Goal: Task Accomplishment & Management: Use online tool/utility

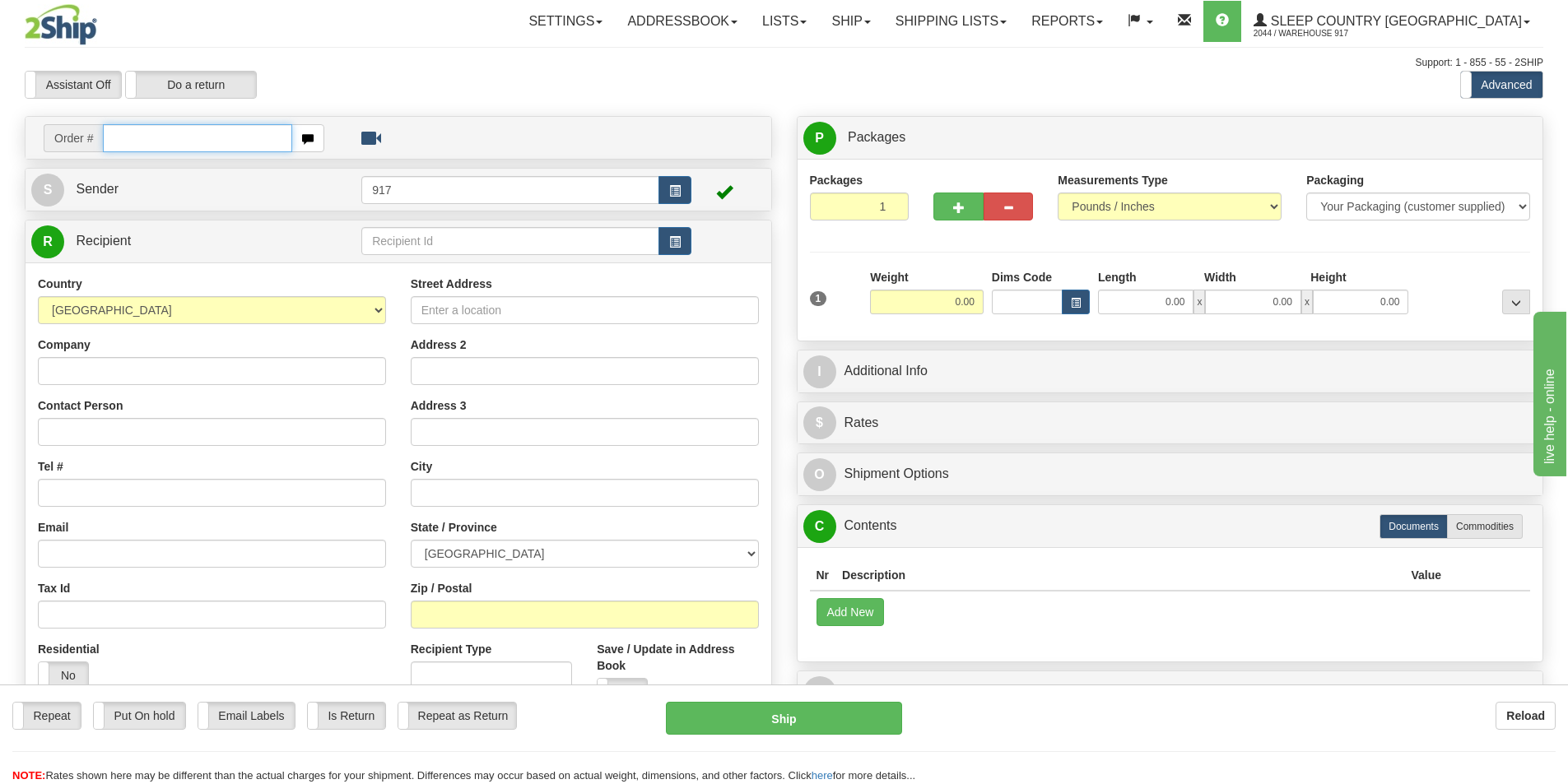
click at [188, 132] on input "text" at bounding box center [197, 139] width 189 height 28
type input "9002I"
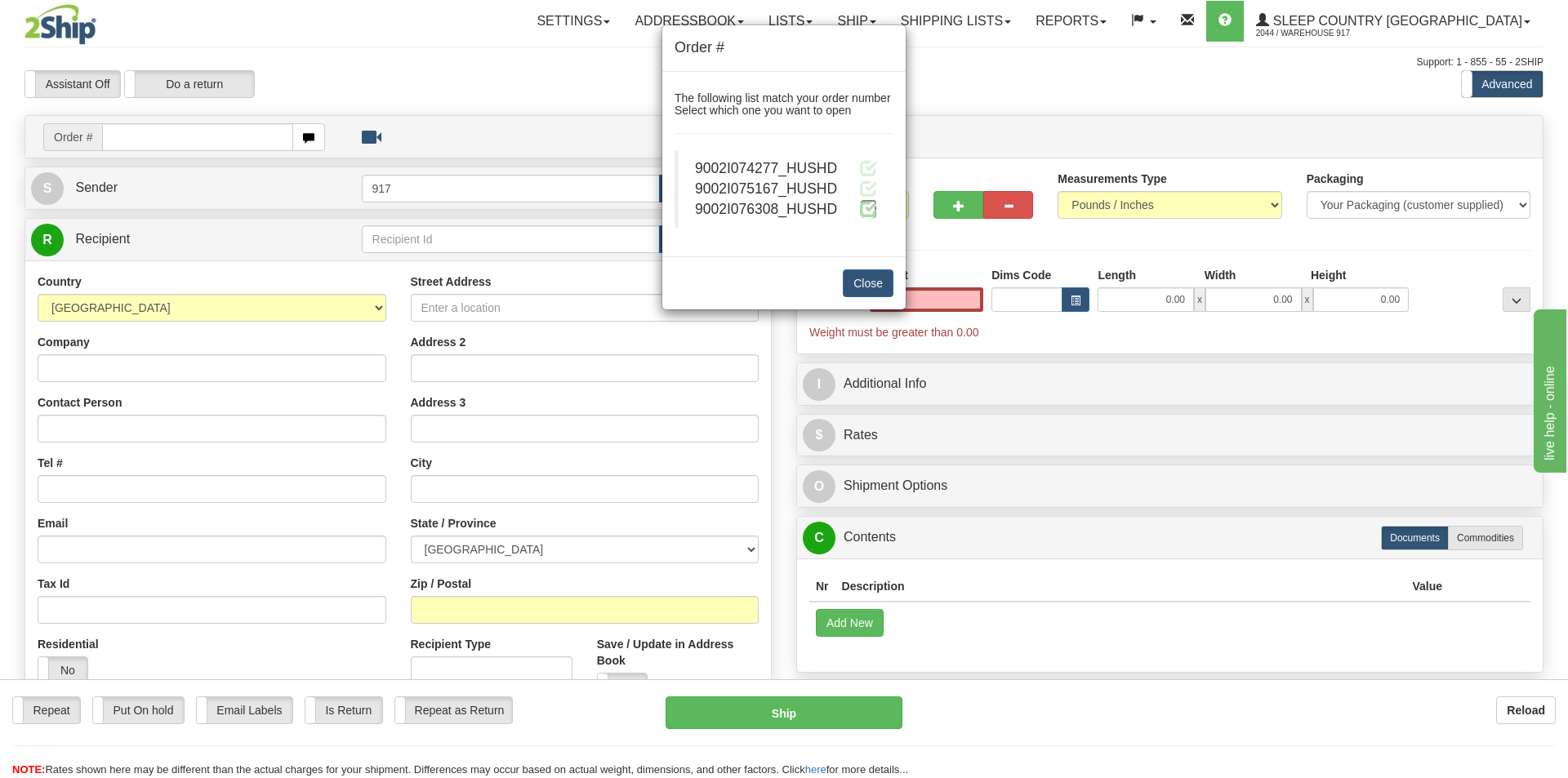
type input "0.00"
click at [863, 211] on span at bounding box center [869, 208] width 17 height 17
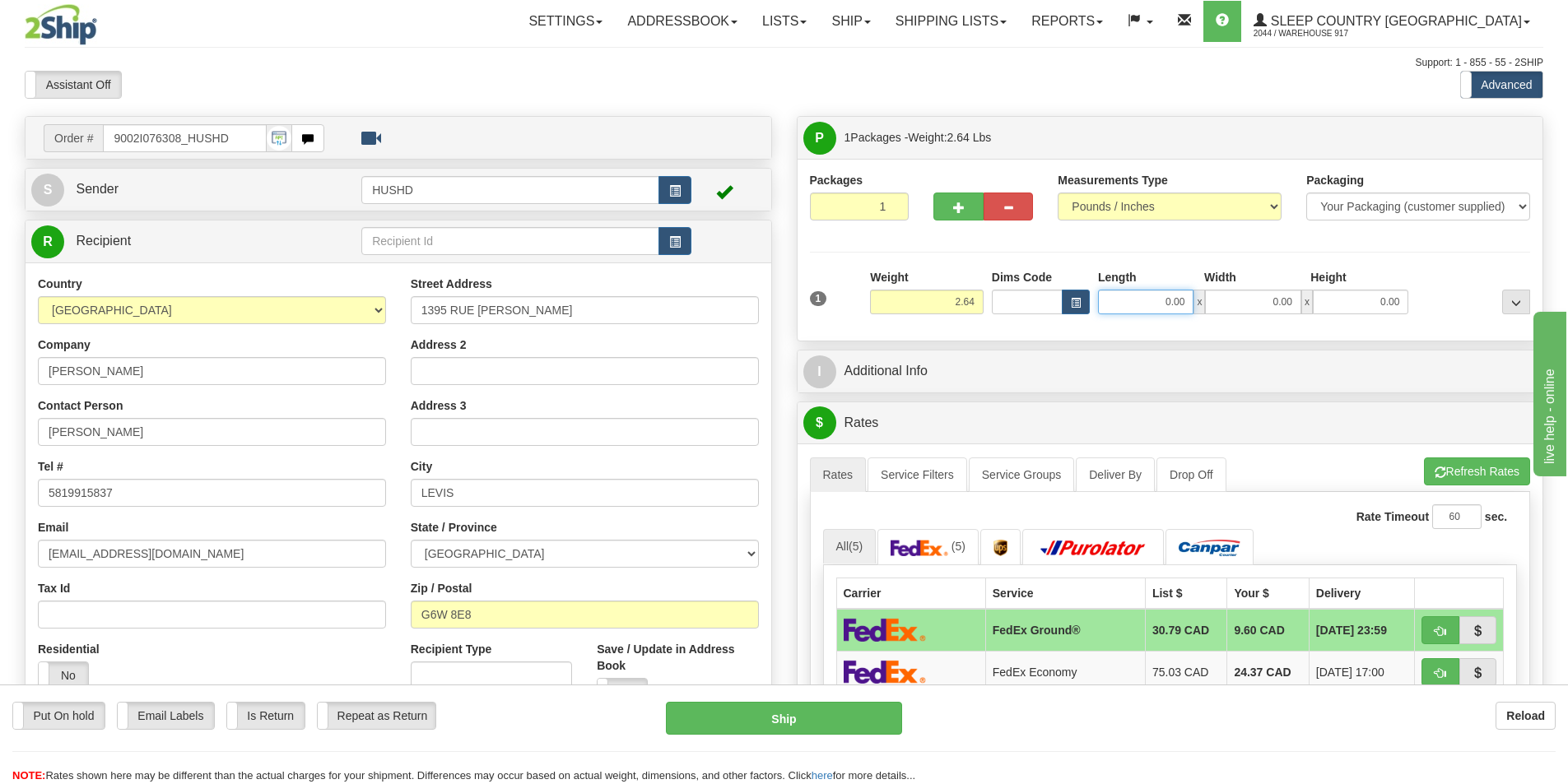
click at [1130, 301] on input "0.00" at bounding box center [1146, 301] width 96 height 24
type input "9.00"
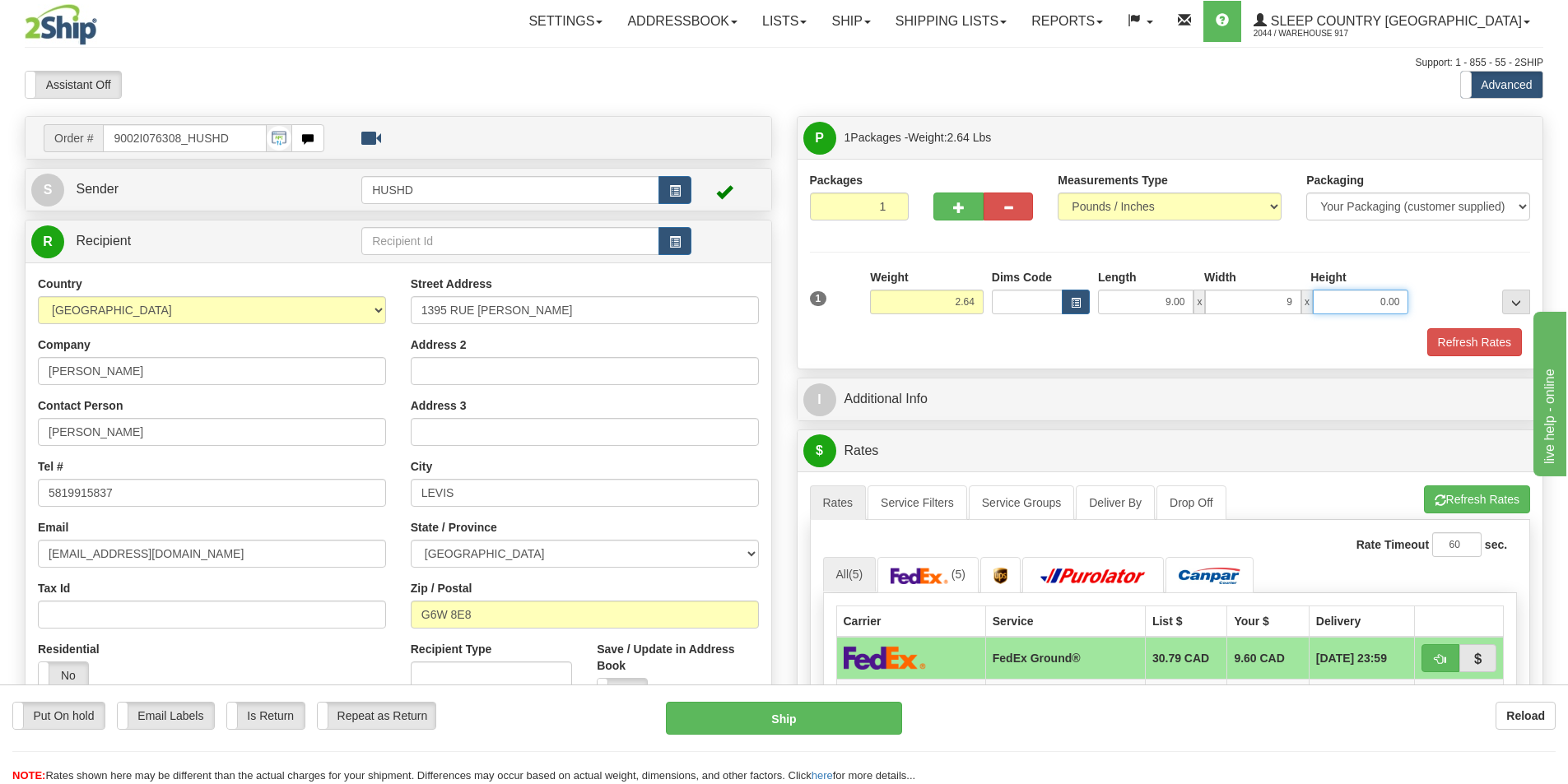
type input "9.00"
type input "4.00"
click at [1449, 346] on button "Refresh Rates" at bounding box center [1475, 342] width 95 height 28
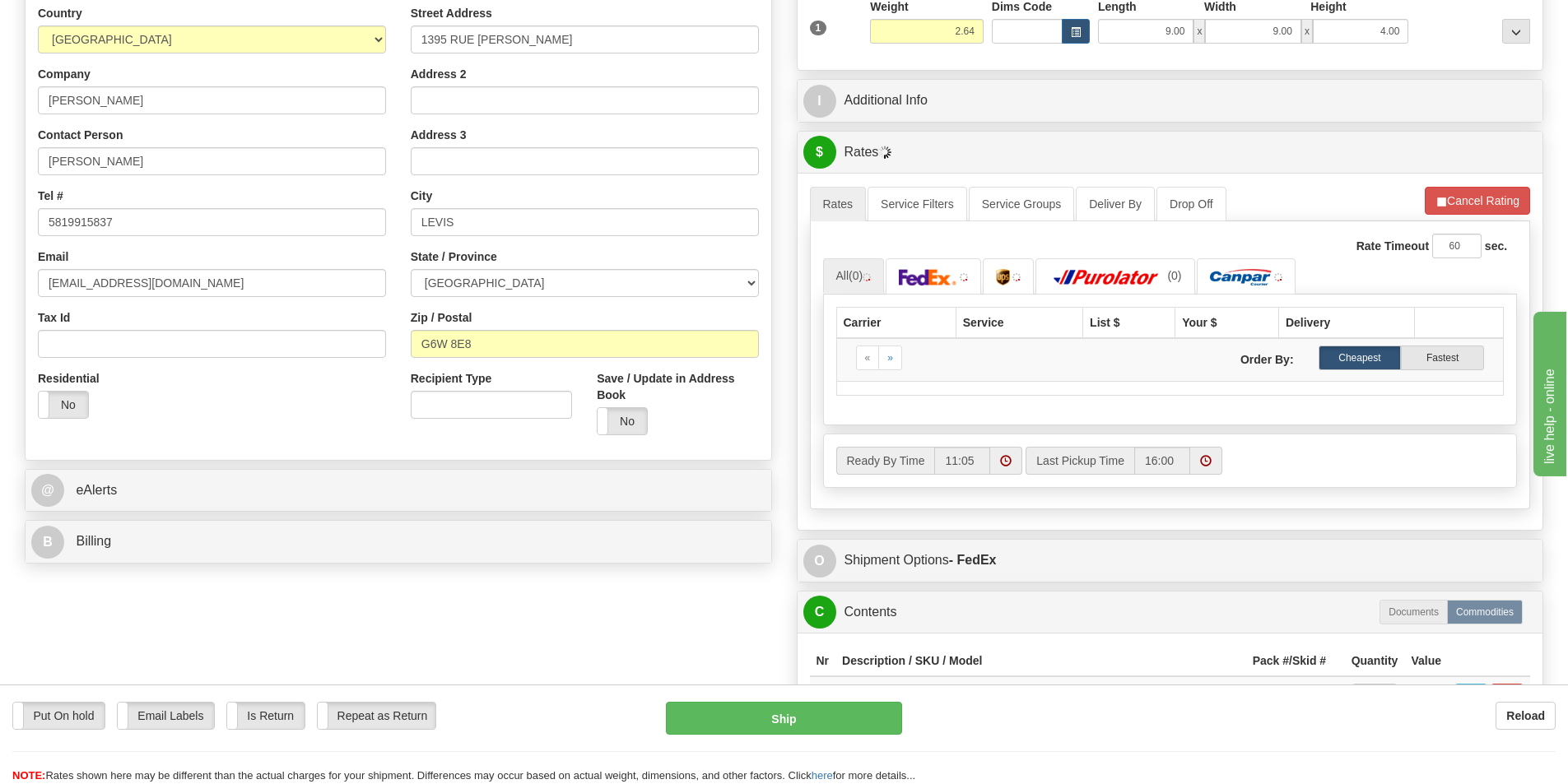
scroll to position [411, 0]
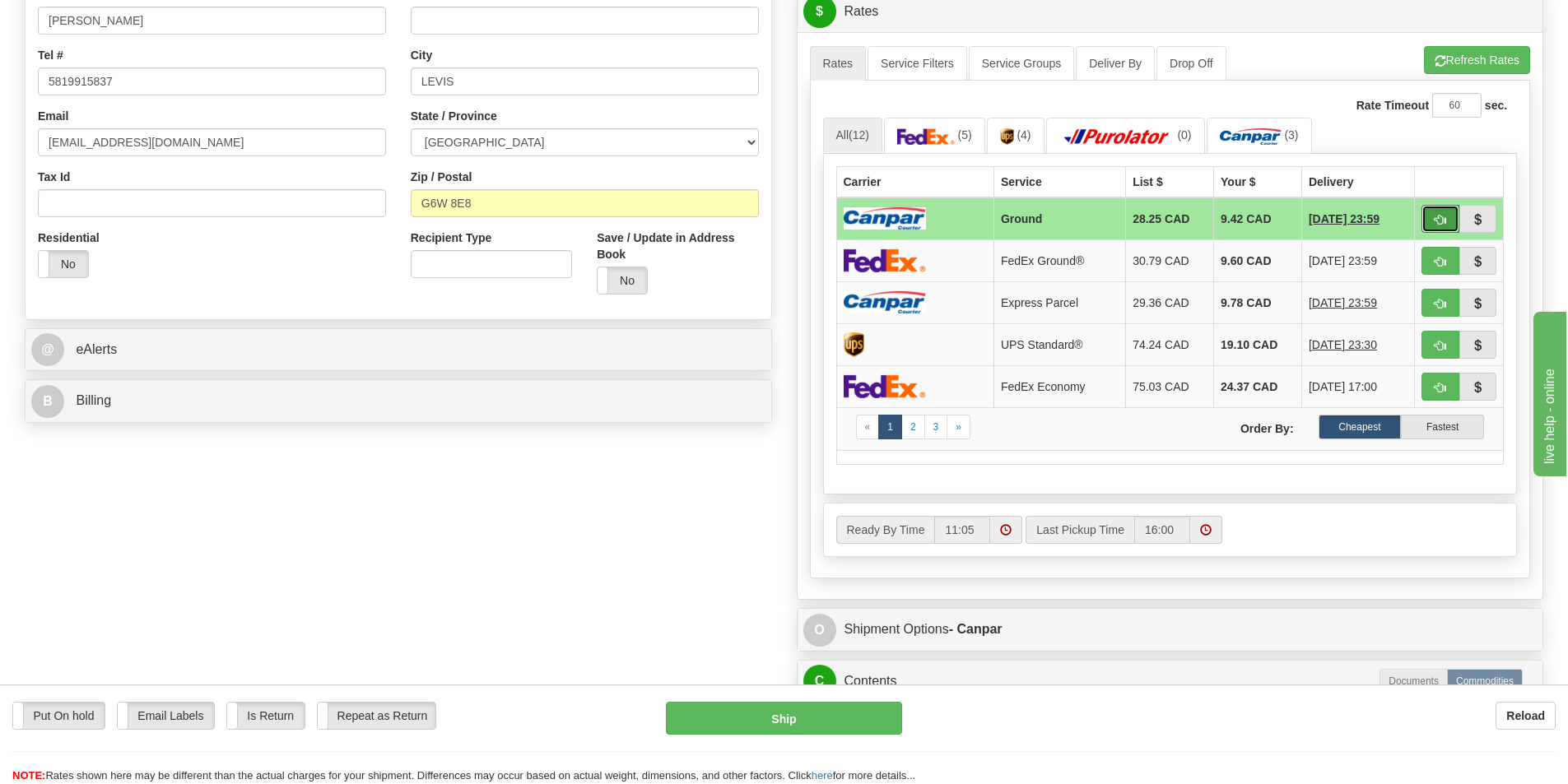
click at [1445, 225] on span "button" at bounding box center [1440, 220] width 11 height 10
type input "1"
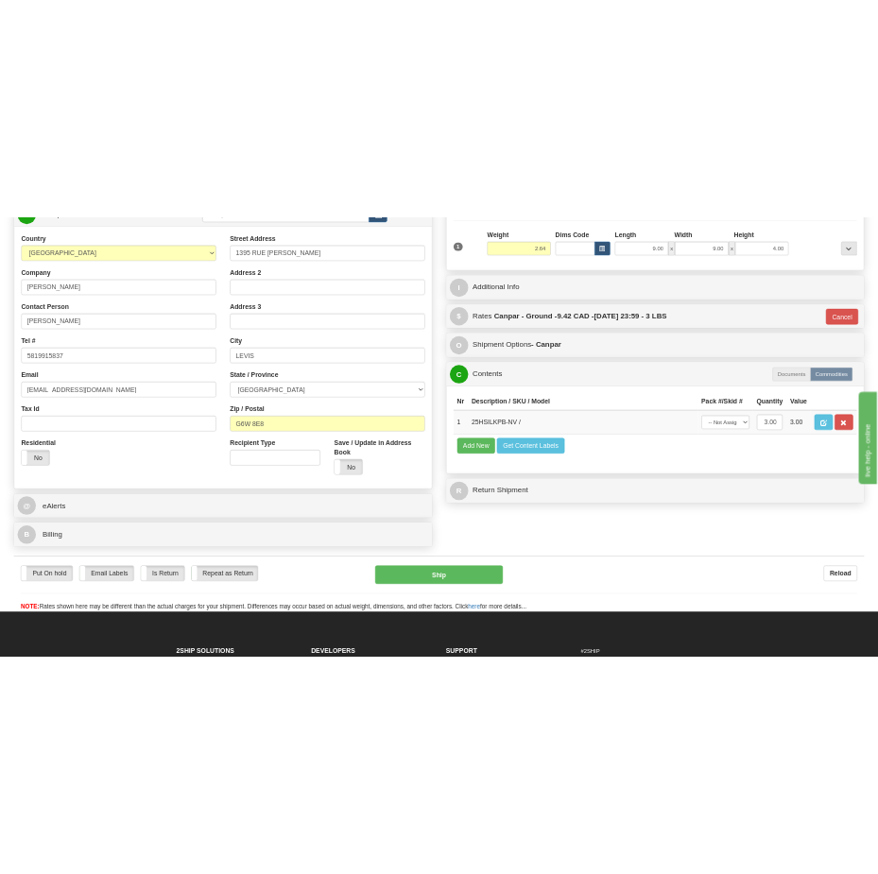
scroll to position [583, 0]
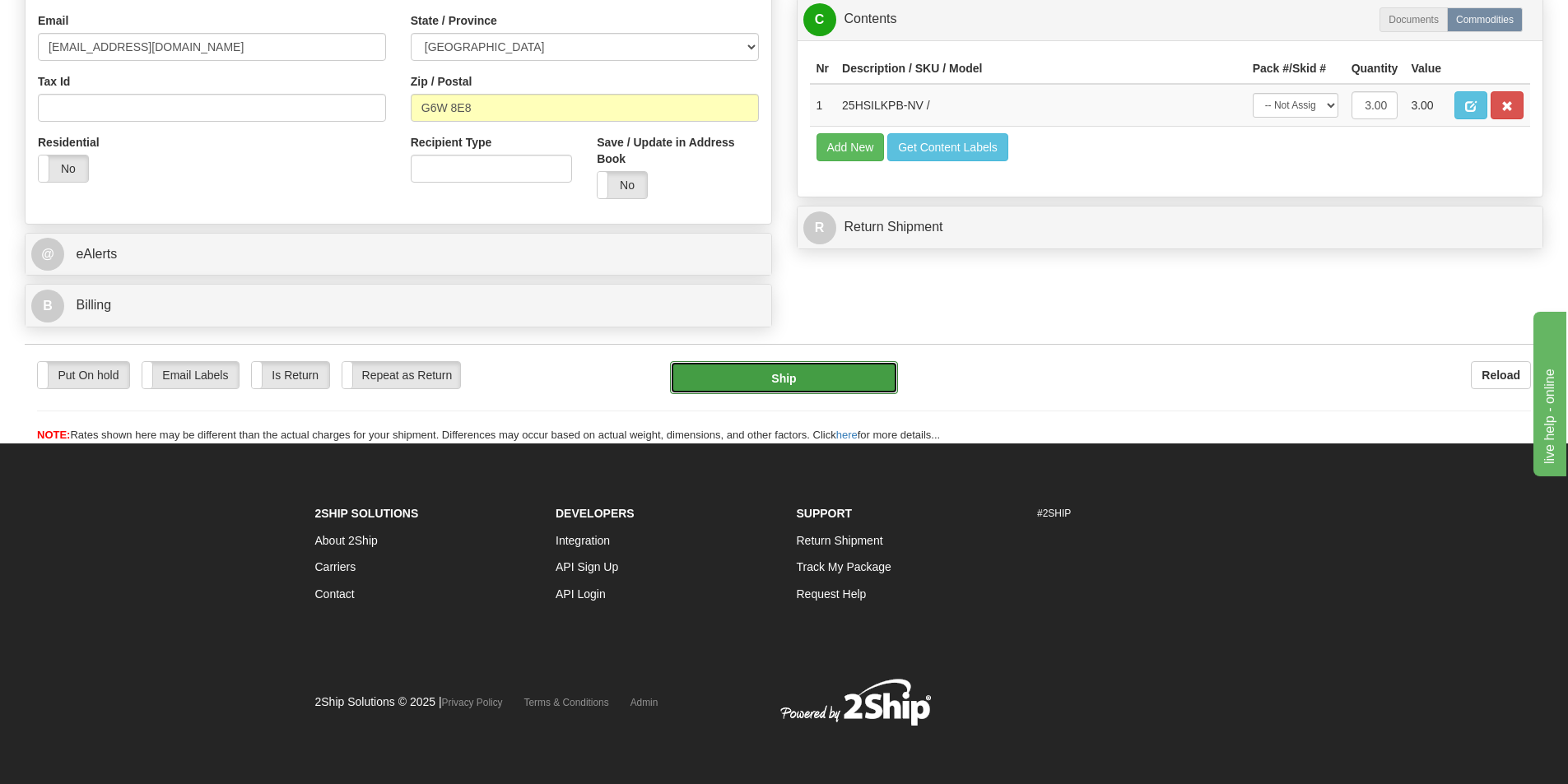
click at [852, 365] on button "Ship" at bounding box center [784, 378] width 228 height 33
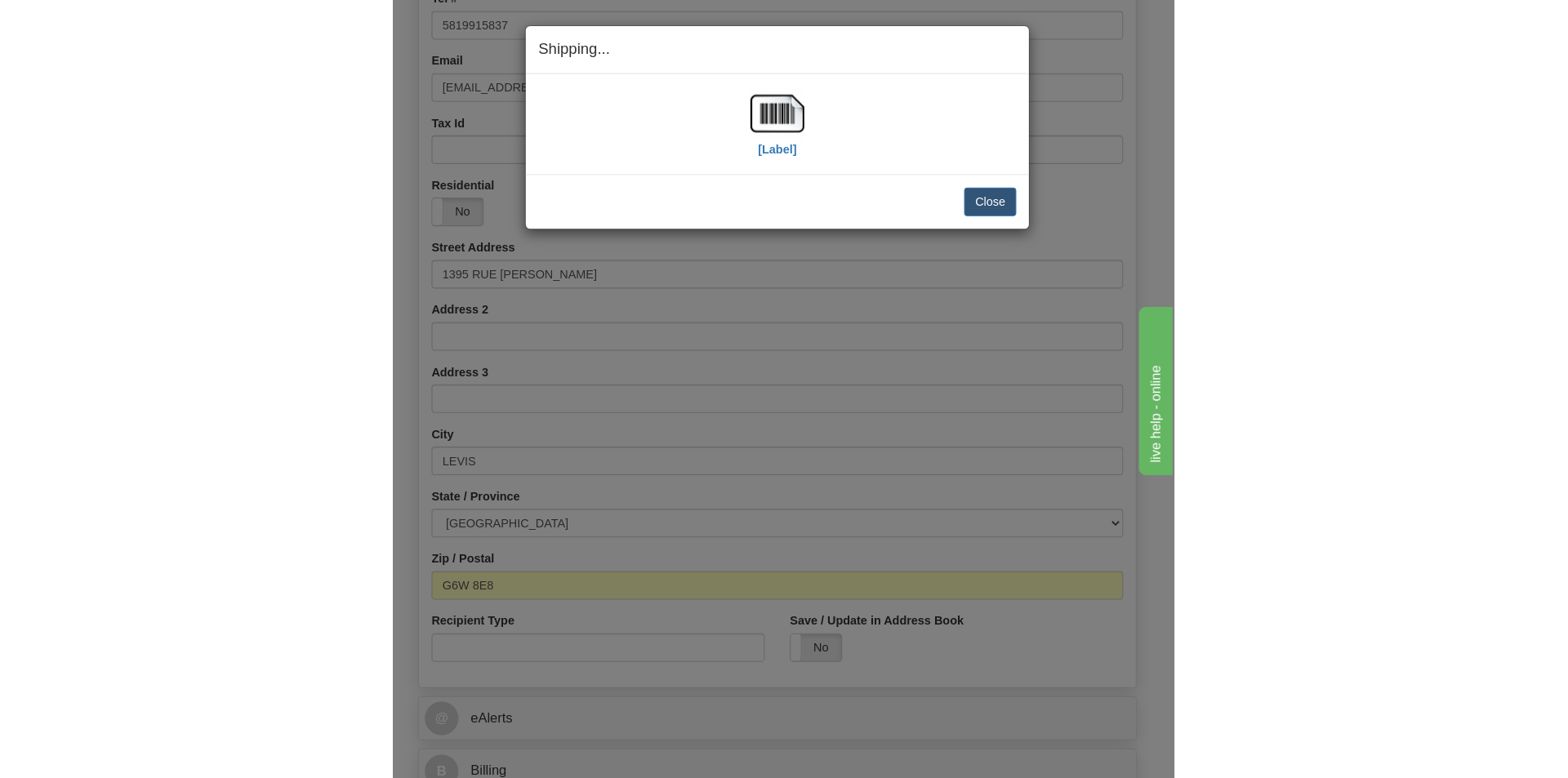
scroll to position [497, 0]
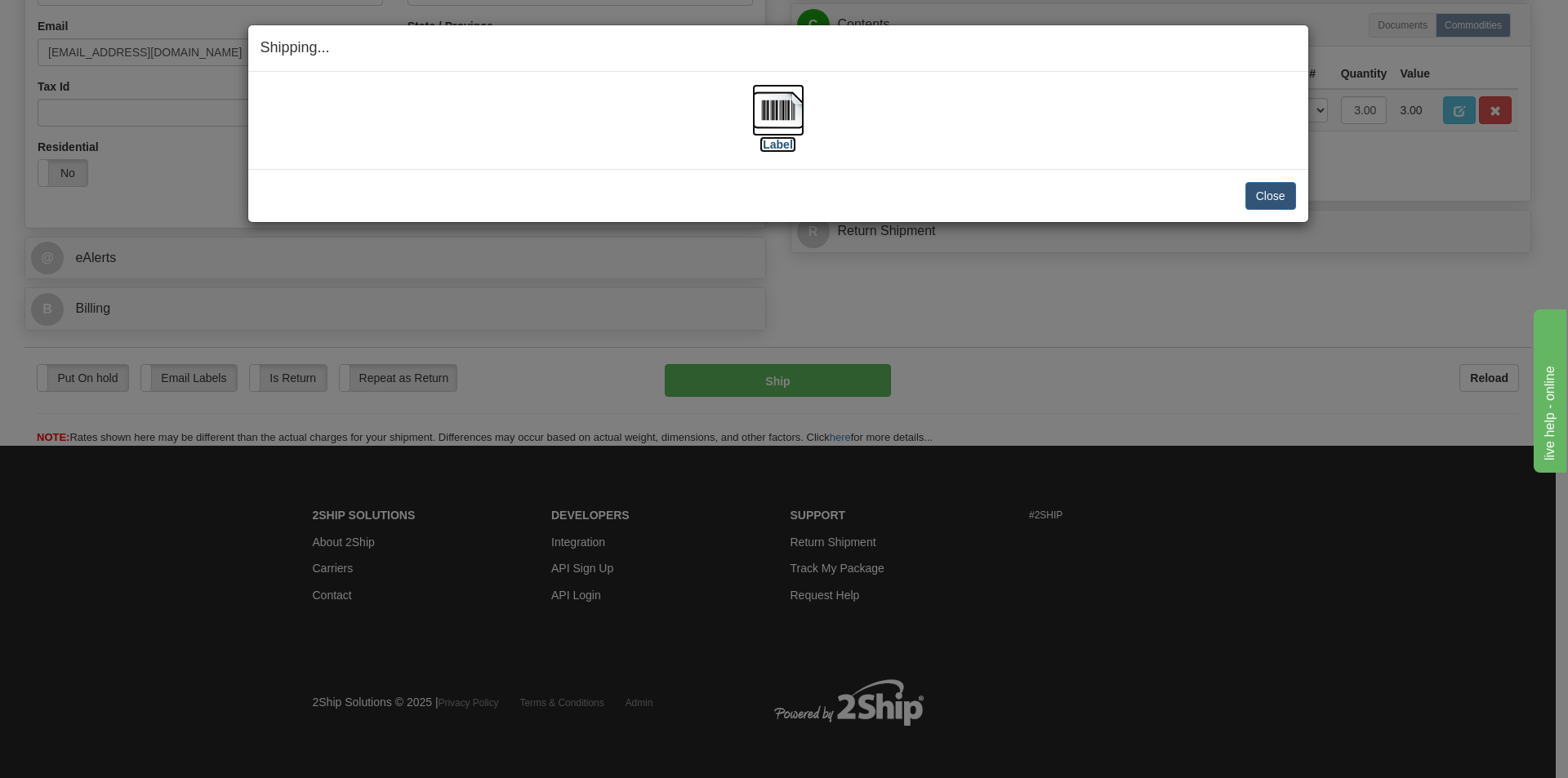
click at [779, 111] on img at bounding box center [778, 110] width 52 height 52
click at [1291, 200] on button "Close" at bounding box center [1270, 196] width 51 height 28
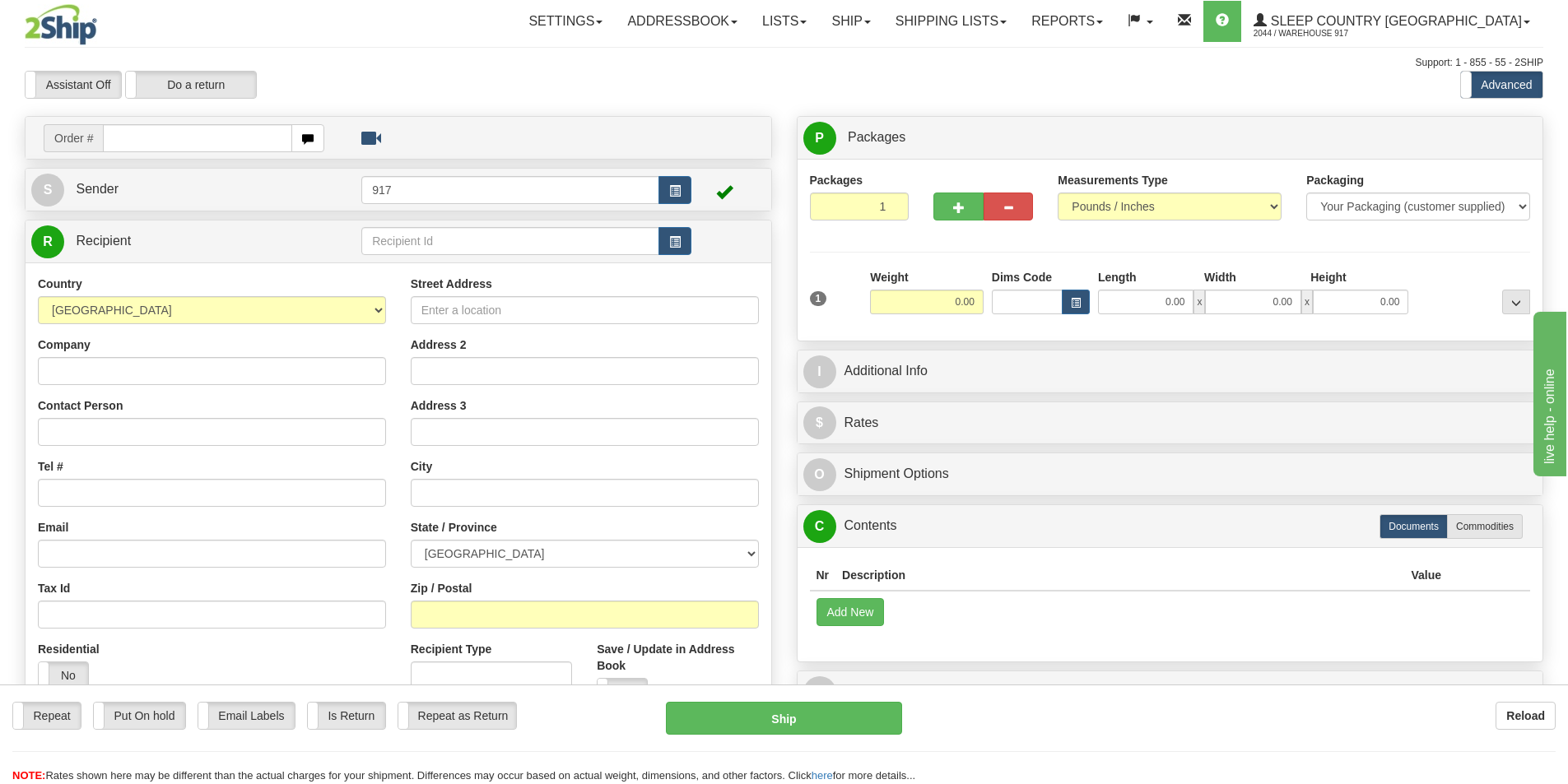
click at [204, 141] on input "text" at bounding box center [197, 139] width 189 height 28
type input "9007I"
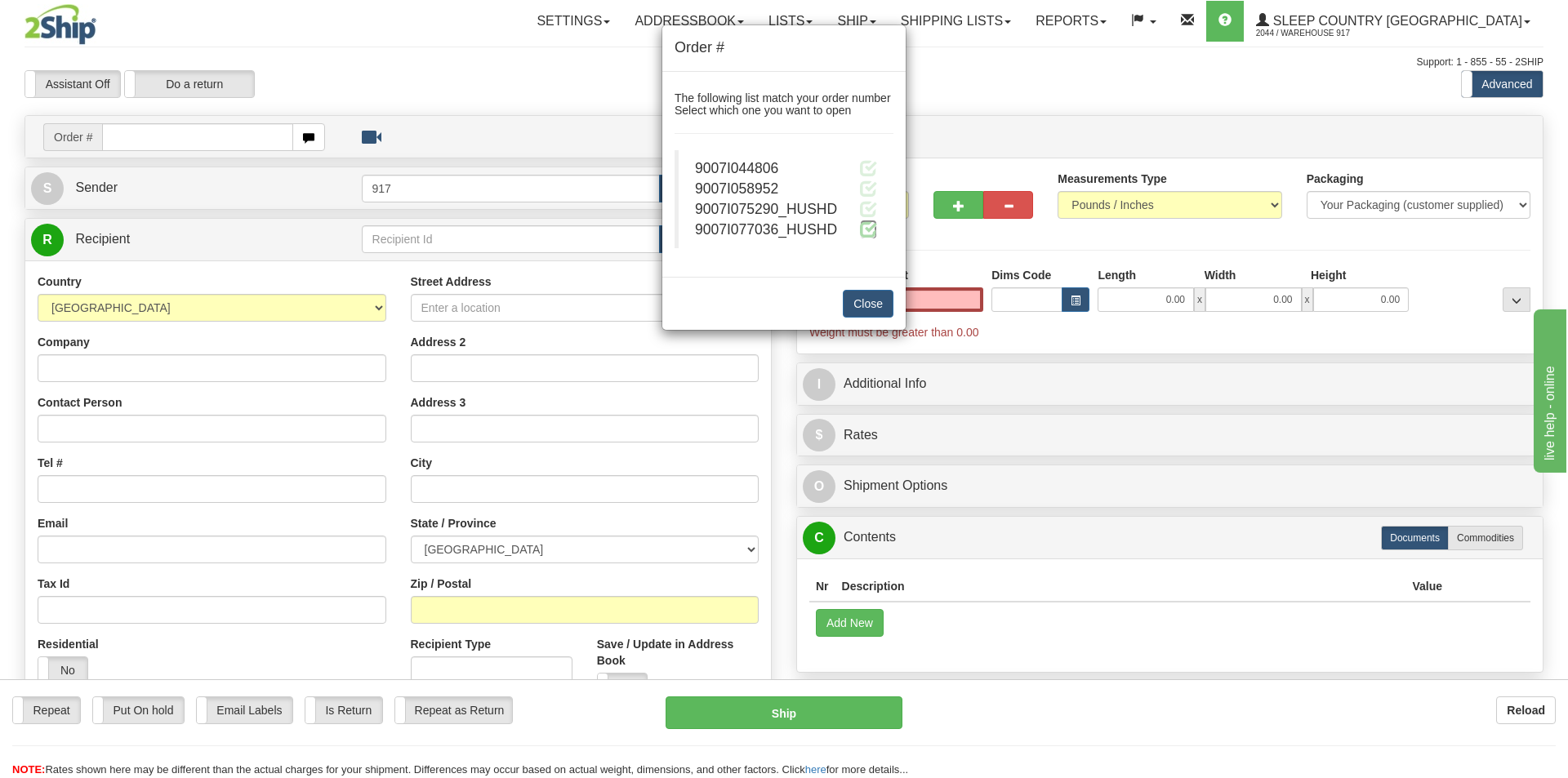
type input "0.00"
click at [862, 228] on span at bounding box center [869, 229] width 17 height 17
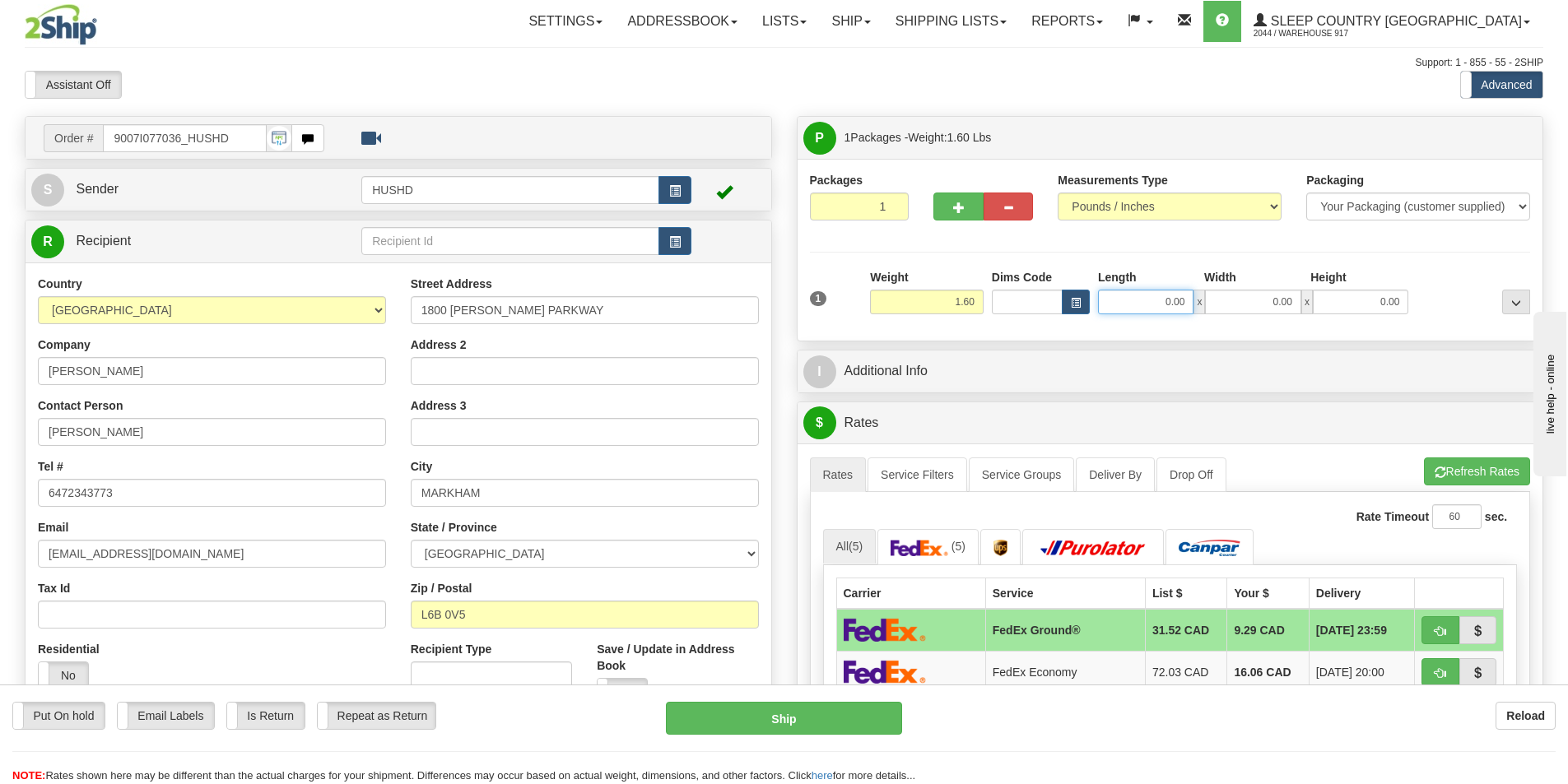
click at [1150, 301] on input "0.00" at bounding box center [1146, 301] width 96 height 24
type input "8.00"
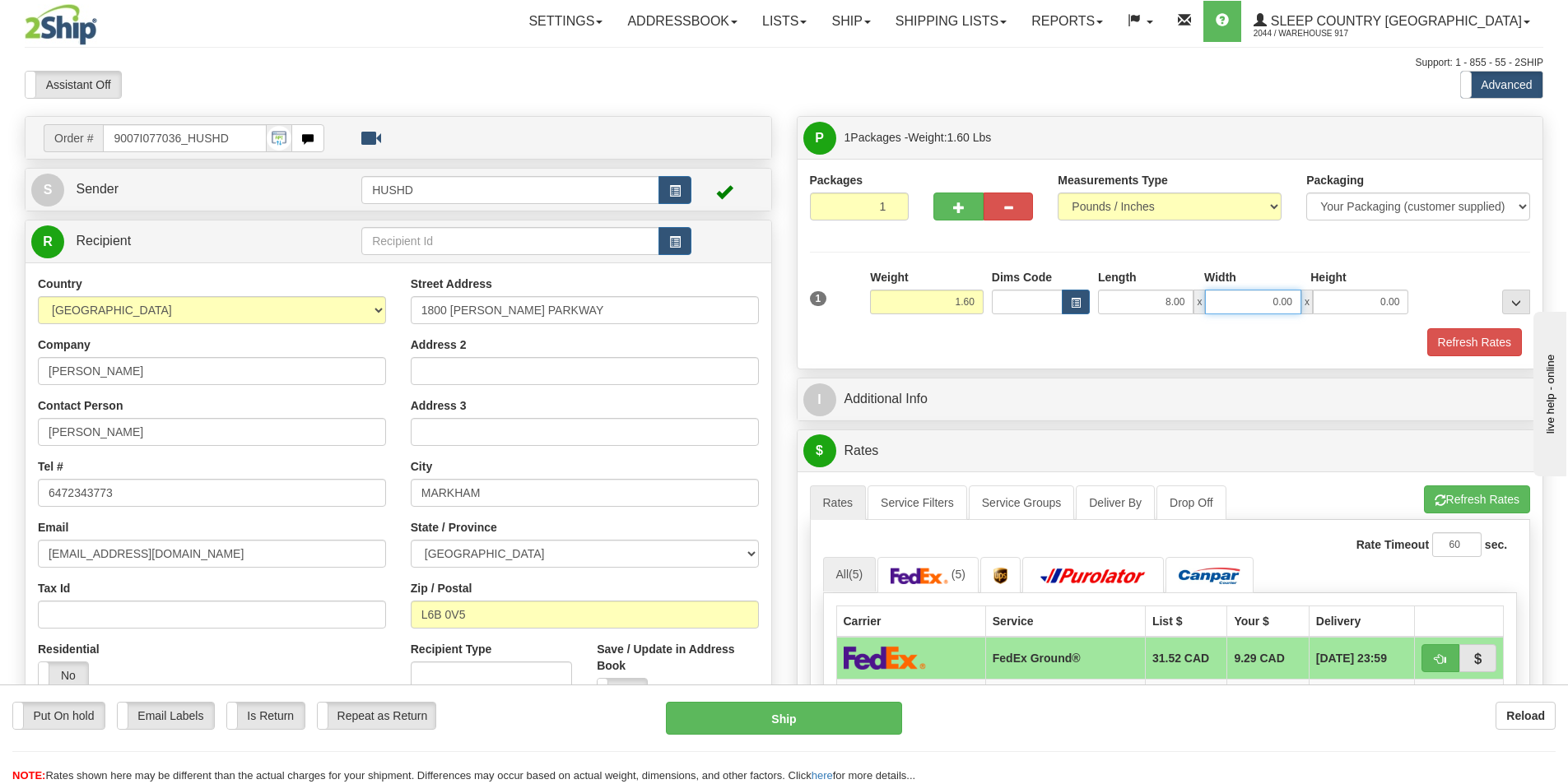
click at [1233, 296] on input "0.00" at bounding box center [1253, 301] width 96 height 24
type input "7.00"
type input "4.00"
click at [1499, 348] on button "Refresh Rates" at bounding box center [1475, 342] width 95 height 28
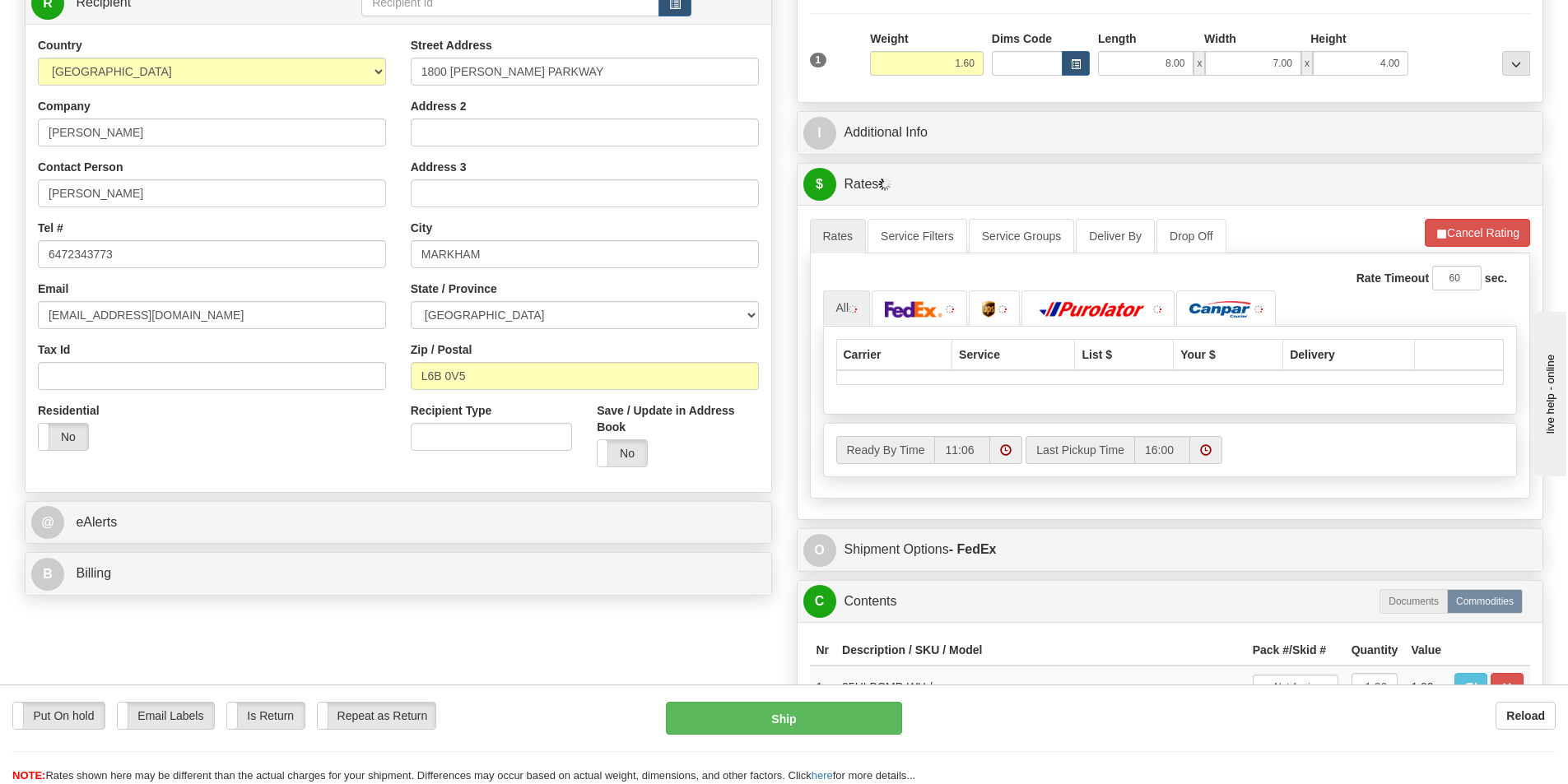
scroll to position [247, 0]
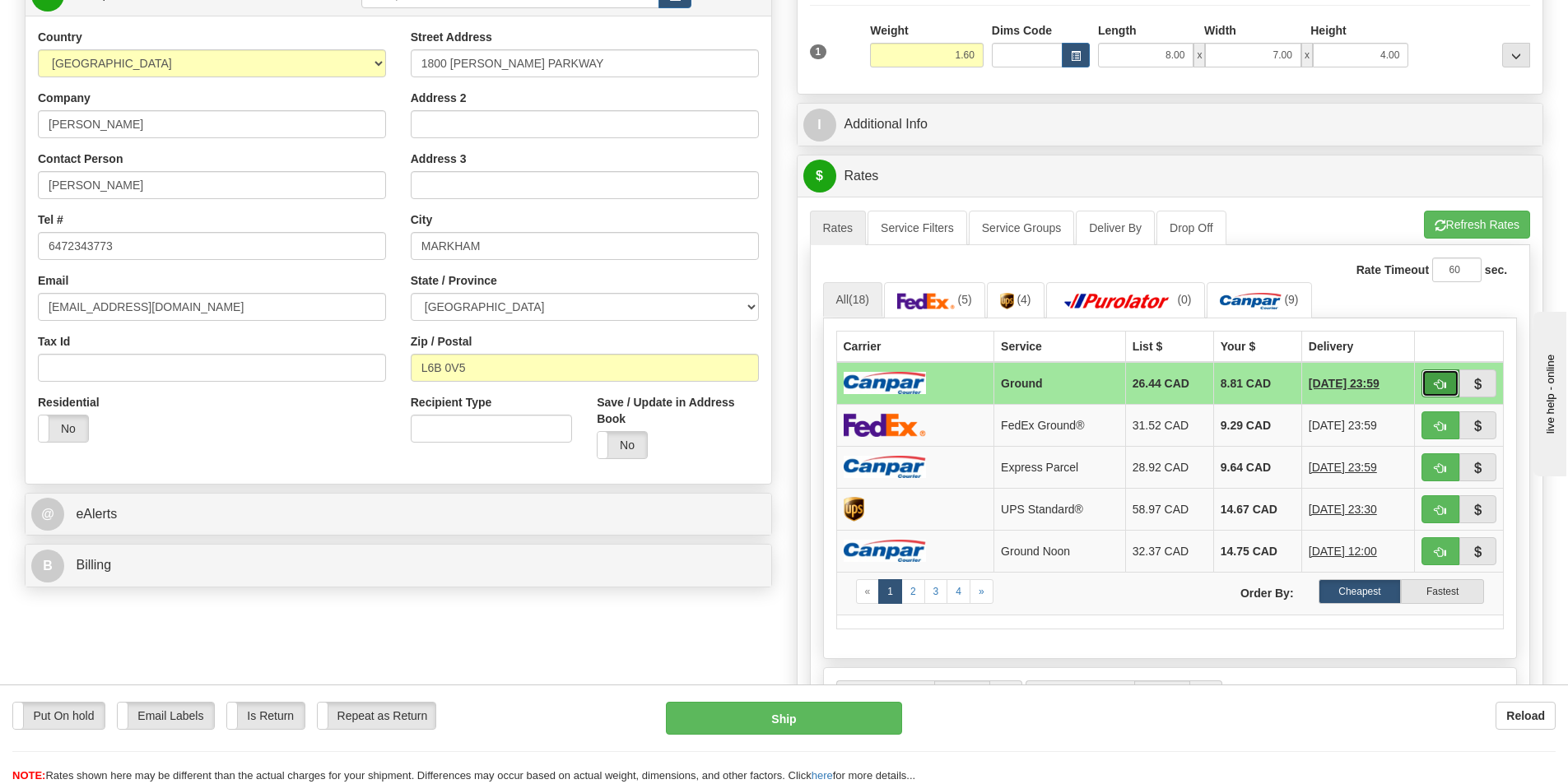
click at [1433, 384] on button "button" at bounding box center [1440, 383] width 37 height 28
type input "1"
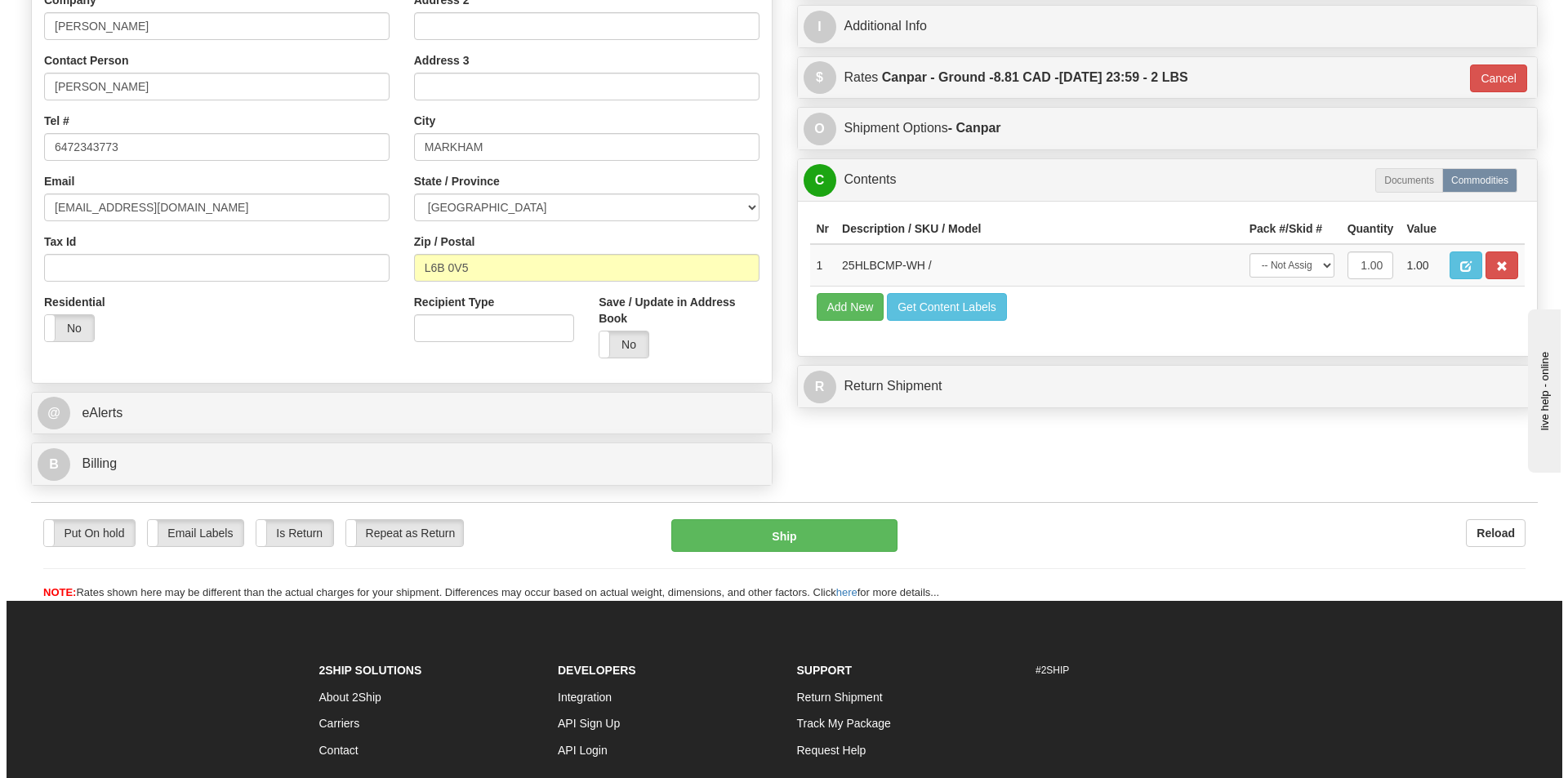
scroll to position [504, 0]
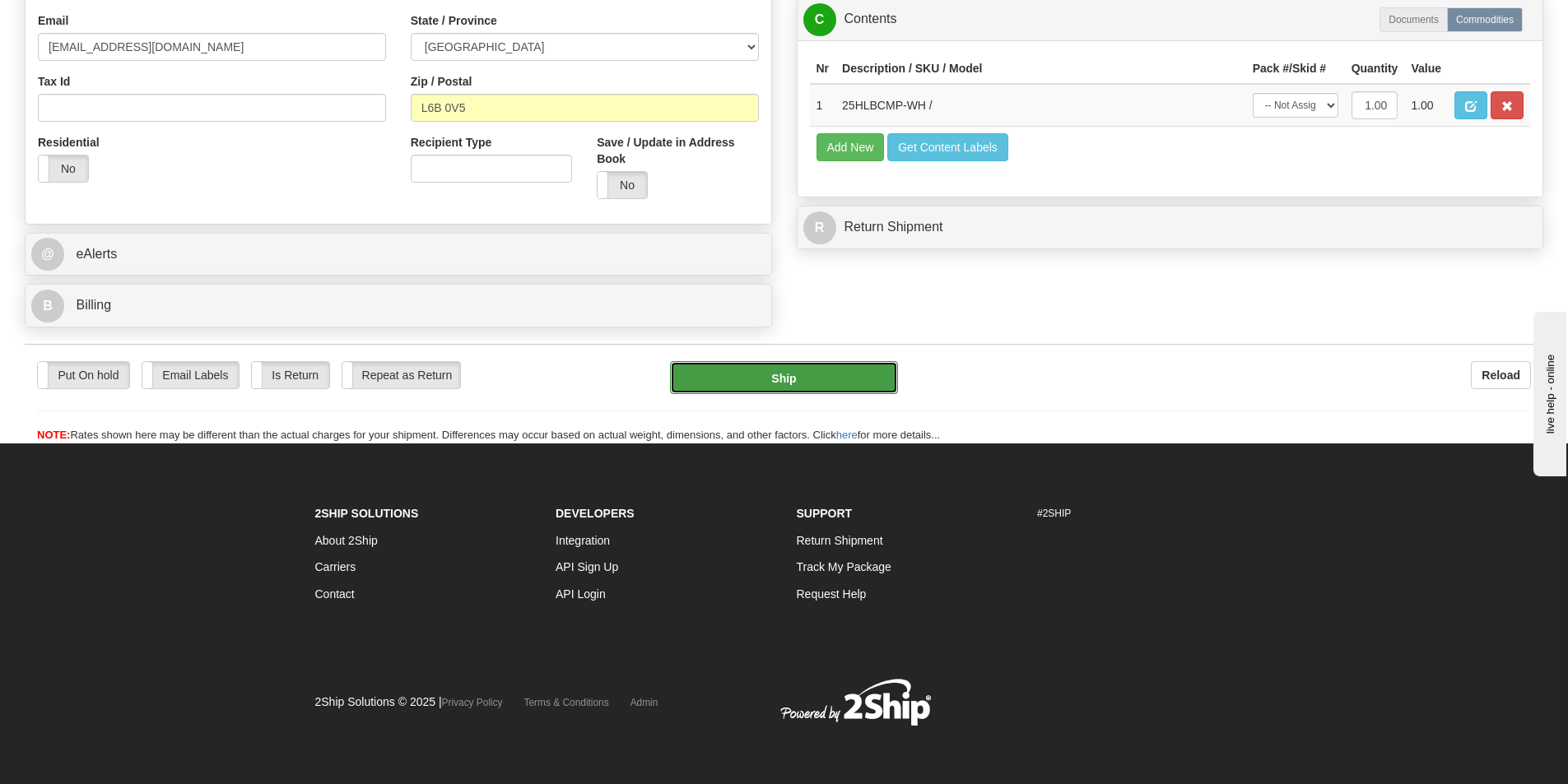
click at [839, 387] on button "Ship" at bounding box center [784, 378] width 228 height 33
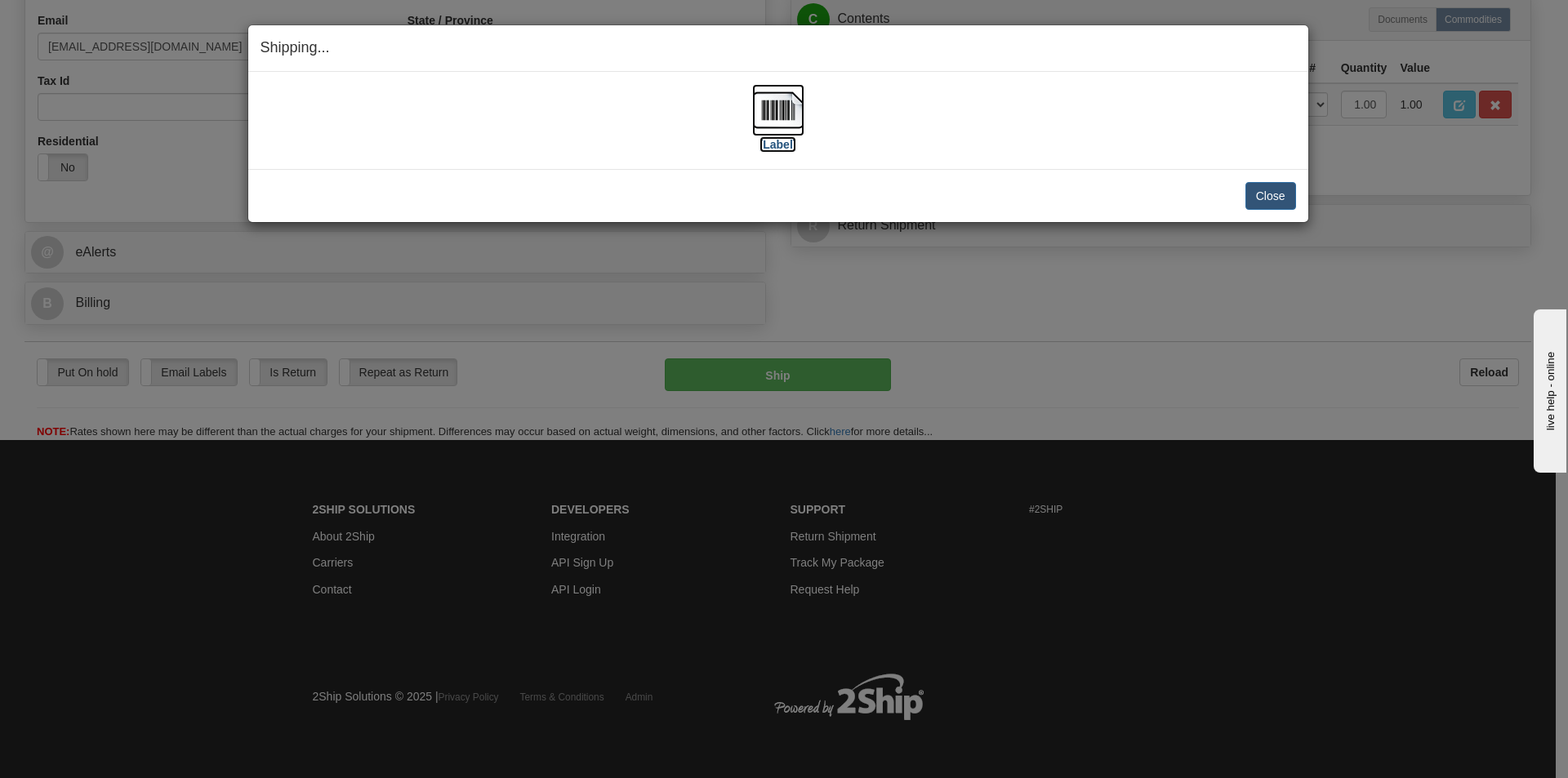
click at [797, 132] on img at bounding box center [778, 110] width 52 height 52
click at [1264, 199] on button "Close" at bounding box center [1270, 196] width 51 height 28
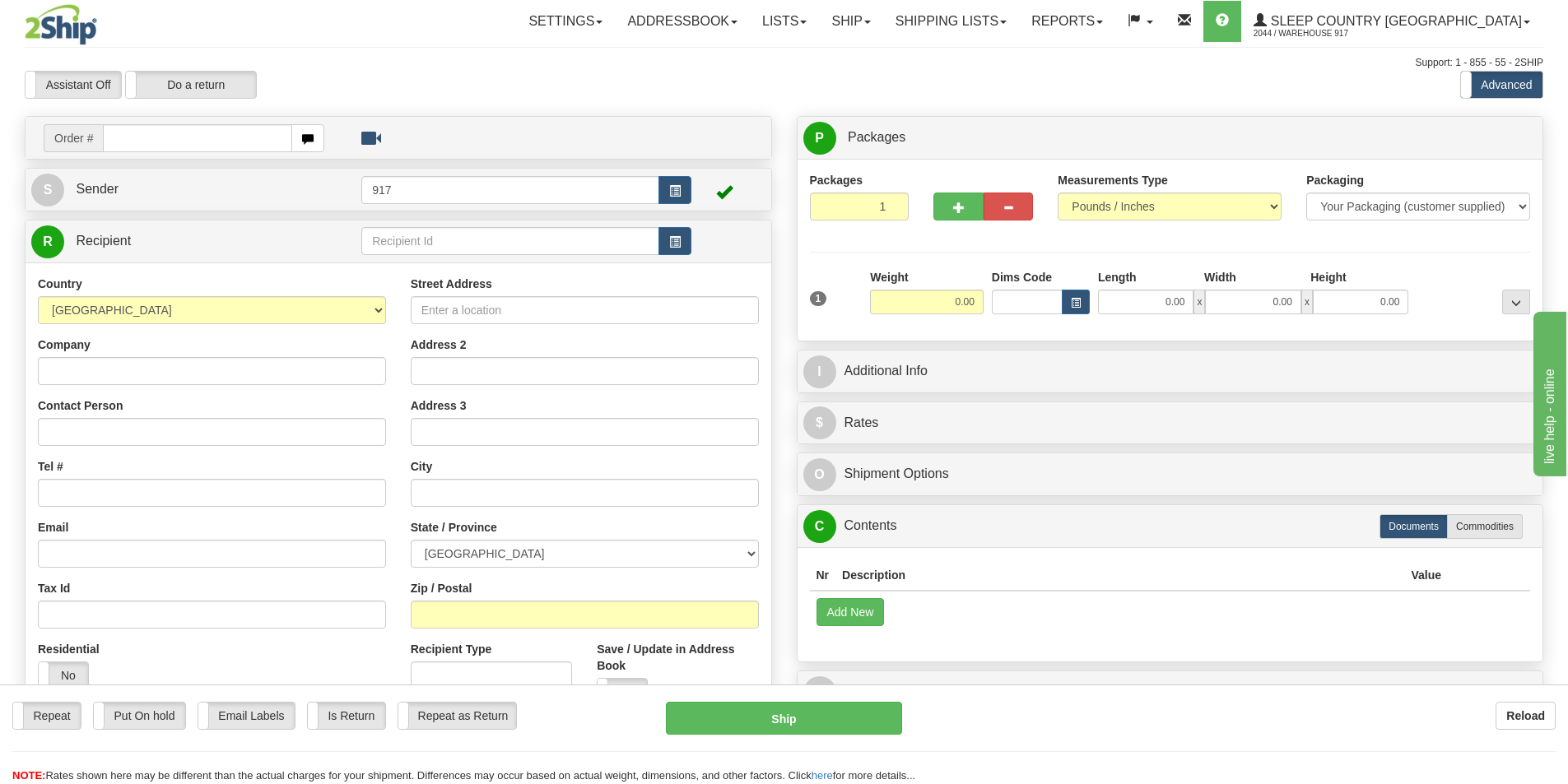
click at [135, 132] on input "text" at bounding box center [197, 139] width 189 height 28
type input "9000I077"
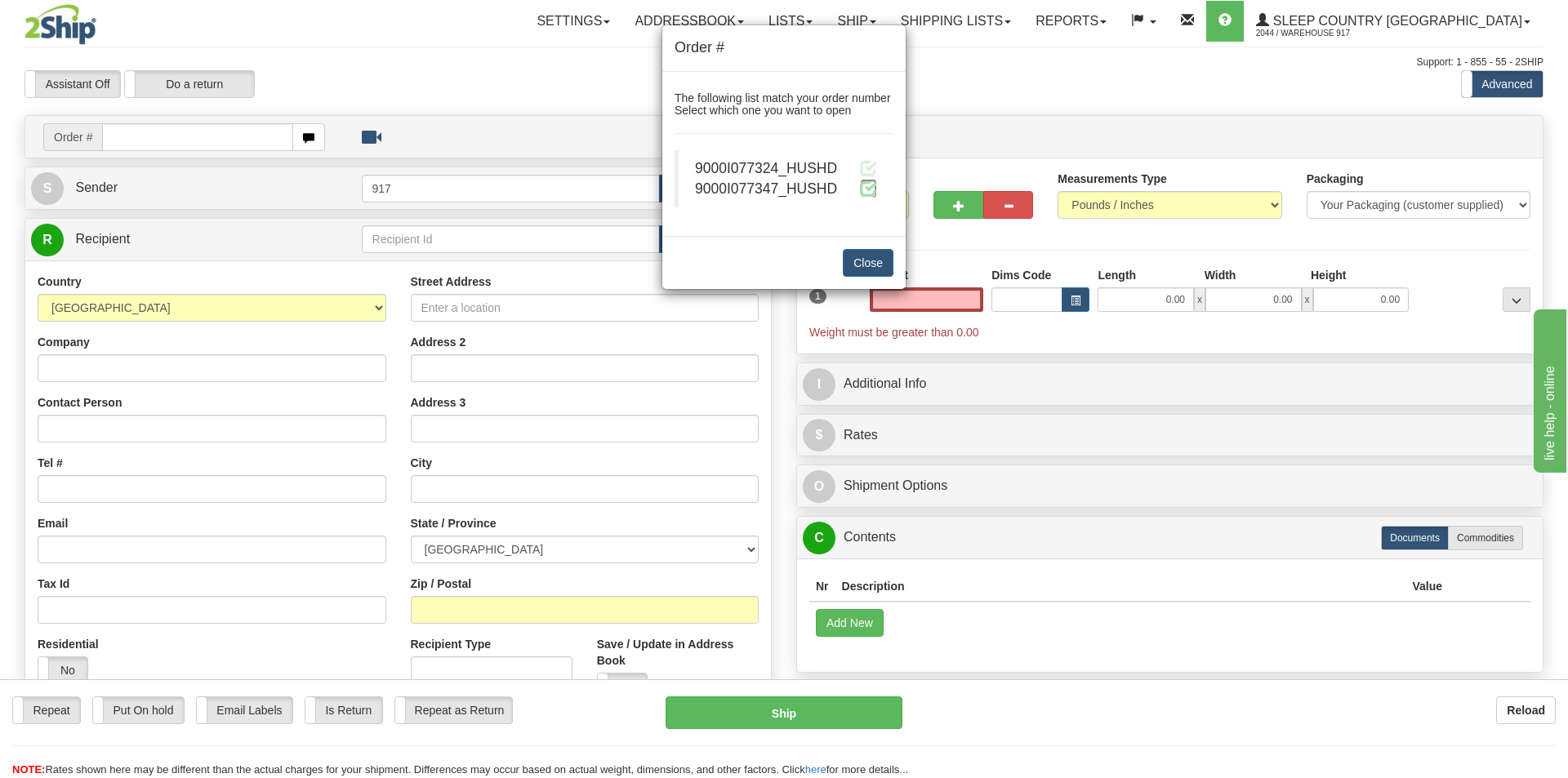
type input "0.00"
click at [871, 194] on span at bounding box center [869, 188] width 17 height 17
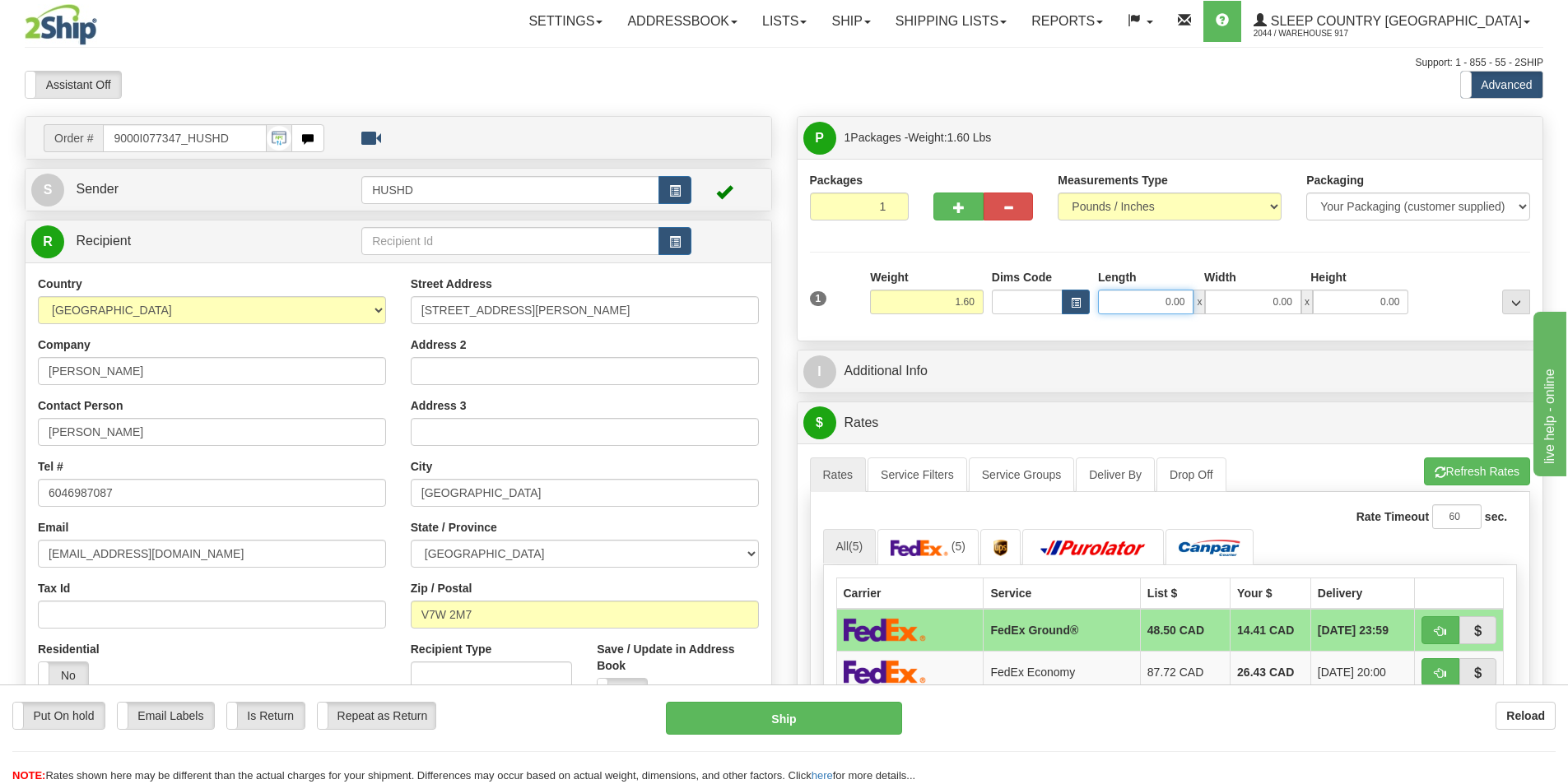
click at [1155, 302] on input "0.00" at bounding box center [1146, 301] width 96 height 24
type input "9.00"
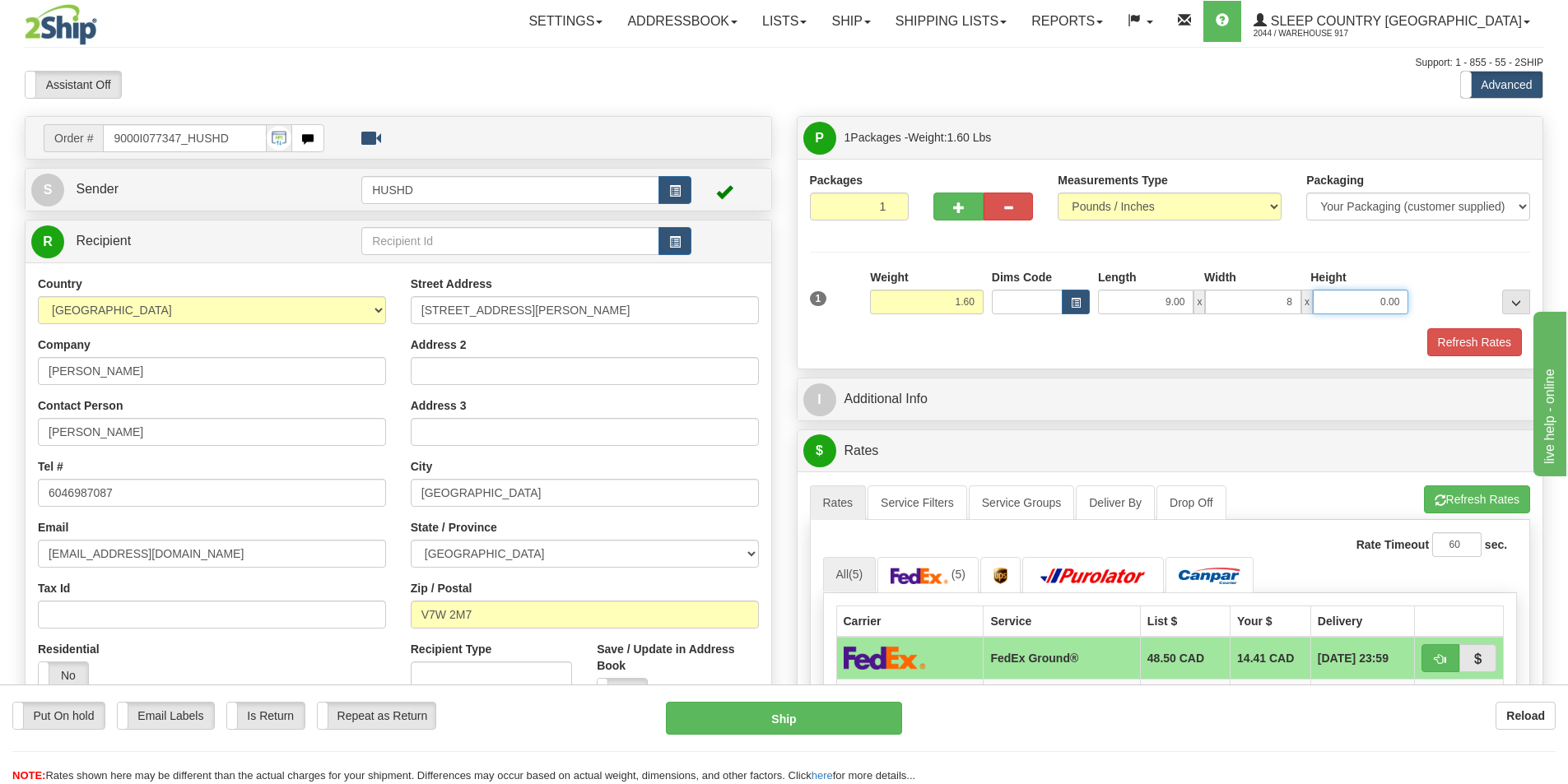
type input "8.00"
type input "3.00"
click at [1494, 335] on button "Refresh Rates" at bounding box center [1475, 342] width 95 height 28
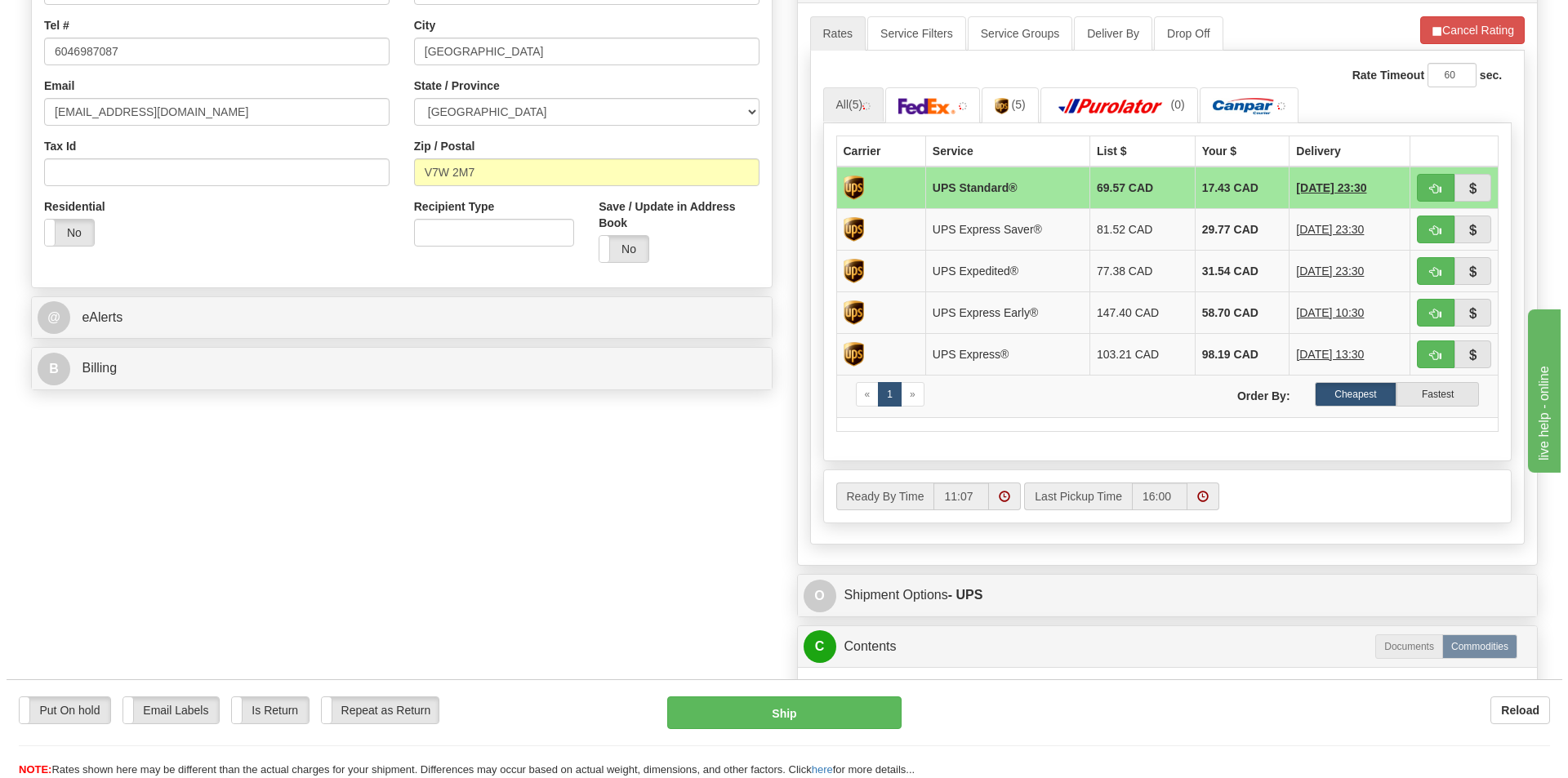
scroll to position [408, 0]
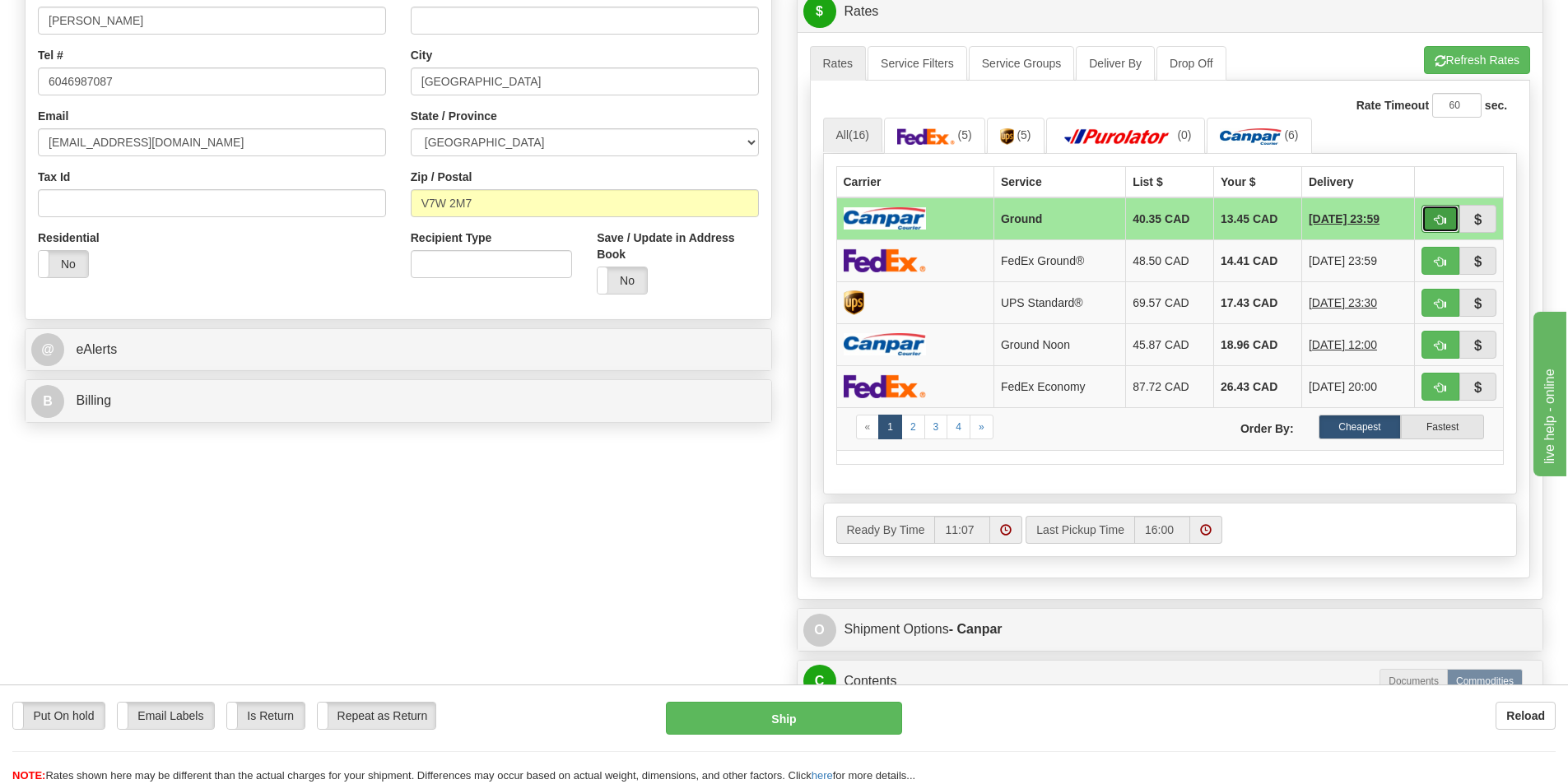
click at [1442, 220] on span "button" at bounding box center [1440, 220] width 11 height 10
type input "1"
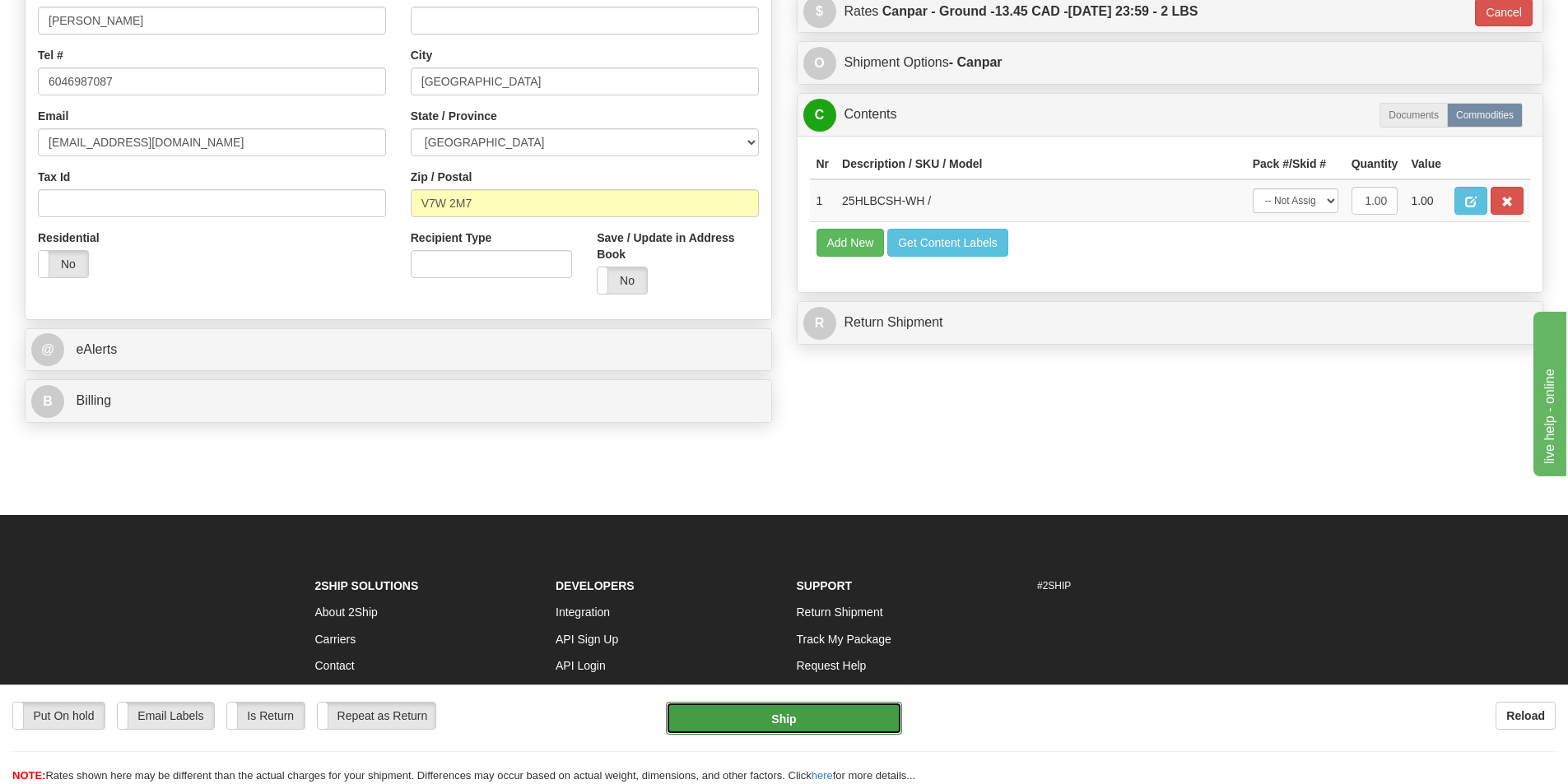
click at [845, 719] on button "Ship" at bounding box center [784, 719] width 236 height 33
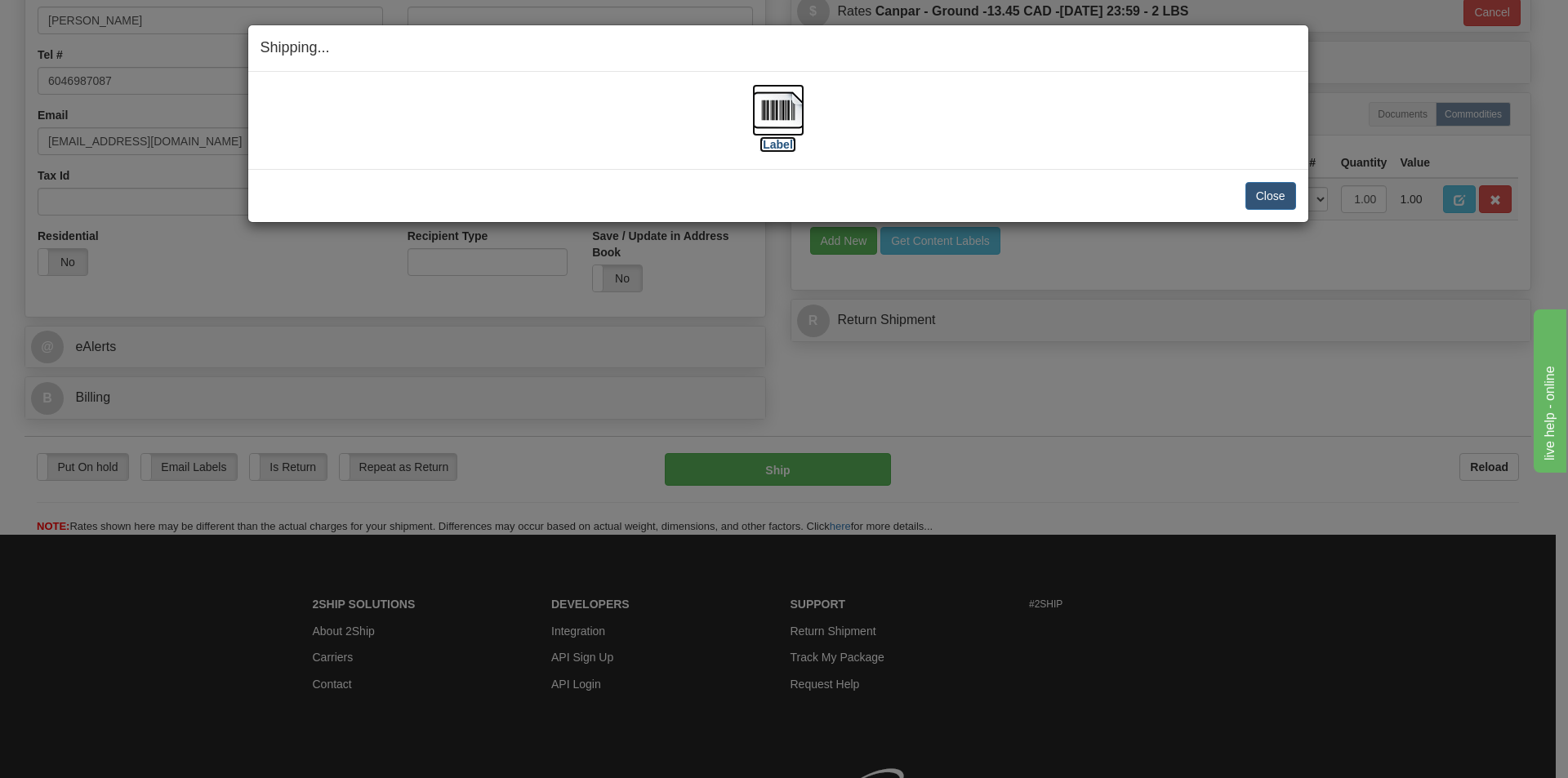
click at [774, 116] on img at bounding box center [778, 110] width 52 height 52
click at [1269, 194] on button "Close" at bounding box center [1270, 196] width 51 height 28
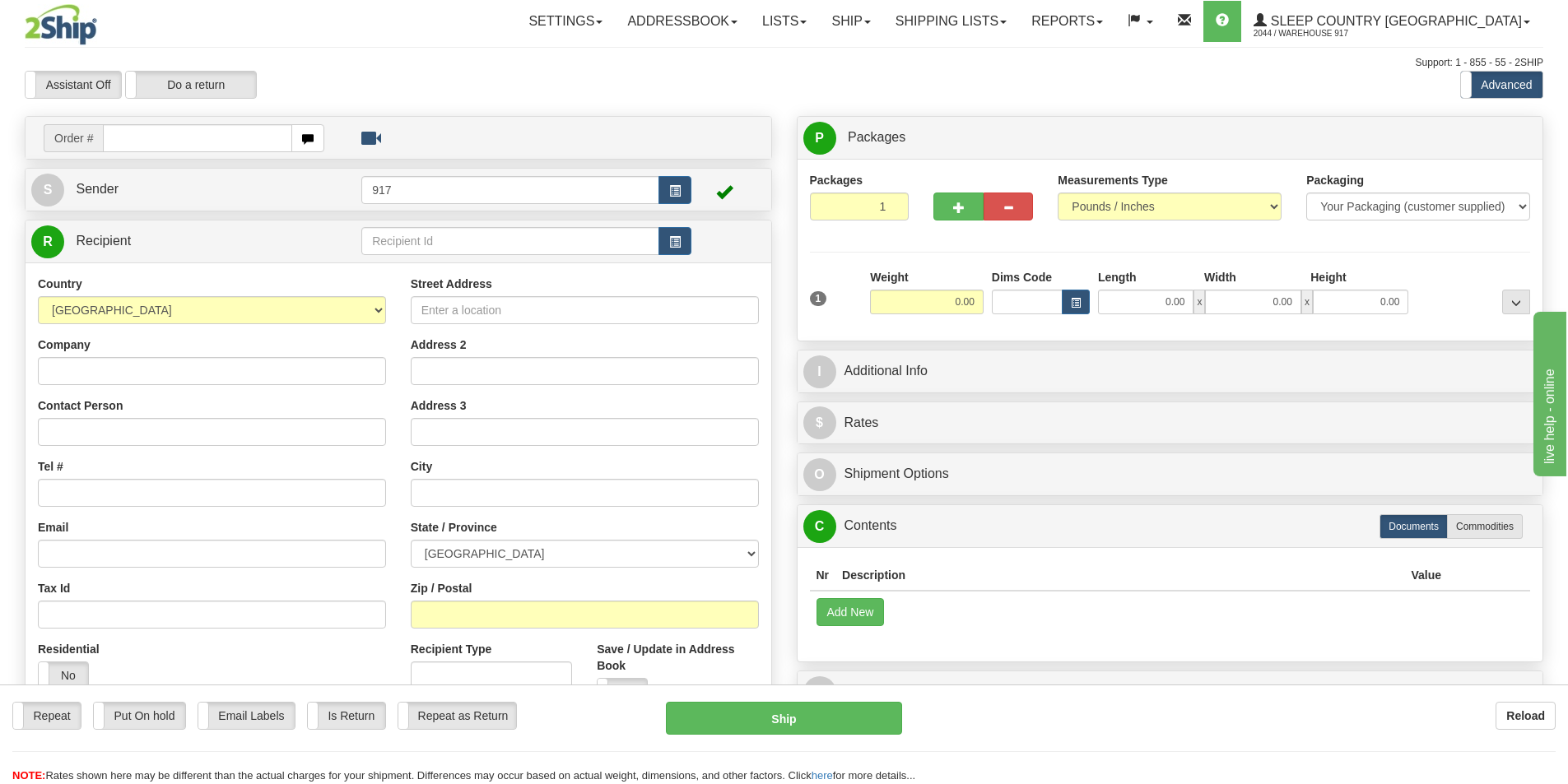
click at [234, 139] on input "text" at bounding box center [197, 139] width 189 height 28
type input "9008I"
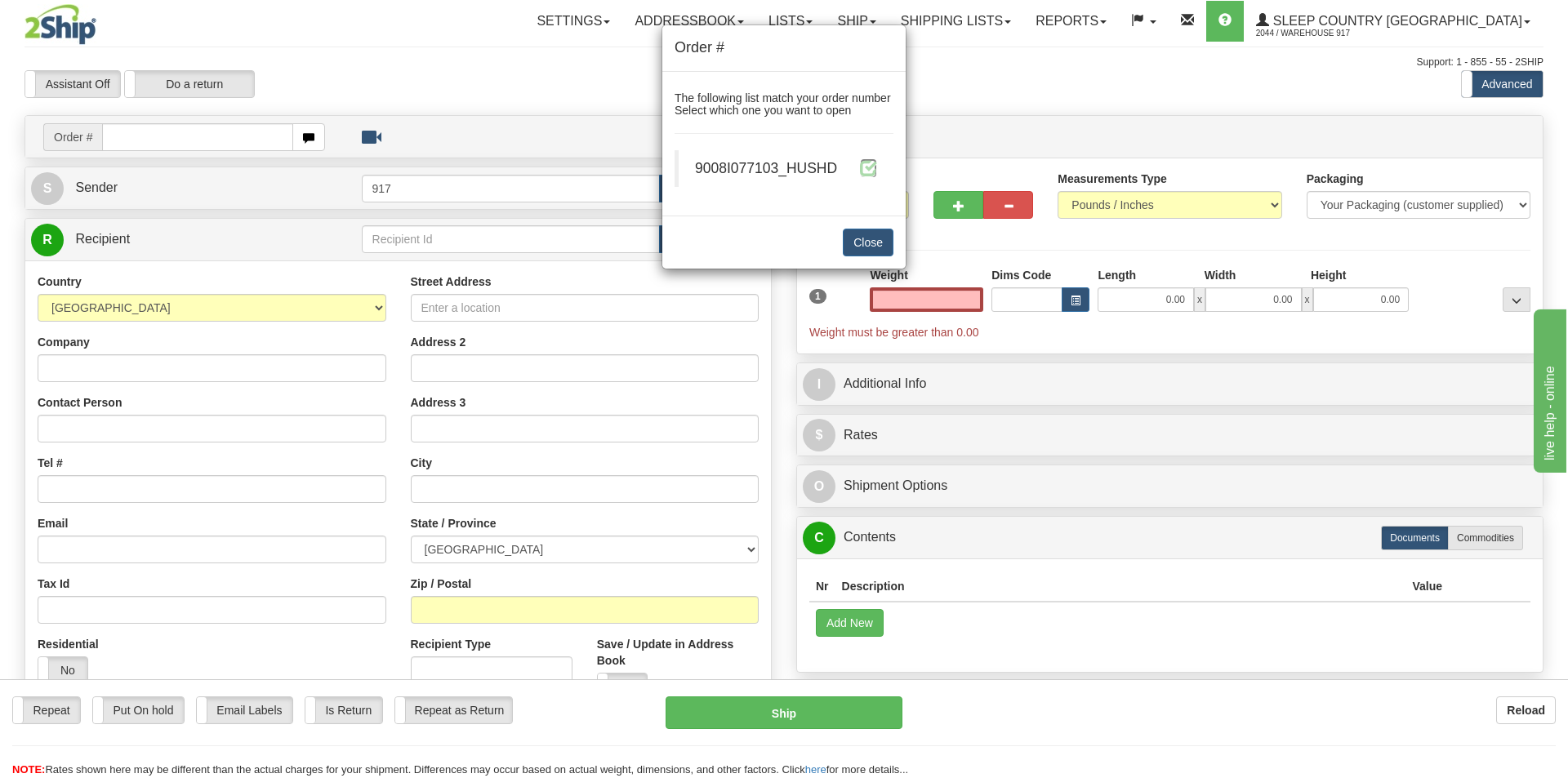
type input "0.00"
click at [869, 178] on link at bounding box center [869, 168] width 17 height 20
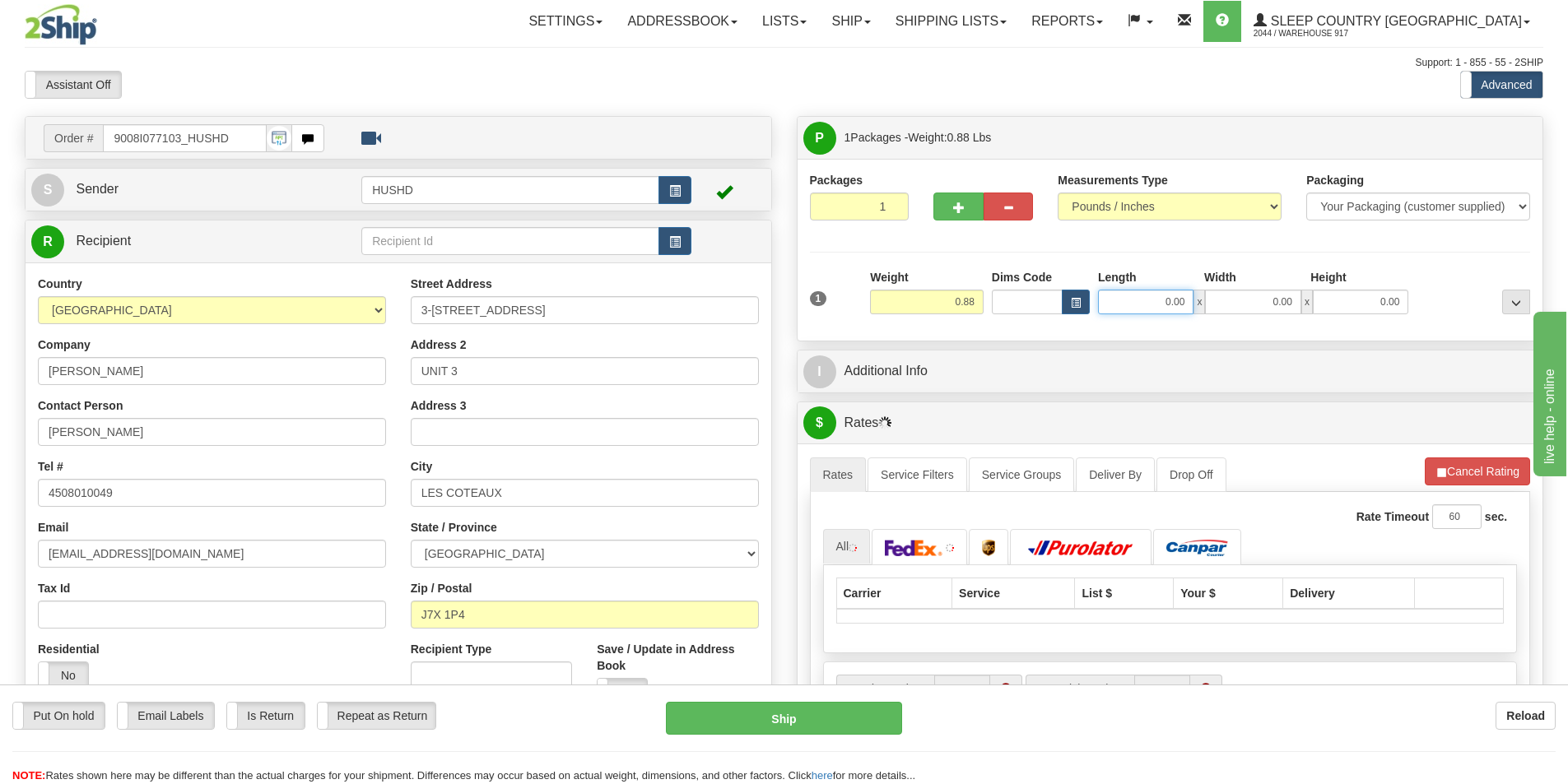
click at [1138, 314] on input "0.00" at bounding box center [1146, 301] width 96 height 24
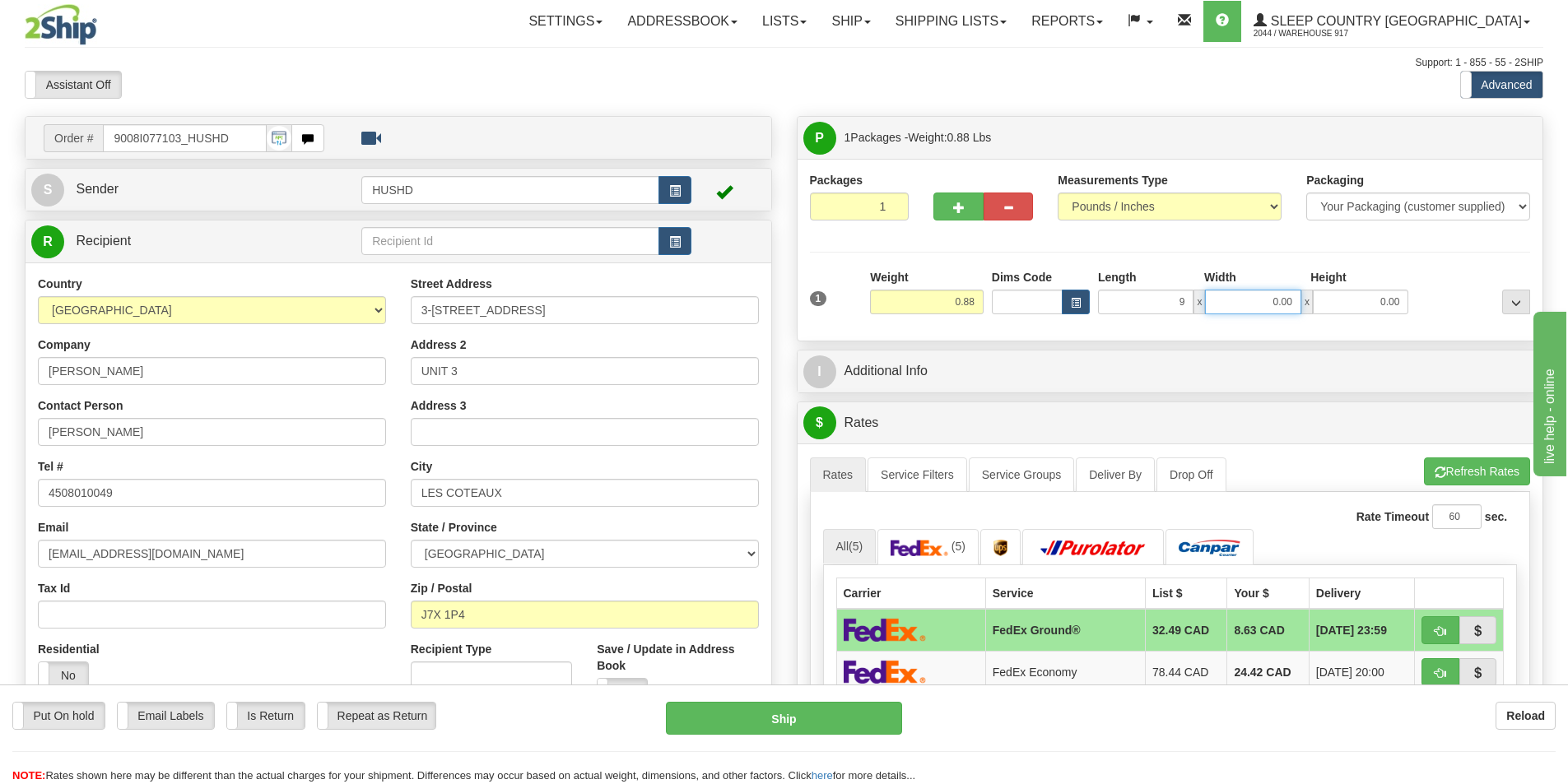
type input "9.00"
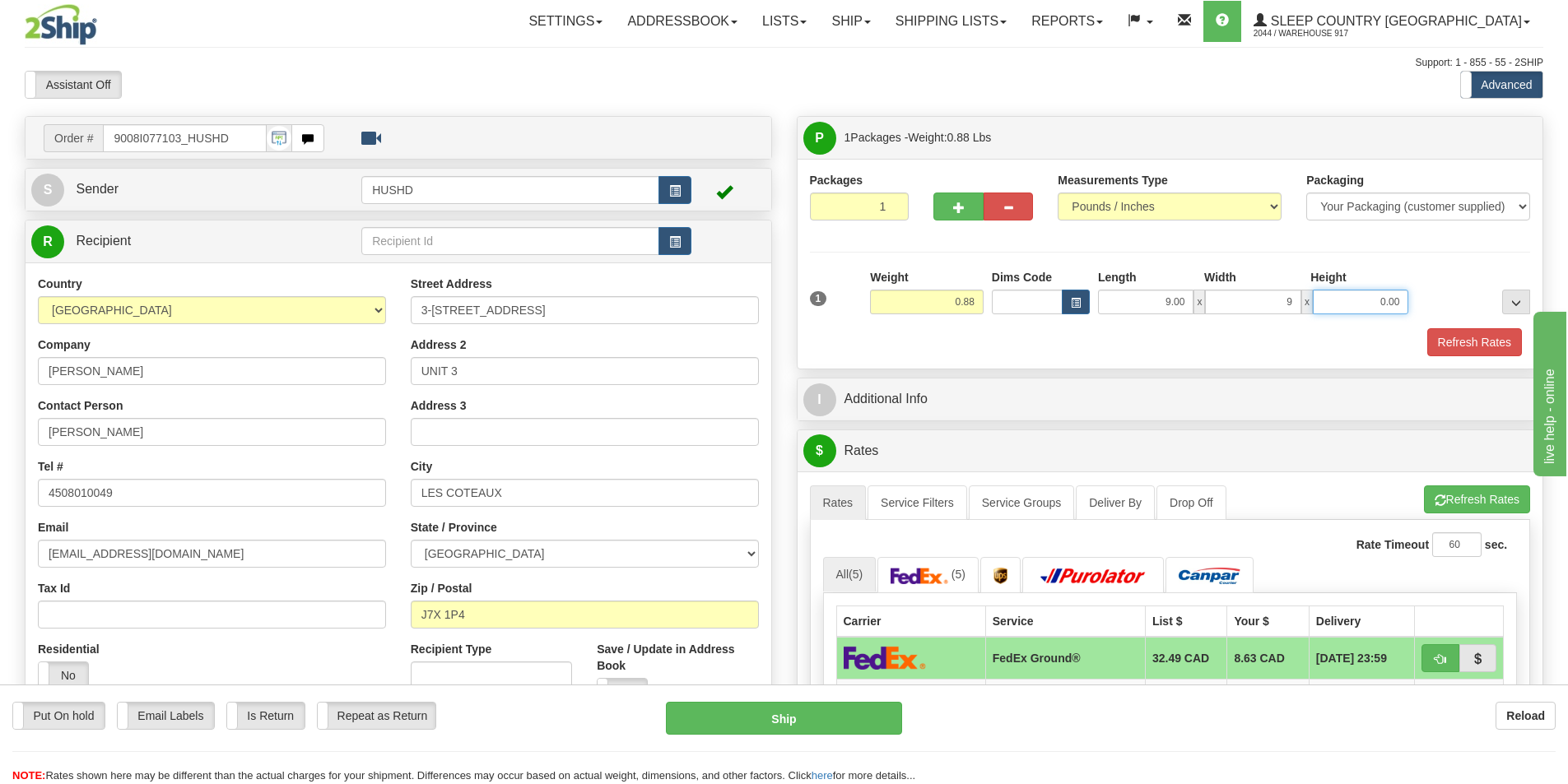
type input "9.00"
type input "2.00"
click at [1442, 344] on button "Refresh Rates" at bounding box center [1475, 342] width 95 height 28
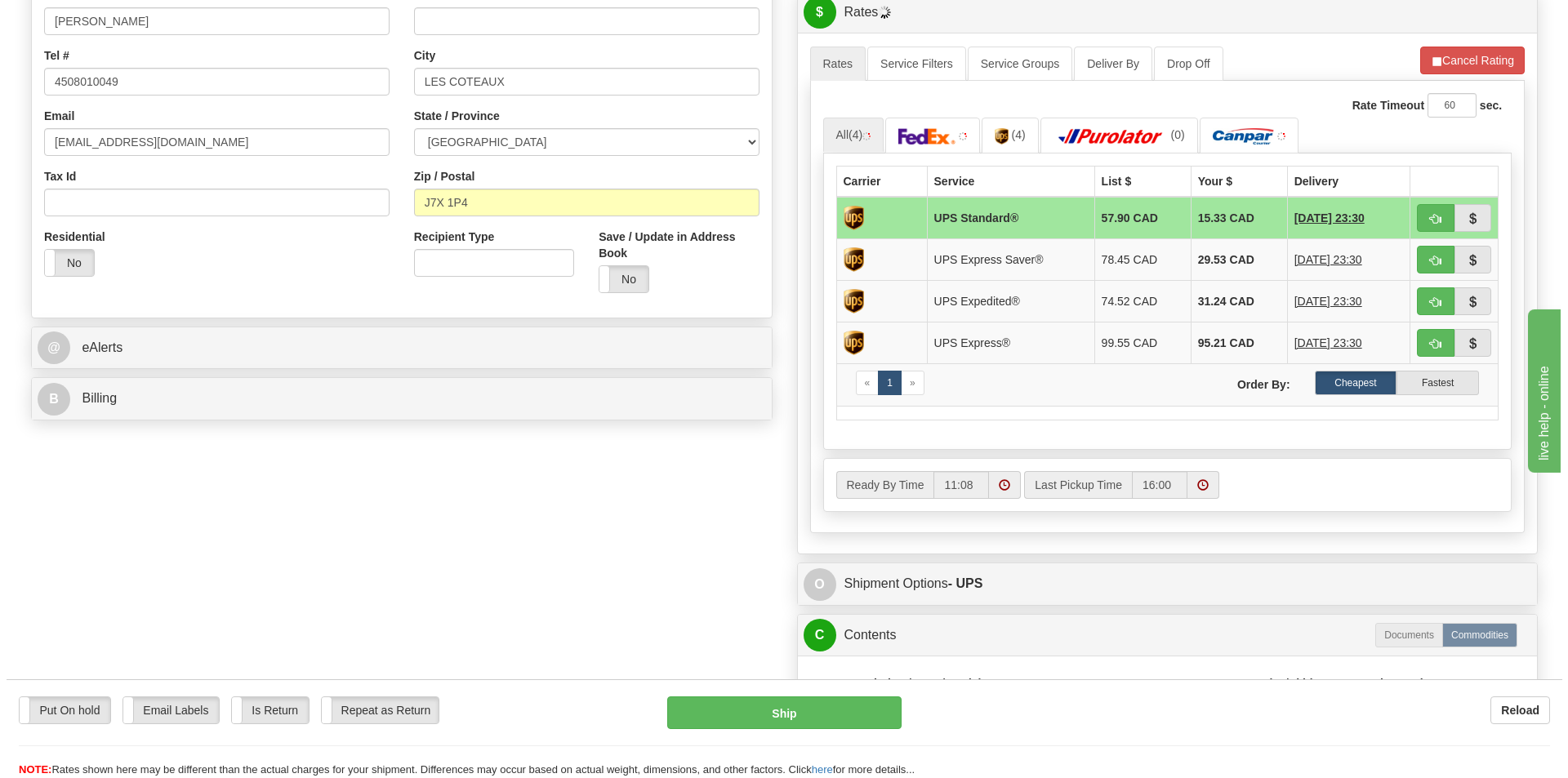
scroll to position [408, 0]
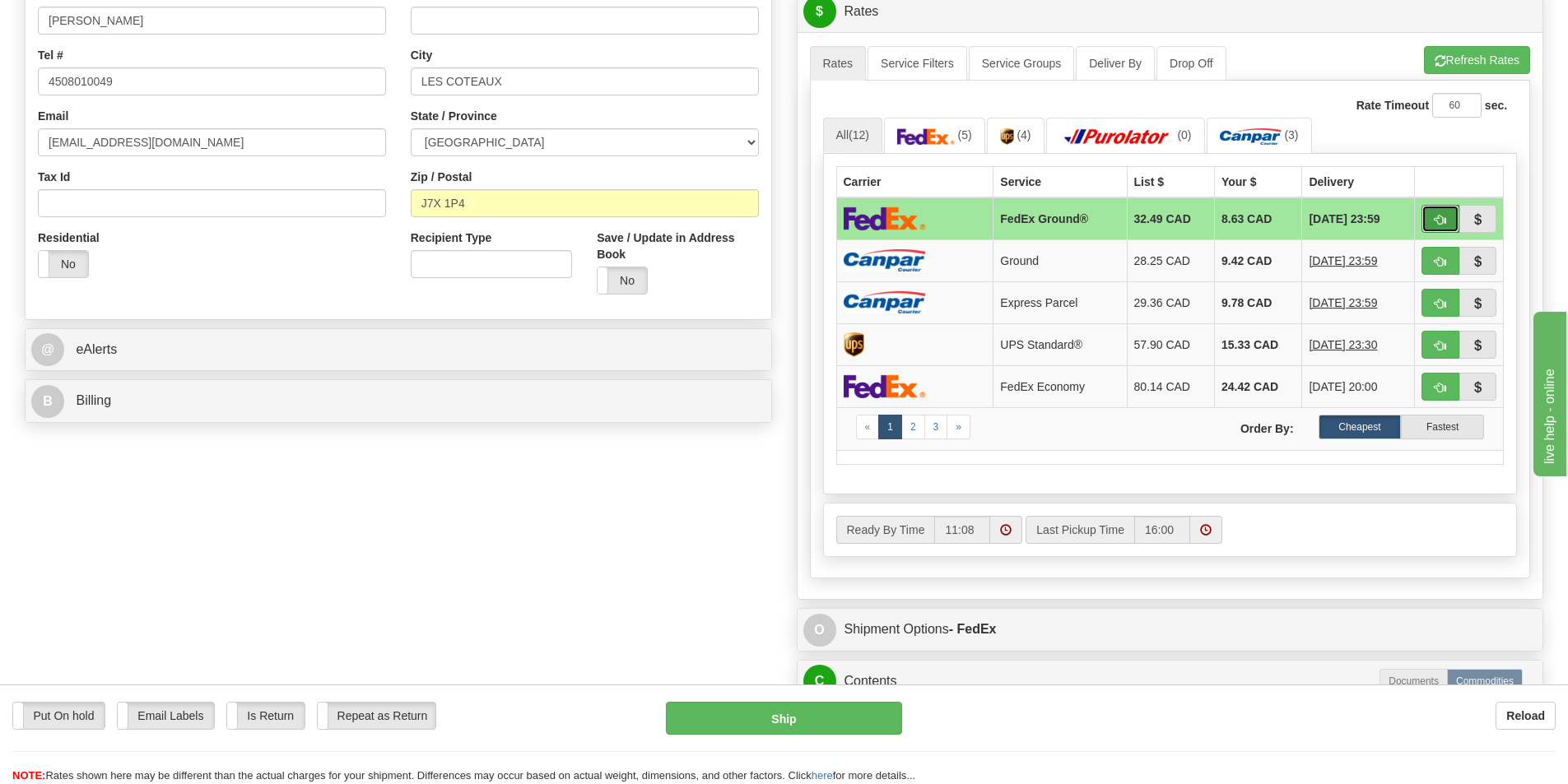
click at [1440, 216] on span "button" at bounding box center [1440, 220] width 11 height 10
type input "92"
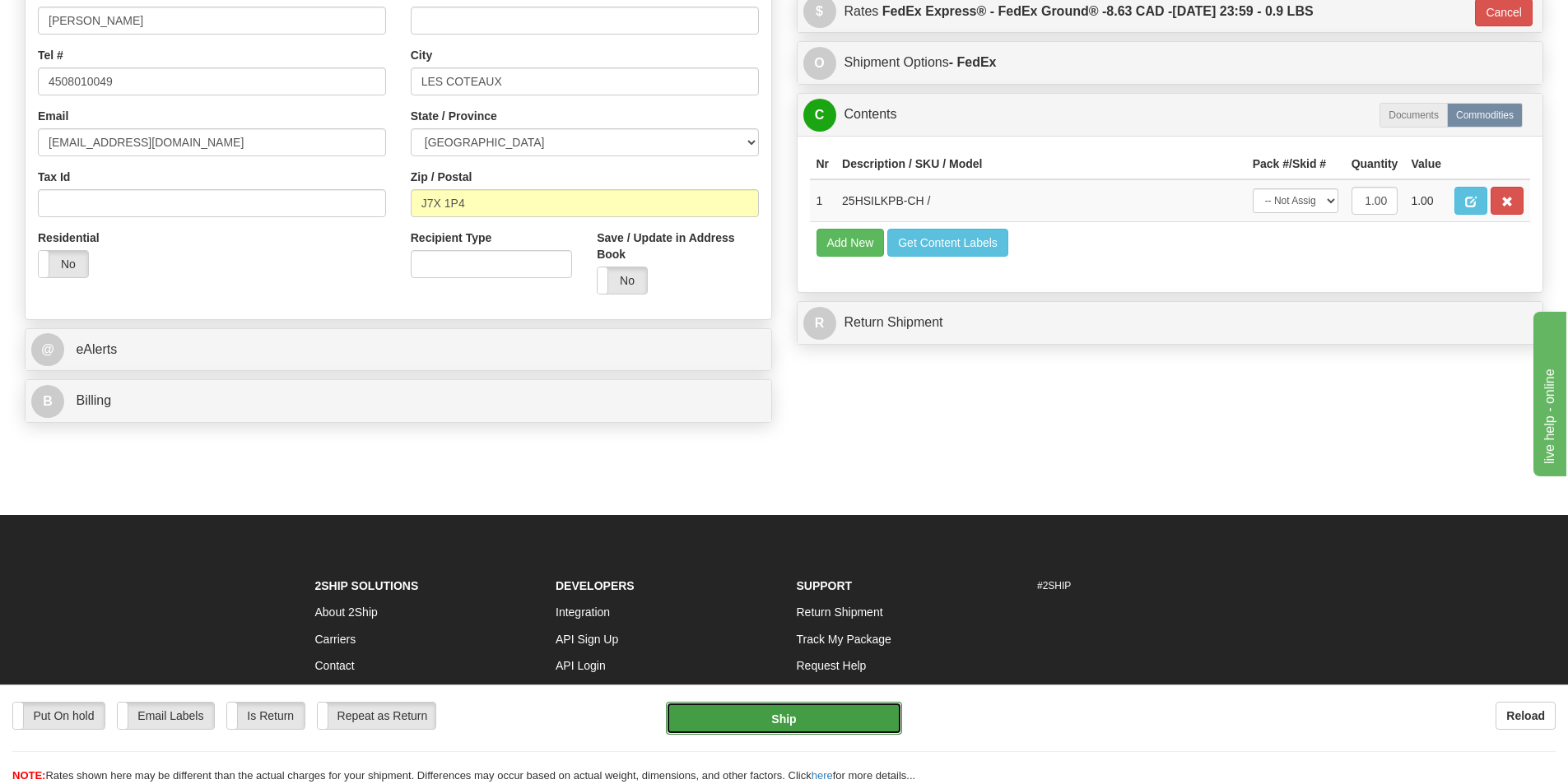
click at [845, 724] on button "Ship" at bounding box center [784, 719] width 236 height 33
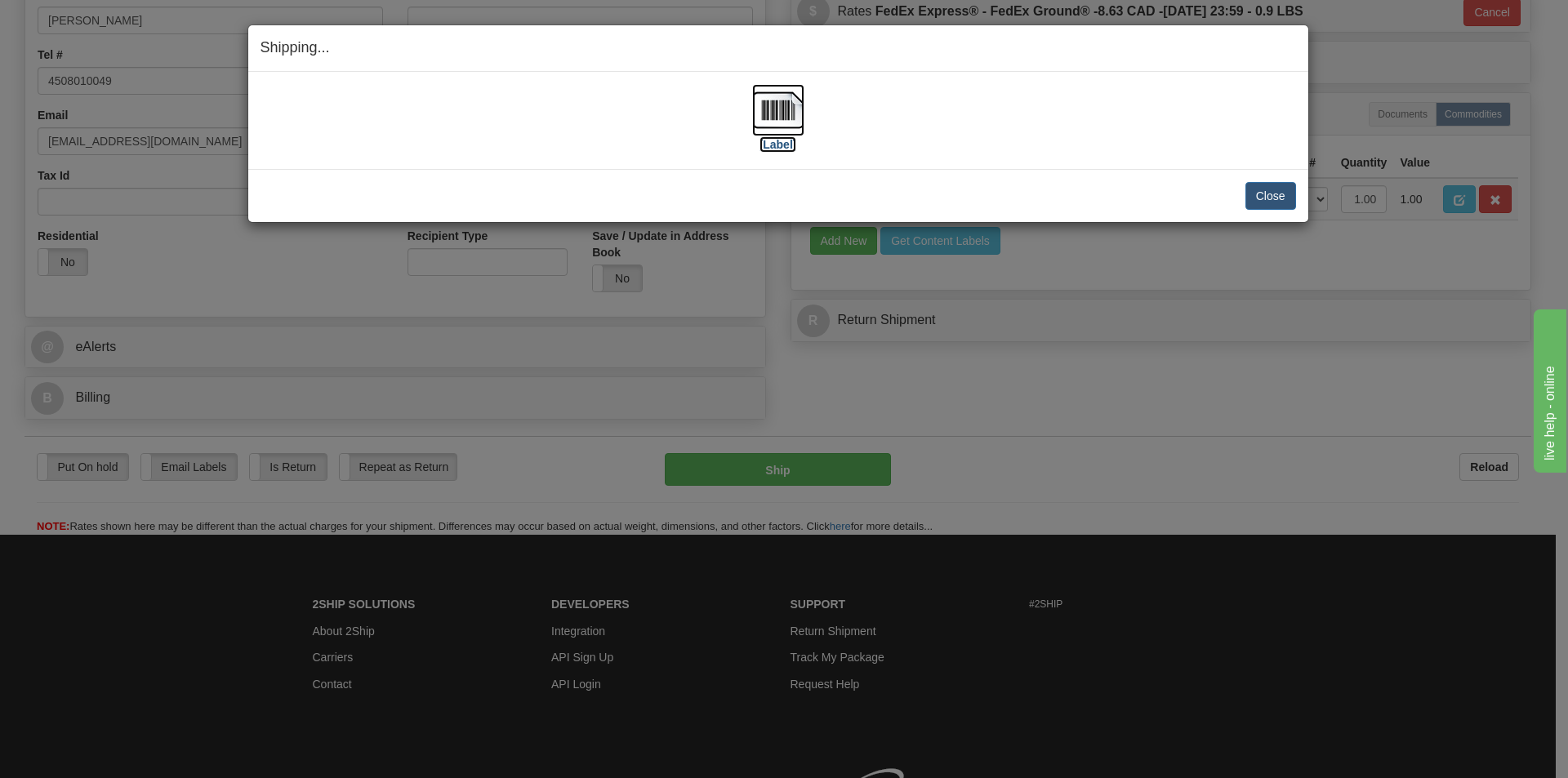
click at [768, 125] on img at bounding box center [778, 110] width 52 height 52
click at [1267, 188] on button "Close" at bounding box center [1270, 196] width 51 height 28
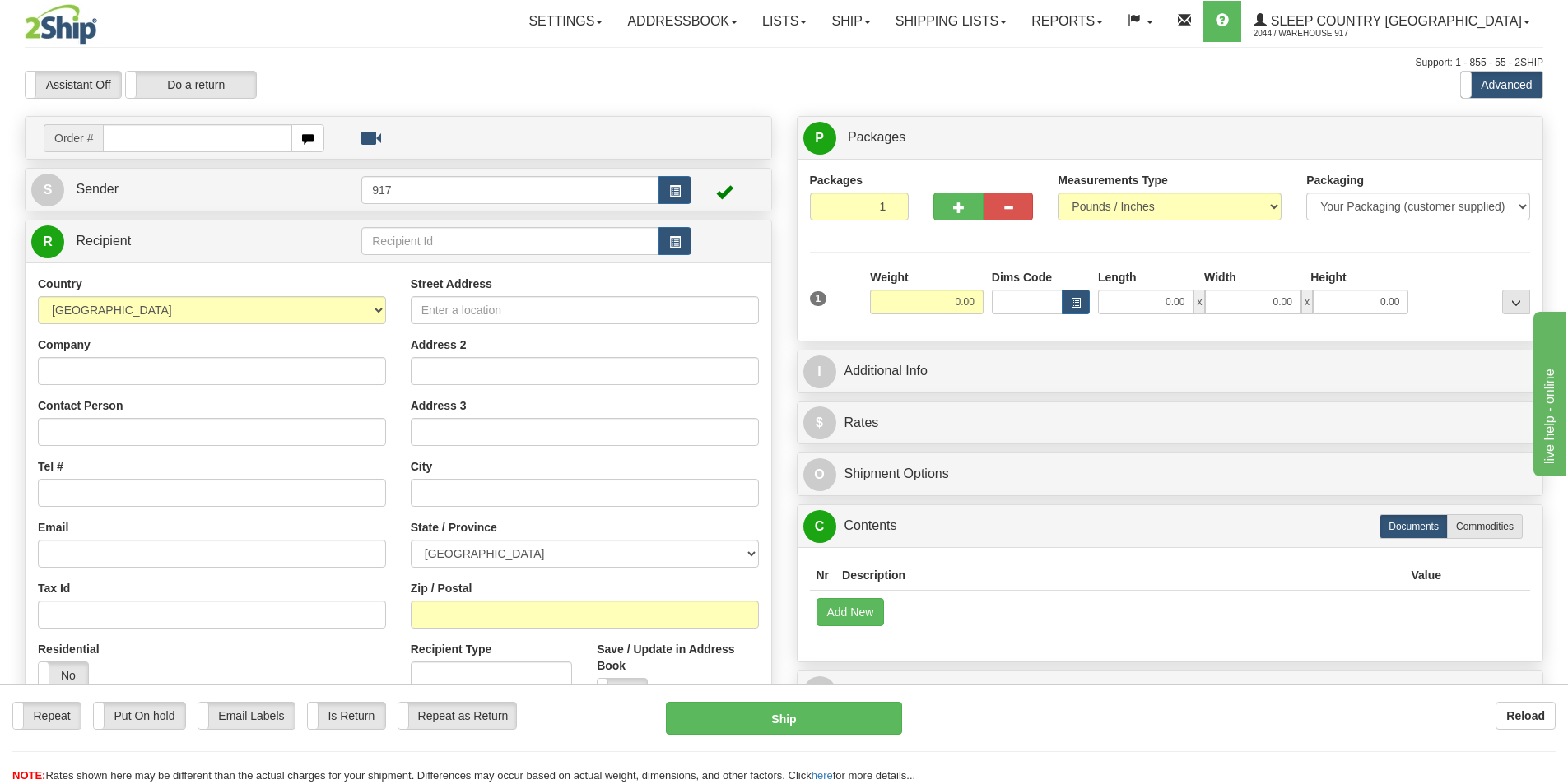
click at [160, 135] on input "text" at bounding box center [197, 139] width 189 height 28
type input "9000I077"
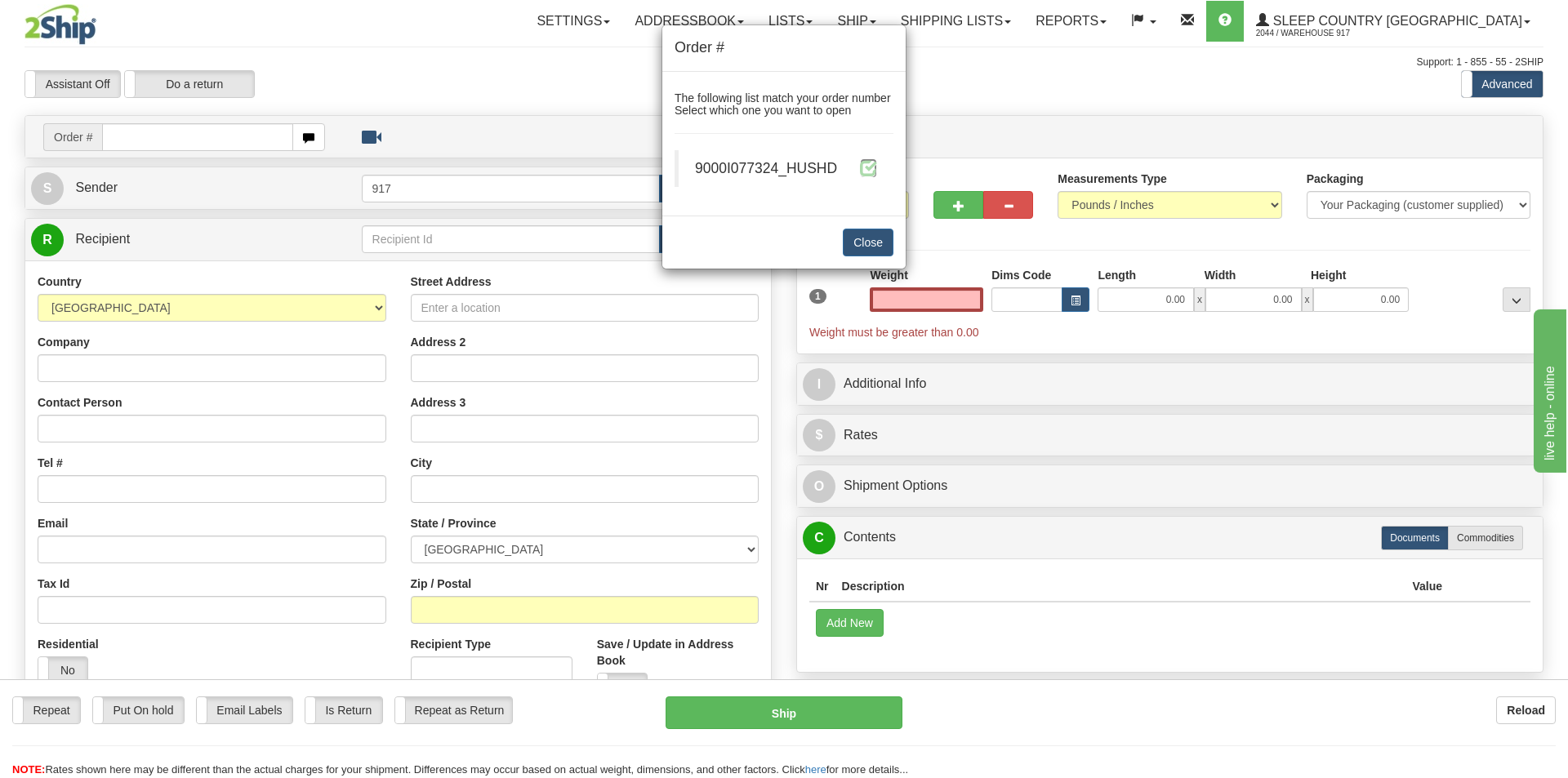
type input "0.00"
click at [871, 169] on span at bounding box center [869, 168] width 17 height 17
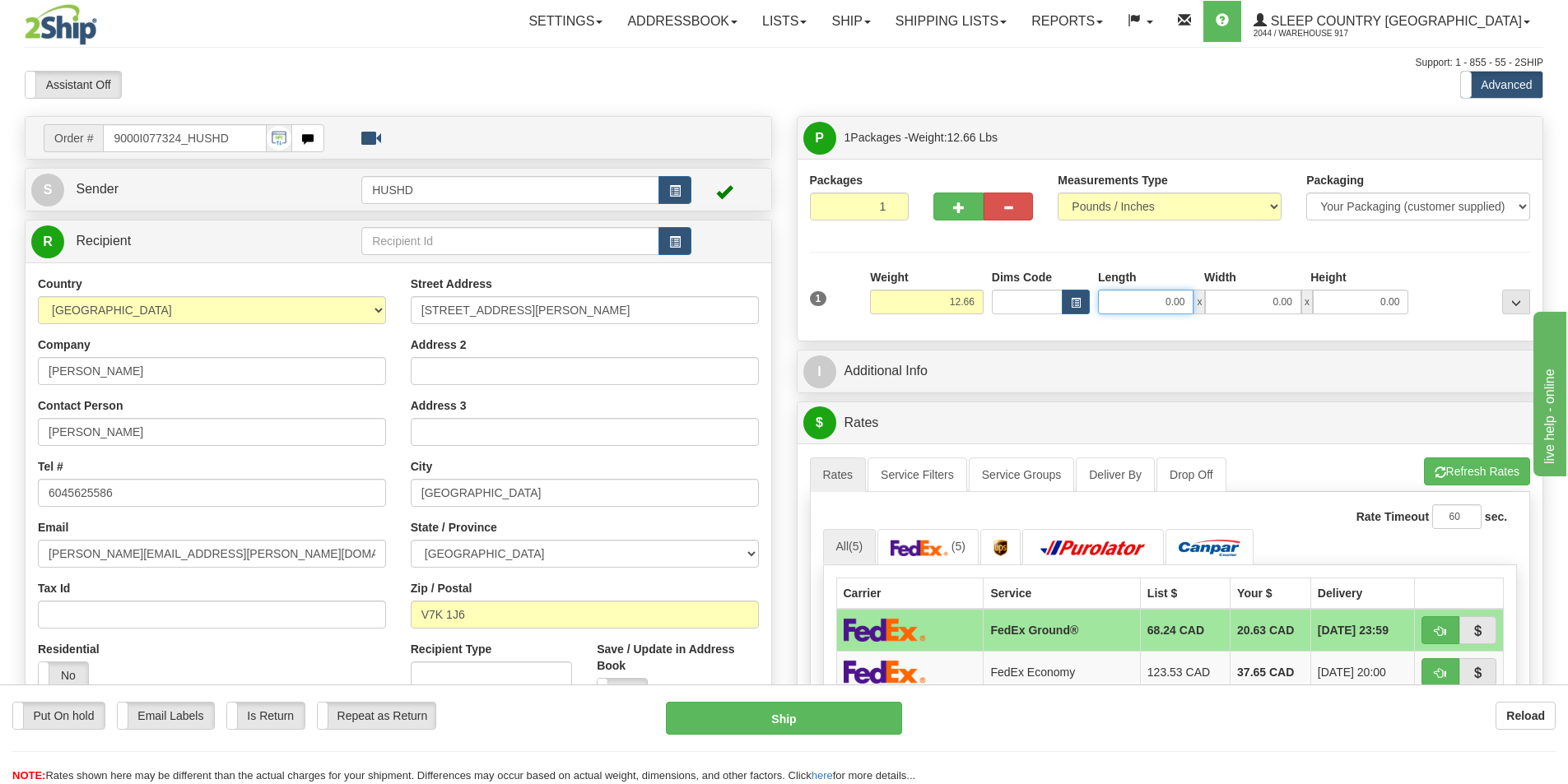
click at [1143, 311] on input "0.00" at bounding box center [1146, 301] width 96 height 24
type input "20.00"
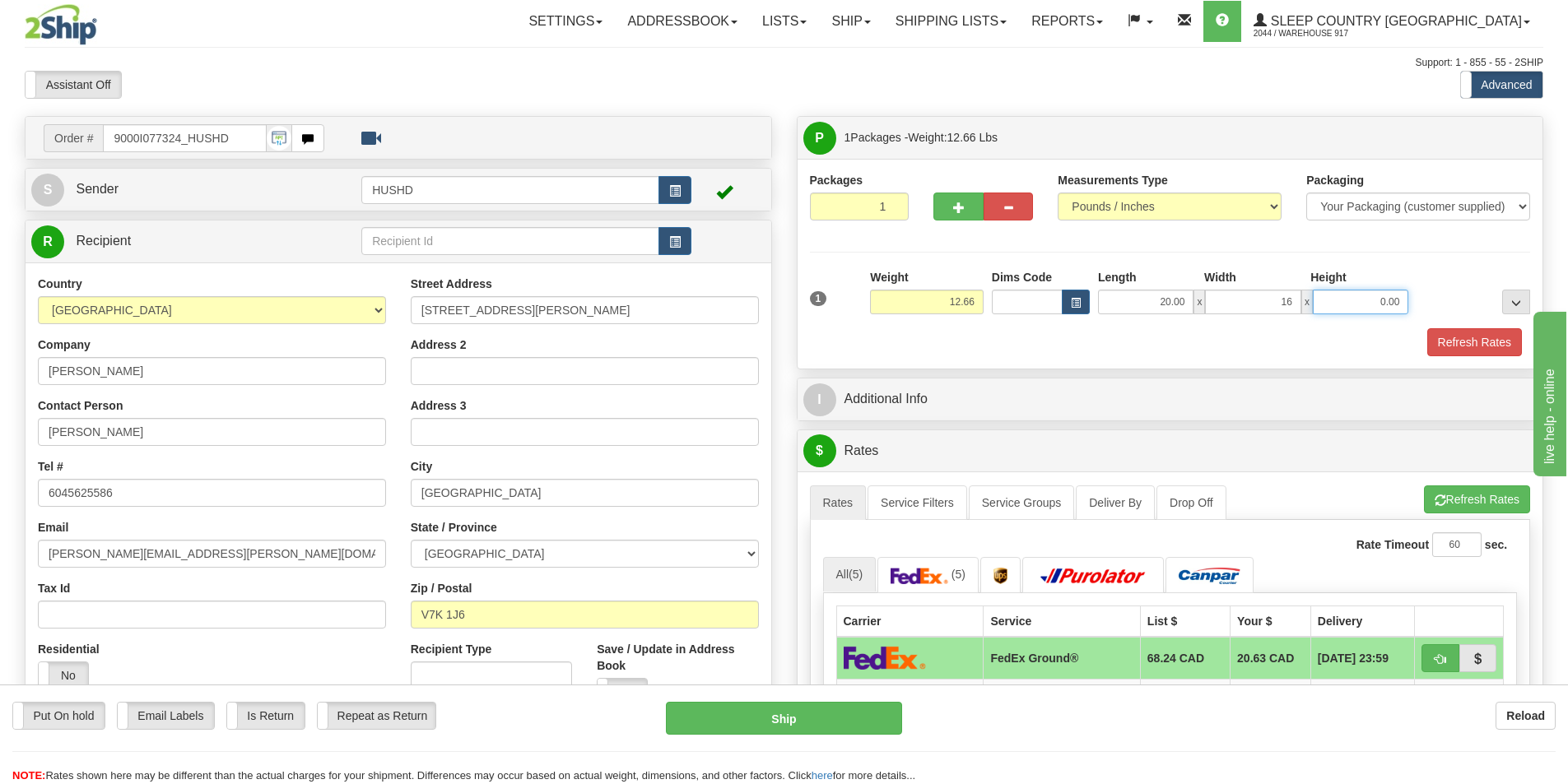
type input "16.00"
type input "13.00"
click at [1461, 342] on button "Refresh Rates" at bounding box center [1475, 342] width 95 height 28
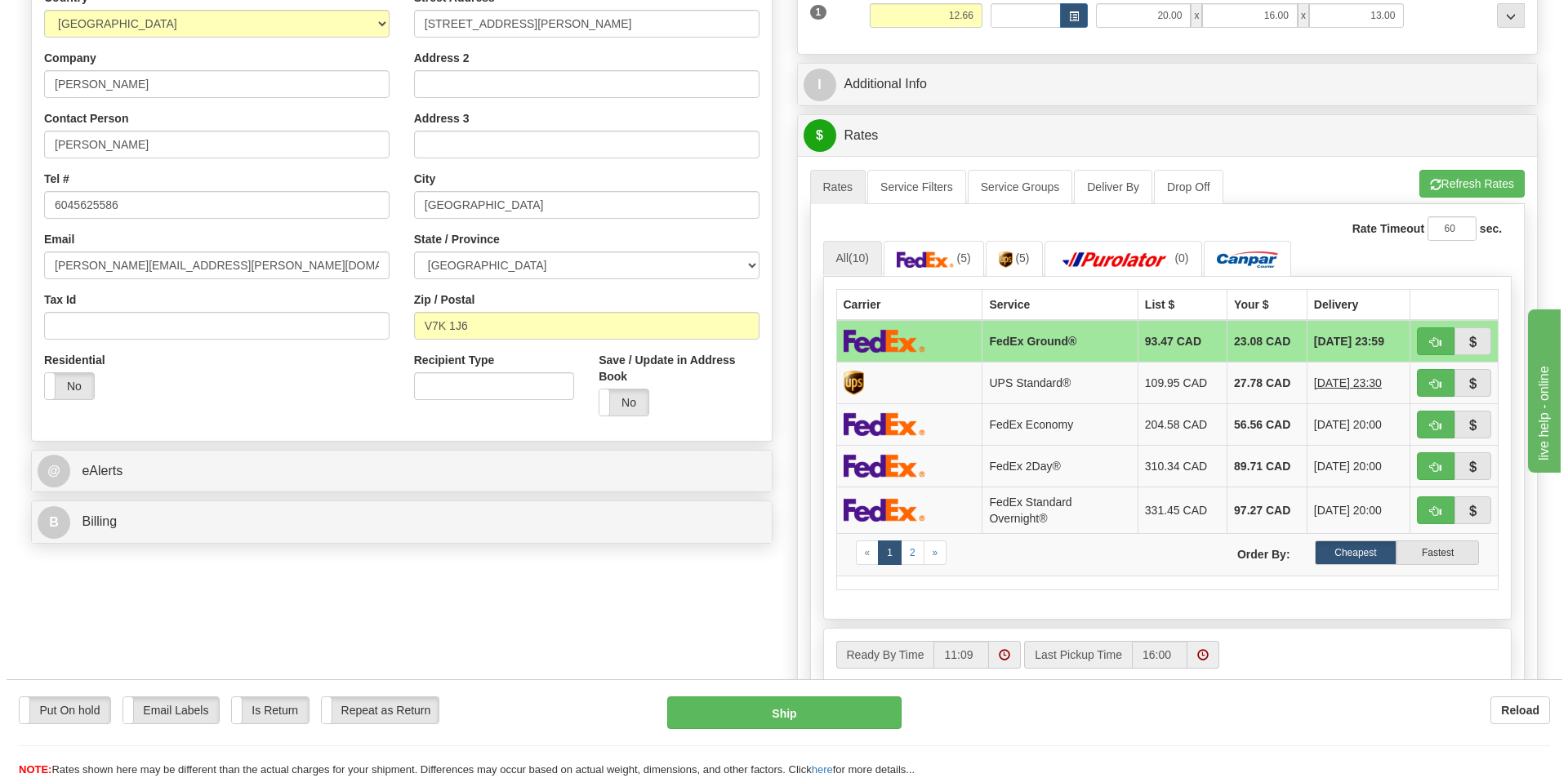
scroll to position [327, 0]
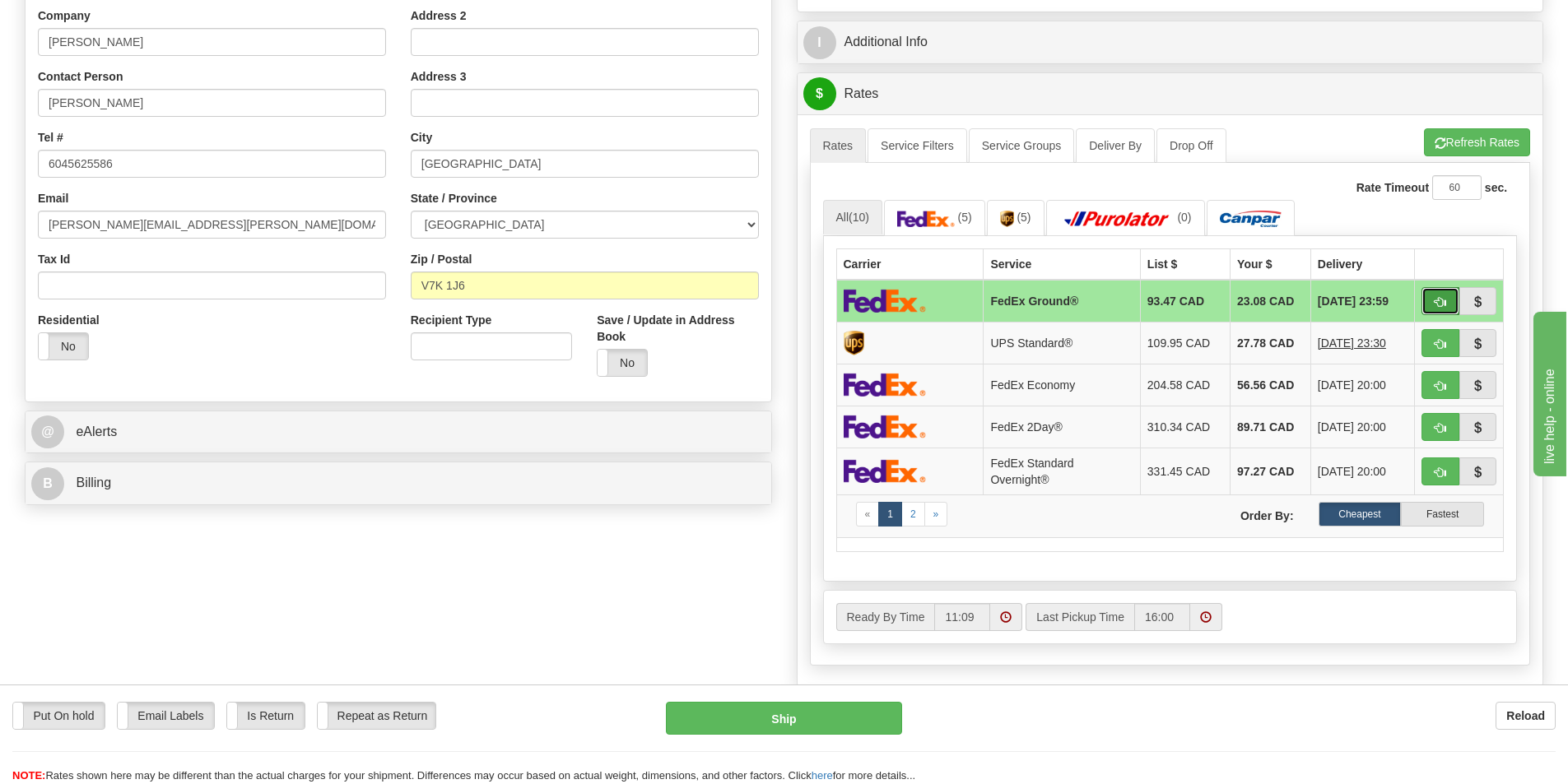
click at [1444, 300] on span "button" at bounding box center [1440, 302] width 11 height 10
type input "92"
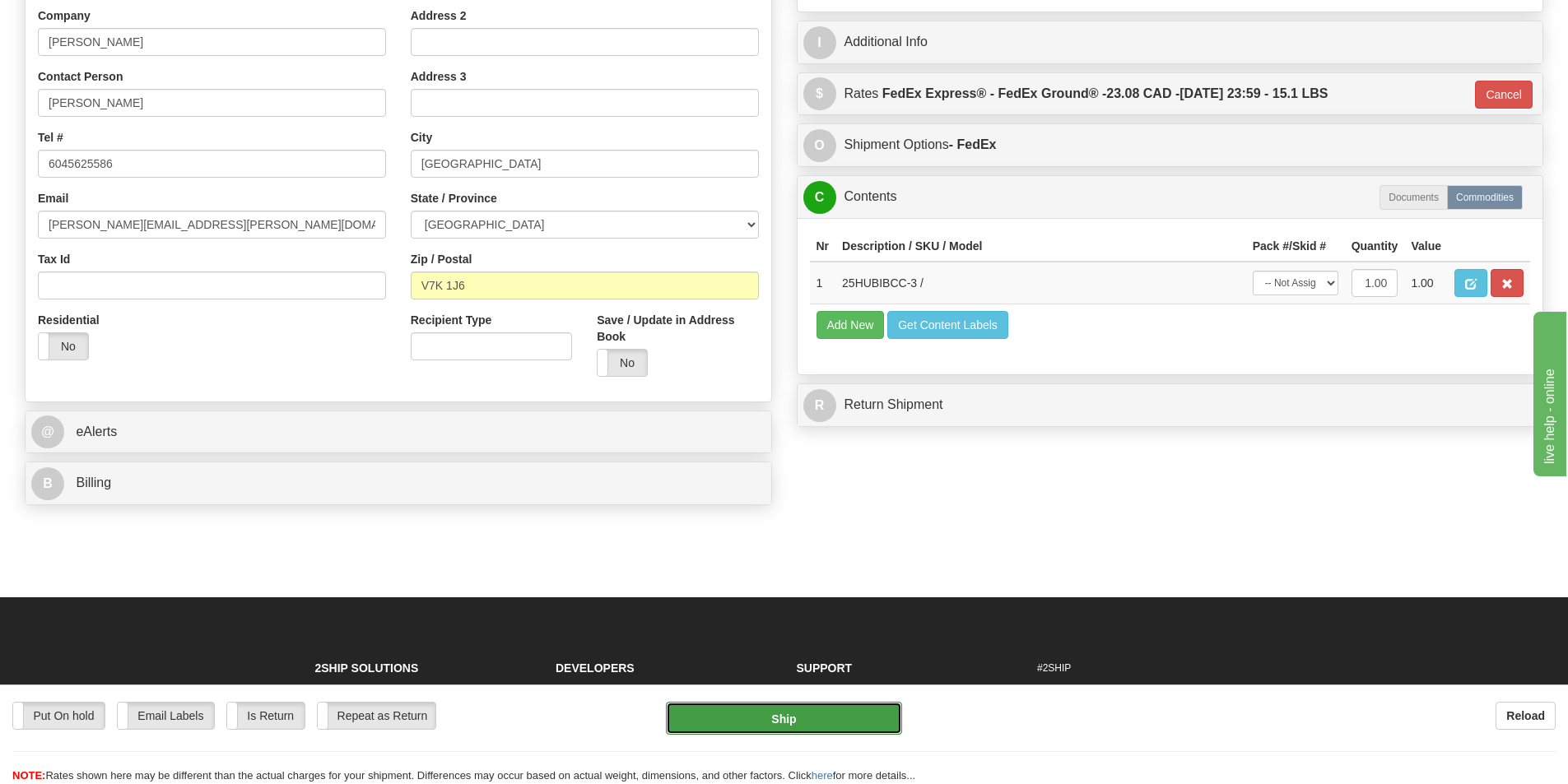
click at [834, 716] on button "Ship" at bounding box center [784, 719] width 236 height 33
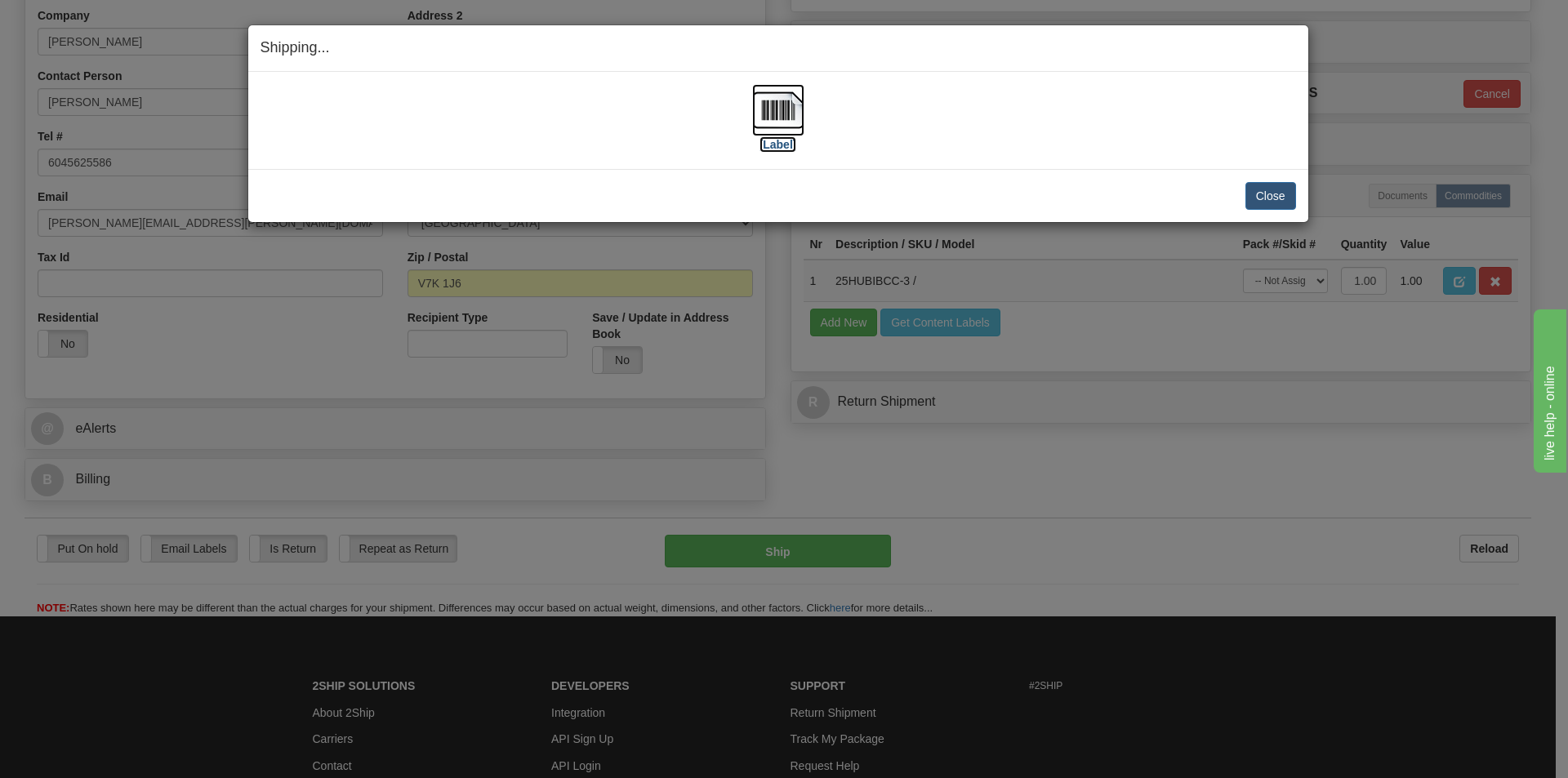
click at [774, 116] on img at bounding box center [778, 110] width 52 height 52
click at [1289, 201] on button "Close" at bounding box center [1270, 196] width 51 height 28
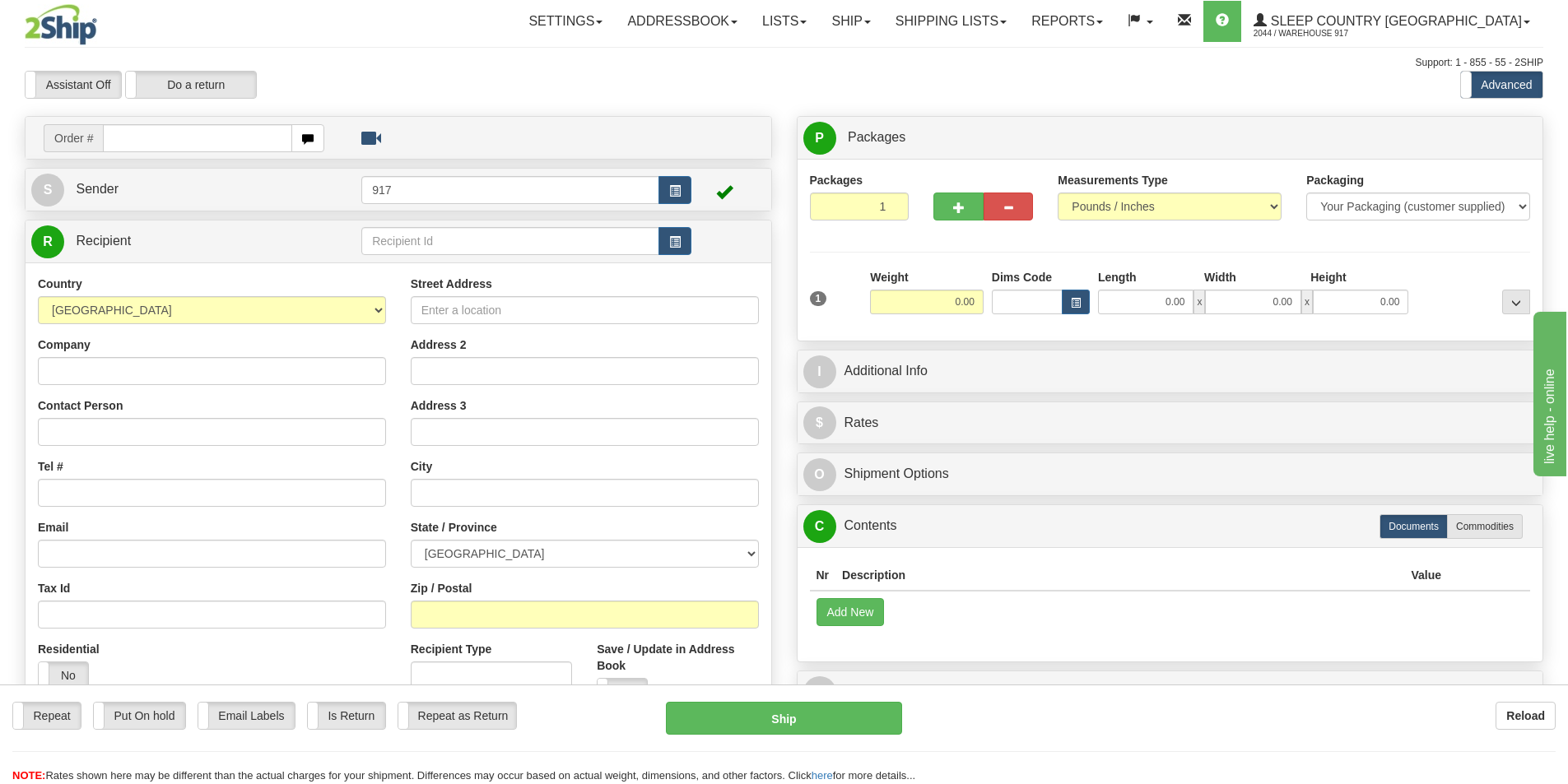
click at [192, 137] on input "text" at bounding box center [197, 139] width 189 height 28
type input "9000I075426"
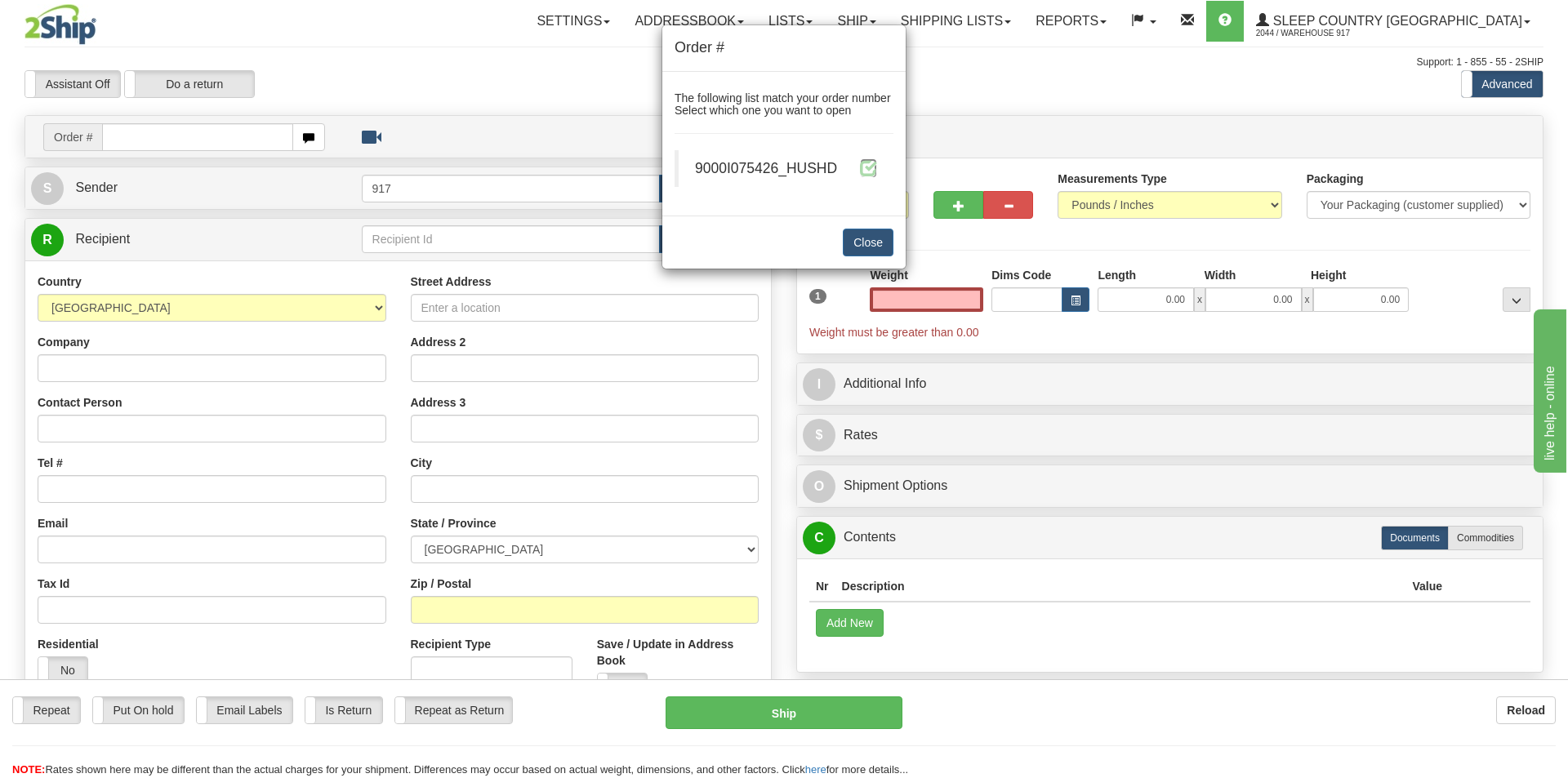
type input "0.00"
click at [870, 169] on span at bounding box center [869, 168] width 17 height 17
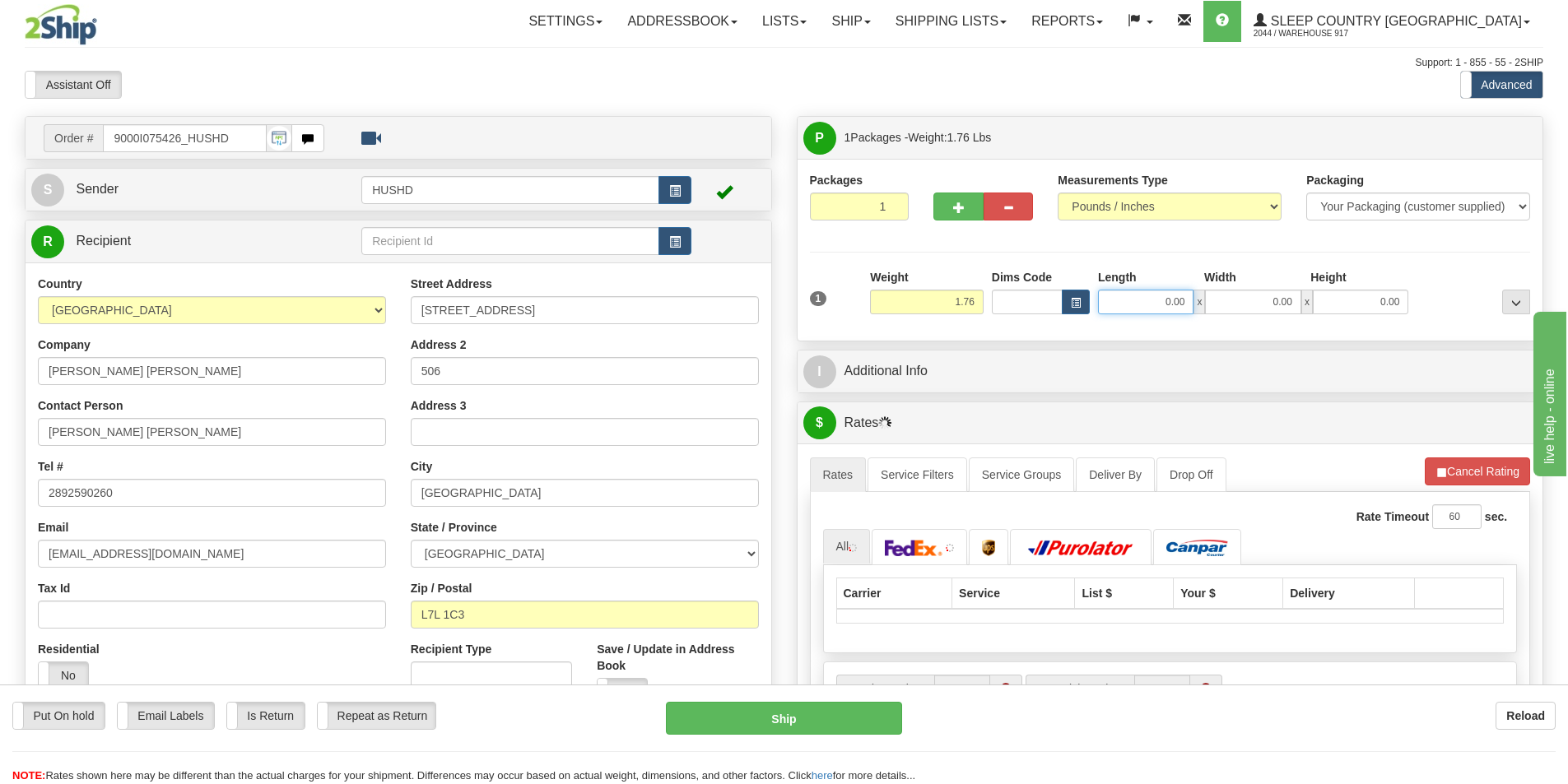
click at [1118, 299] on input "0.00" at bounding box center [1146, 301] width 96 height 24
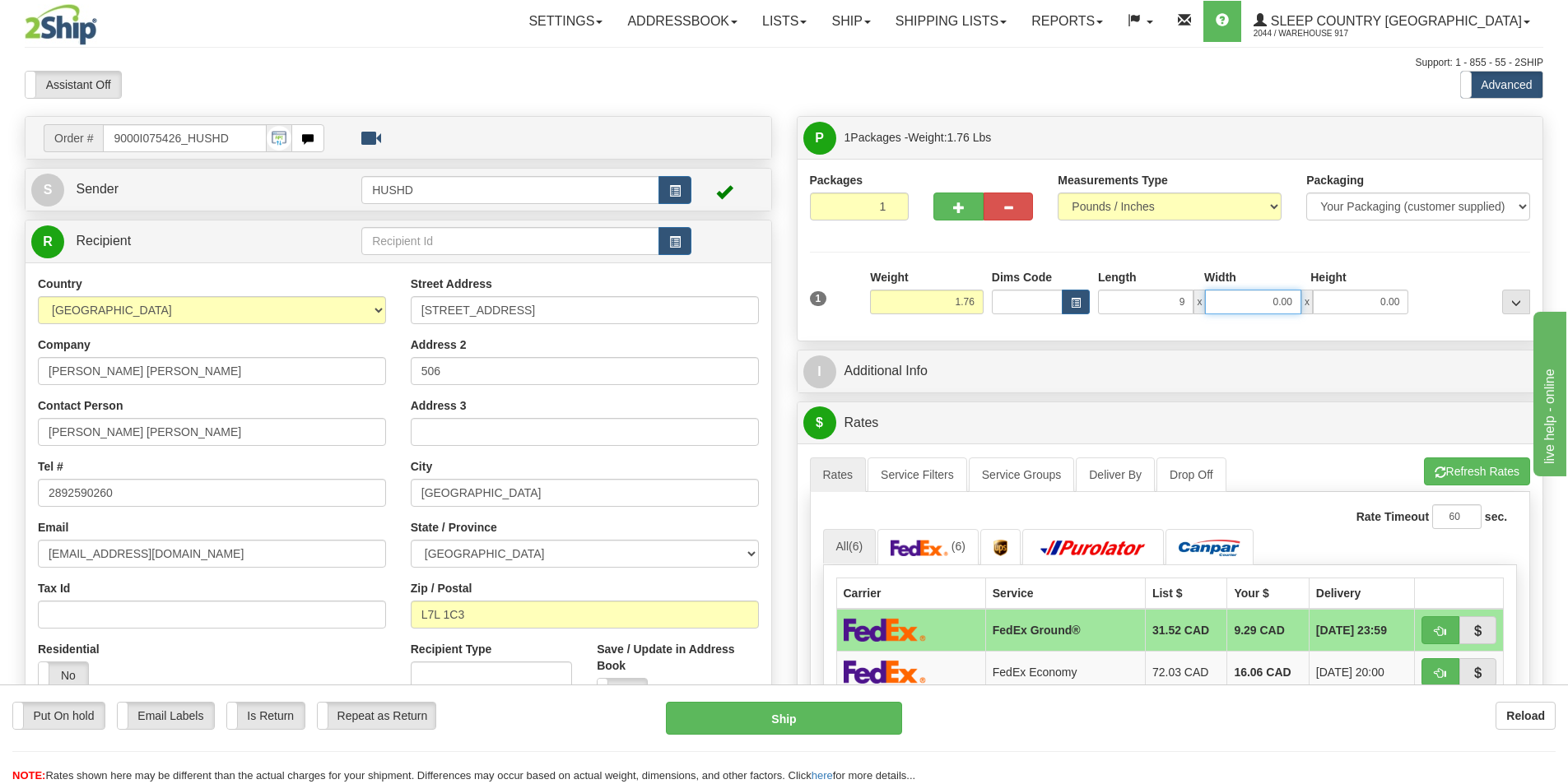
type input "9.00"
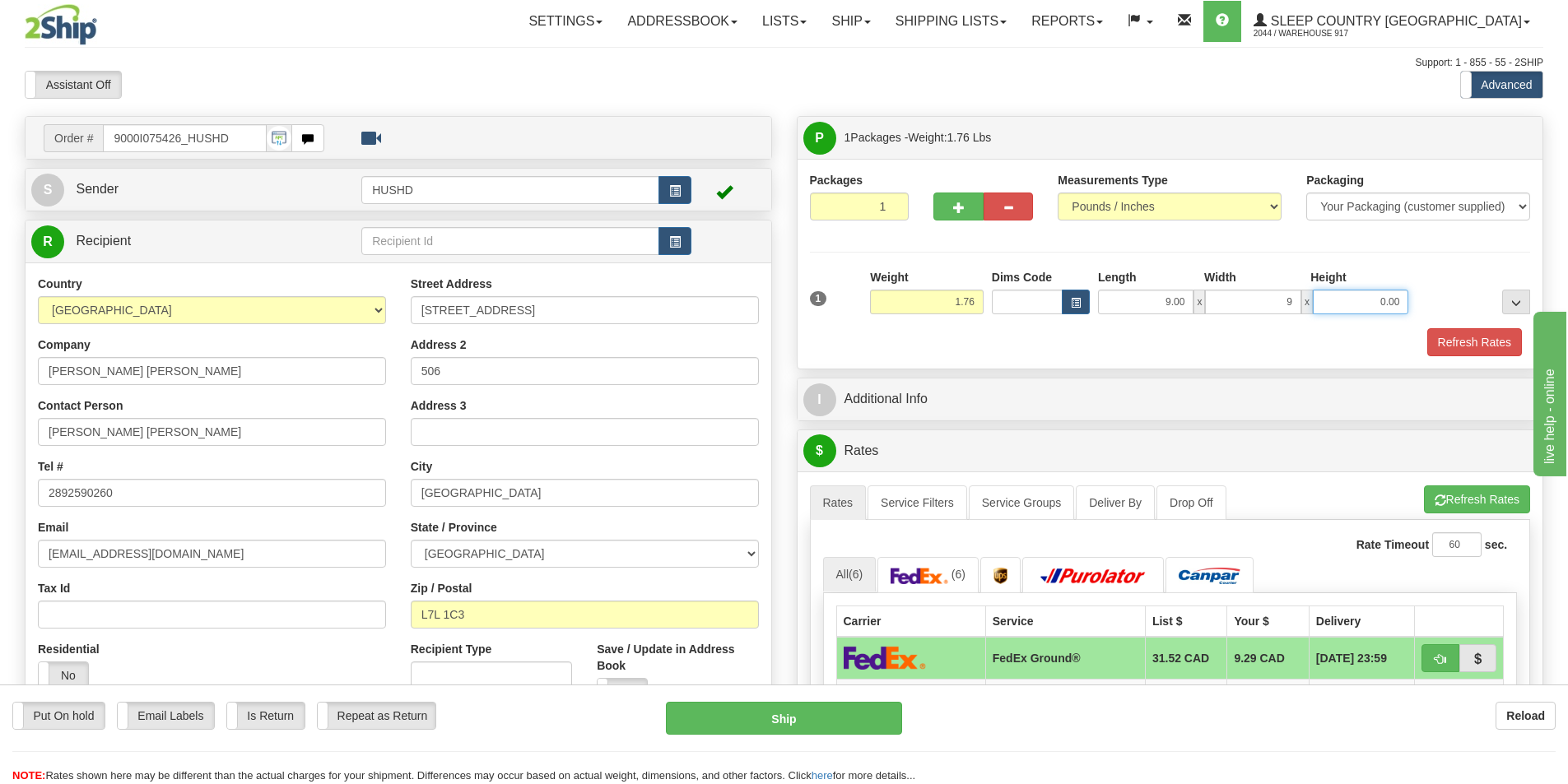
type input "9.00"
type input "2.00"
click at [1490, 342] on button "Refresh Rates" at bounding box center [1475, 342] width 95 height 28
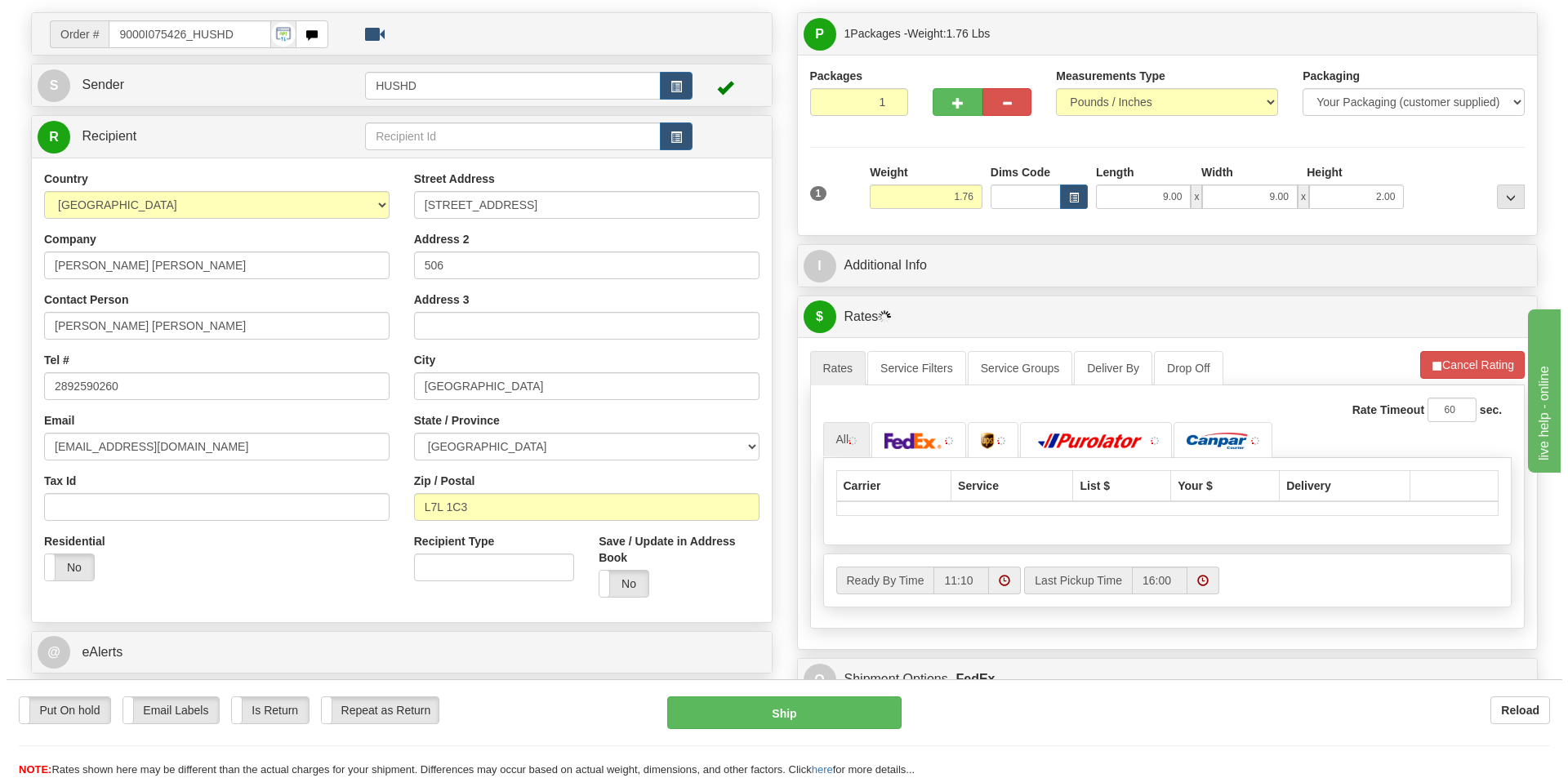
scroll to position [163, 0]
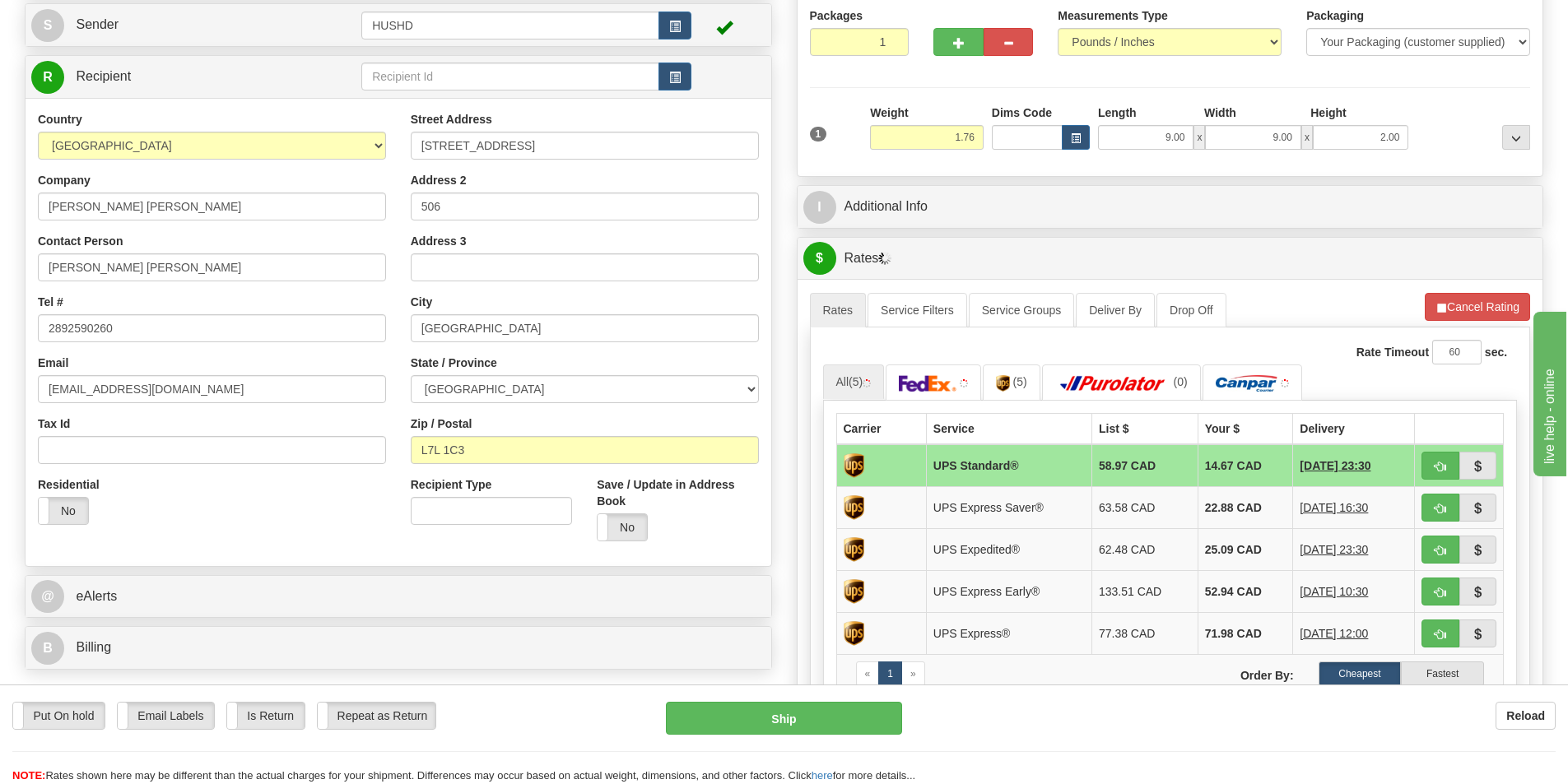
click at [1242, 723] on div "Reload" at bounding box center [1242, 716] width 629 height 28
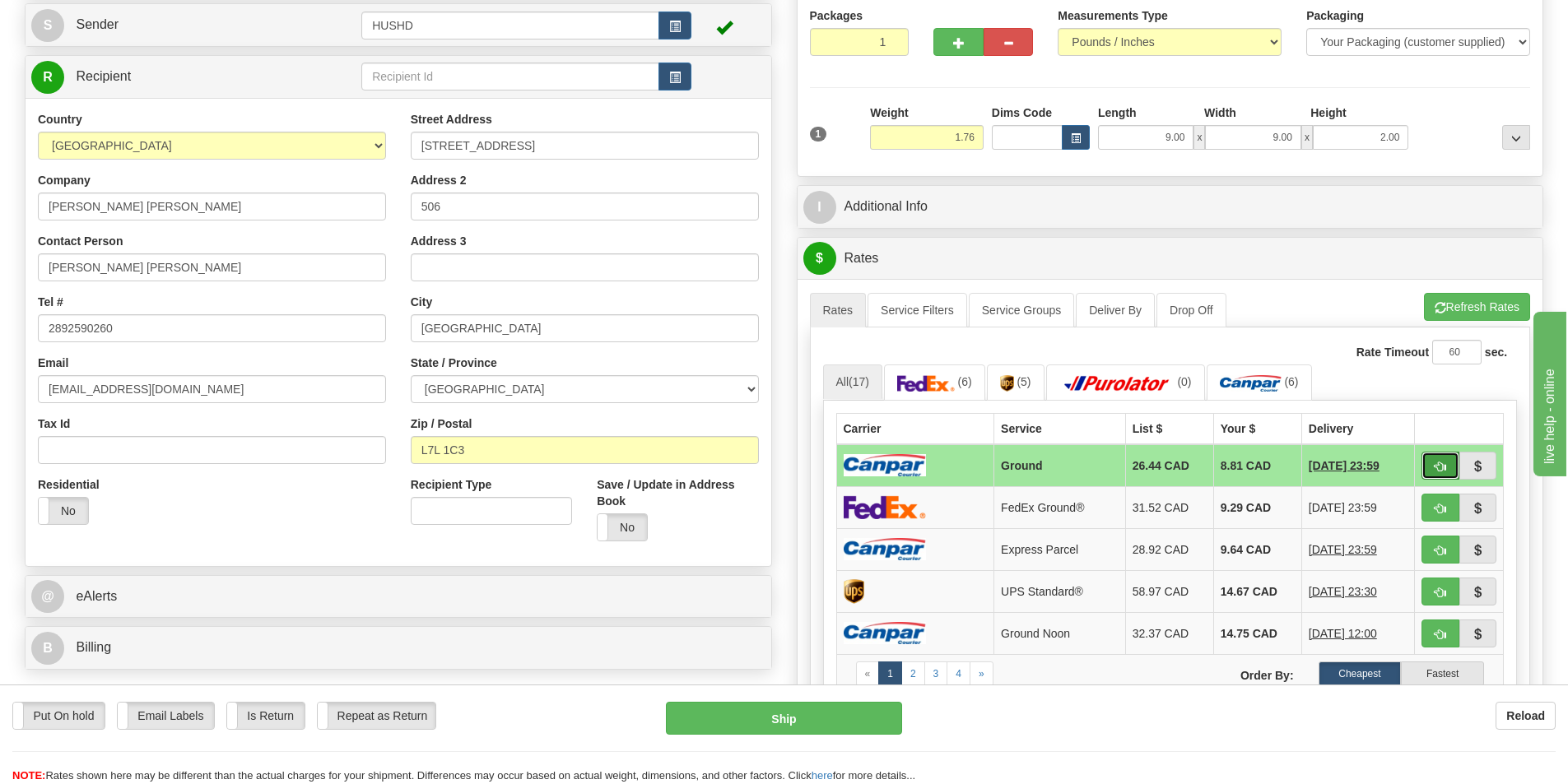
click at [1442, 466] on span "button" at bounding box center [1440, 467] width 11 height 10
type input "1"
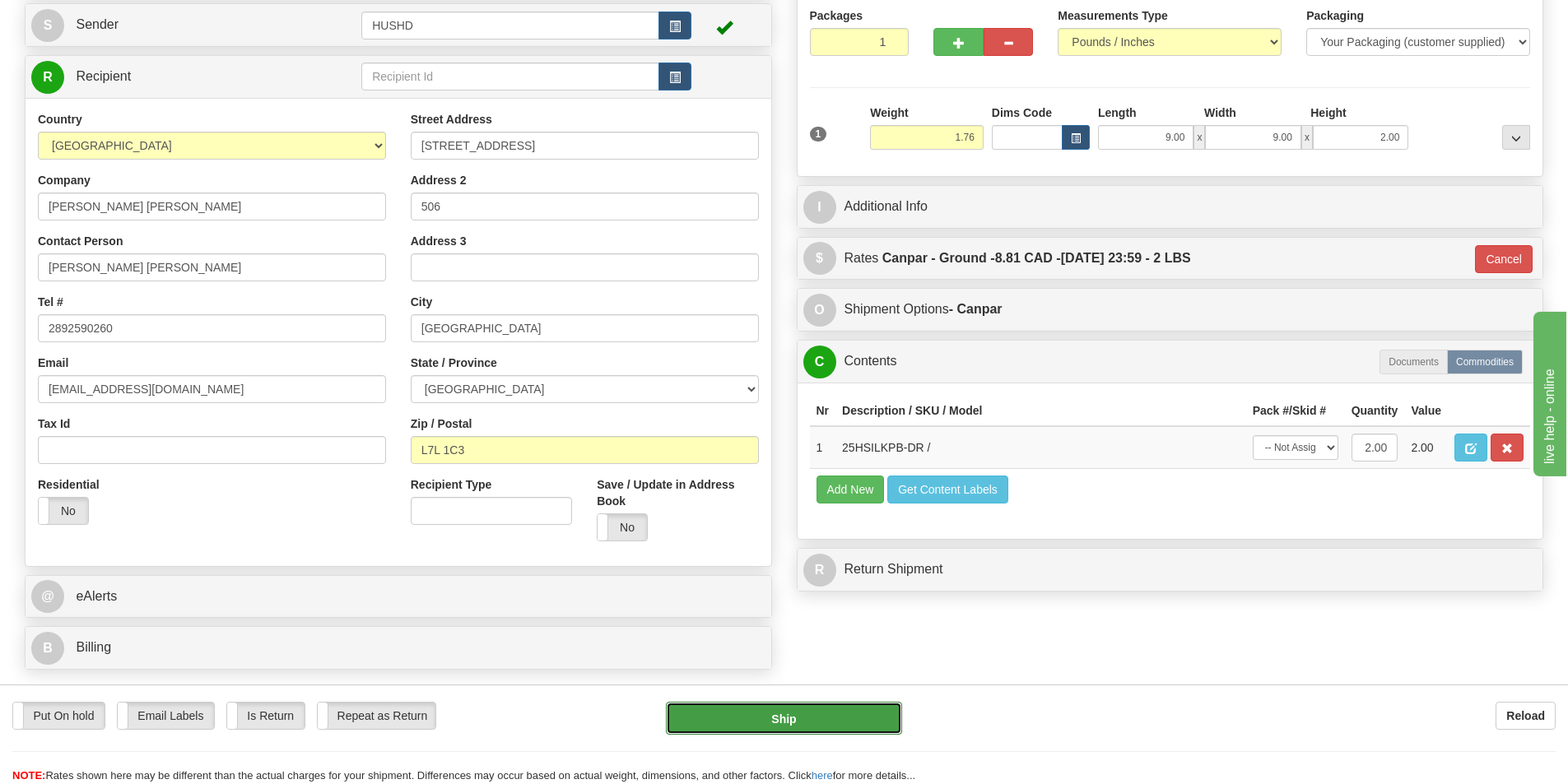
click at [822, 717] on button "Ship" at bounding box center [784, 719] width 236 height 33
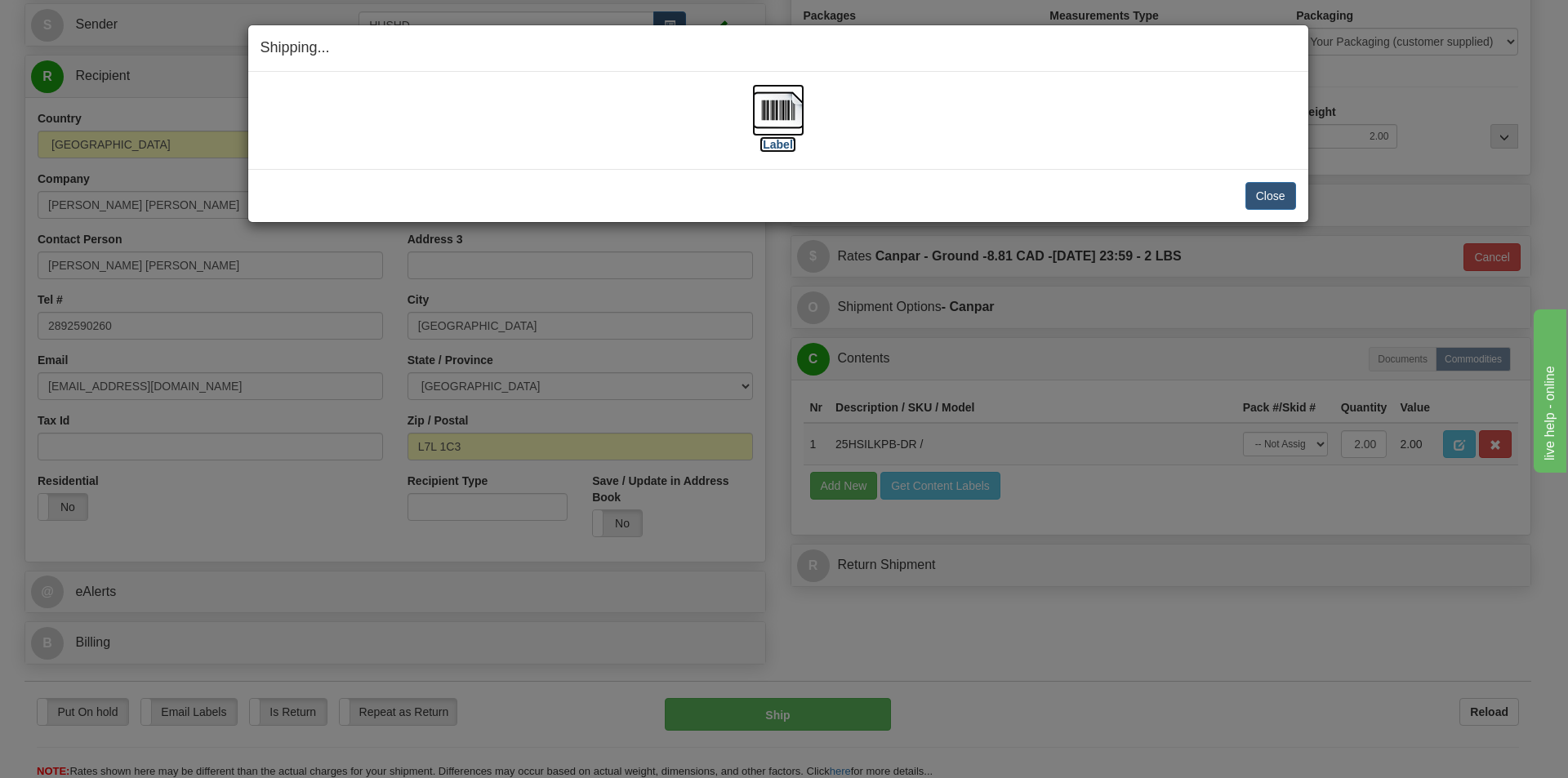
click at [767, 110] on img at bounding box center [778, 110] width 52 height 52
click at [1280, 190] on button "Close" at bounding box center [1270, 196] width 51 height 28
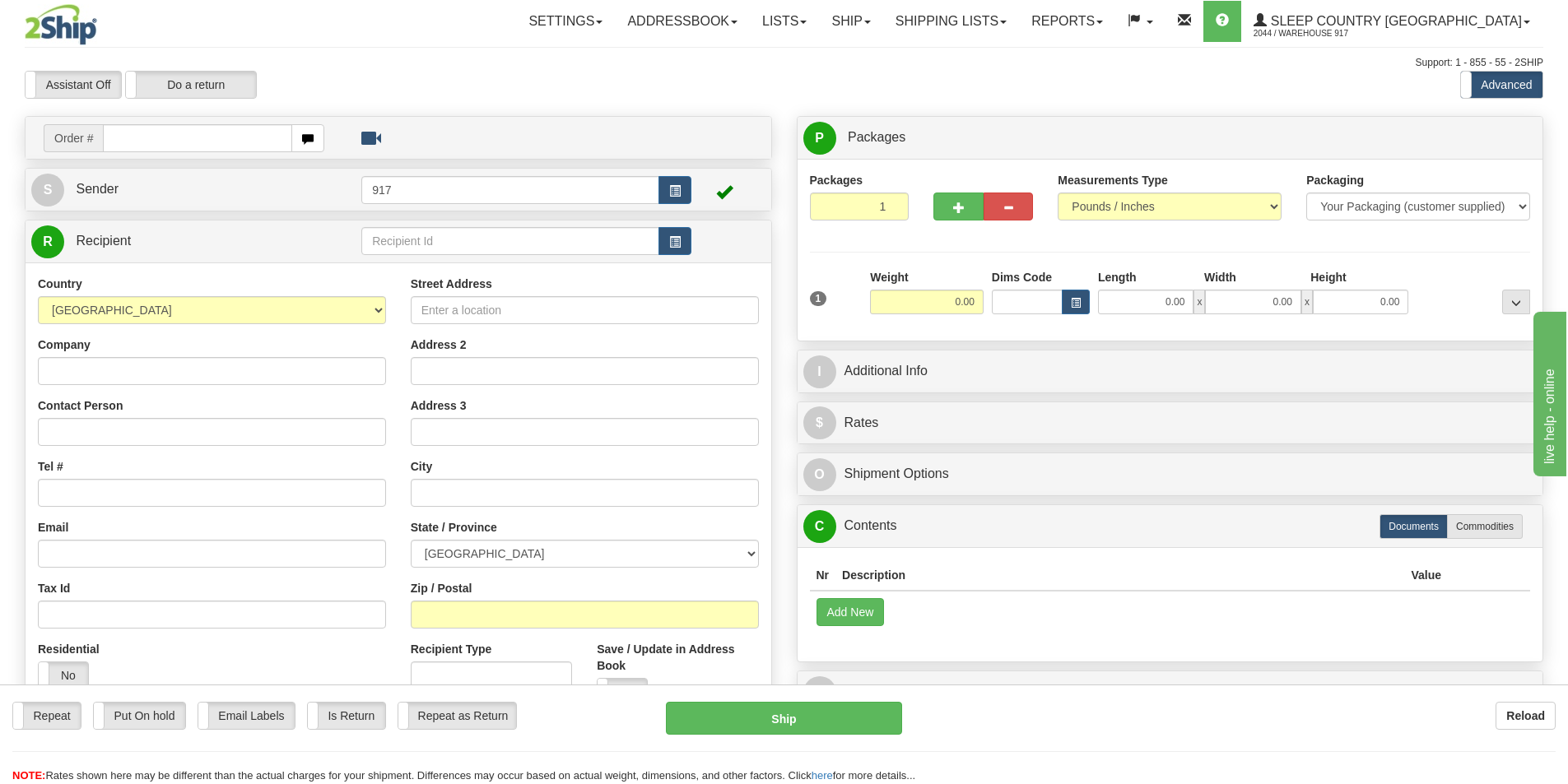
click at [210, 141] on input "text" at bounding box center [197, 139] width 189 height 28
type input "9002i"
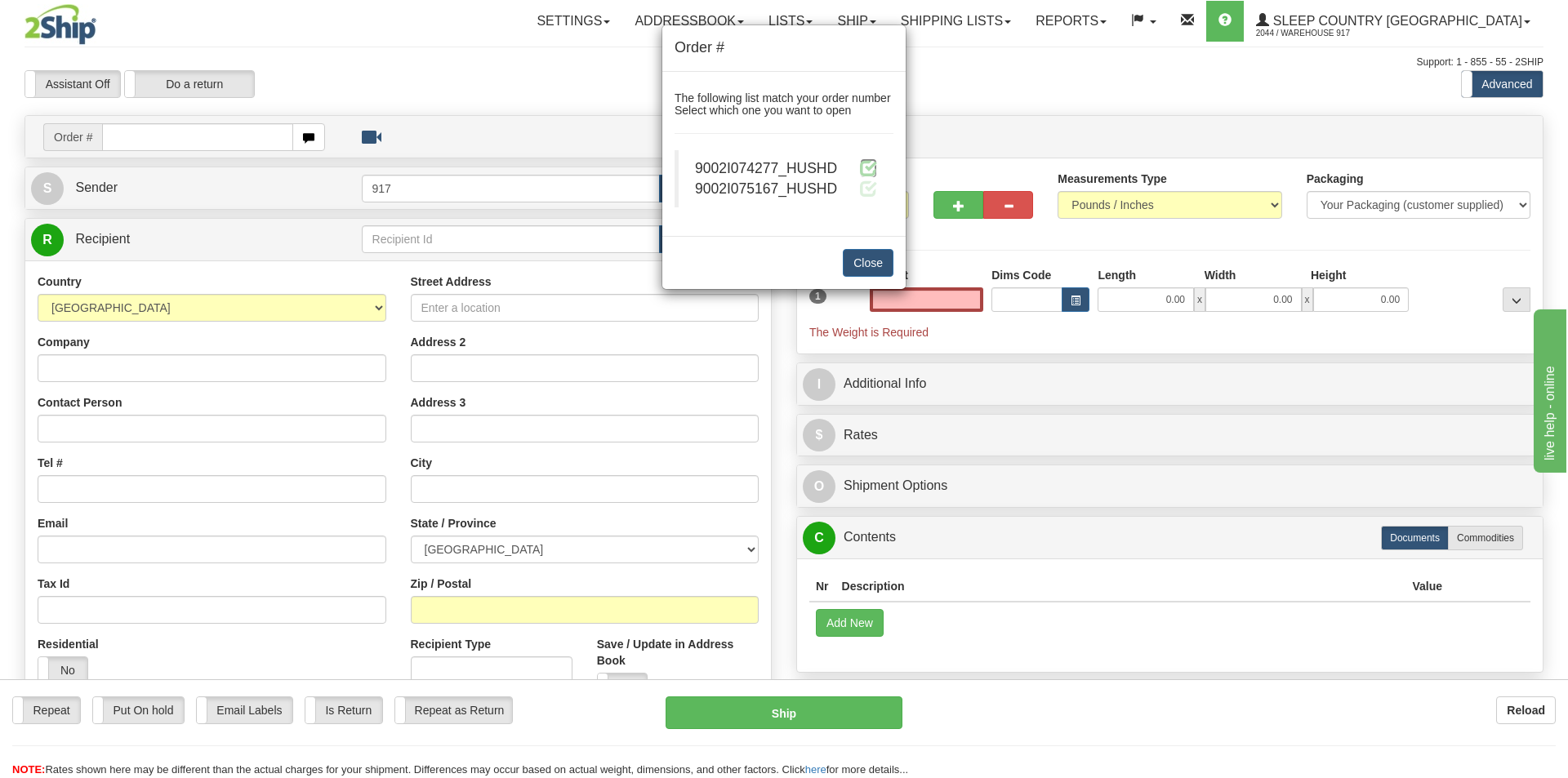
type input "0.00"
click at [865, 167] on span at bounding box center [869, 168] width 17 height 17
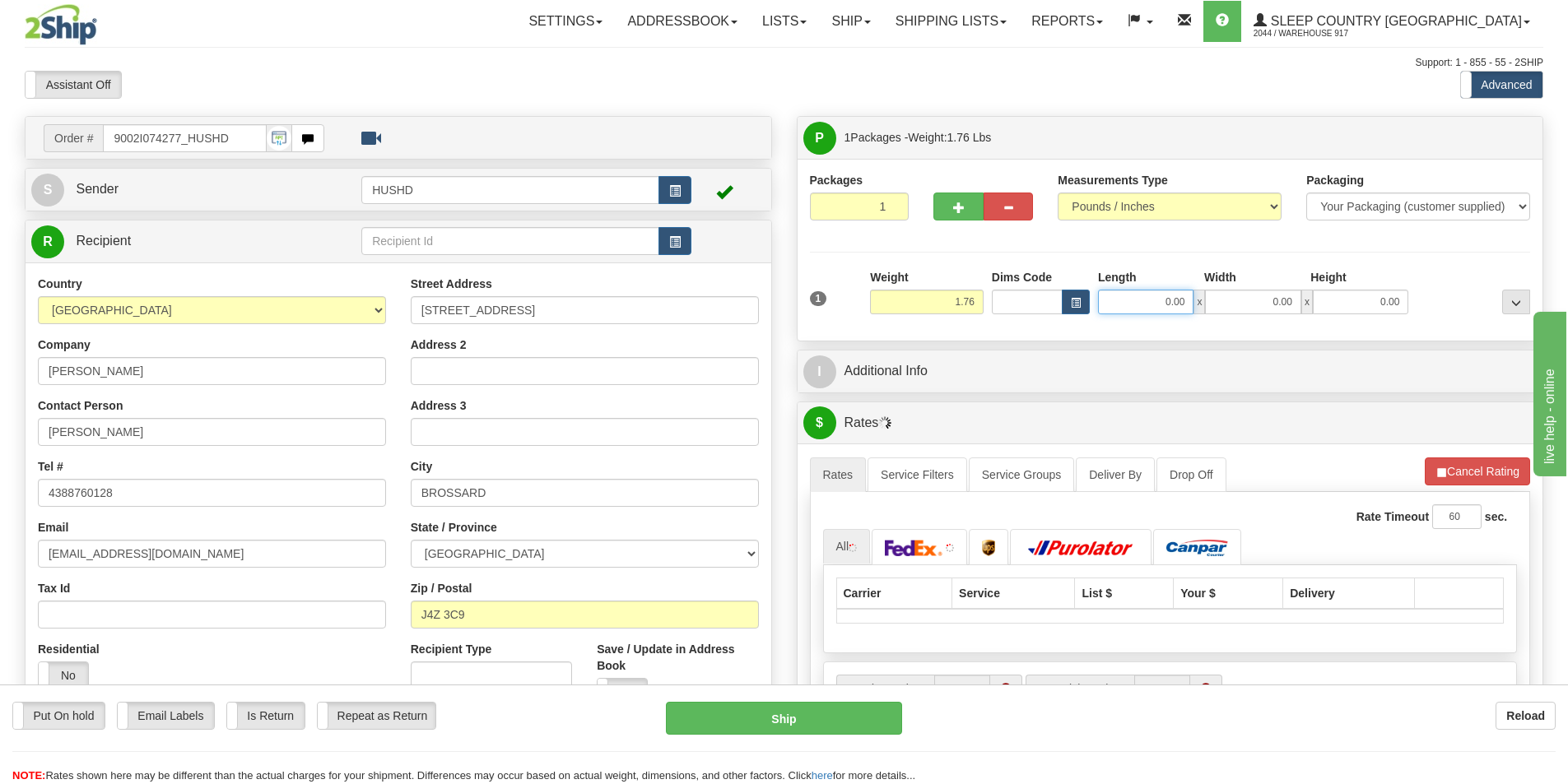
click at [1150, 311] on input "0.00" at bounding box center [1146, 301] width 96 height 24
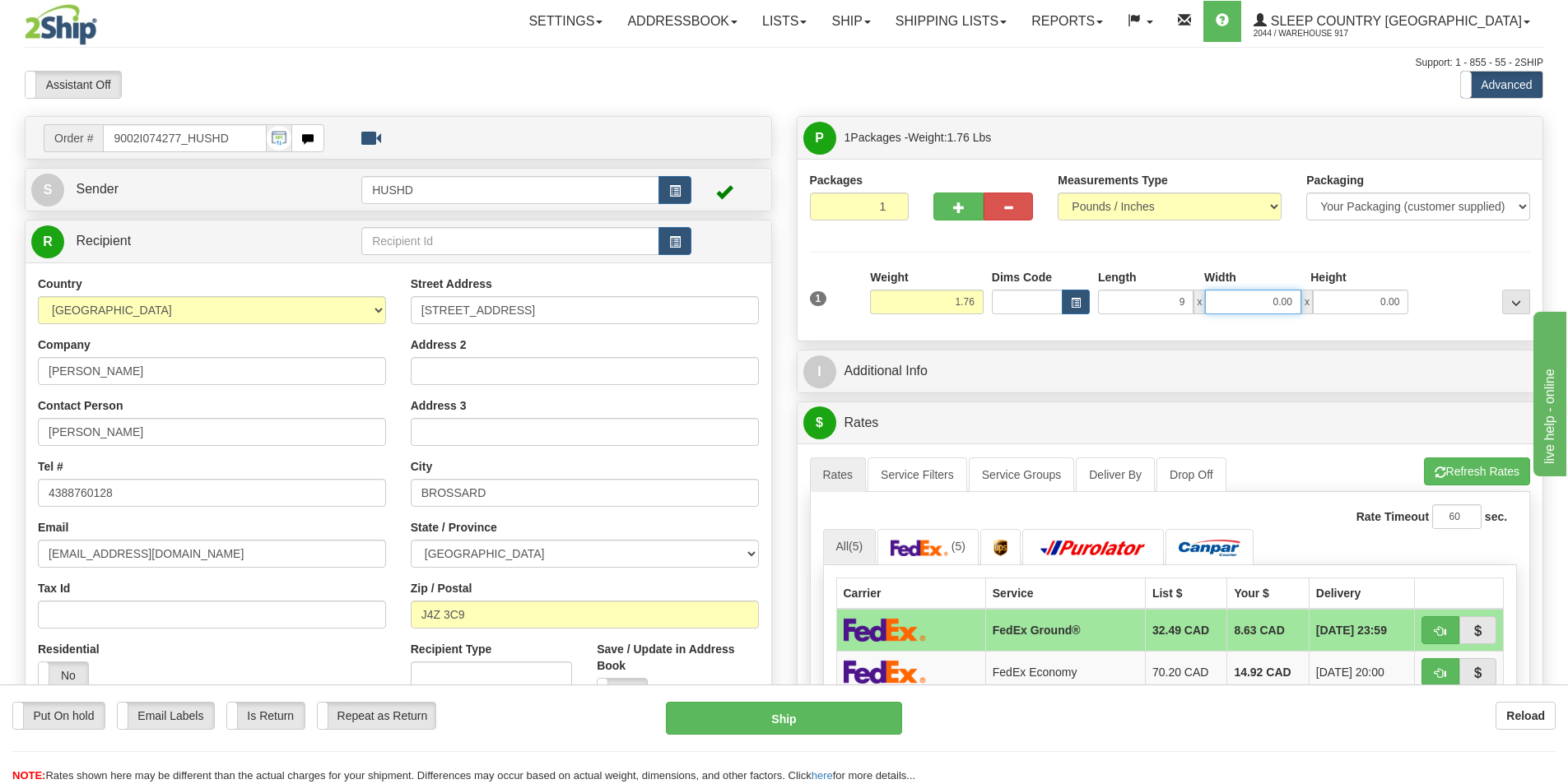
type input "9.00"
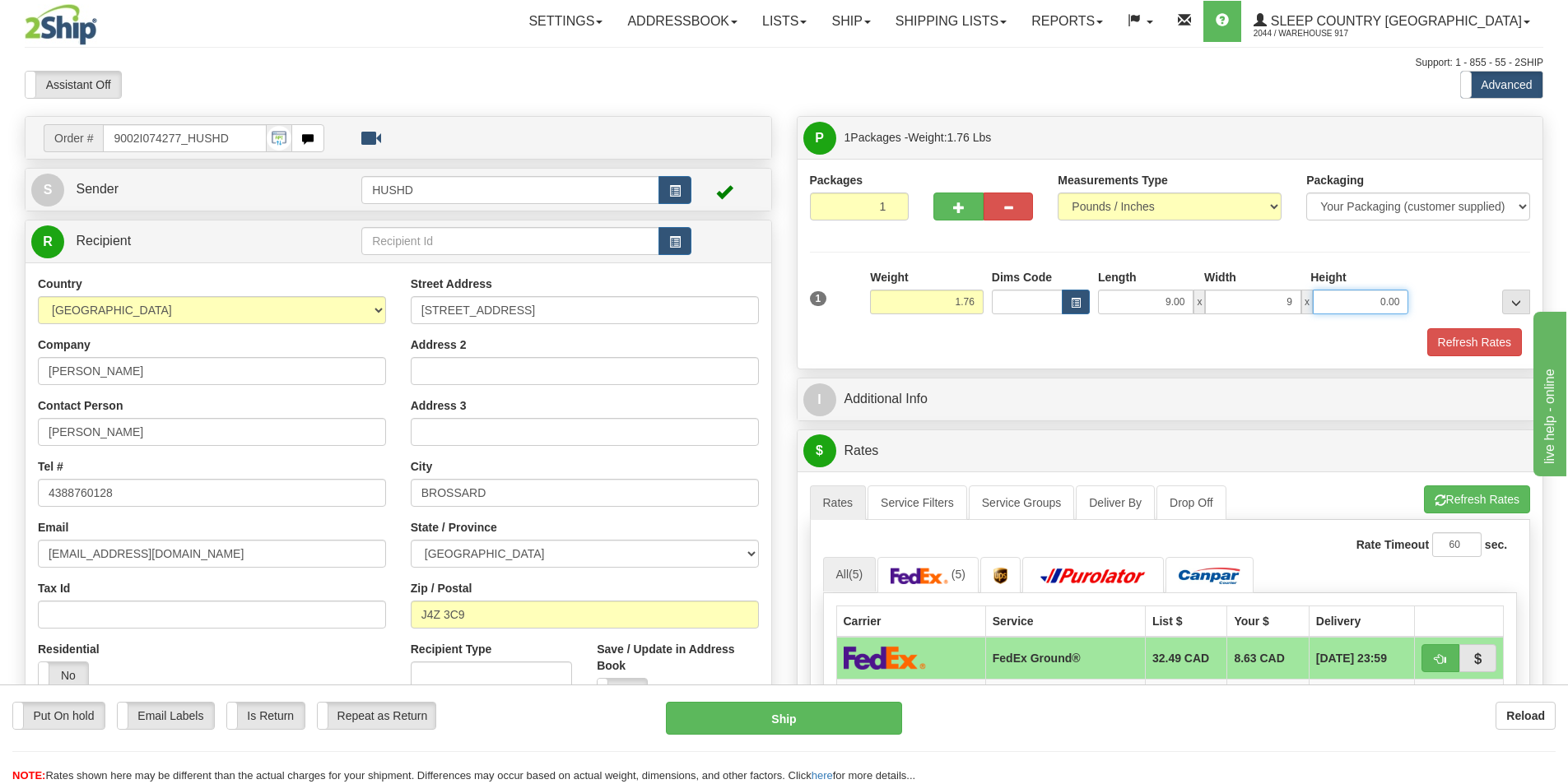
type input "9.00"
type input "2.00"
click at [1470, 348] on button "Refresh Rates" at bounding box center [1475, 342] width 95 height 28
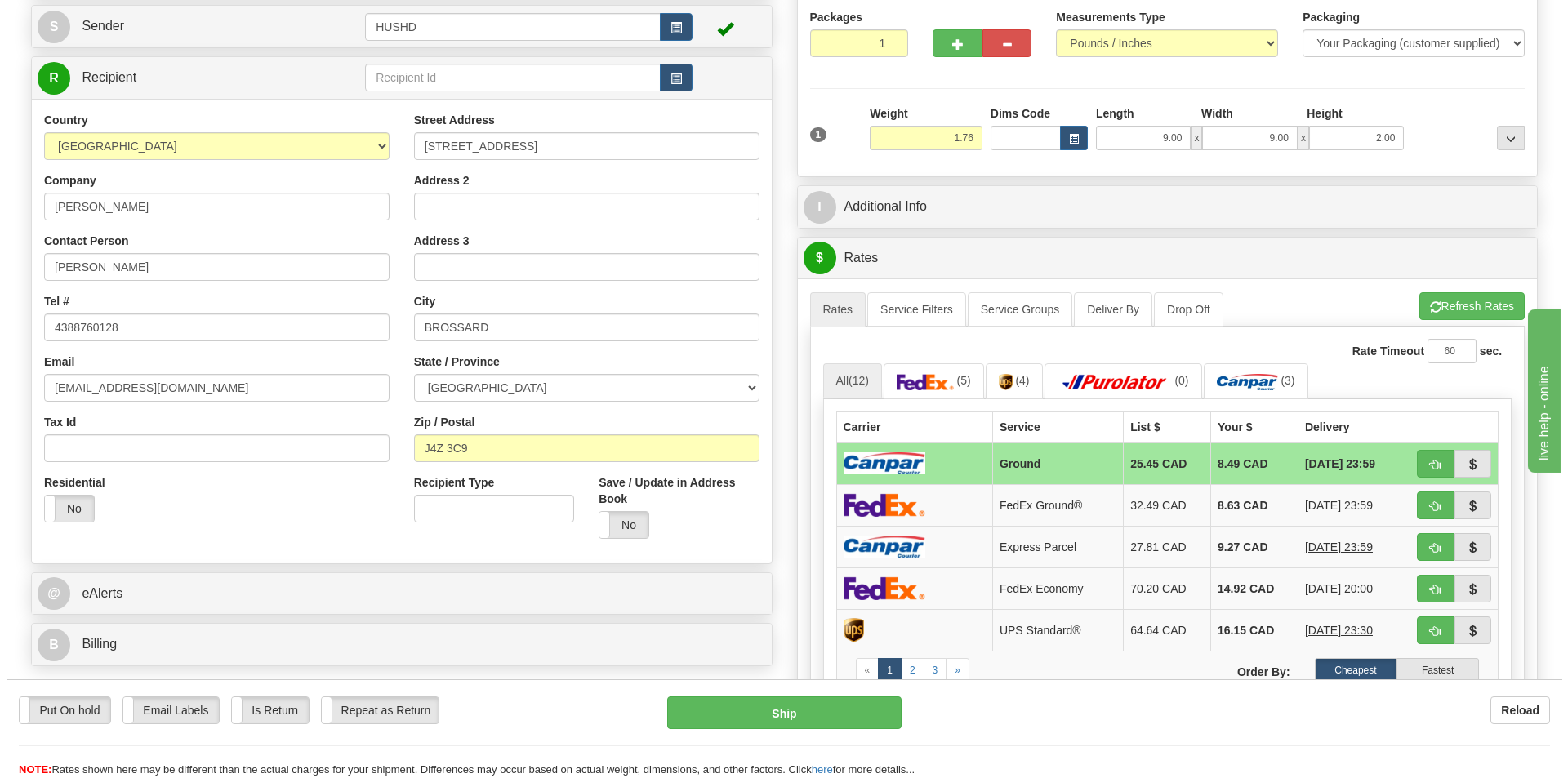
scroll to position [163, 0]
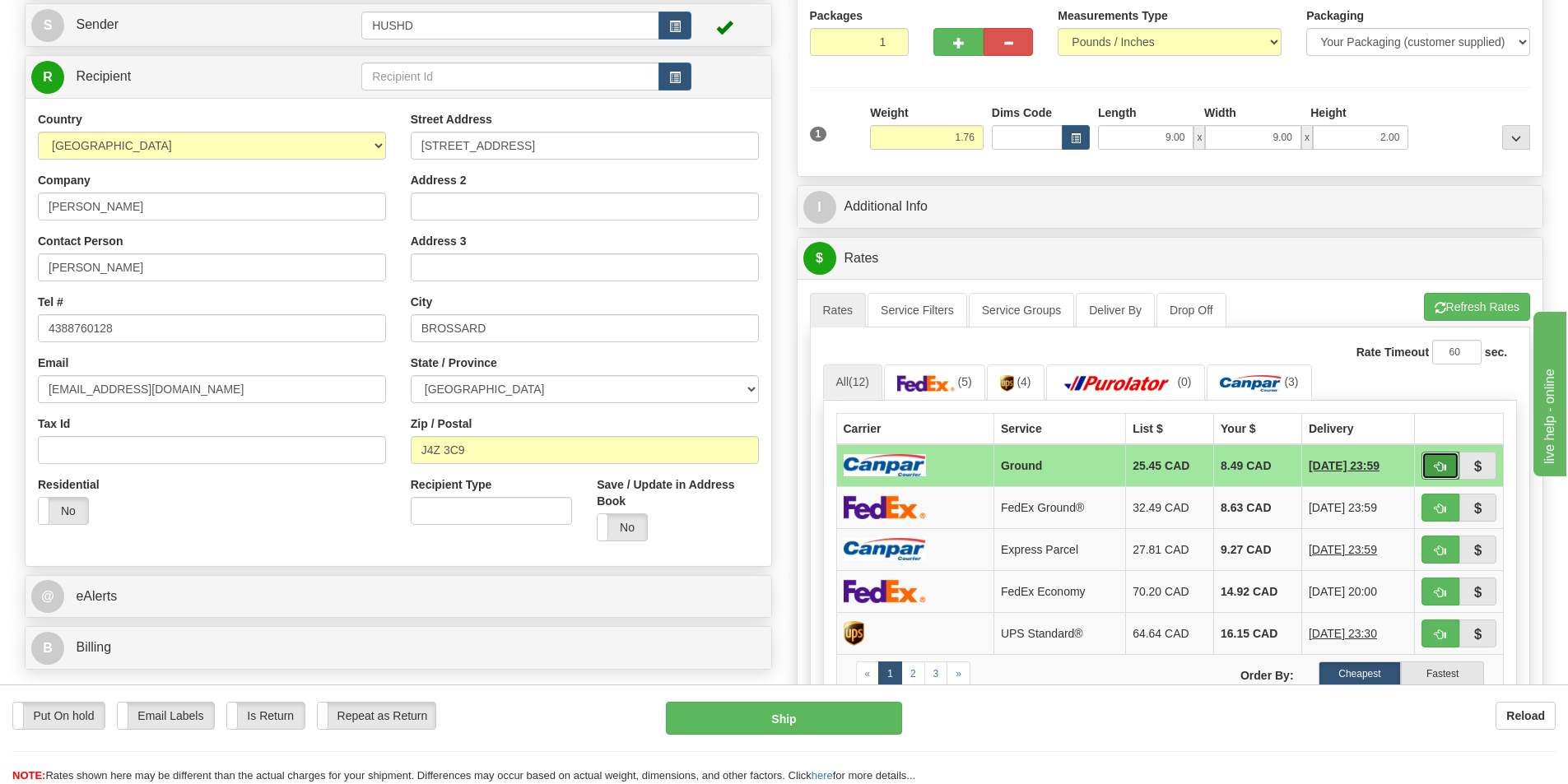
click at [1431, 463] on button "button" at bounding box center [1440, 466] width 37 height 28
type input "1"
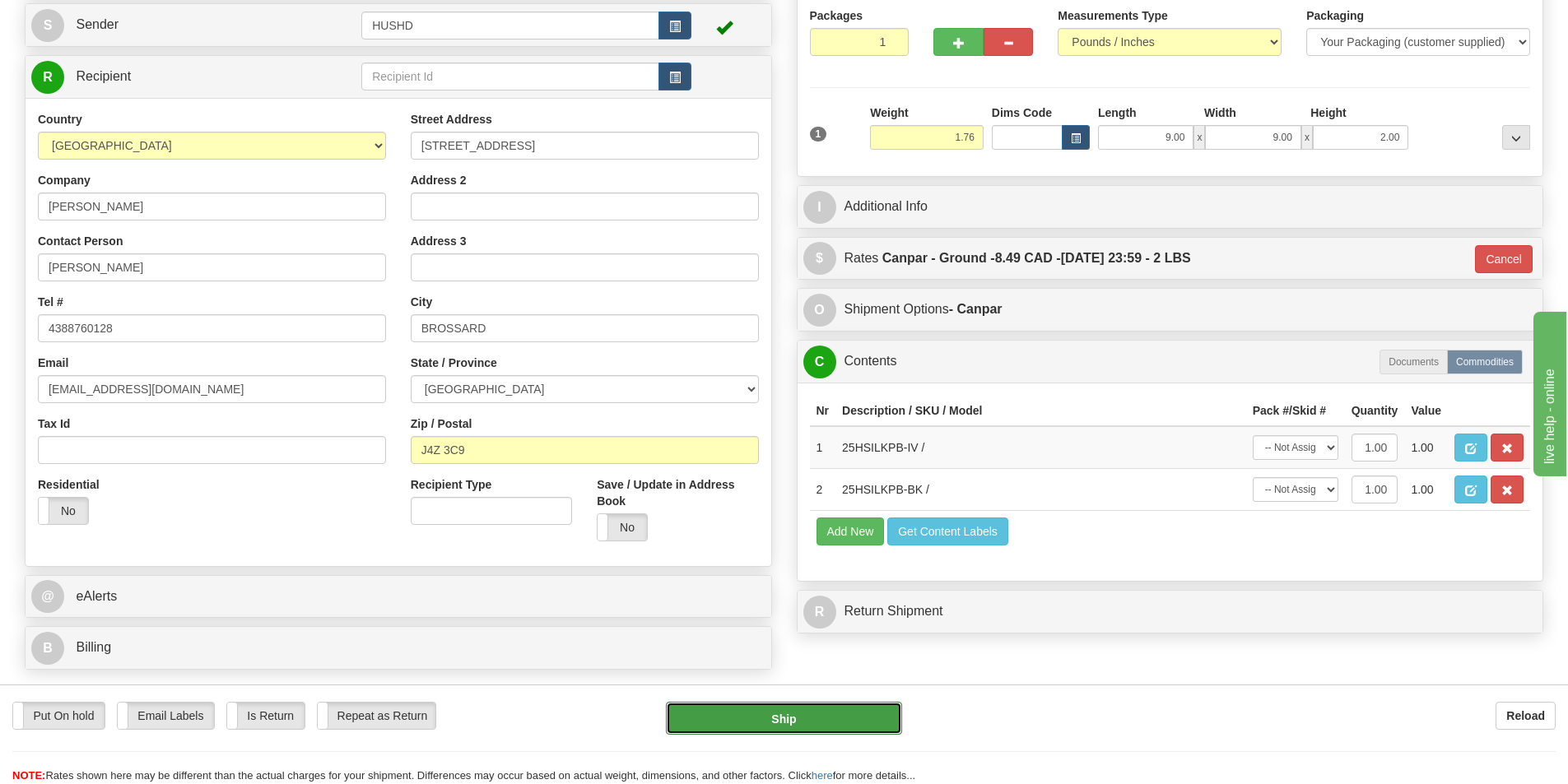
click at [854, 721] on button "Ship" at bounding box center [784, 719] width 236 height 33
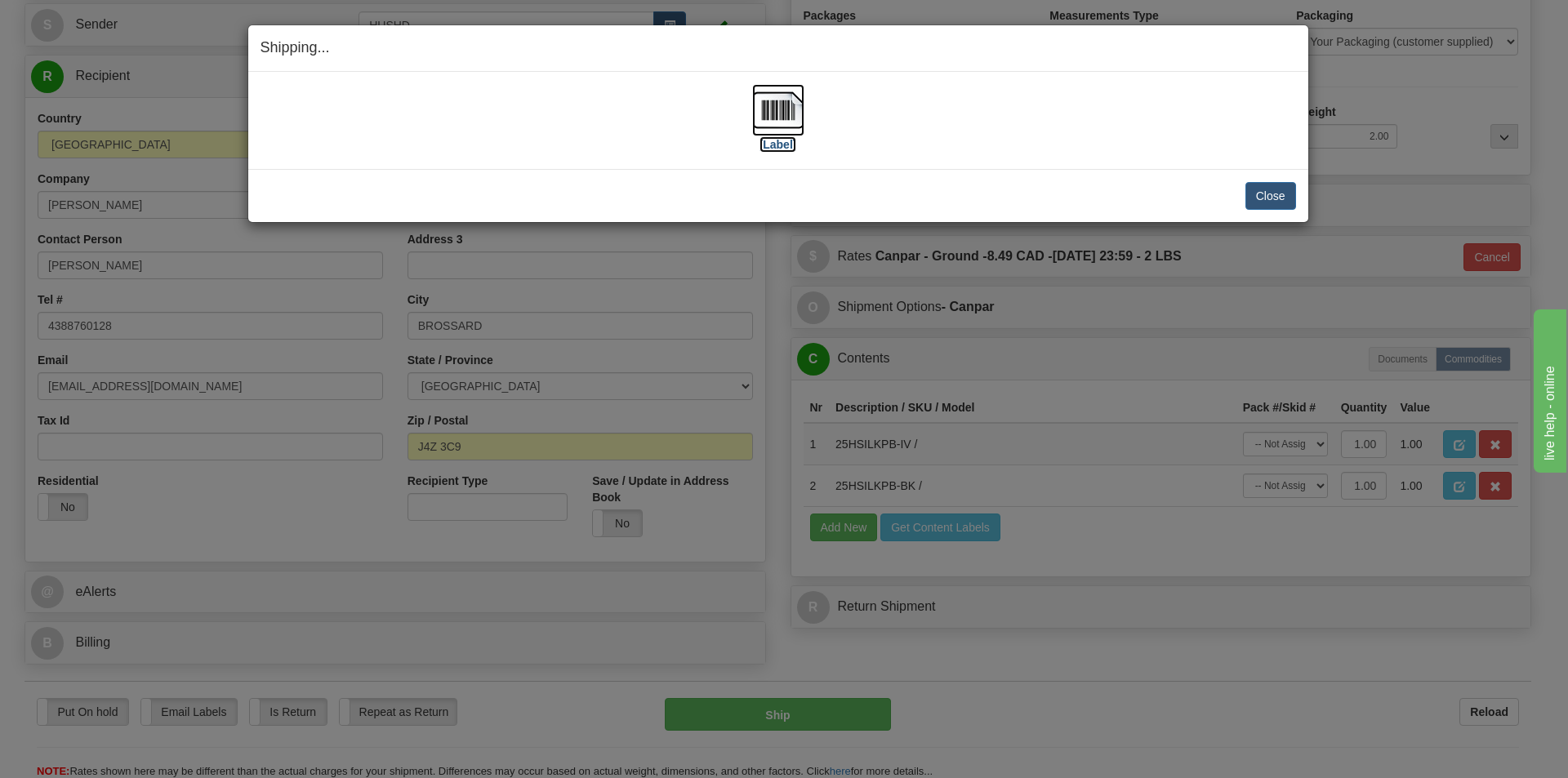
click at [783, 119] on img at bounding box center [778, 110] width 52 height 52
click at [1227, 206] on div "Close Cancel" at bounding box center [778, 196] width 1036 height 28
click at [1248, 354] on div "Shipping... Your SHIPMENT will EXPIRE in [Label] IMPORTANT NOTICE Embassy / Con…" at bounding box center [784, 389] width 1568 height 778
click at [1244, 361] on div "Shipping... Your SHIPMENT will EXPIRE in [Label] IMPORTANT NOTICE Embassy / Con…" at bounding box center [784, 389] width 1568 height 778
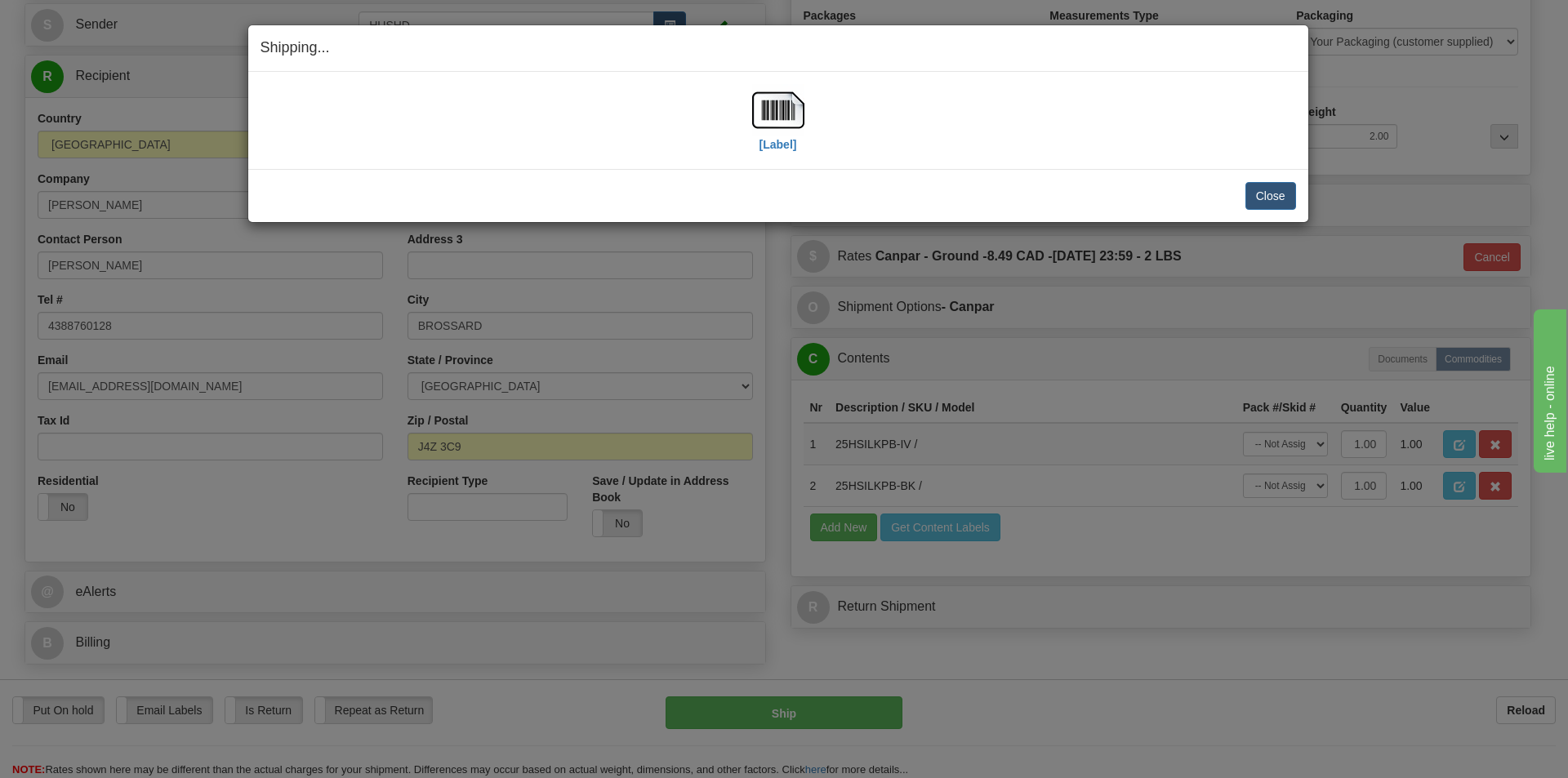
click at [1244, 361] on div "Shipping... Your SHIPMENT will EXPIRE in [Label] IMPORTANT NOTICE Embassy / Con…" at bounding box center [784, 389] width 1568 height 778
click at [1245, 364] on div "Shipping... Your SHIPMENT will EXPIRE in [Label] IMPORTANT NOTICE Embassy / Con…" at bounding box center [784, 389] width 1568 height 778
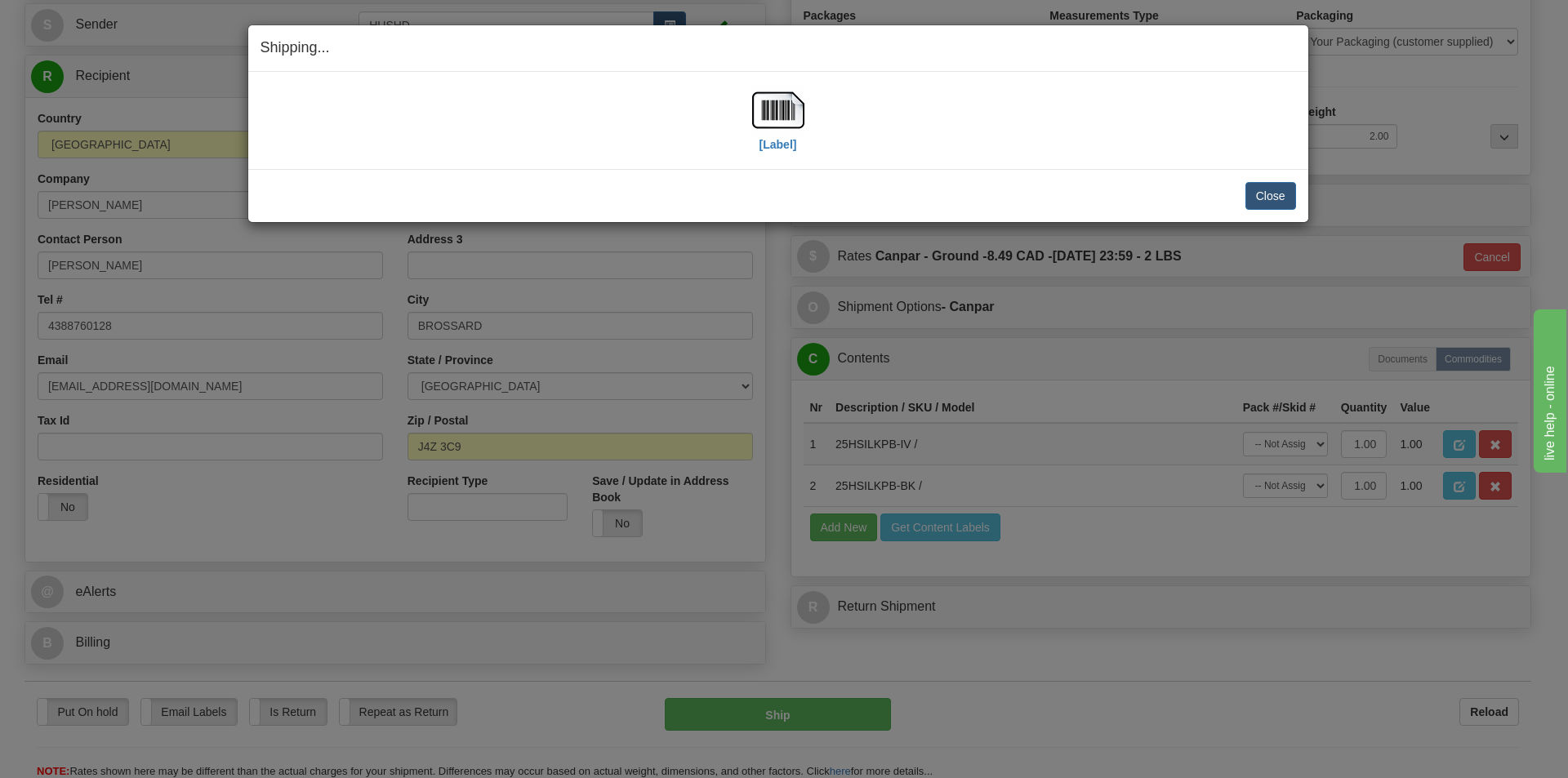
click at [1245, 364] on div "Shipping... Your SHIPMENT will EXPIRE in [Label] IMPORTANT NOTICE Embassy / Con…" at bounding box center [784, 389] width 1568 height 778
click at [1283, 204] on button "Close" at bounding box center [1270, 196] width 51 height 28
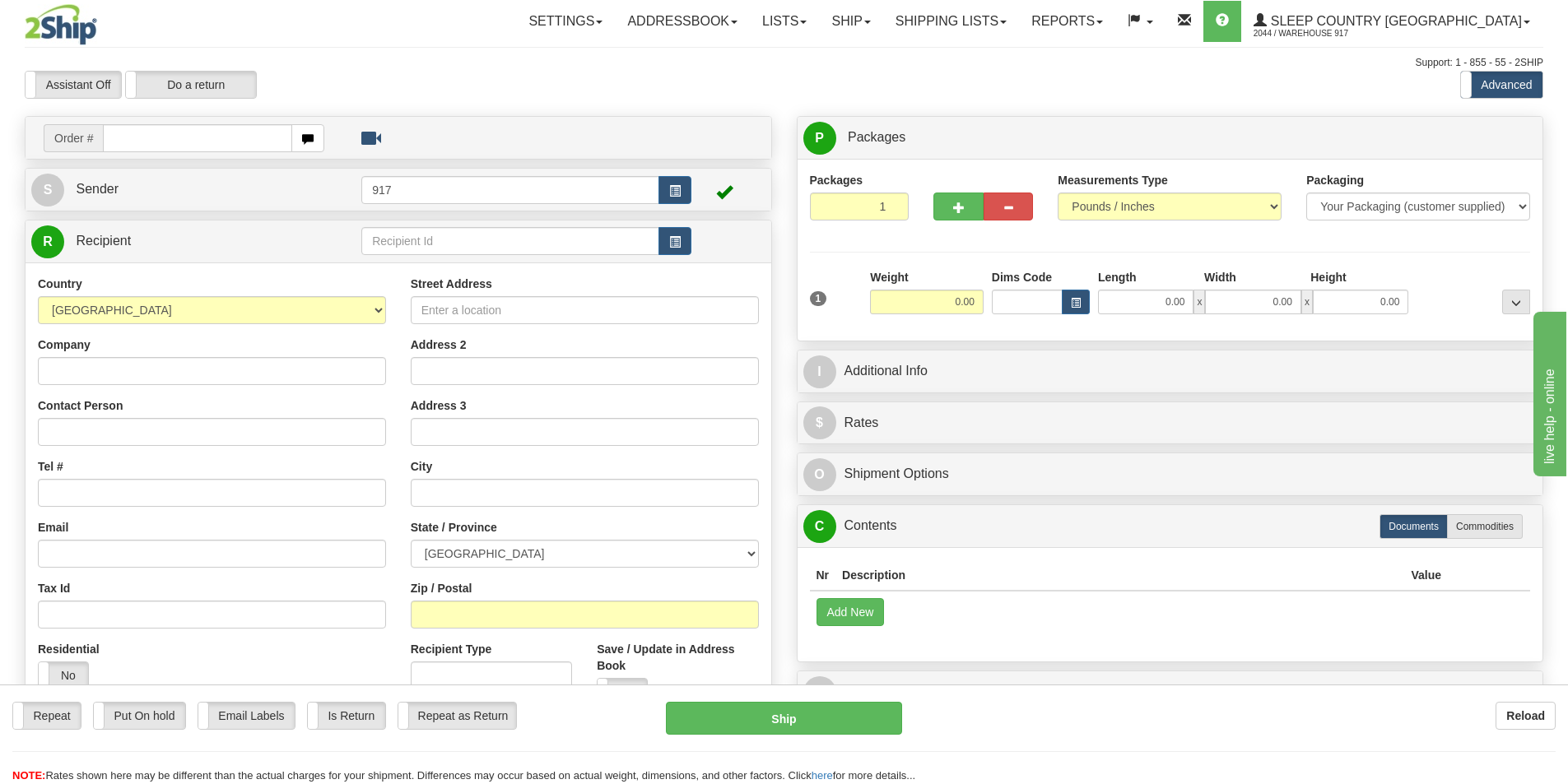
click at [205, 144] on input "text" at bounding box center [197, 139] width 189 height 28
type input "9002I"
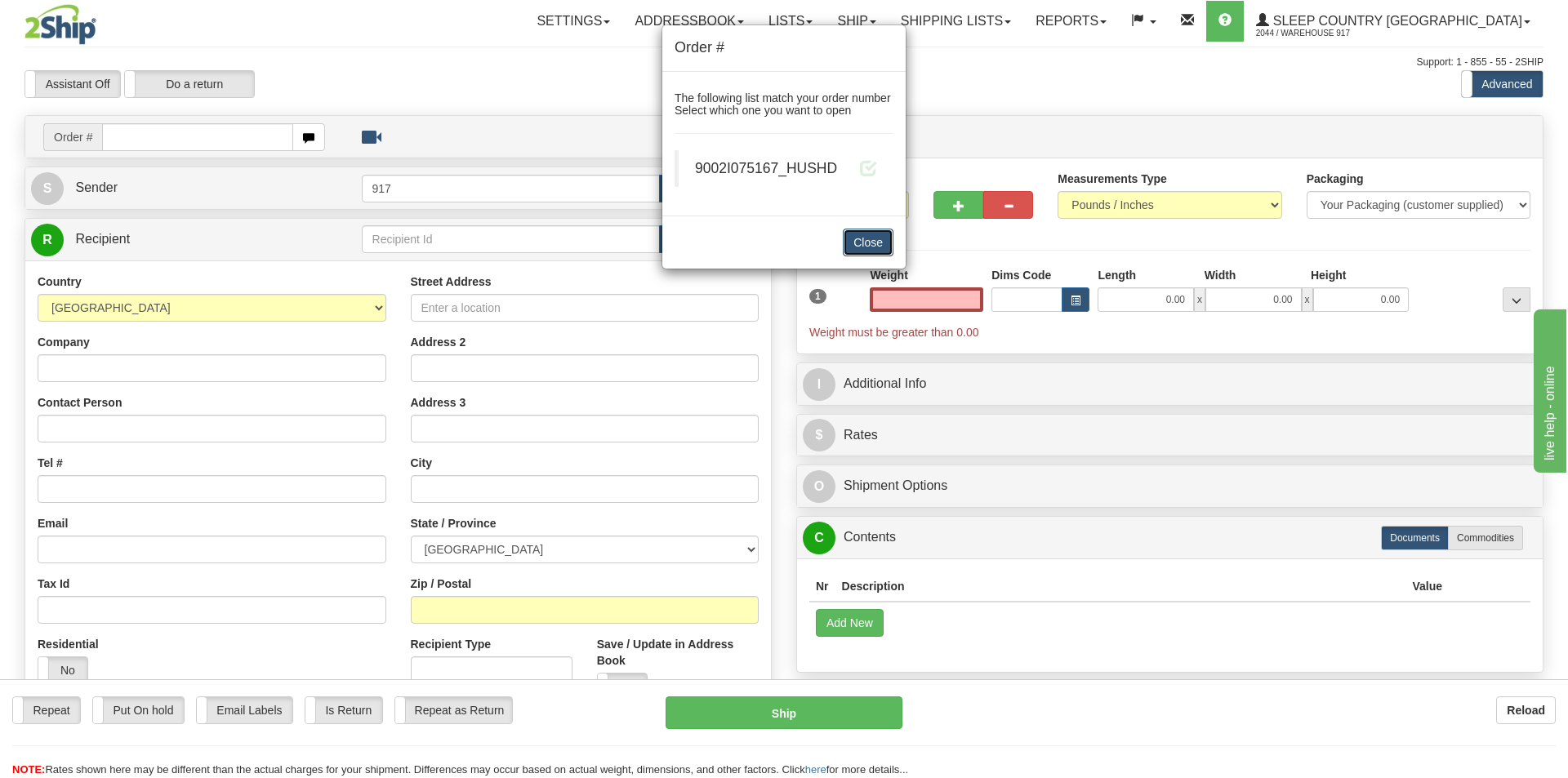
type input "0.00"
click at [854, 245] on button "Close" at bounding box center [868, 242] width 51 height 28
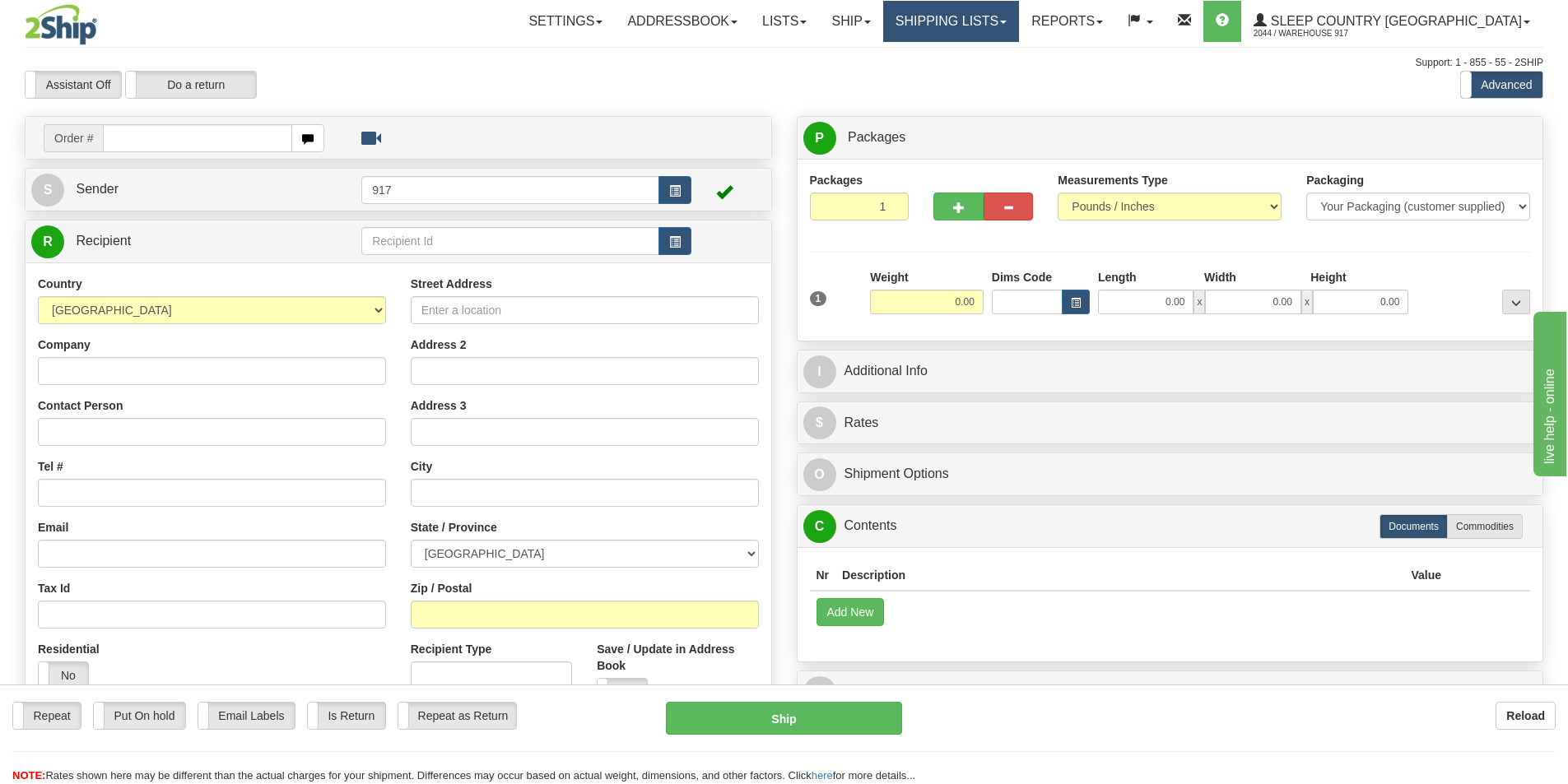
click at [1019, 10] on link "Shipping lists" at bounding box center [952, 21] width 136 height 41
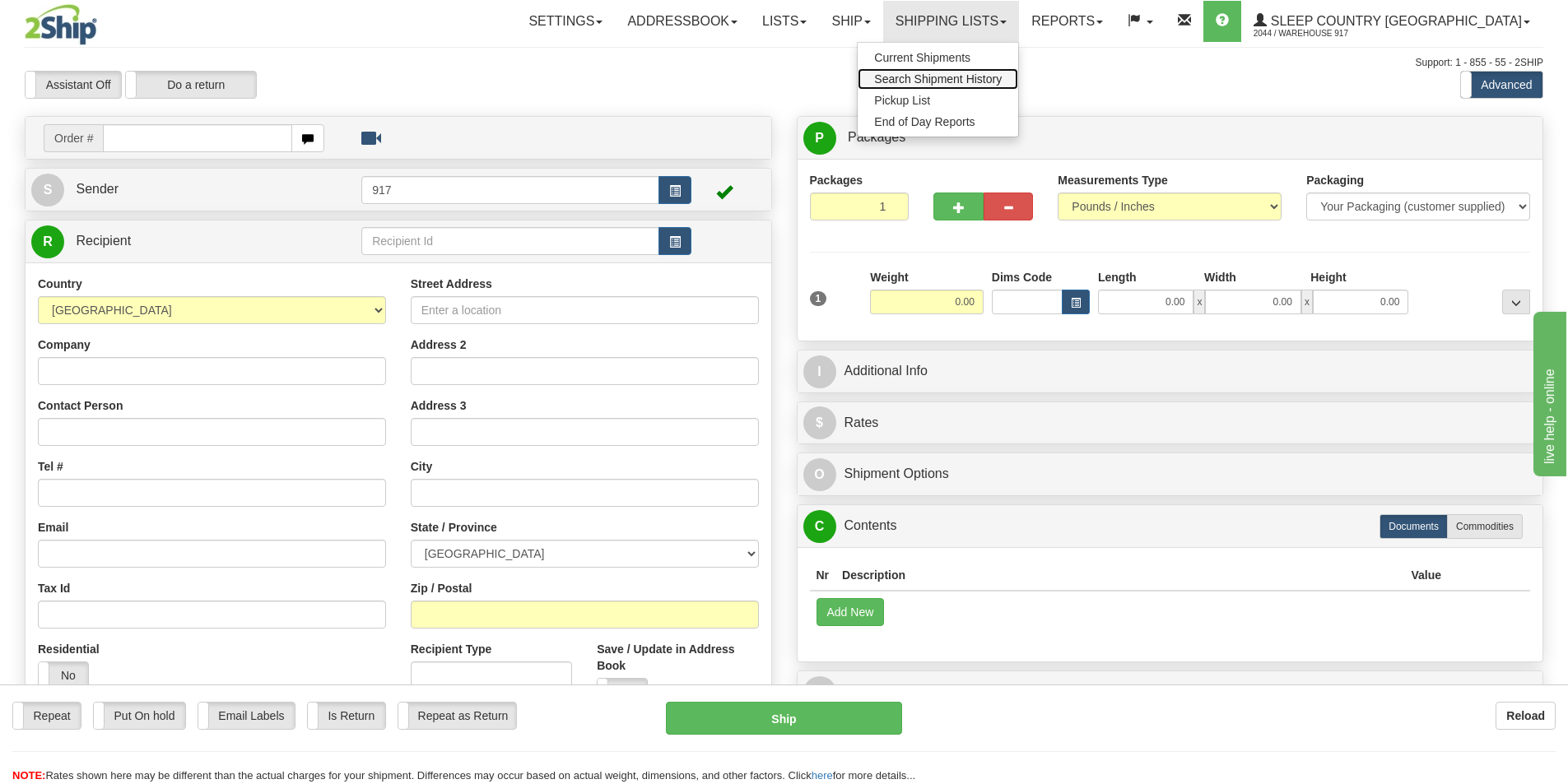
click at [1002, 75] on span "Search Shipment History" at bounding box center [938, 78] width 127 height 13
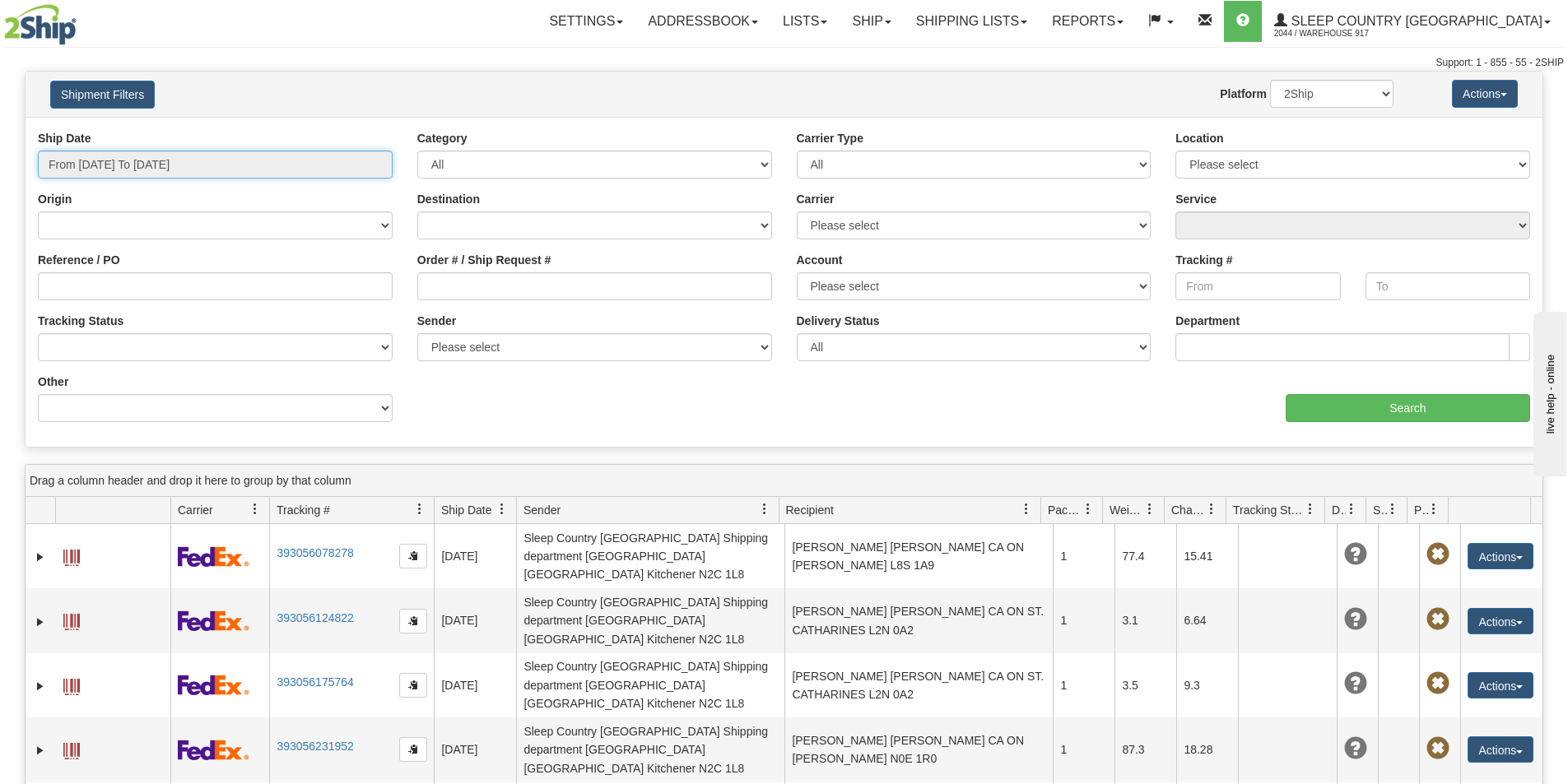
click at [317, 158] on input "From [DATE] To [DATE]" at bounding box center [214, 165] width 355 height 28
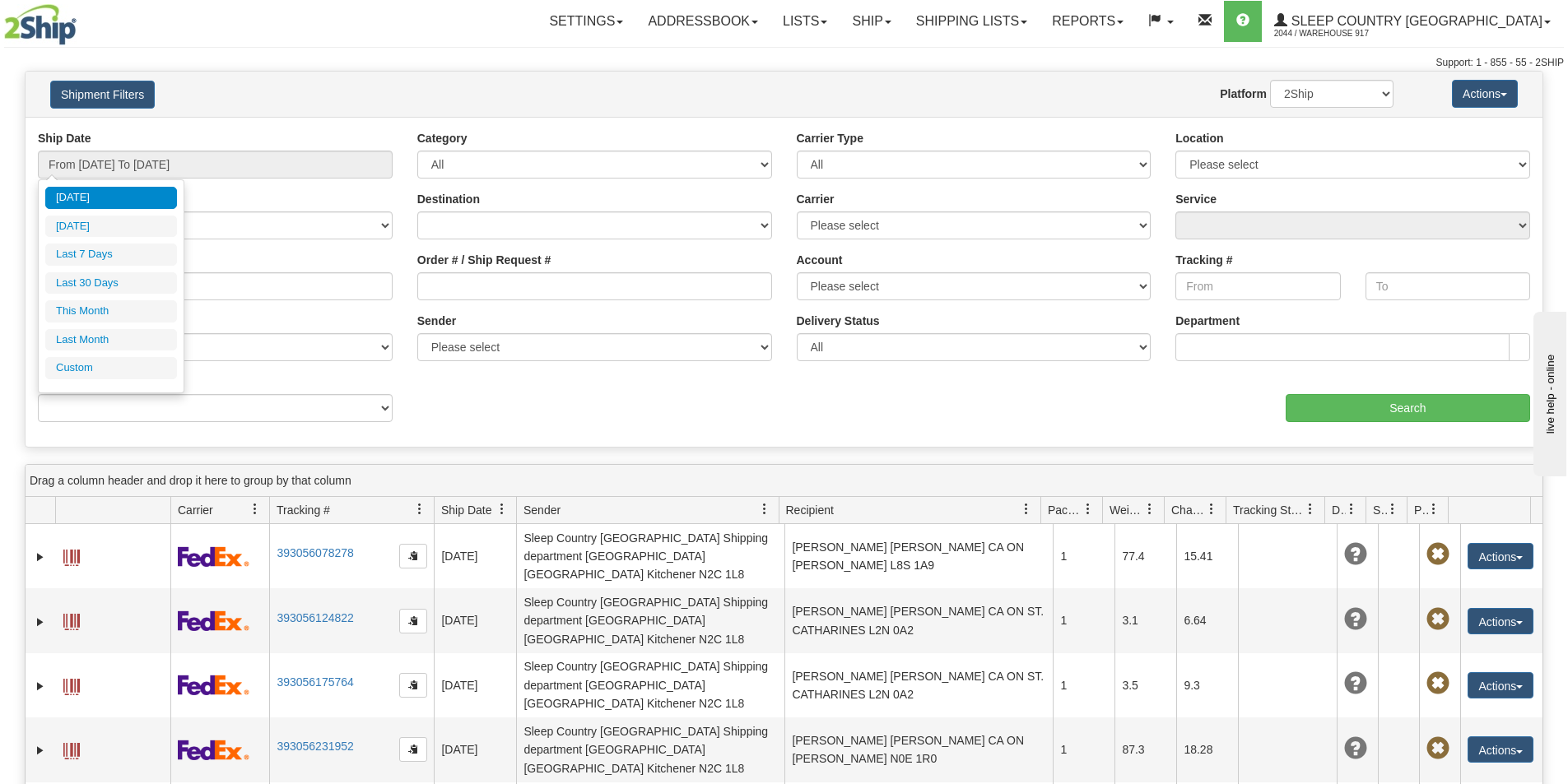
click at [107, 193] on li "[DATE]" at bounding box center [111, 198] width 132 height 23
type input "From [DATE] To [DATE]"
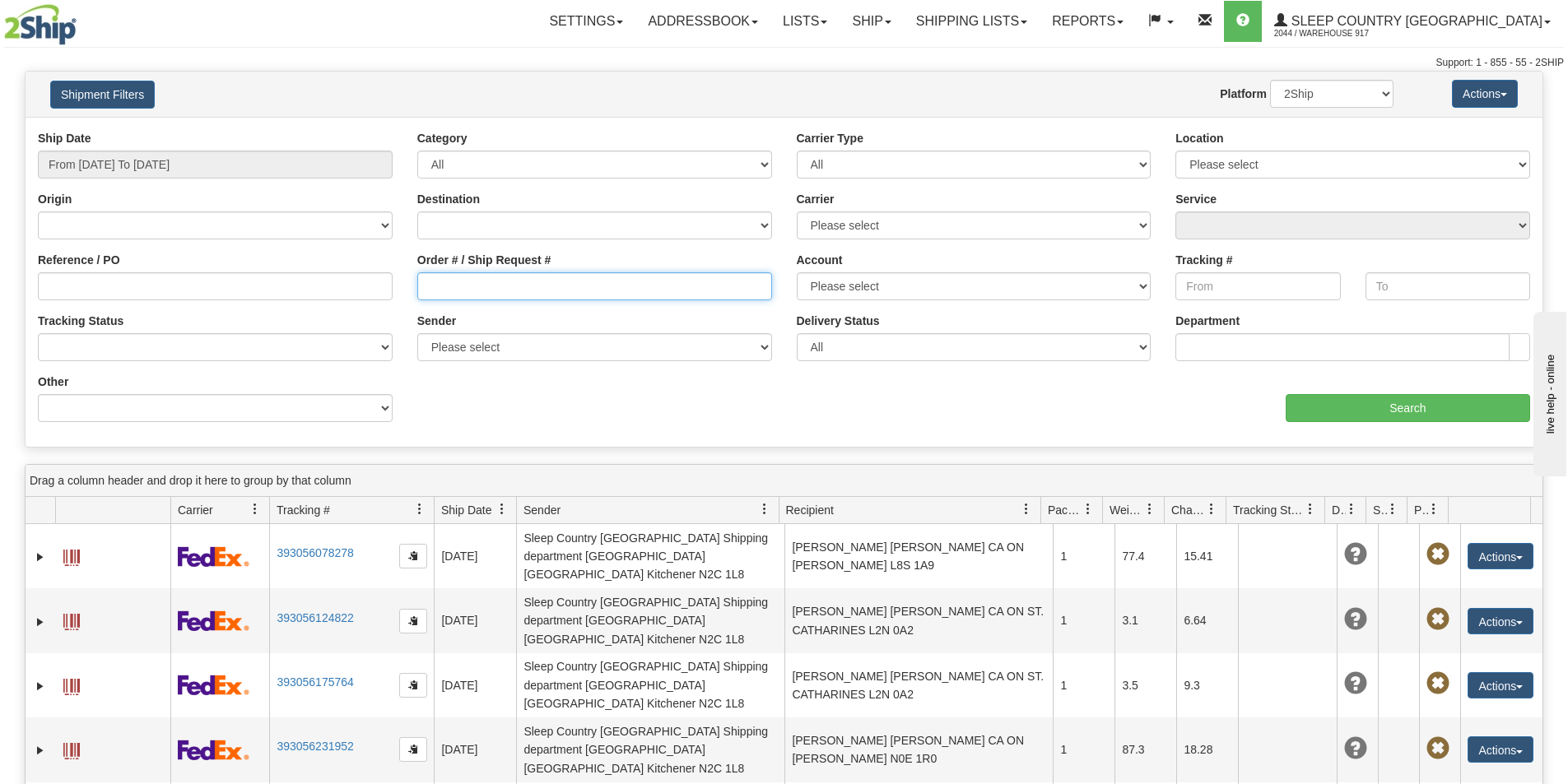
click at [525, 294] on input "Order # / Ship Request #" at bounding box center [594, 287] width 355 height 28
type input "9002I074277"
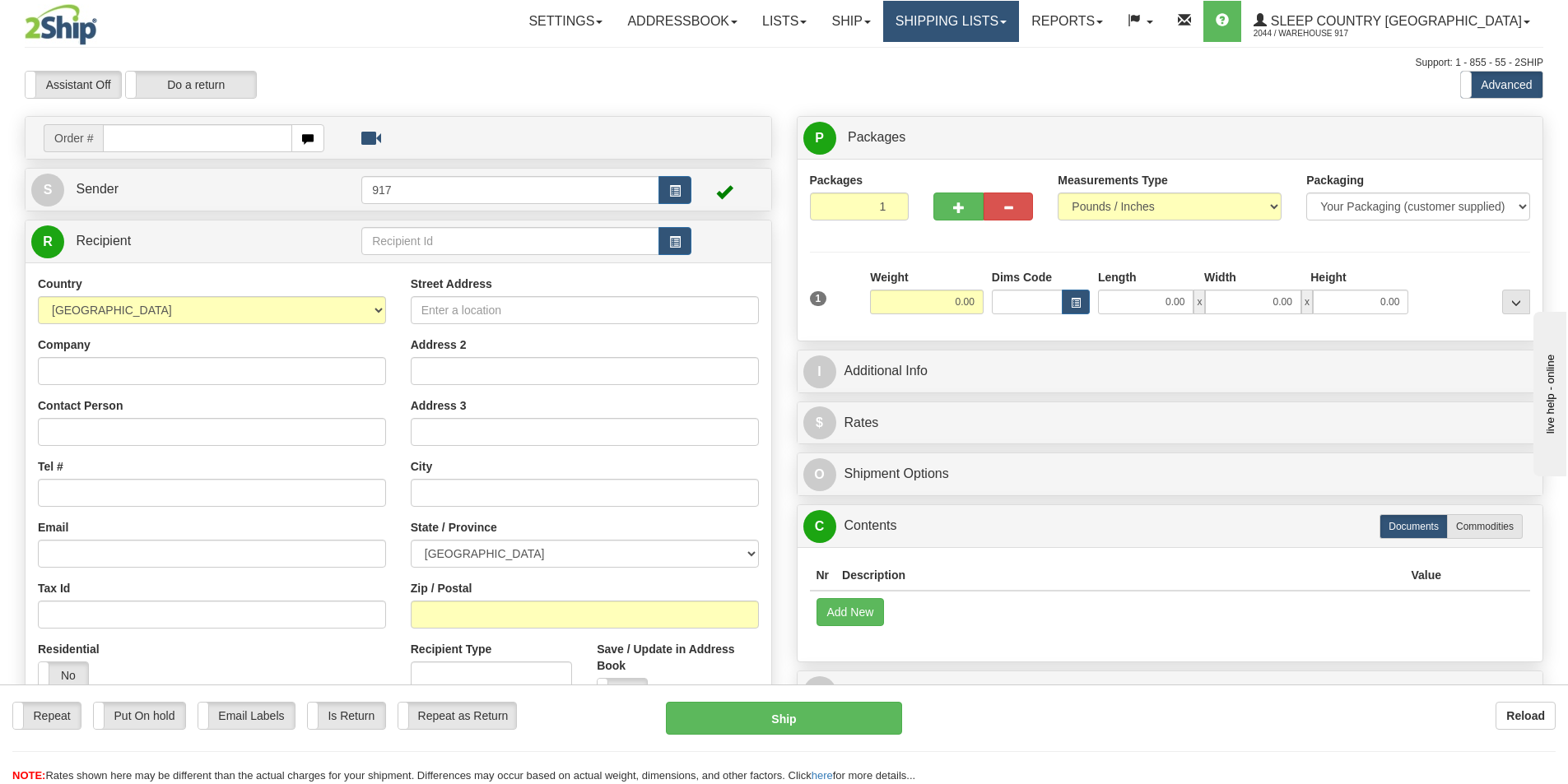
click at [1015, 37] on link "Shipping lists" at bounding box center [952, 21] width 136 height 41
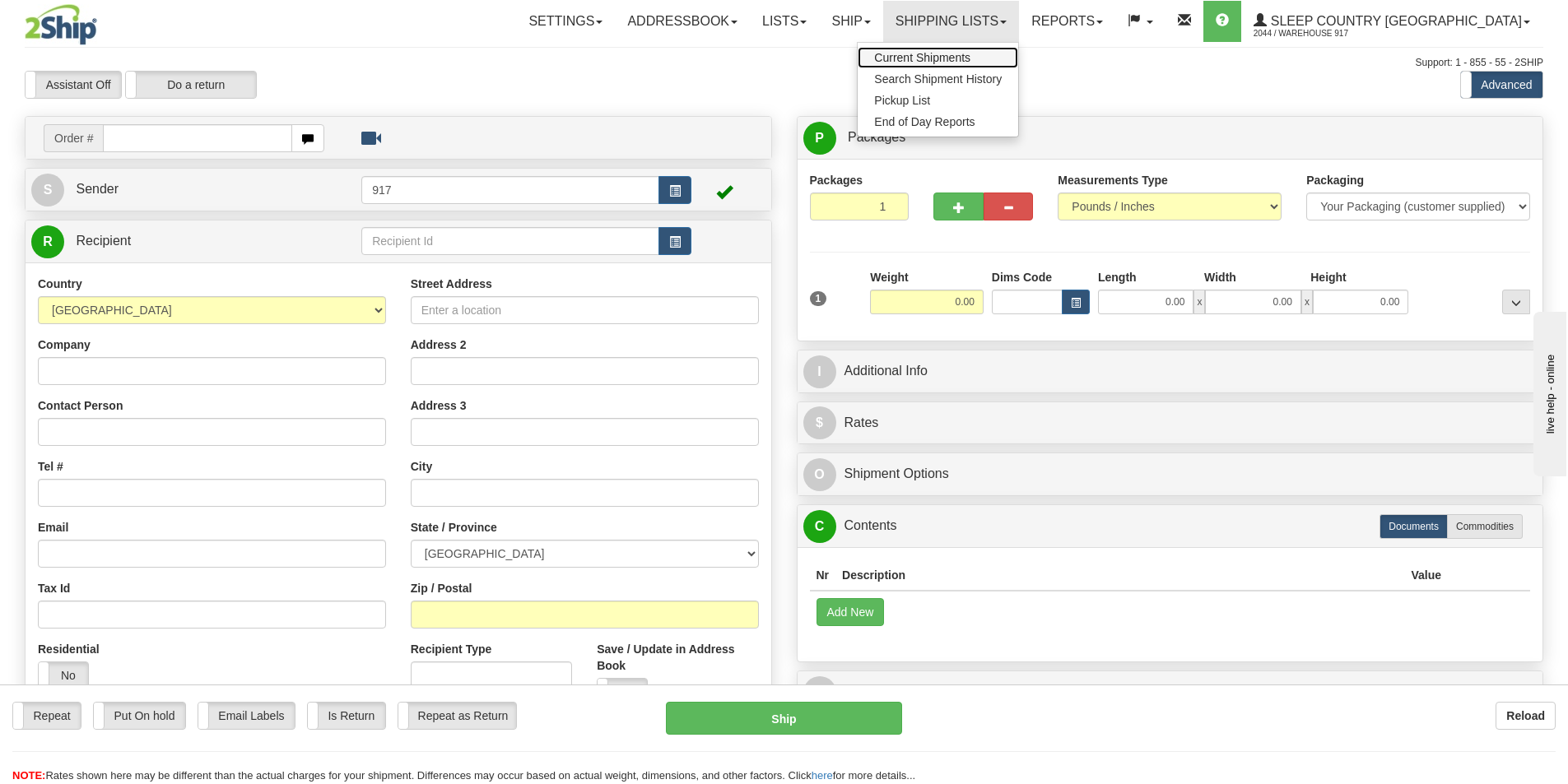
click at [1018, 49] on link "Current Shipments" at bounding box center [938, 57] width 160 height 22
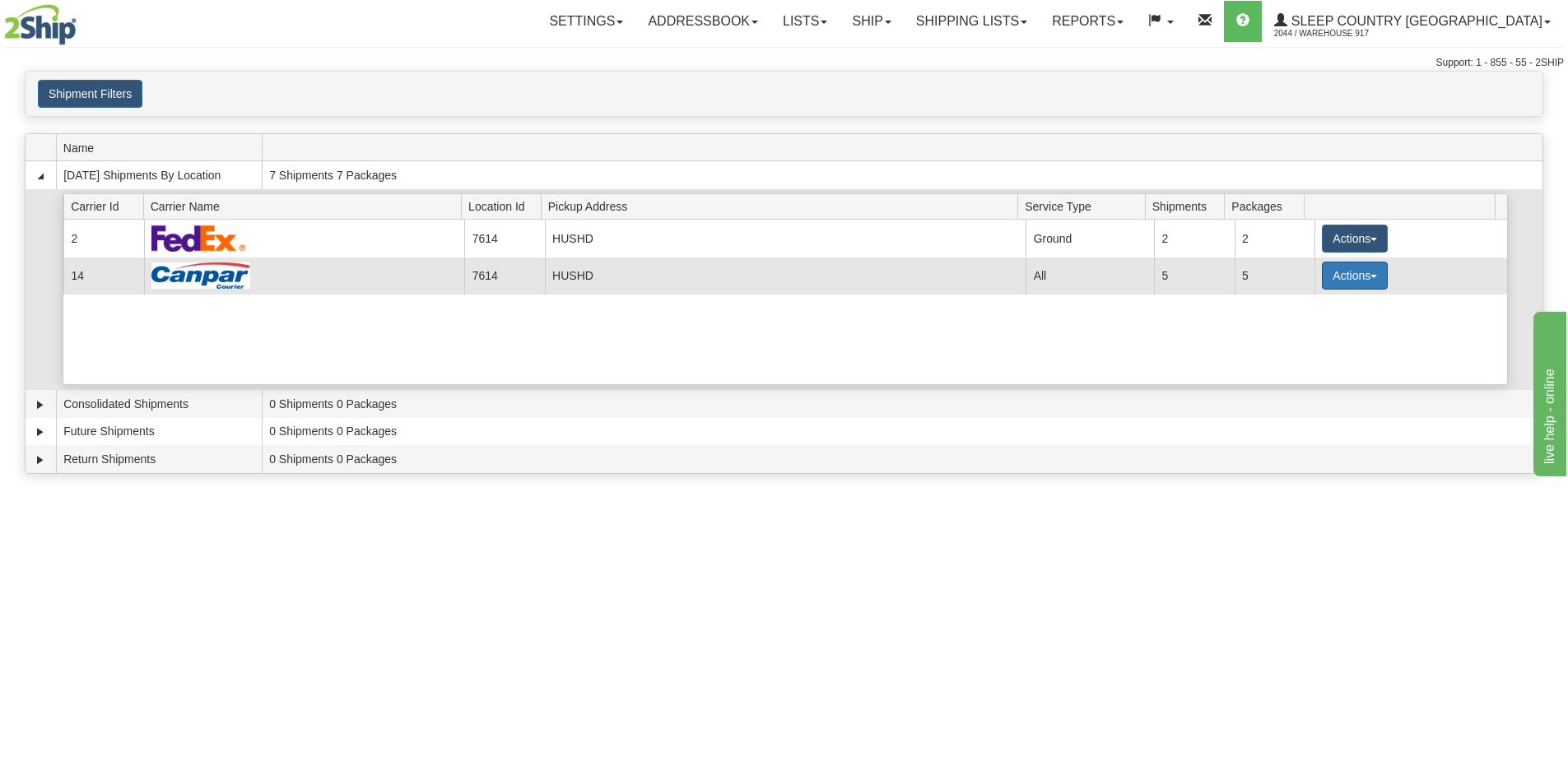
click at [1348, 273] on button "Actions" at bounding box center [1355, 275] width 66 height 28
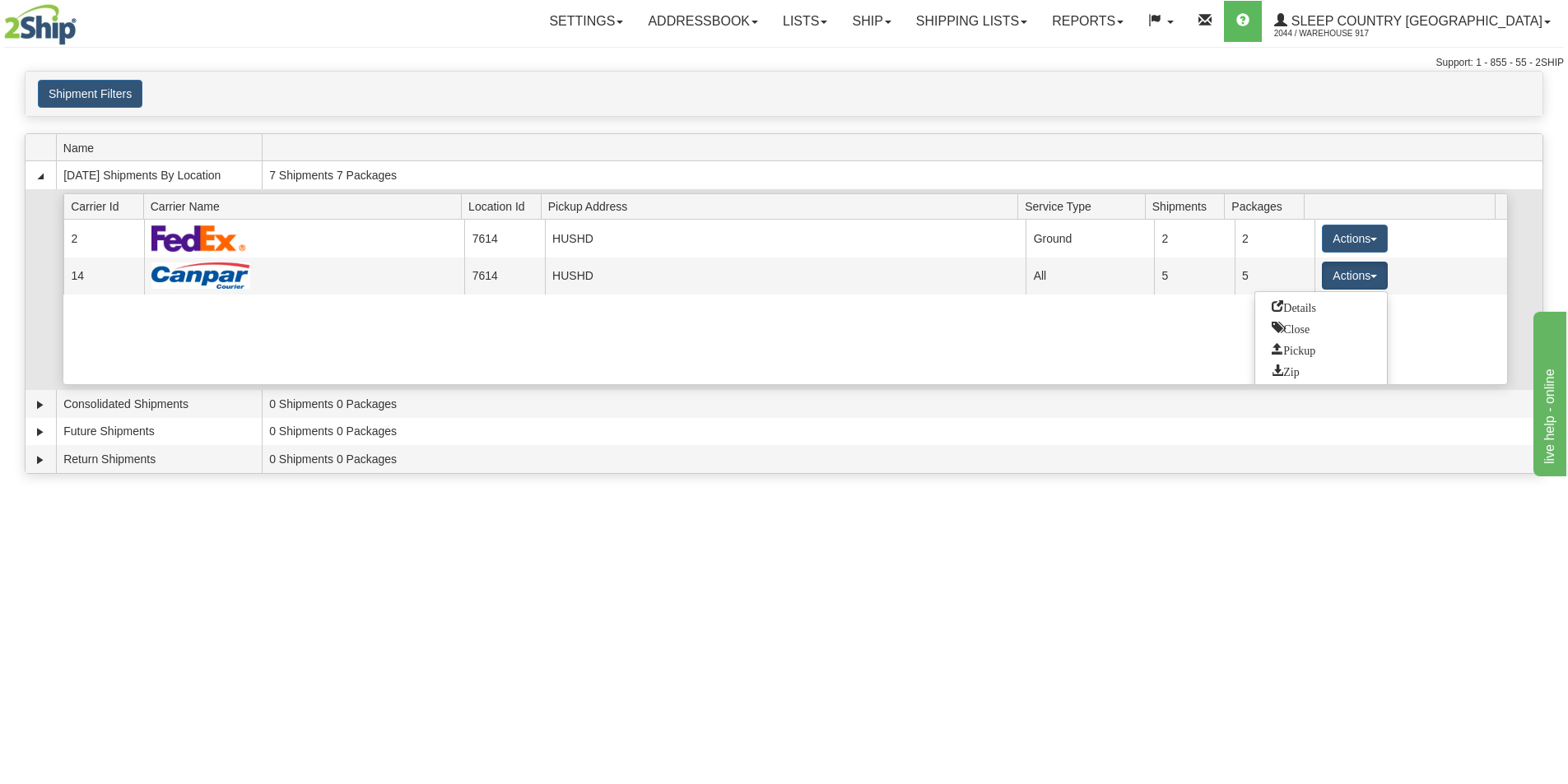
click at [450, 345] on div "Current 2 7614 HUSHD 19374 Ground 2 2 Actions Details Close Pickup Zip Print Cu…" at bounding box center [785, 301] width 1444 height 165
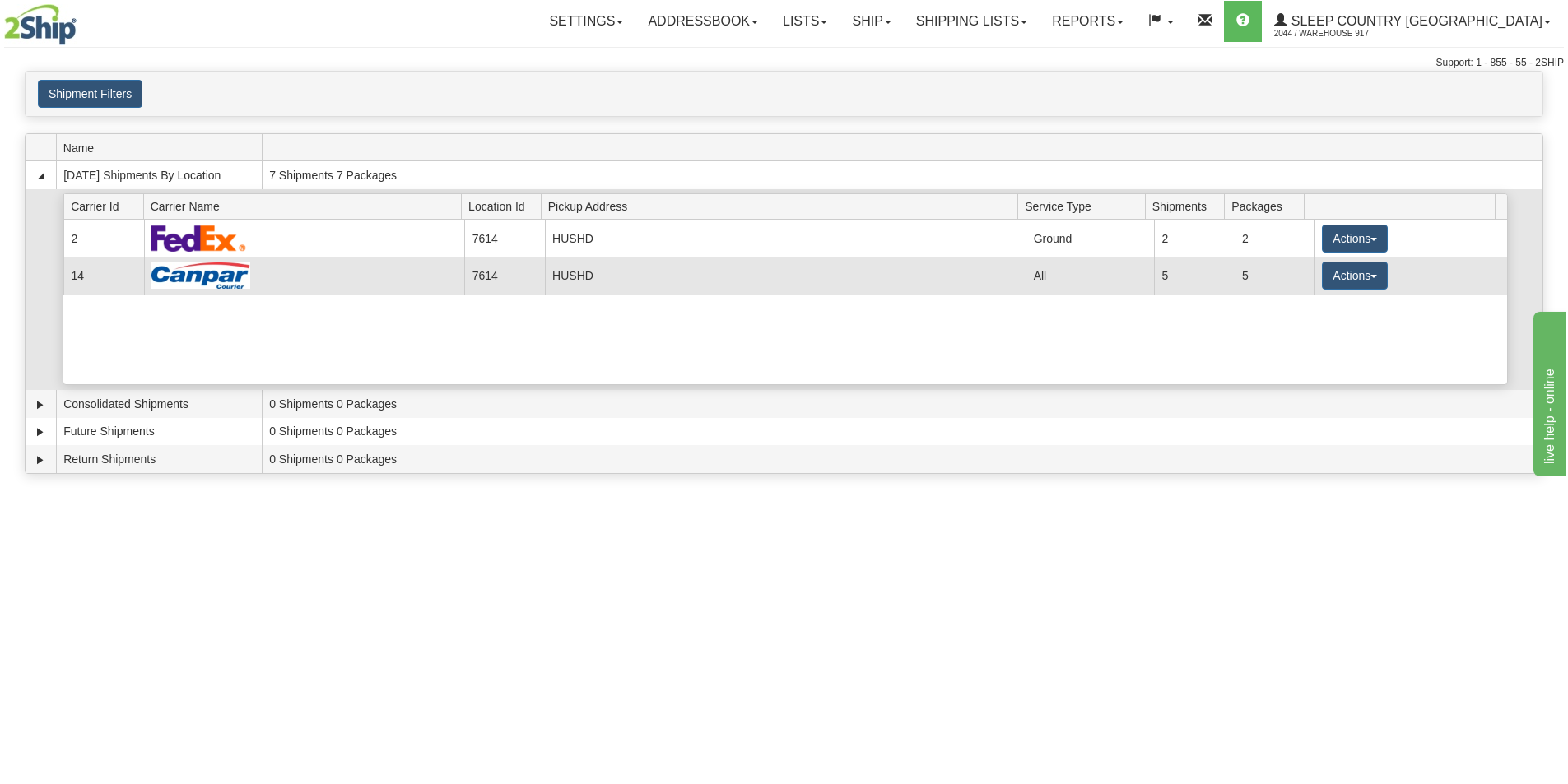
click at [1170, 284] on td "5" at bounding box center [1194, 276] width 80 height 37
click at [1367, 280] on button "Actions" at bounding box center [1355, 275] width 66 height 28
click at [1315, 308] on span "Details" at bounding box center [1293, 306] width 44 height 11
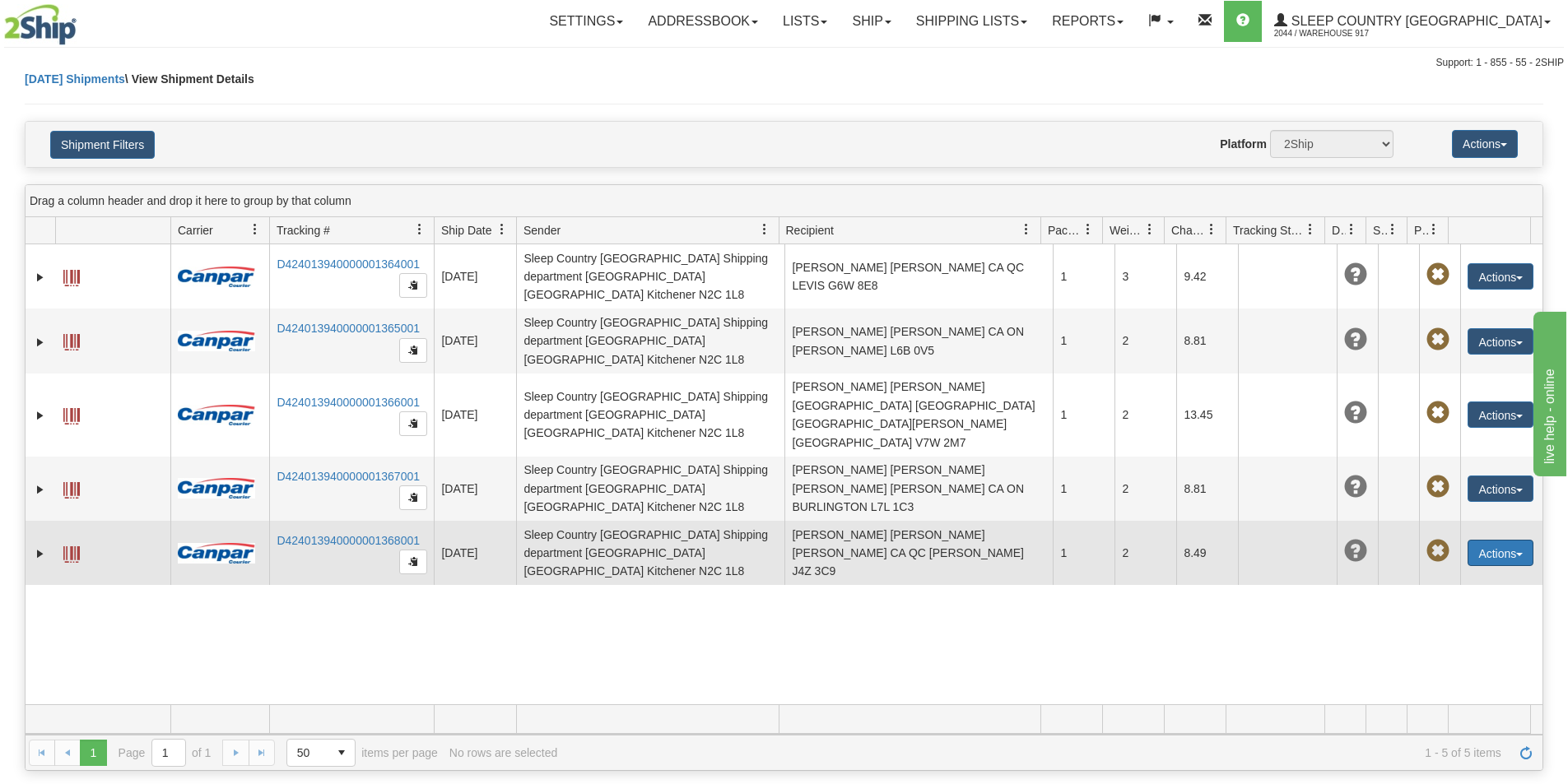
click at [1504, 540] on button "Actions" at bounding box center [1501, 553] width 66 height 26
click at [1445, 572] on link "Edit" at bounding box center [1467, 583] width 132 height 22
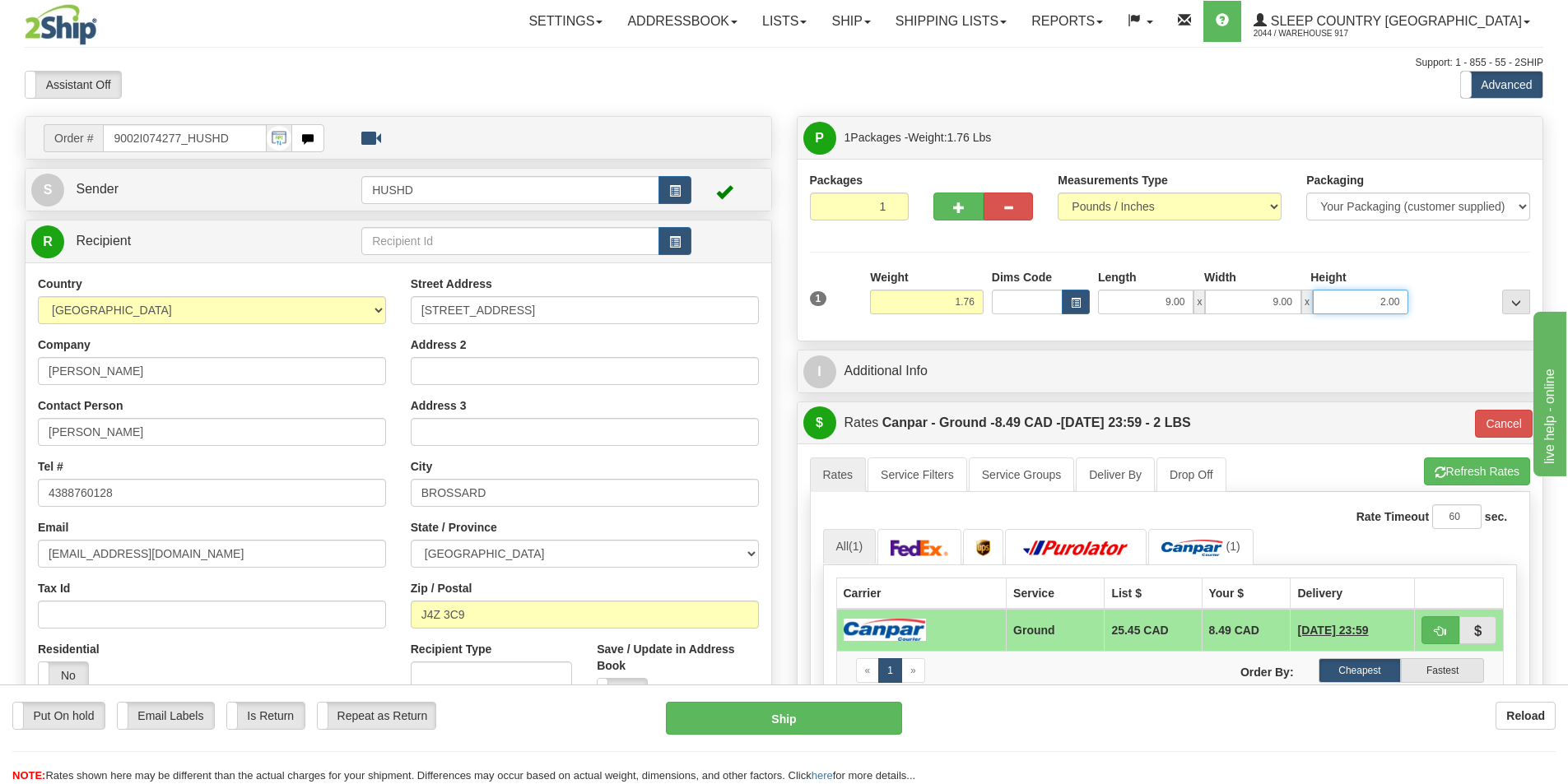
click at [1354, 301] on input "2.00" at bounding box center [1361, 301] width 96 height 24
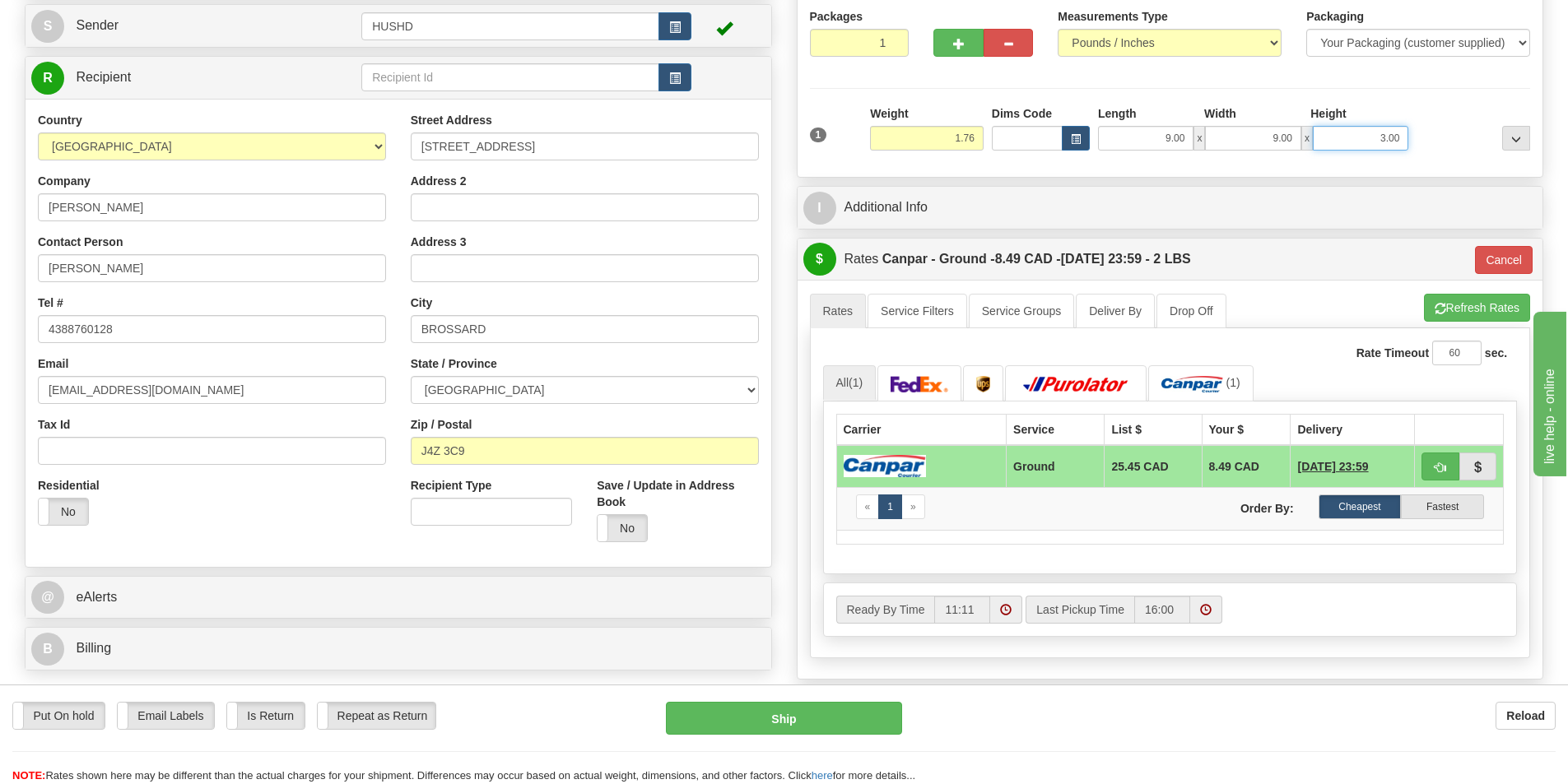
scroll to position [165, 0]
type input "3.00"
click at [1454, 312] on button "Refresh Rates" at bounding box center [1477, 307] width 106 height 28
type input "1"
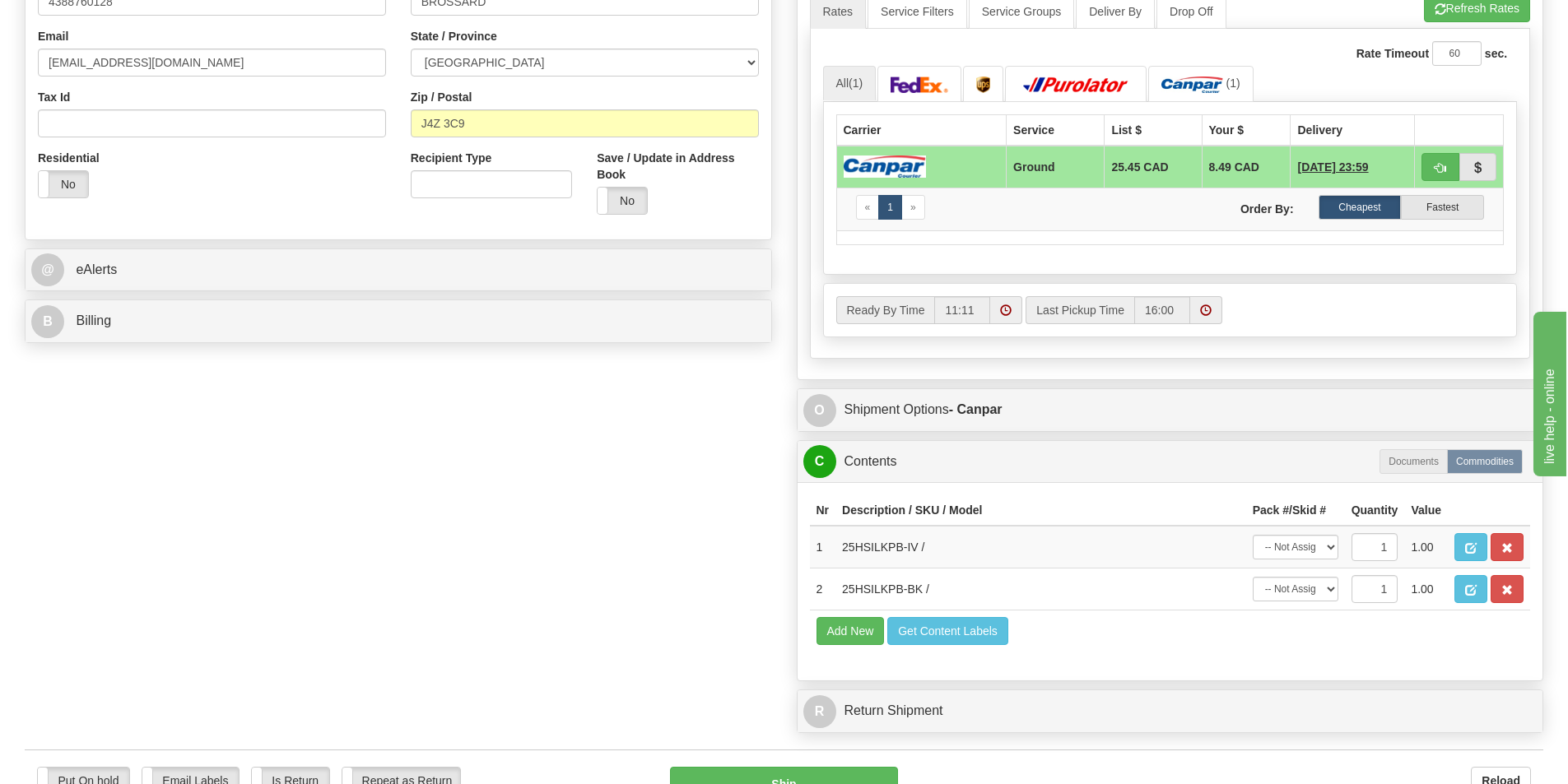
scroll to position [329, 0]
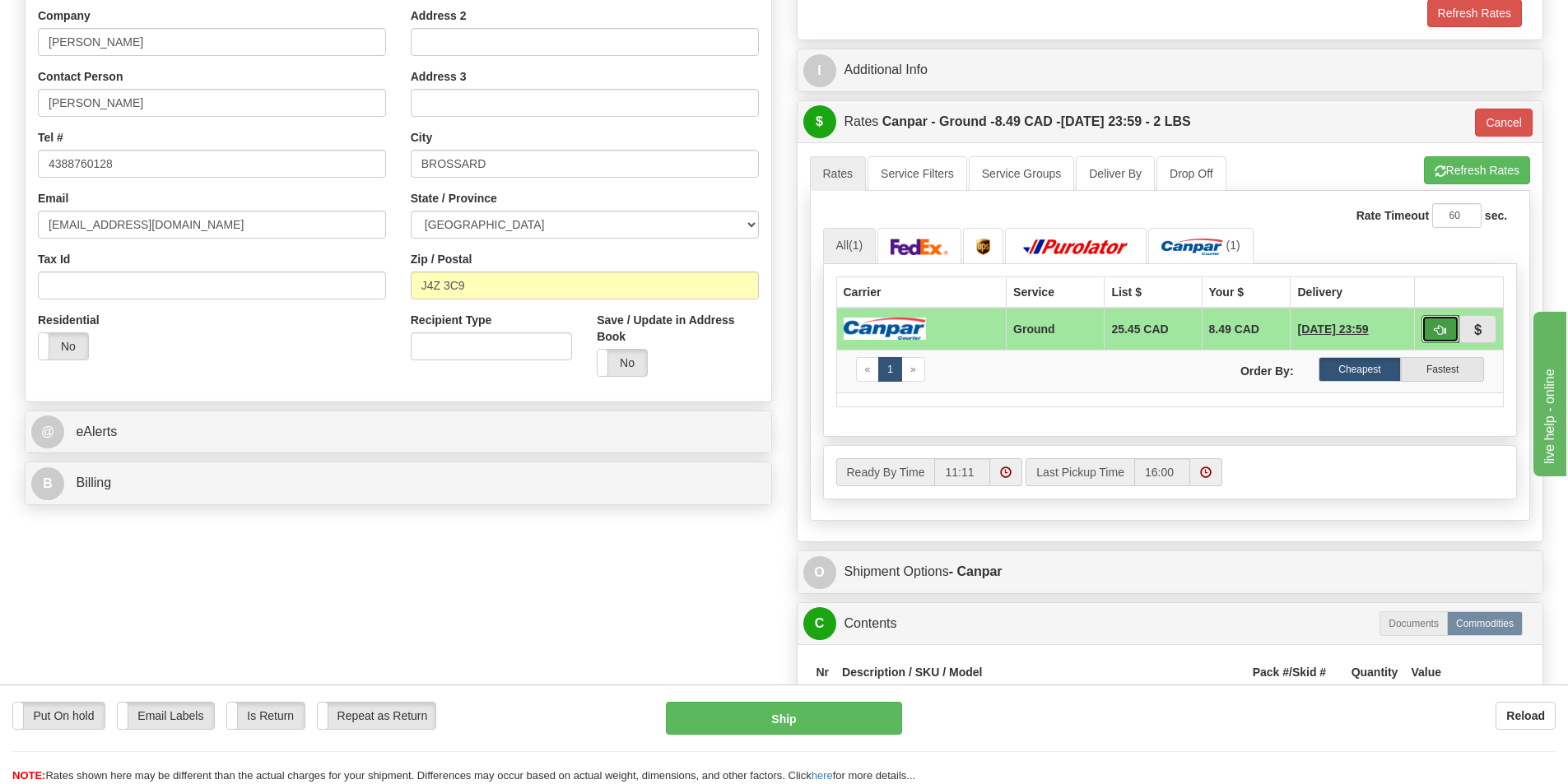
click at [1432, 327] on button "button" at bounding box center [1440, 329] width 37 height 28
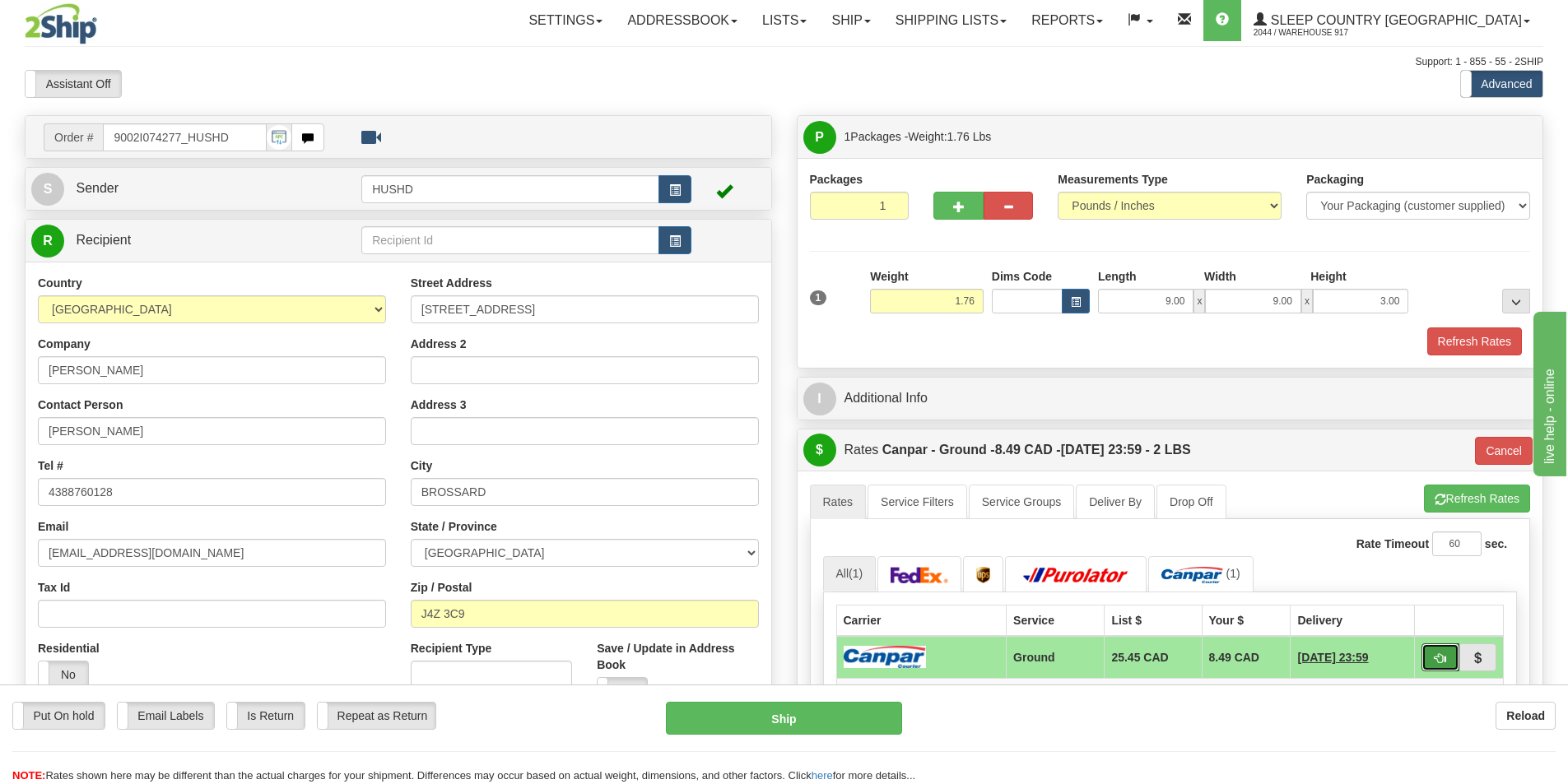
scroll to position [0, 0]
click at [958, 216] on button "button" at bounding box center [958, 206] width 50 height 28
type input "2"
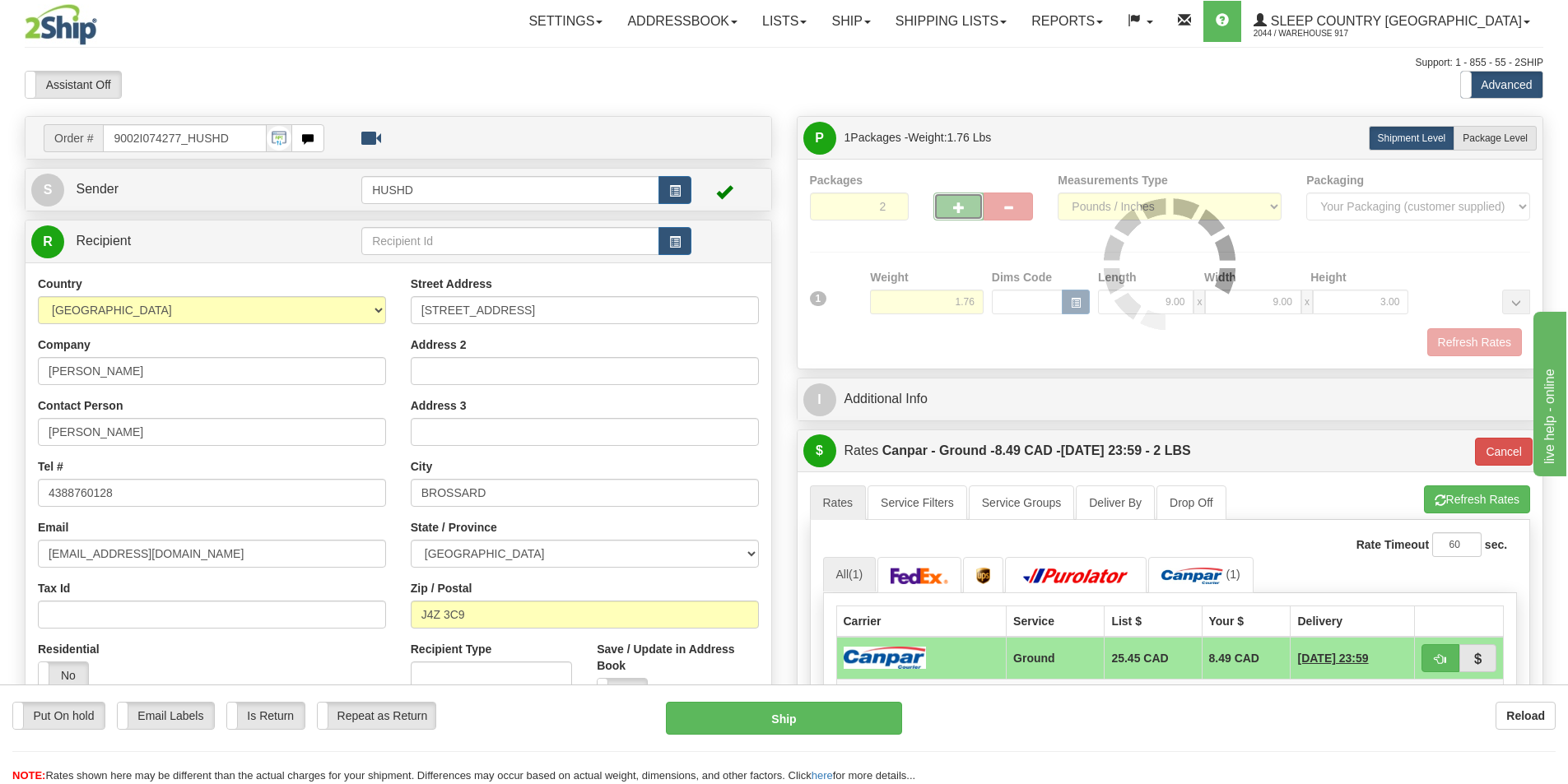
type input "1"
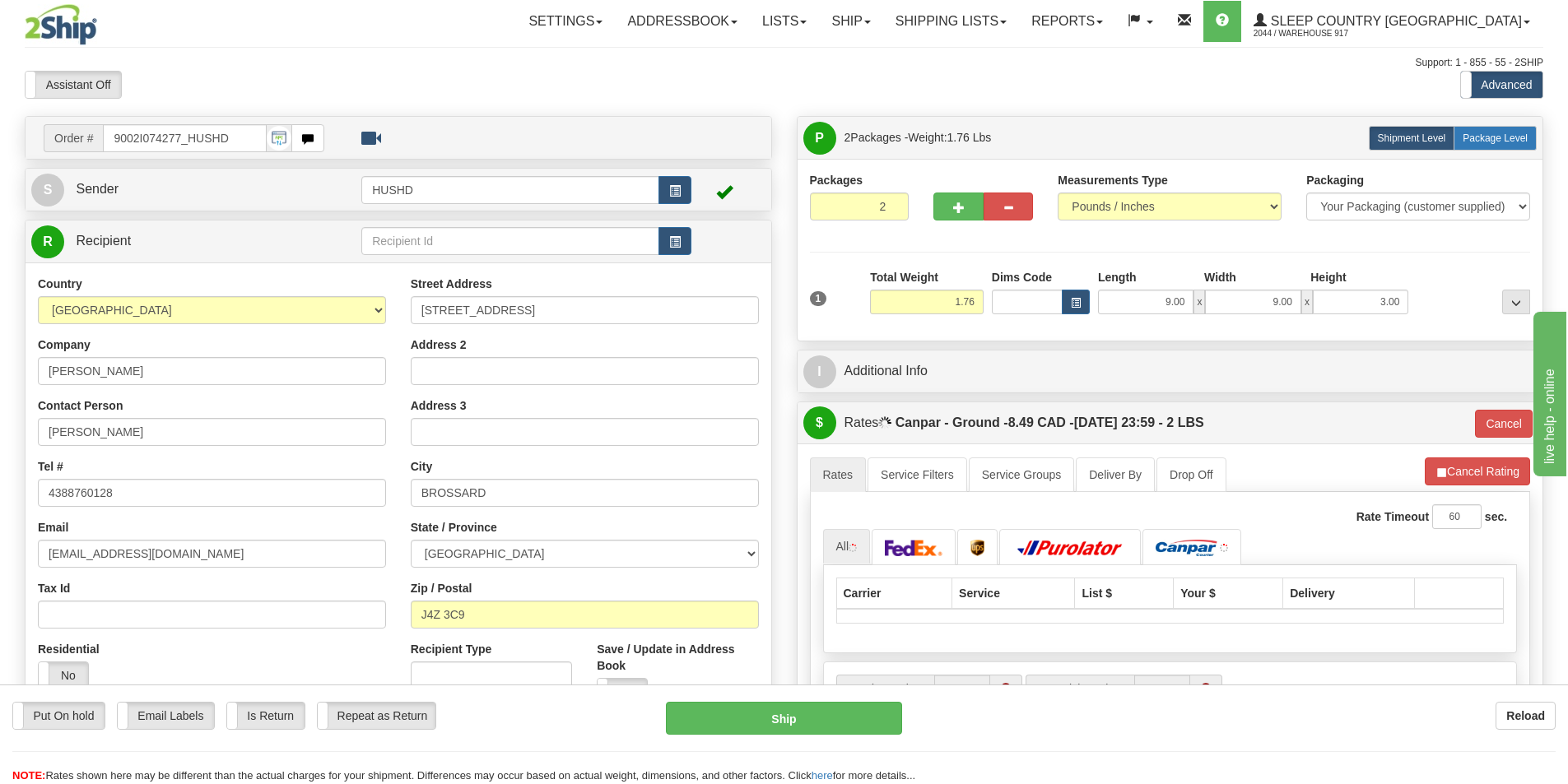
click at [1496, 147] on label "Package Level Pack.." at bounding box center [1495, 139] width 83 height 24
radio input "true"
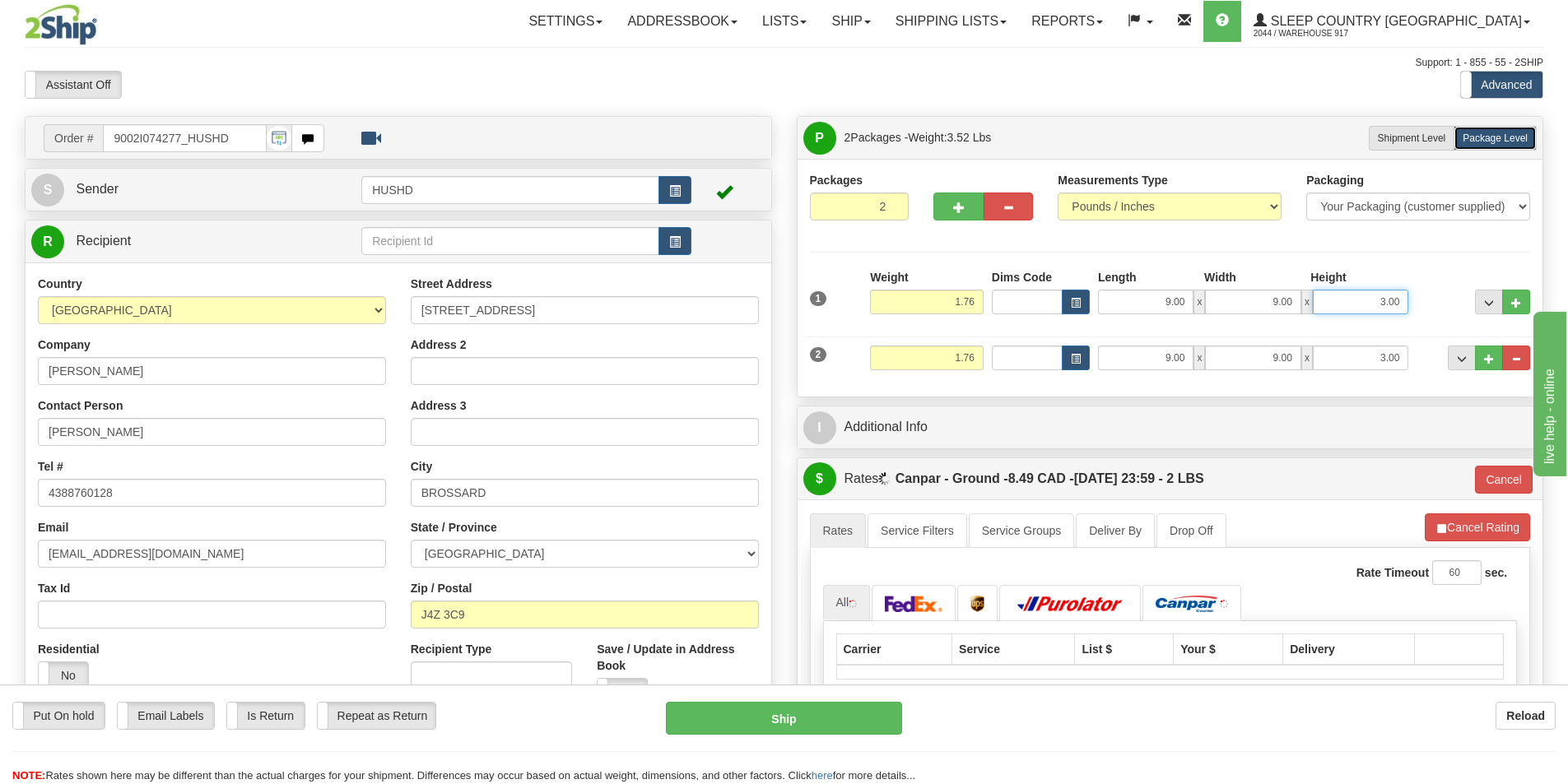
click at [1381, 298] on input "3.00" at bounding box center [1361, 301] width 96 height 24
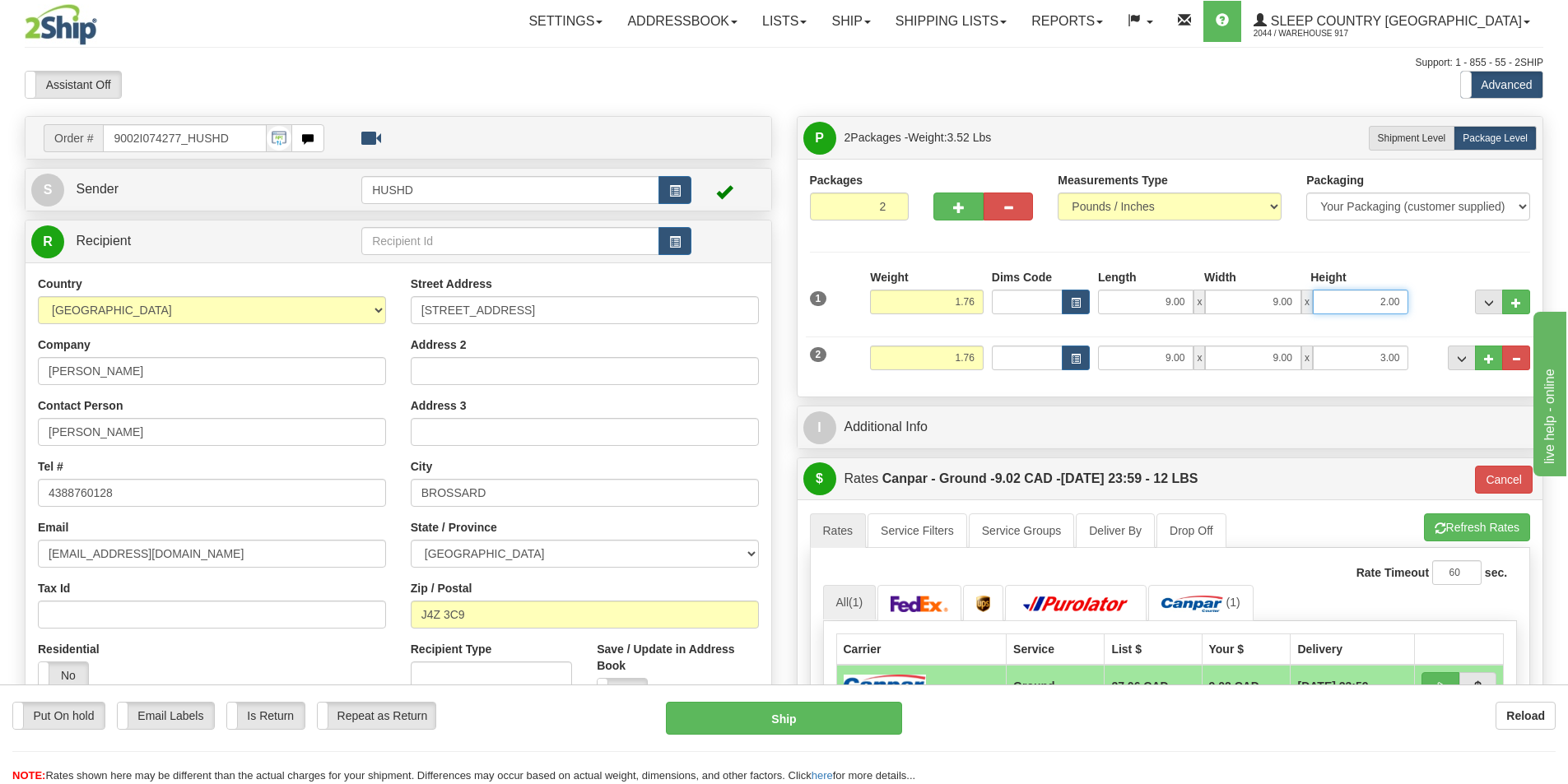
type input "2.00"
click at [1381, 362] on input "3.00" at bounding box center [1361, 358] width 96 height 24
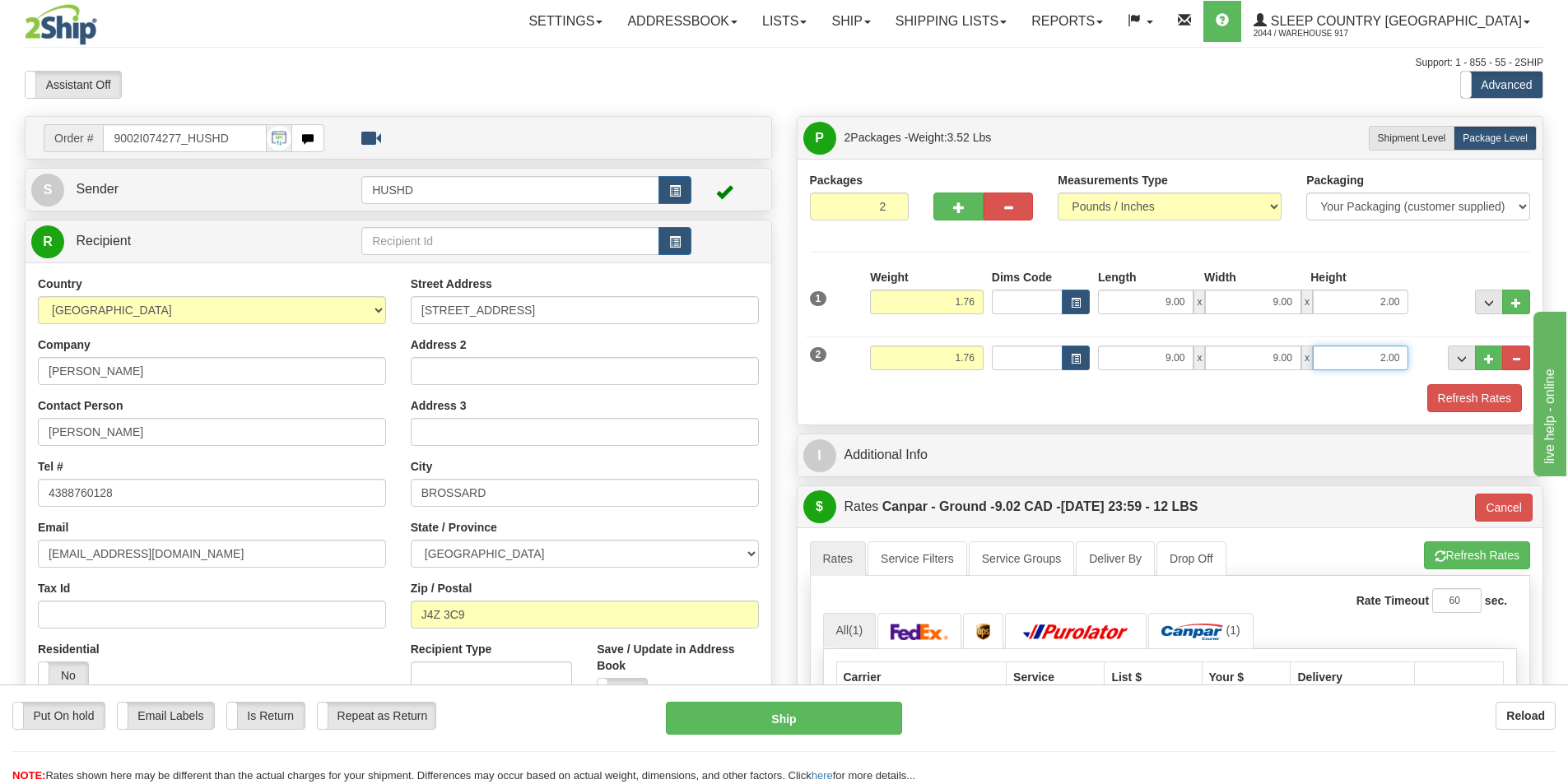
type input "2.00"
click at [1370, 386] on div "Refresh Rates" at bounding box center [1171, 398] width 730 height 28
click at [1509, 391] on button "Refresh Rates" at bounding box center [1475, 398] width 95 height 28
type input "1"
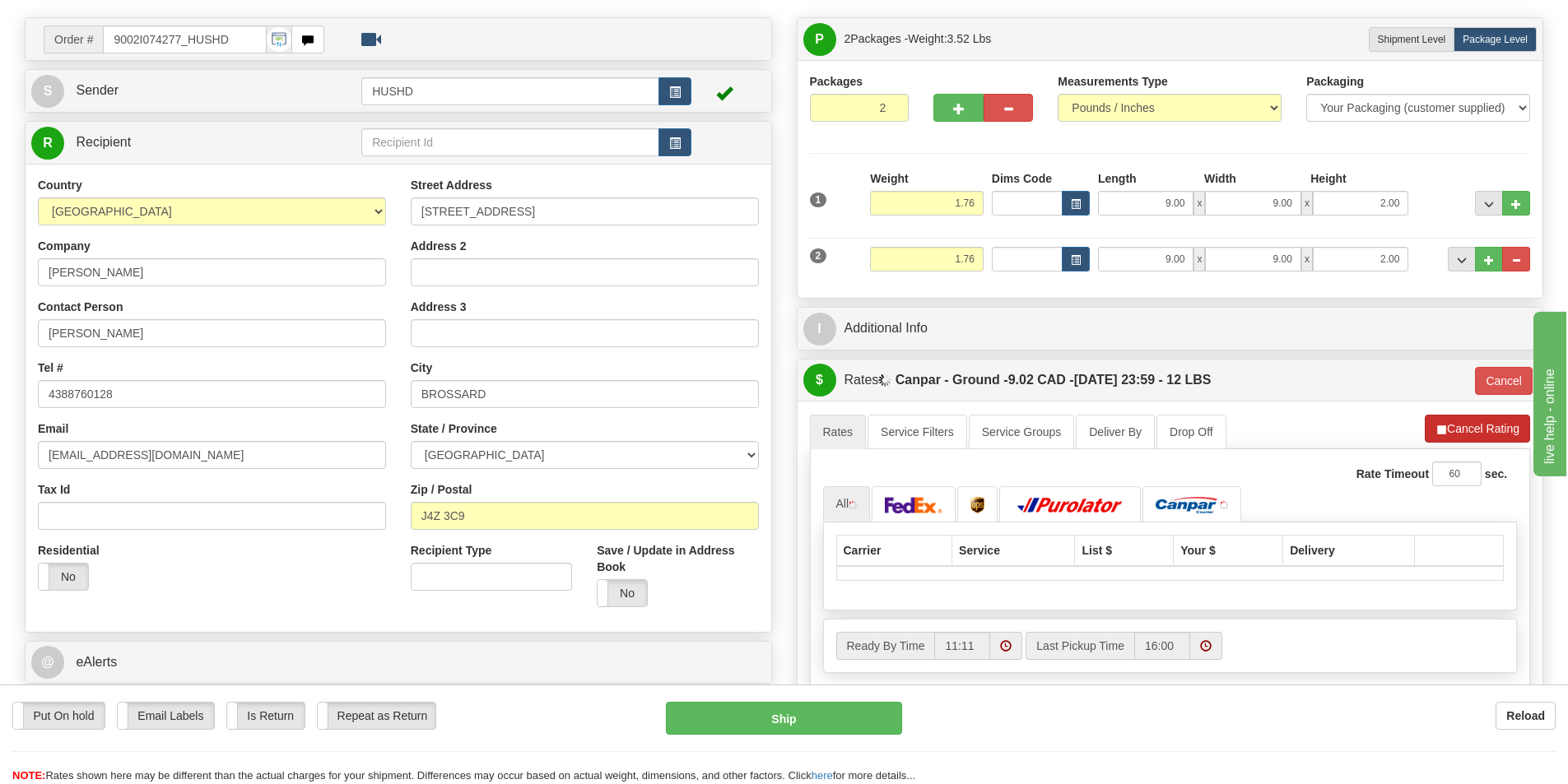
scroll to position [247, 0]
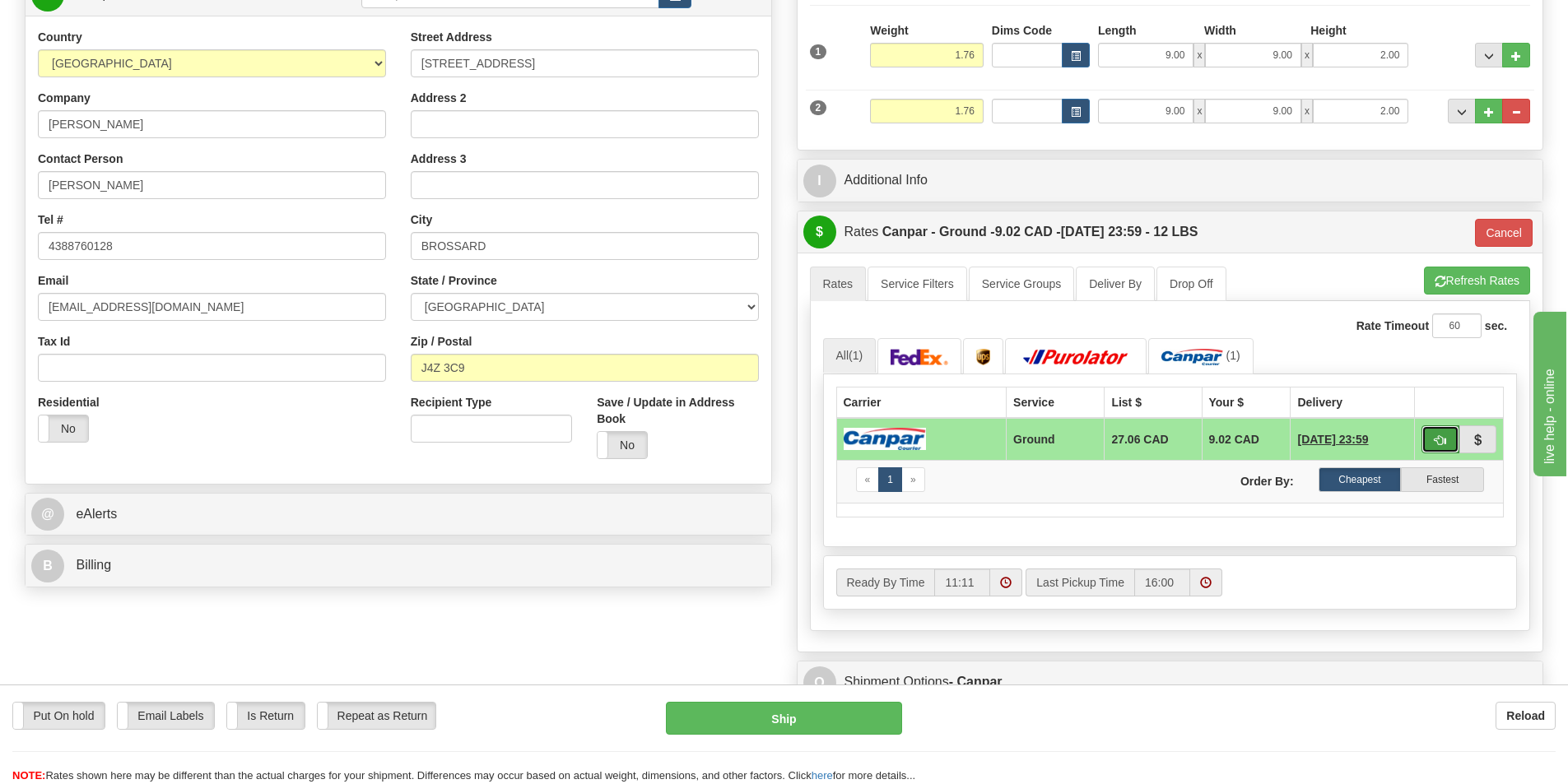
click at [1441, 440] on span "button" at bounding box center [1440, 441] width 11 height 10
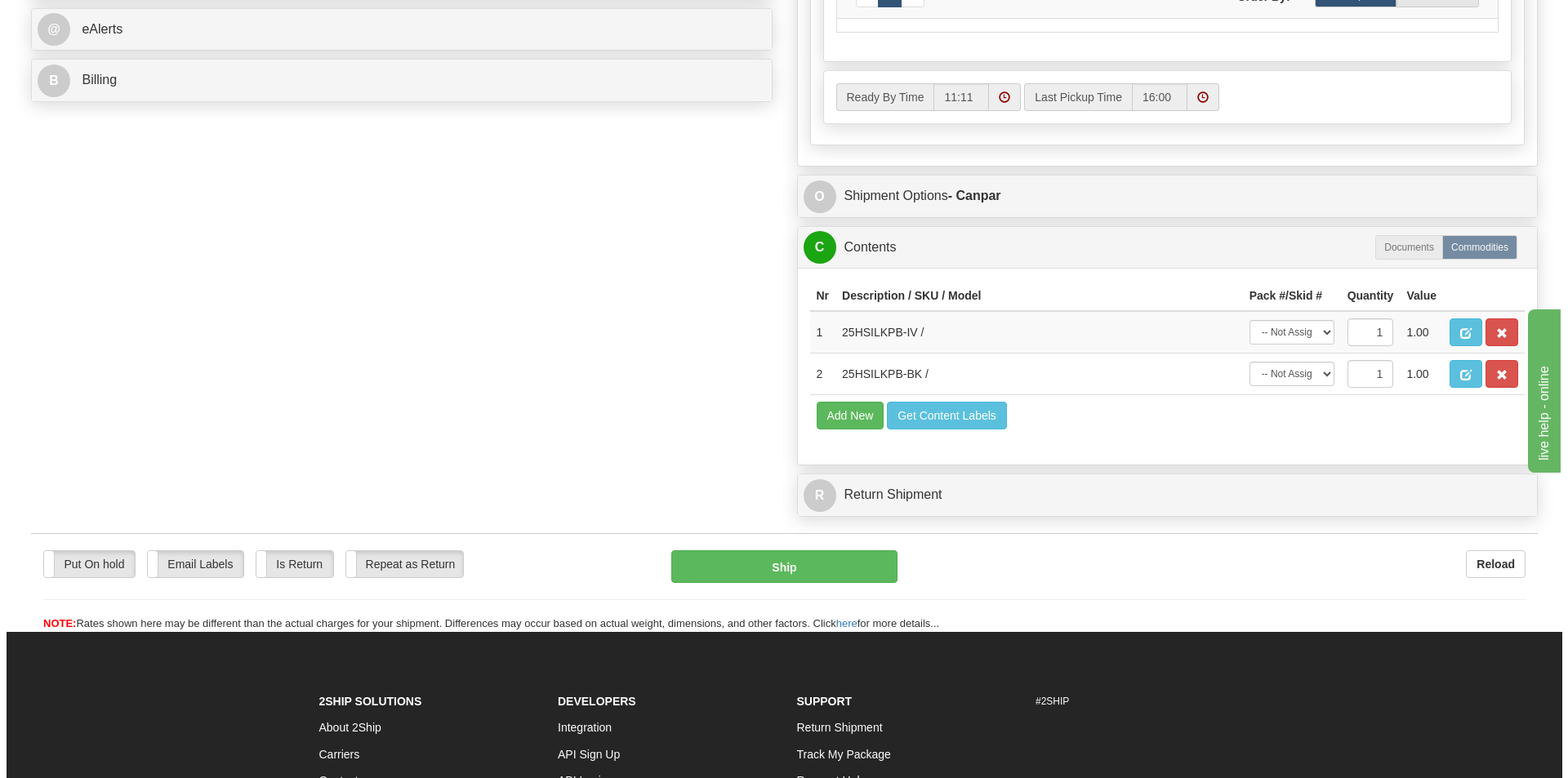
scroll to position [735, 0]
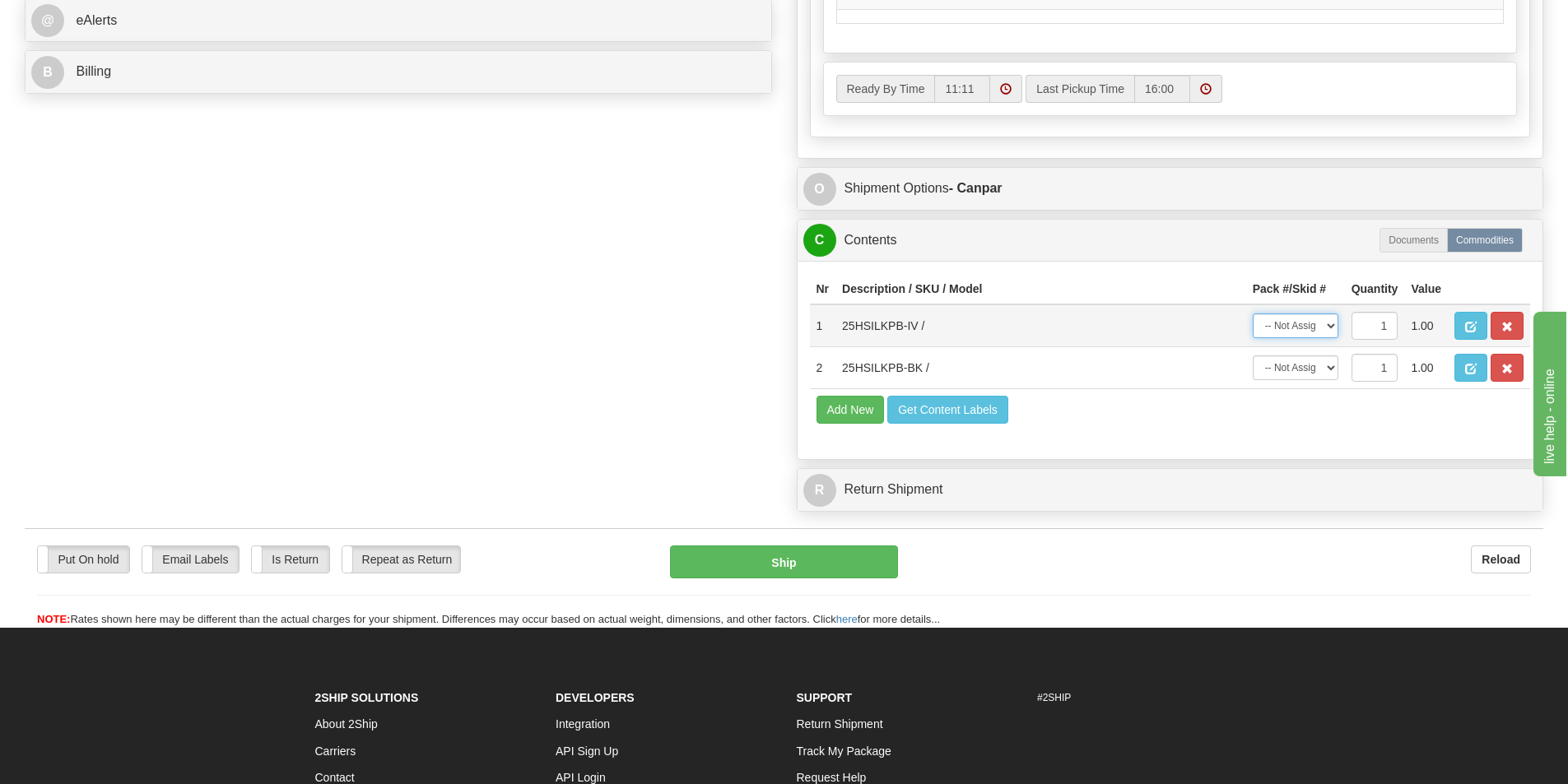
click at [1334, 327] on select "-- Not Assigned -- Package 1 Package 2" at bounding box center [1296, 326] width 85 height 24
select select "0"
click at [1253, 314] on select "-- Not Assigned -- Package 1 Package 2" at bounding box center [1296, 326] width 85 height 24
click at [1310, 367] on select "-- Not Assigned -- Package 1 Package 2" at bounding box center [1296, 368] width 85 height 24
select select "1"
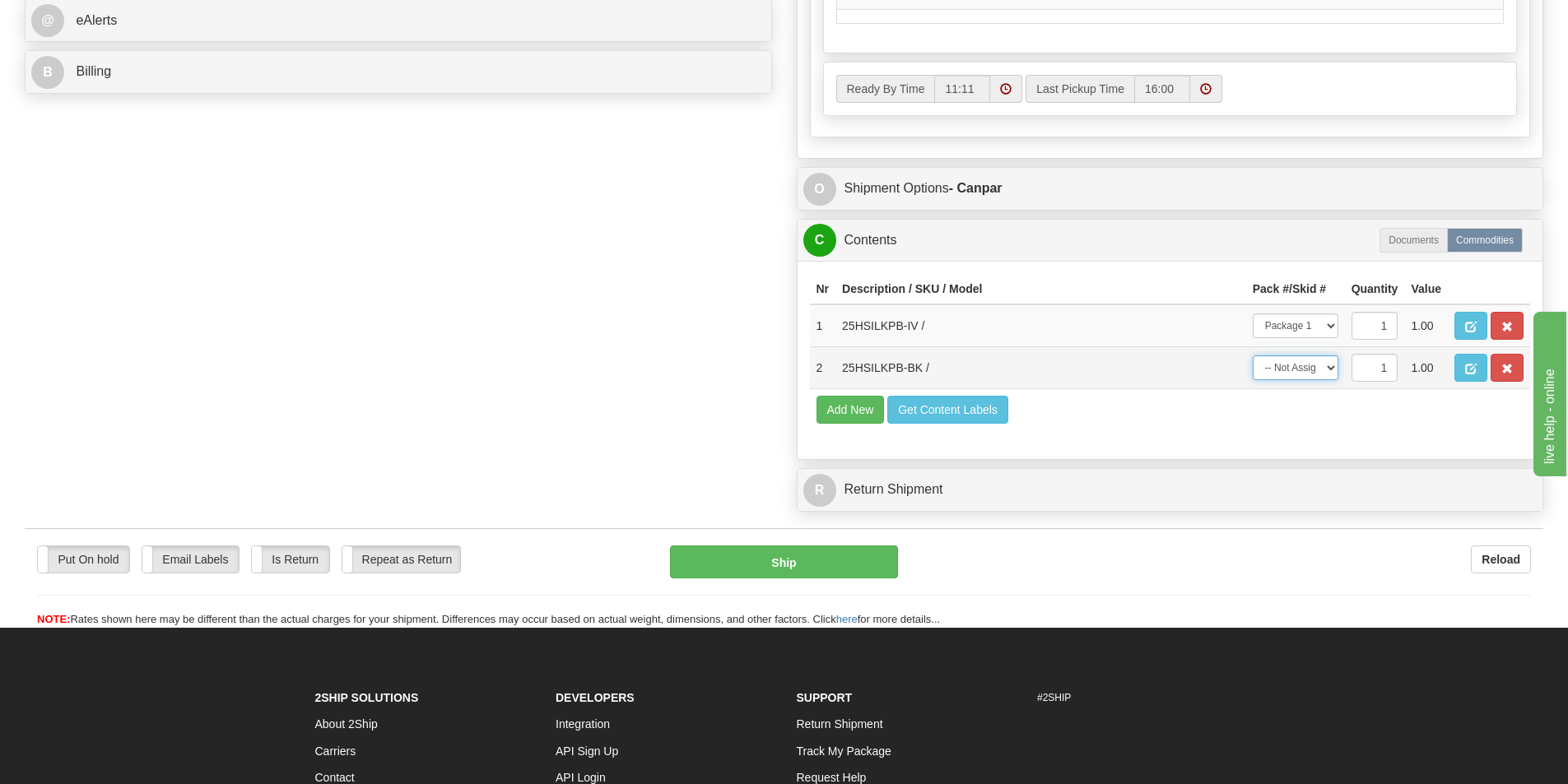
click at [1253, 355] on select "-- Not Assigned -- Package 1 Package 2" at bounding box center [1296, 368] width 85 height 24
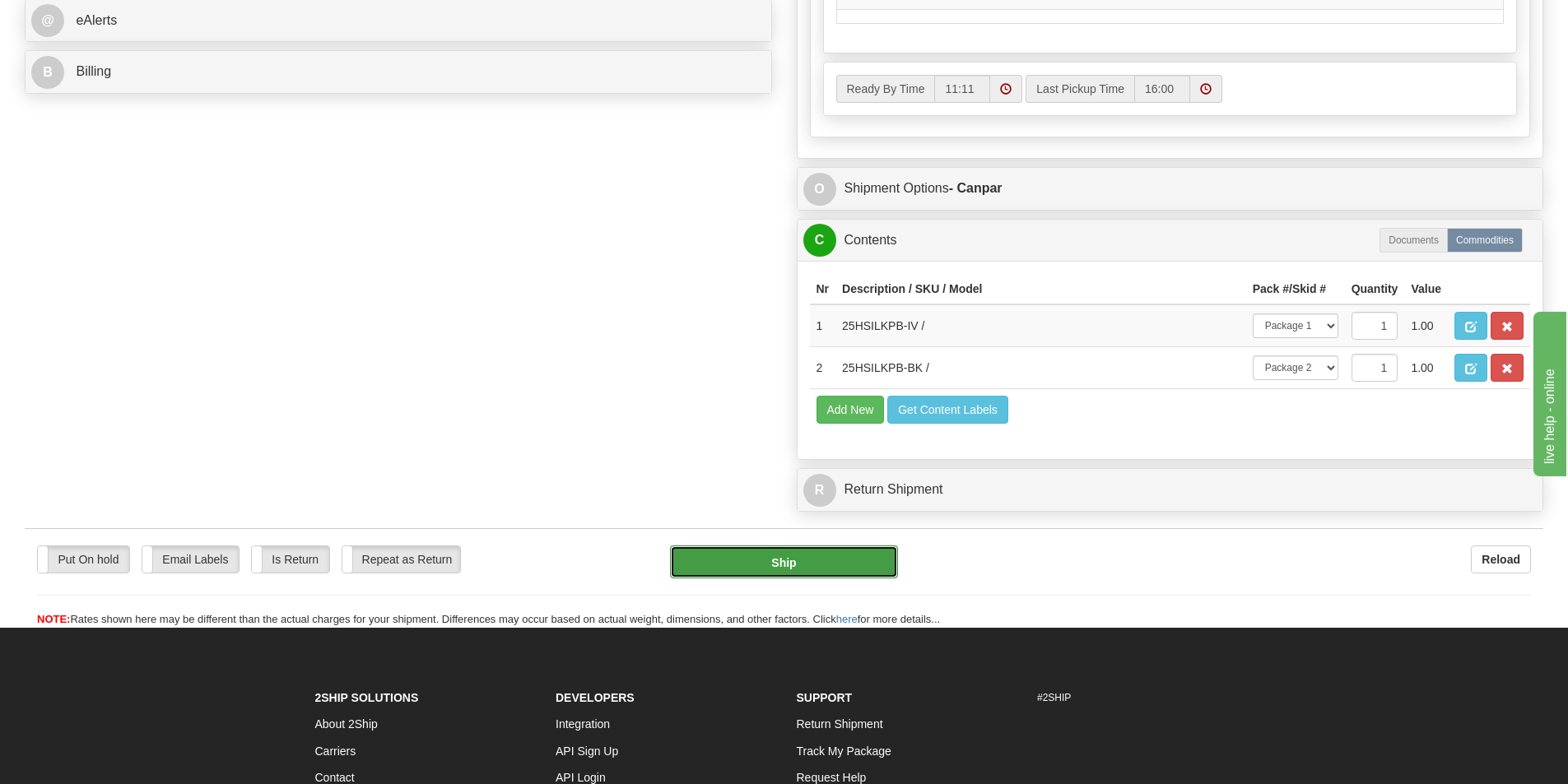
click at [825, 560] on button "Ship" at bounding box center [784, 562] width 228 height 33
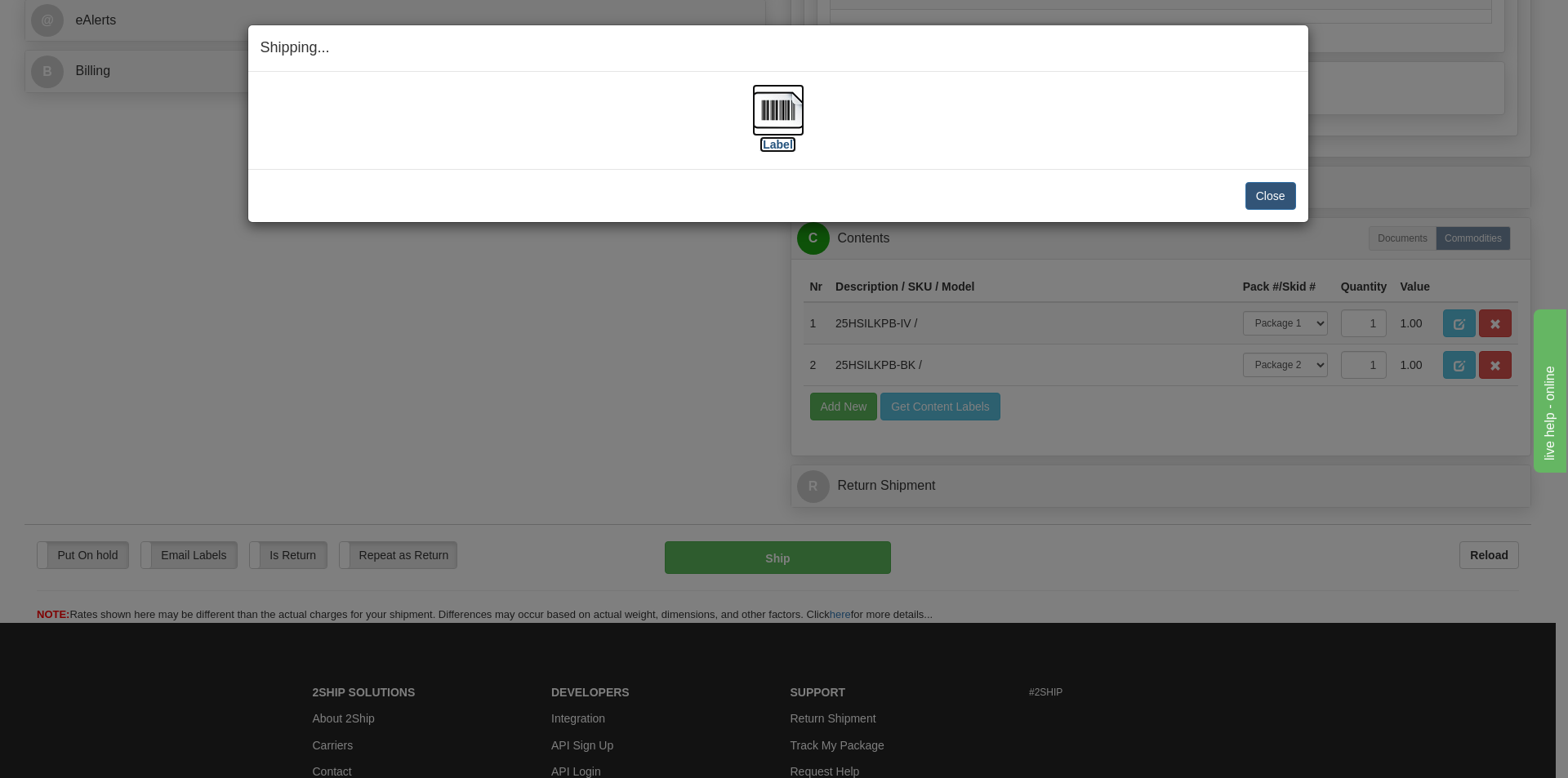
click at [788, 111] on img at bounding box center [778, 110] width 52 height 52
click at [1274, 199] on button "Close" at bounding box center [1270, 196] width 51 height 28
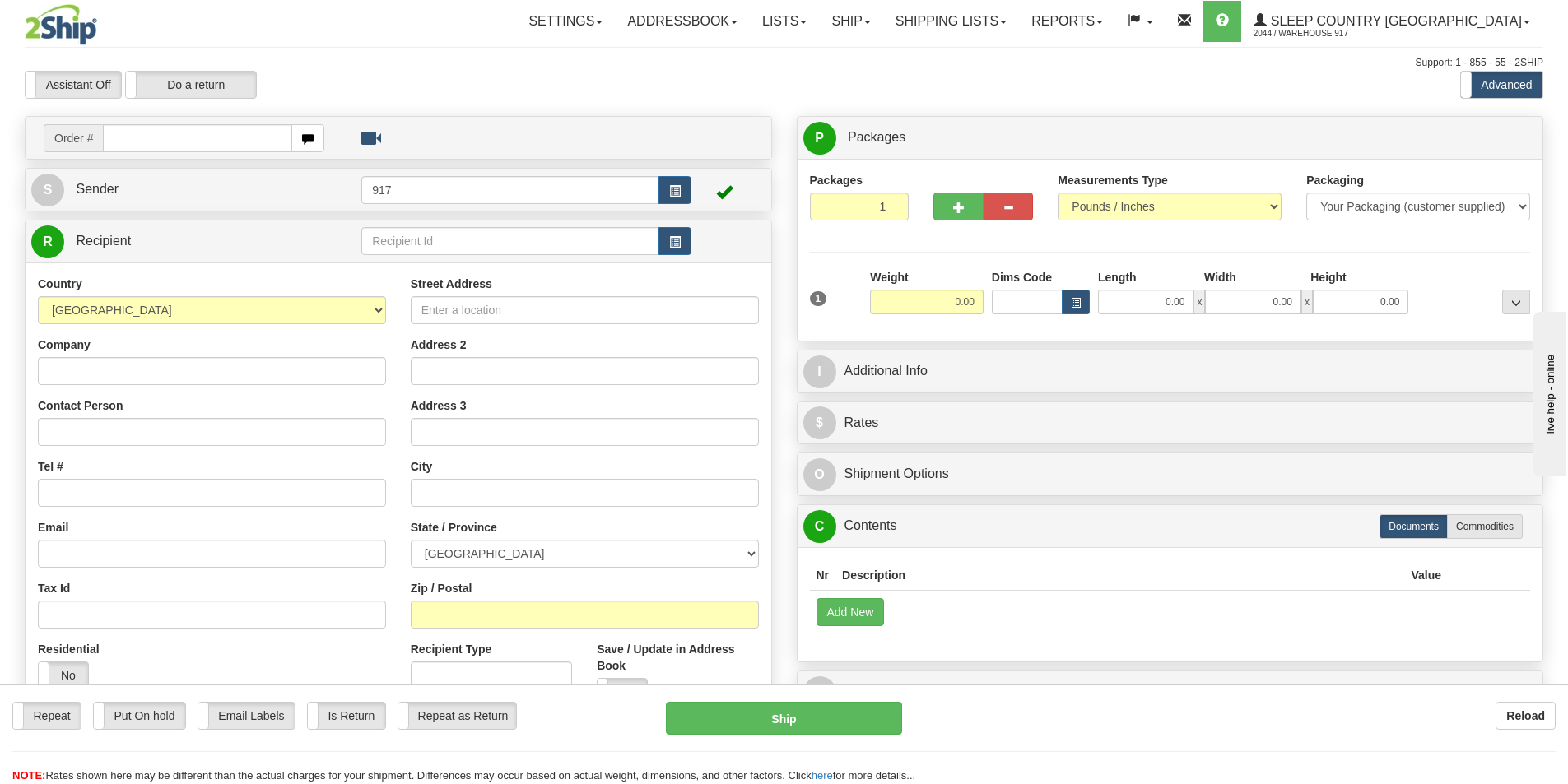
click at [188, 135] on input "text" at bounding box center [197, 139] width 189 height 28
type input "9007I"
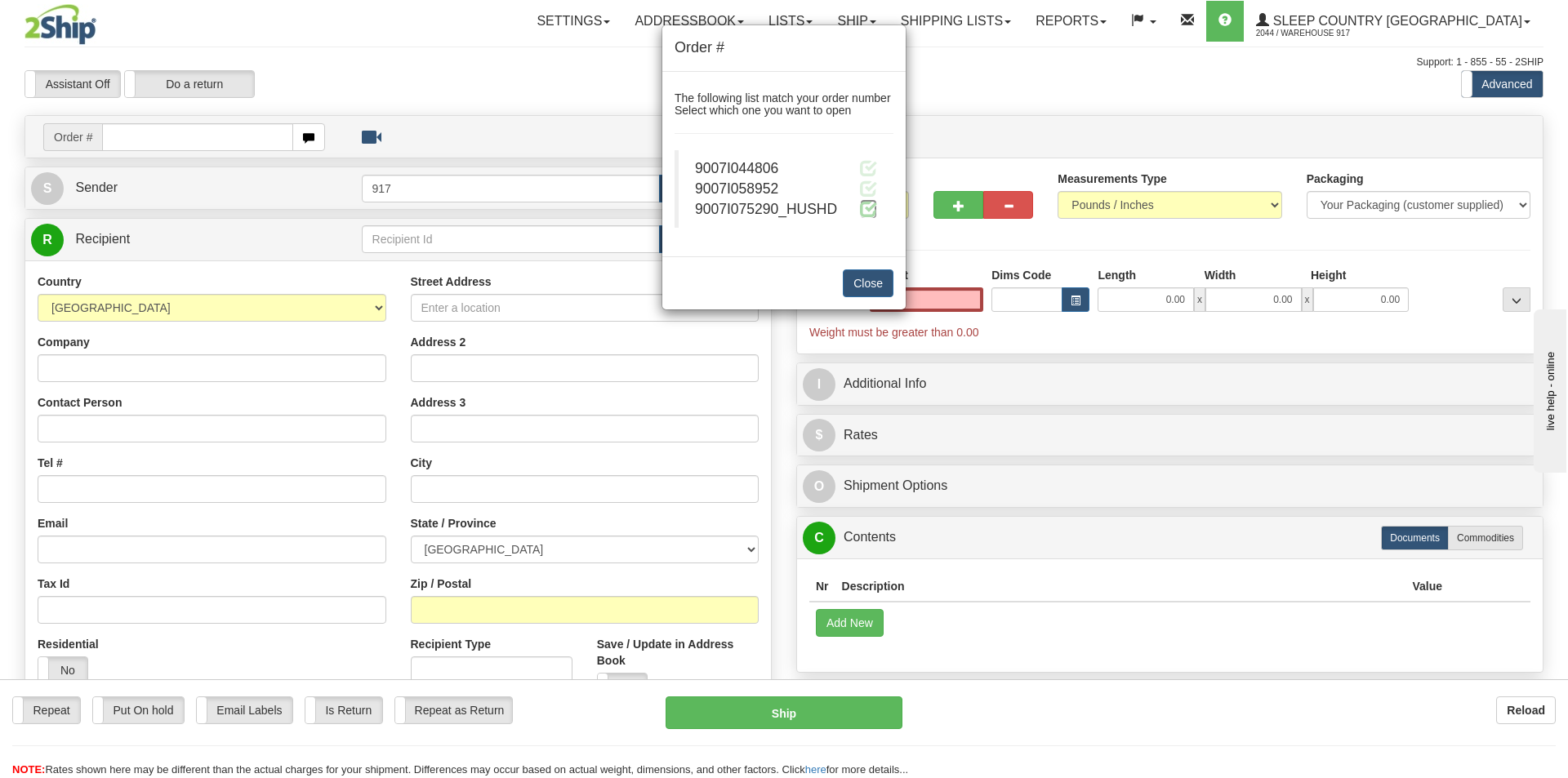
type input "0.00"
click at [864, 212] on span at bounding box center [869, 208] width 17 height 17
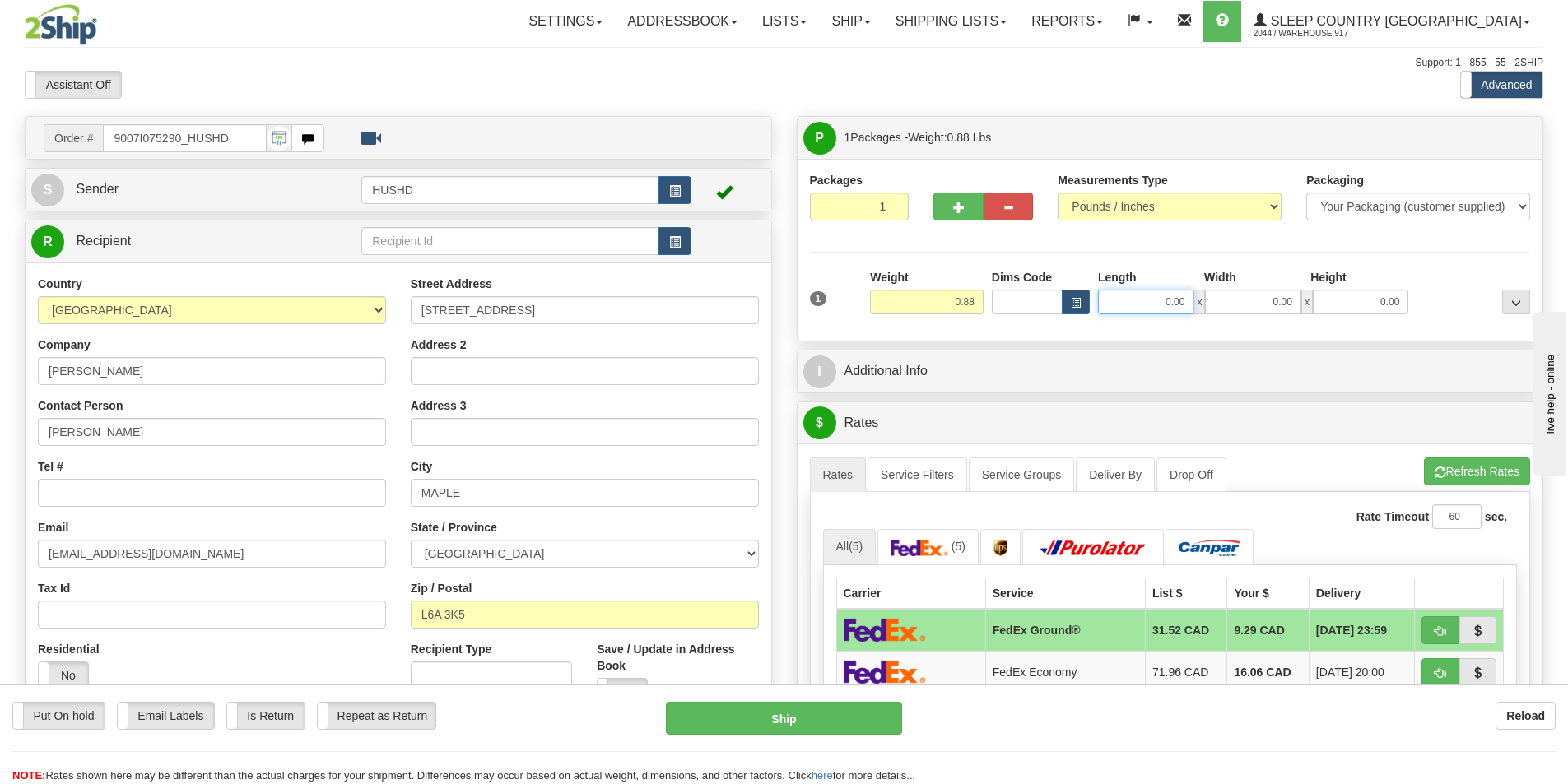
click at [1133, 304] on input "0.00" at bounding box center [1146, 301] width 96 height 24
type input "9.00"
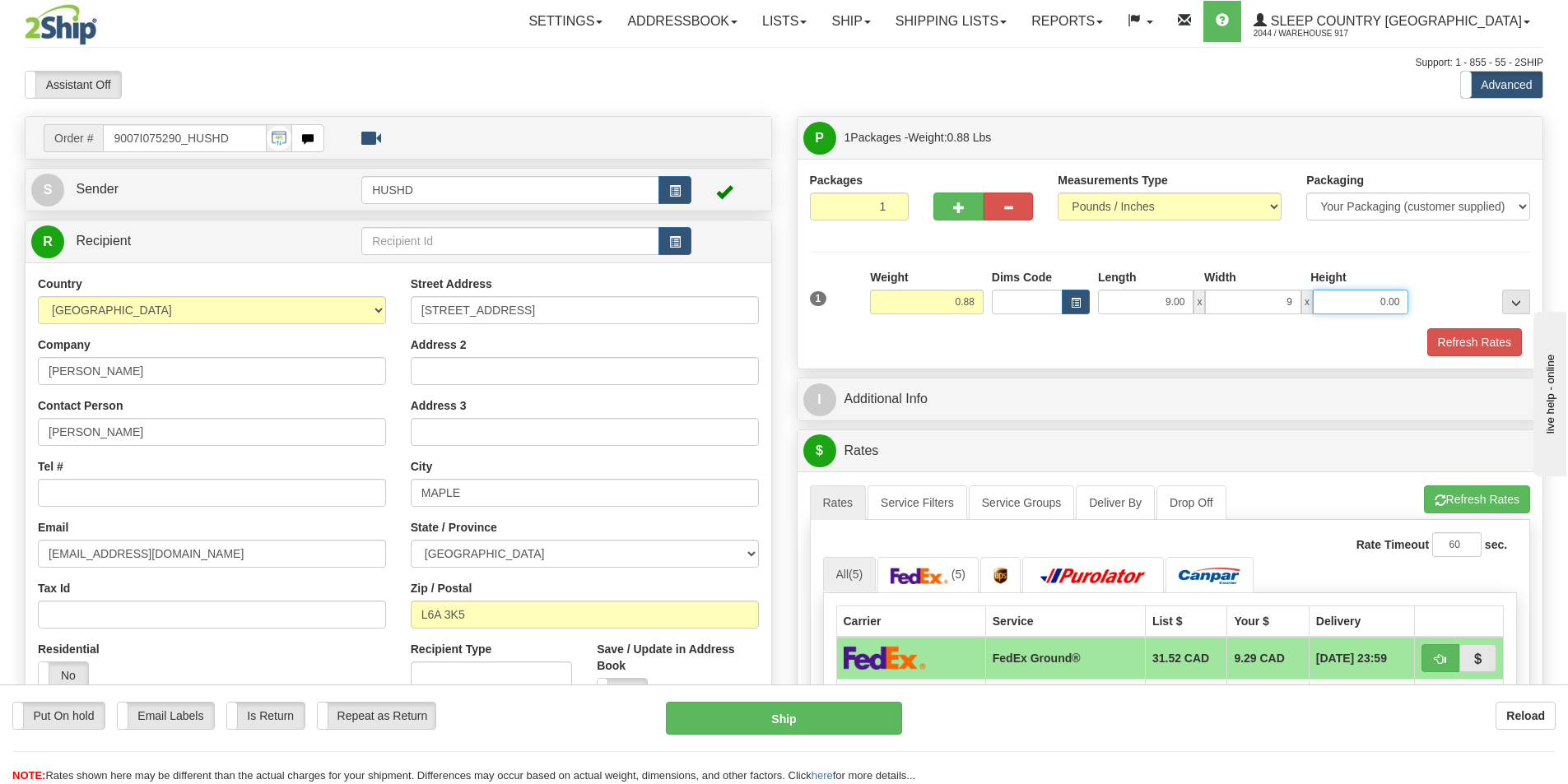
type input "9.00"
type input "2.00"
click at [1476, 347] on button "Refresh Rates" at bounding box center [1475, 342] width 95 height 28
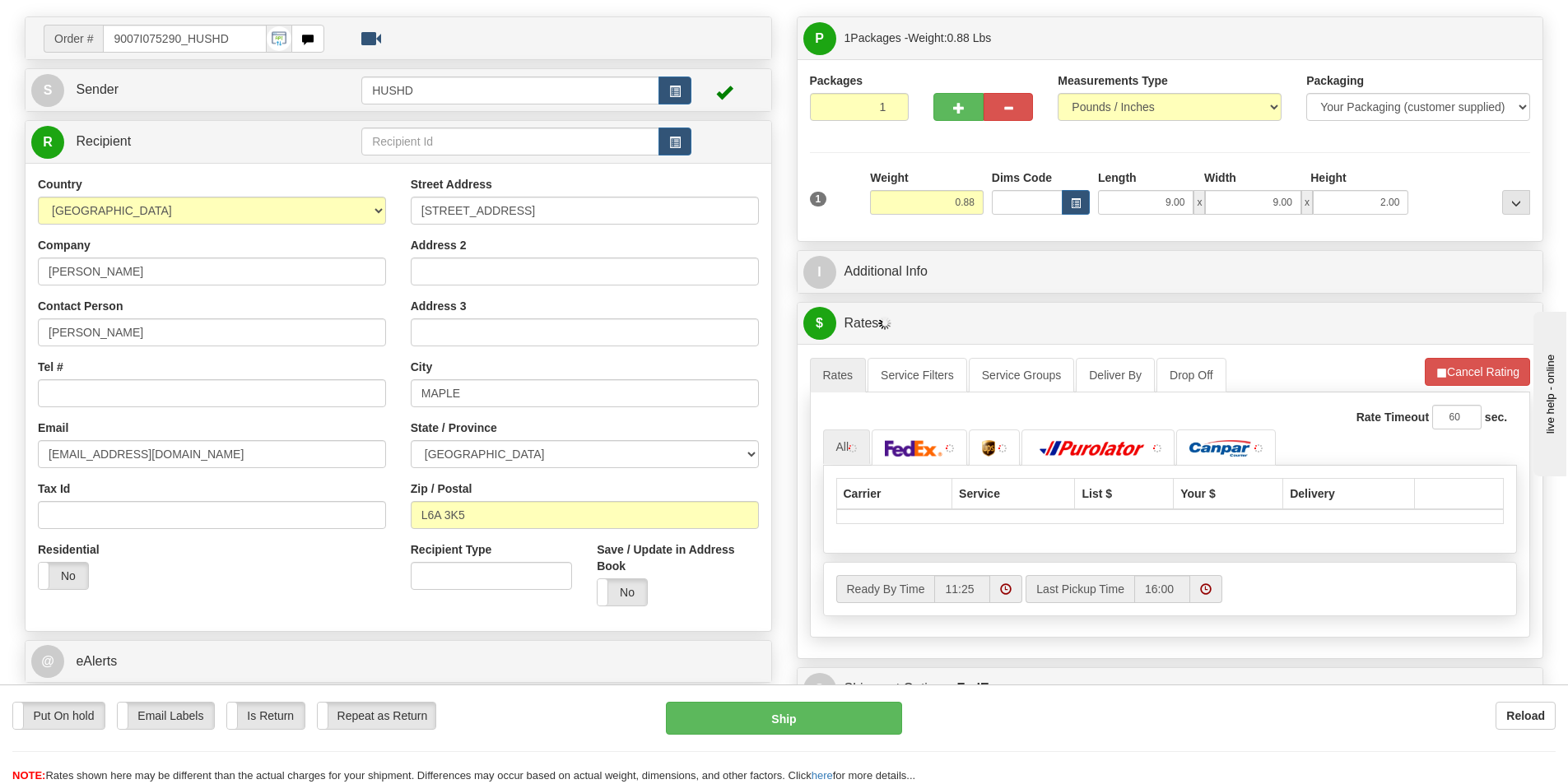
scroll to position [329, 0]
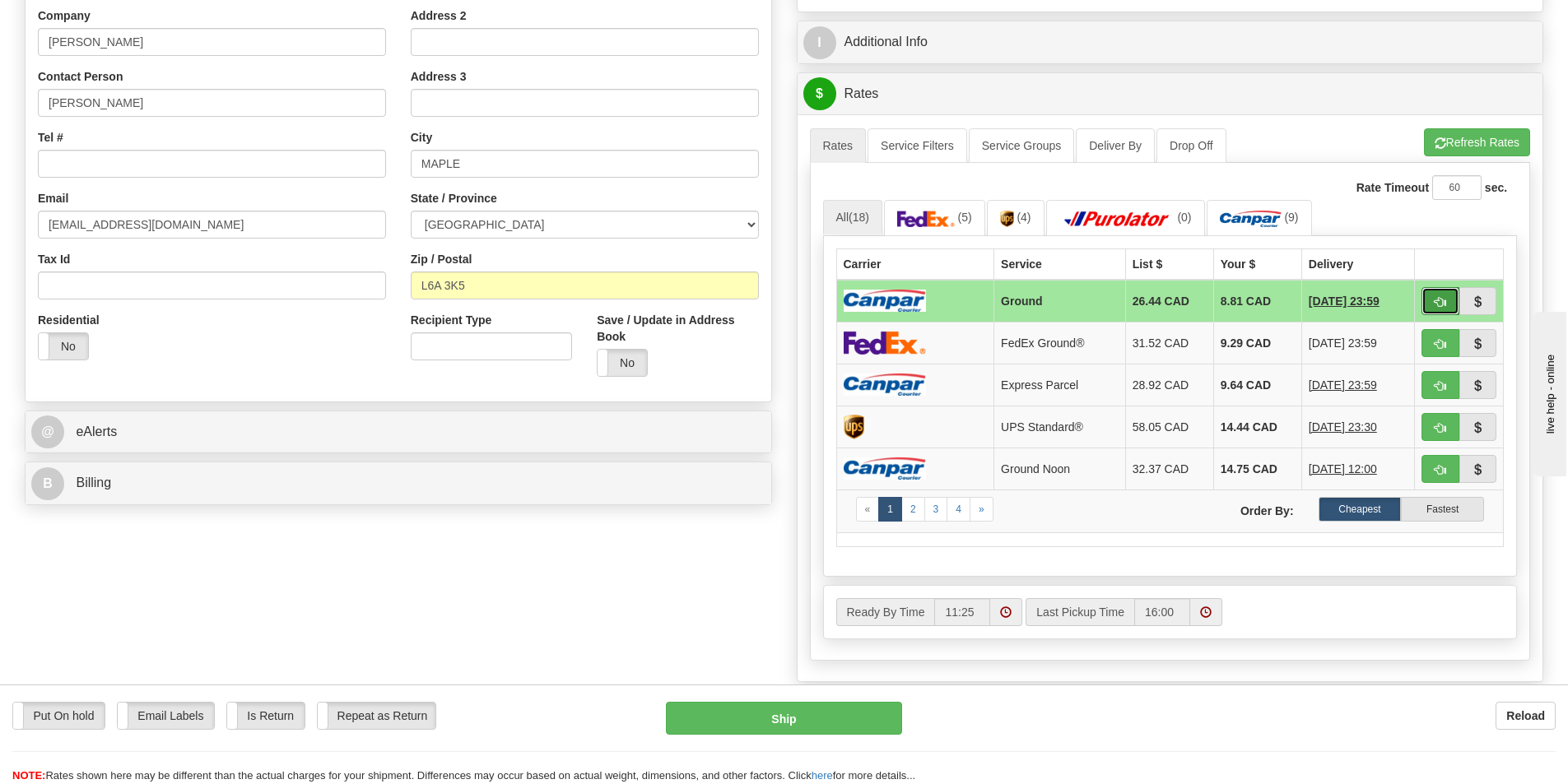
click at [1427, 290] on button "button" at bounding box center [1440, 301] width 37 height 28
type input "1"
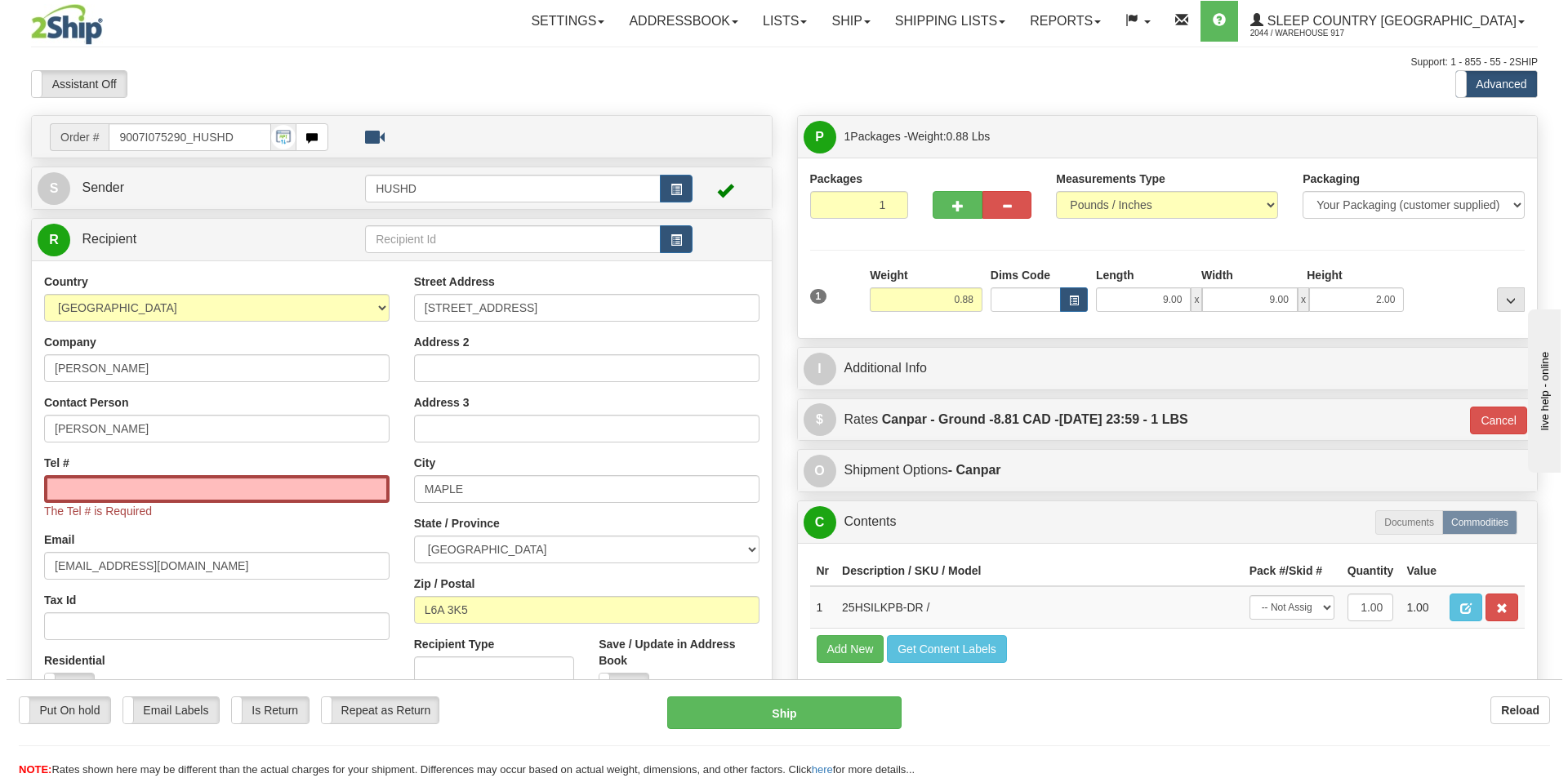
scroll to position [81, 0]
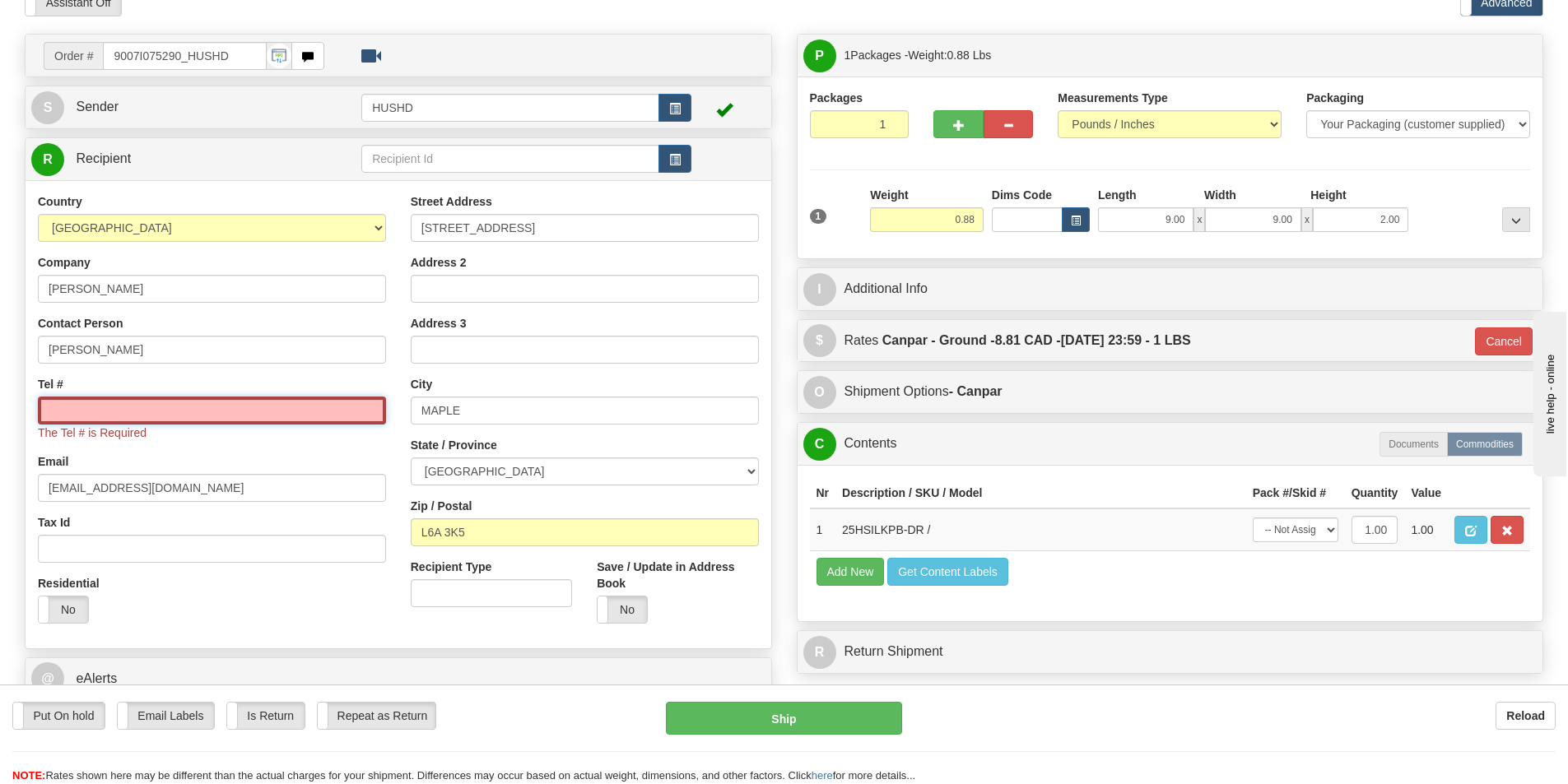
click at [219, 411] on input "Tel #" at bounding box center [212, 410] width 349 height 28
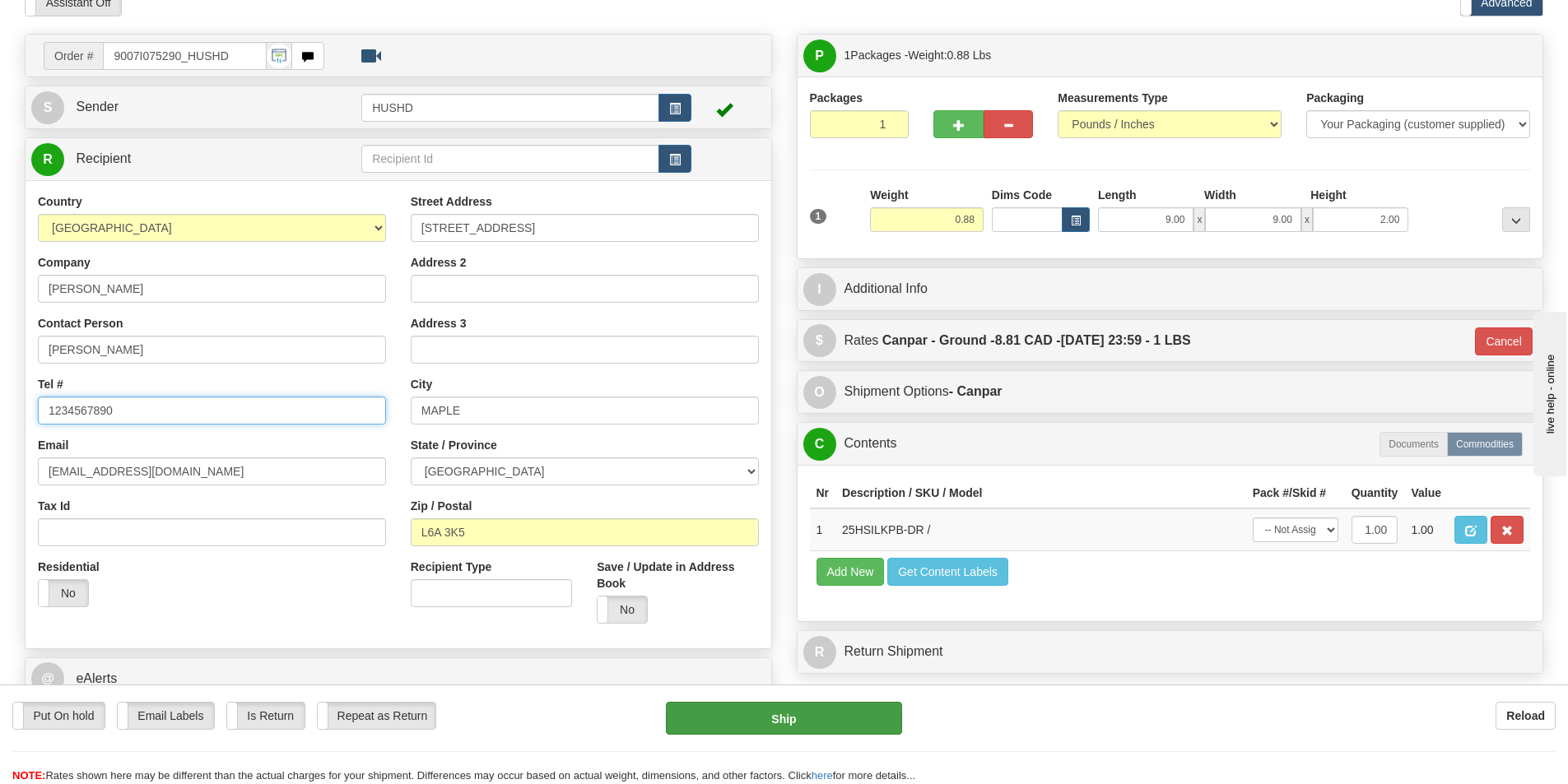
type input "1234567890"
click at [750, 711] on button "Ship" at bounding box center [784, 719] width 236 height 33
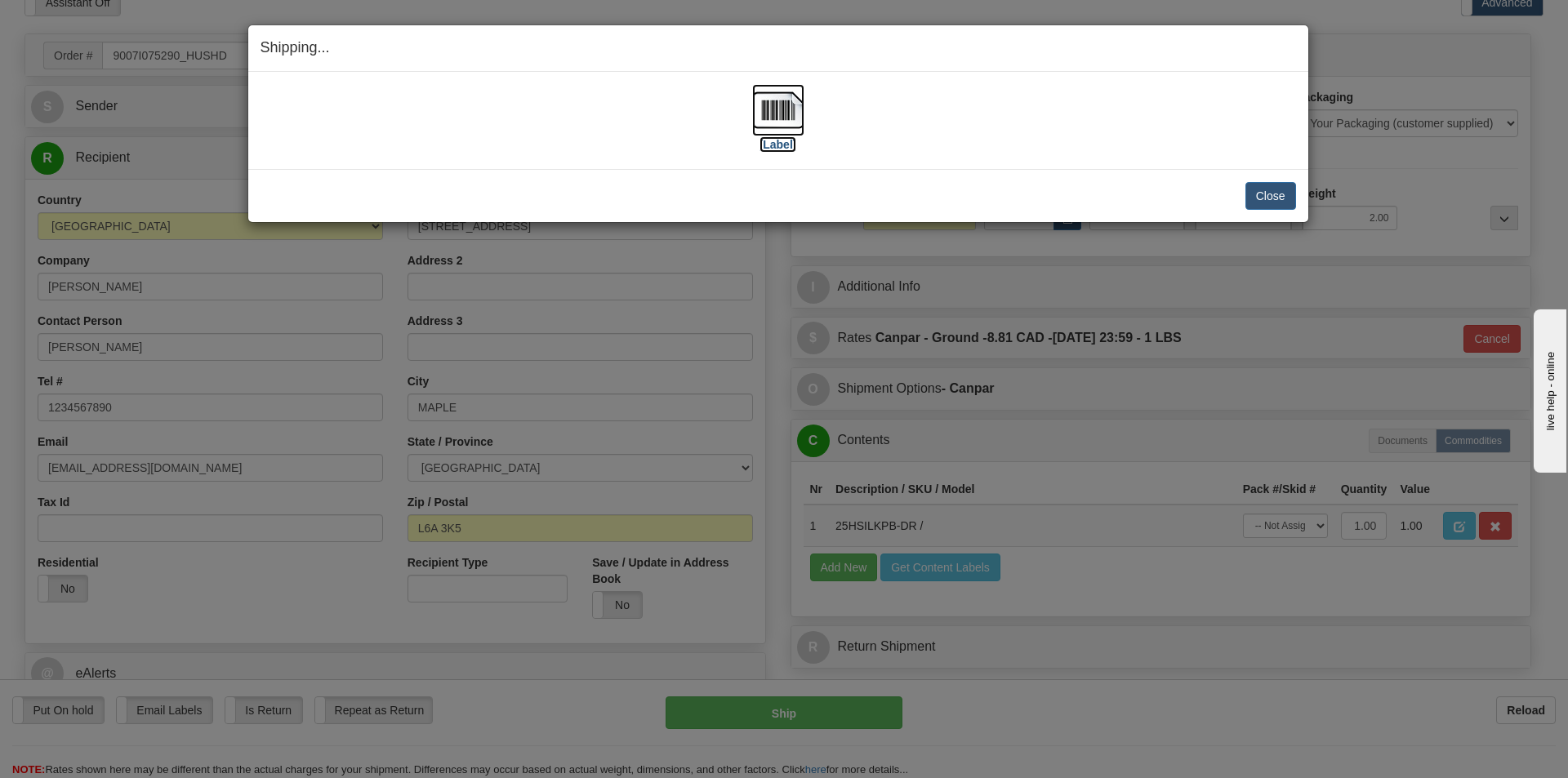
click at [769, 113] on img at bounding box center [778, 110] width 52 height 52
click at [1264, 179] on div "Close Cancel Cancel Shipment and Quit Pickup Quit Pickup ONLY" at bounding box center [778, 195] width 1060 height 53
click at [1264, 185] on button "Close" at bounding box center [1270, 196] width 51 height 28
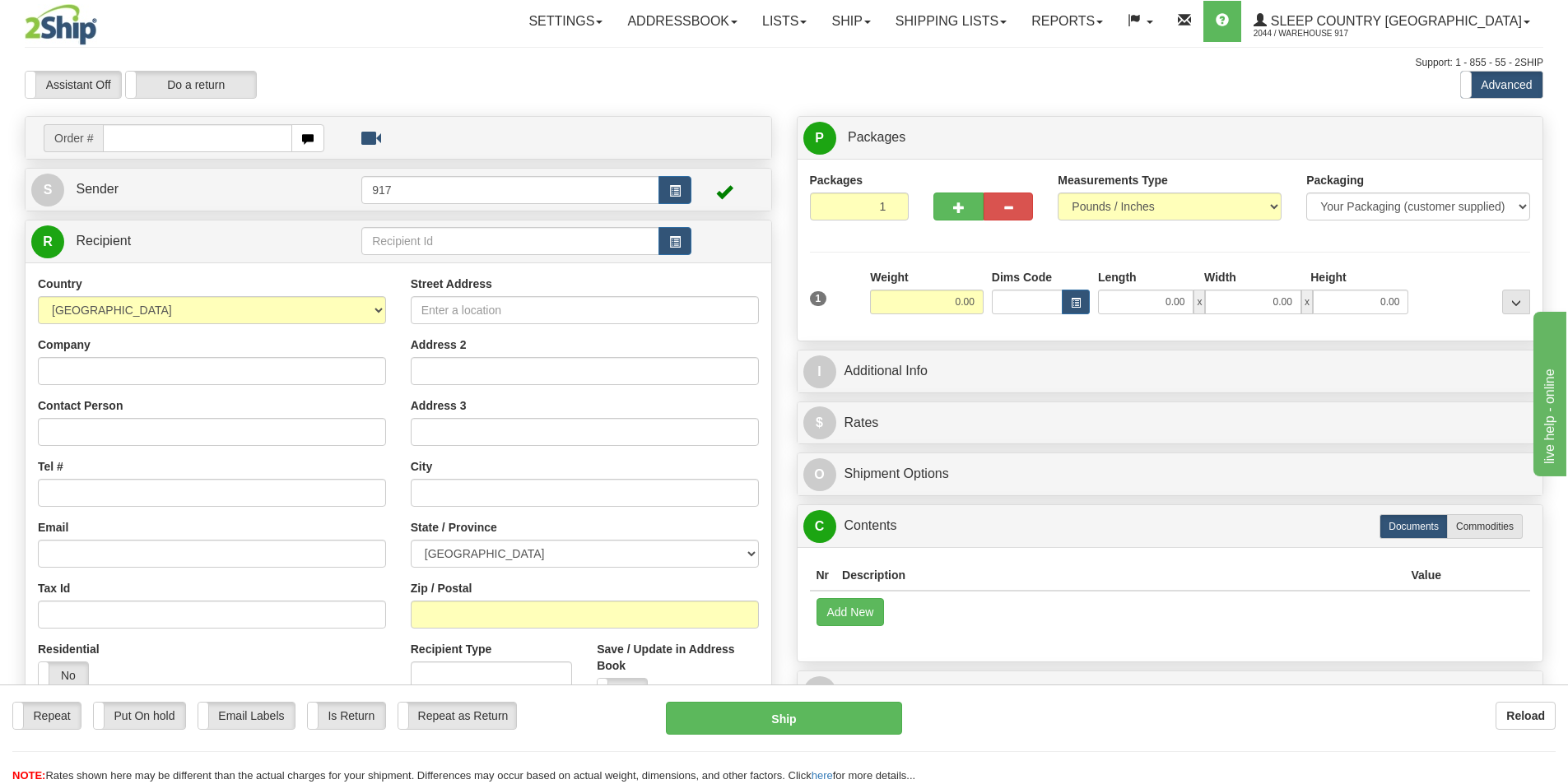
click at [160, 131] on input "text" at bounding box center [197, 139] width 189 height 28
type input "9002I07"
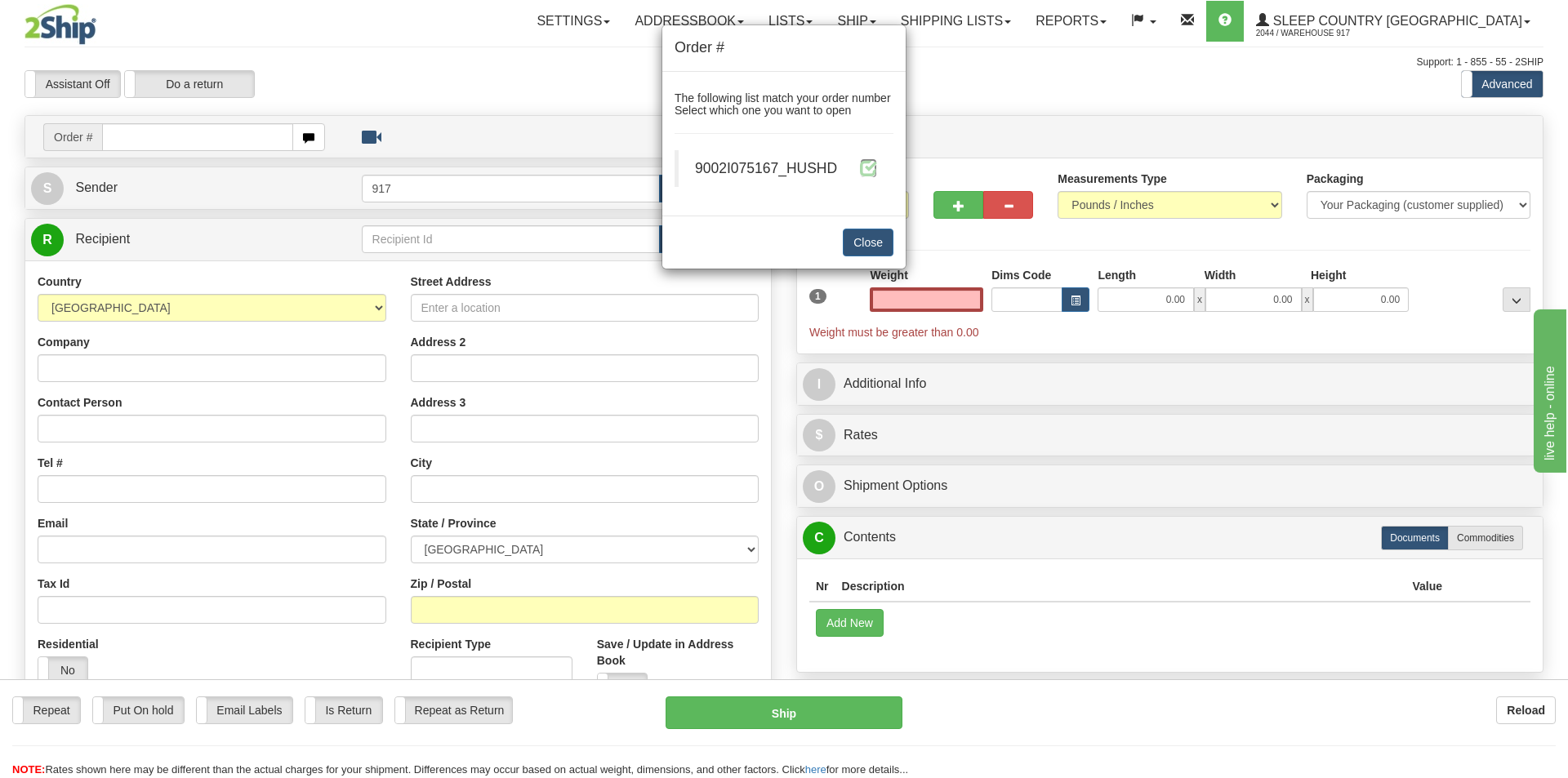
type input "0.00"
click at [868, 169] on span at bounding box center [869, 168] width 17 height 17
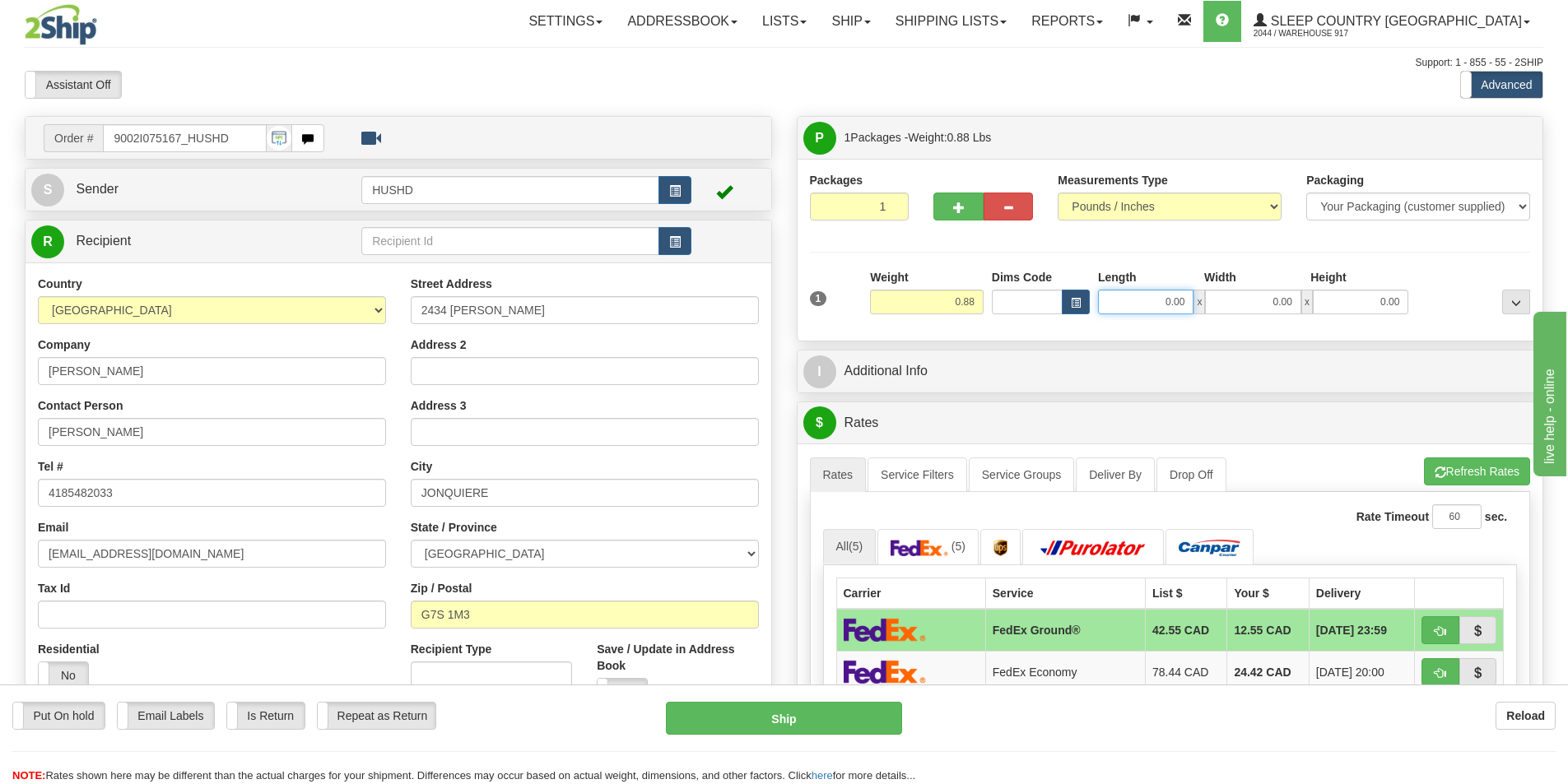
click at [1123, 305] on input "0.00" at bounding box center [1146, 301] width 96 height 24
type input "9.00"
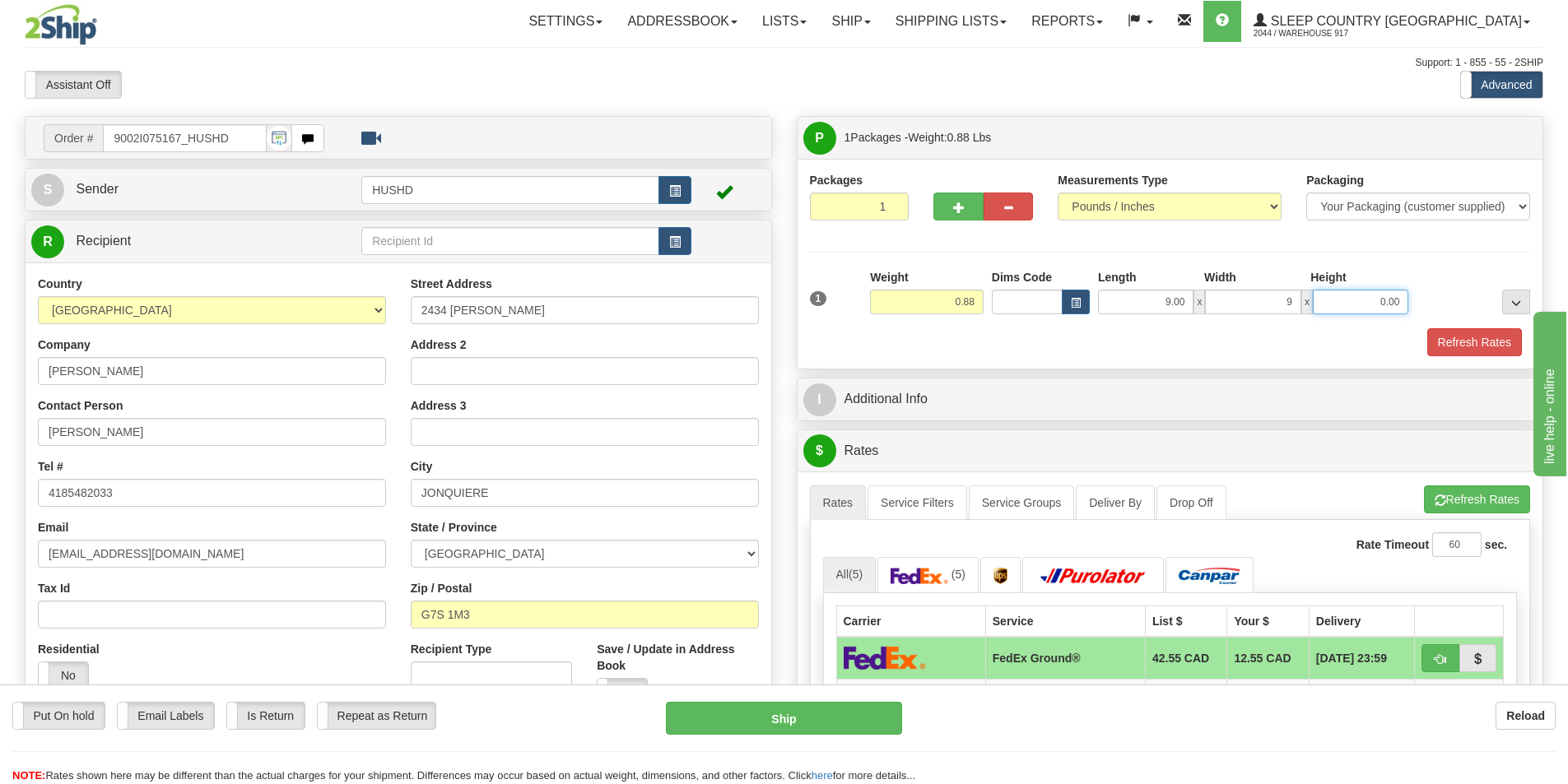
type input "9.00"
type input "2.00"
click at [1443, 346] on button "Refresh Rates" at bounding box center [1475, 342] width 95 height 28
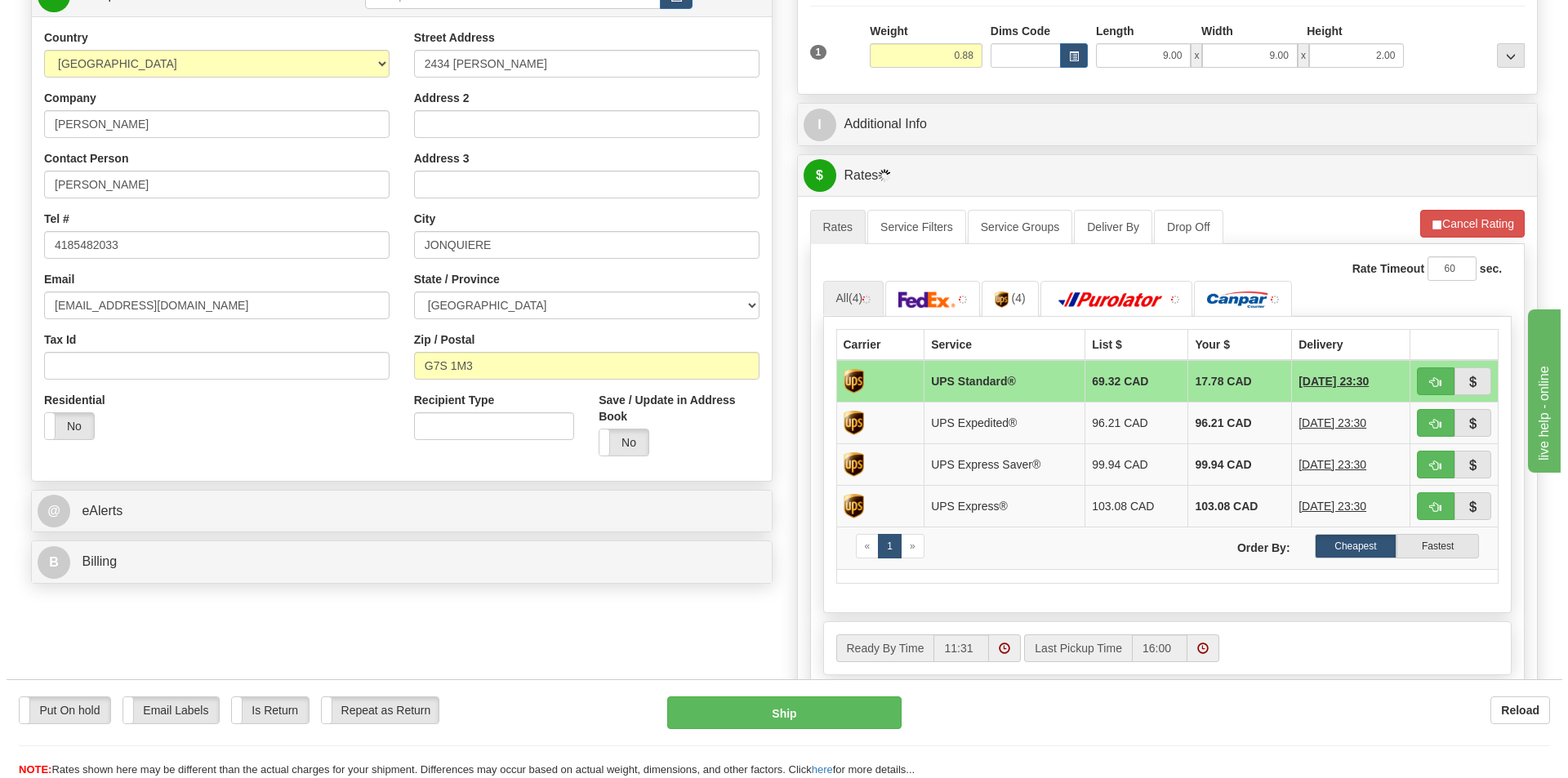
scroll to position [245, 0]
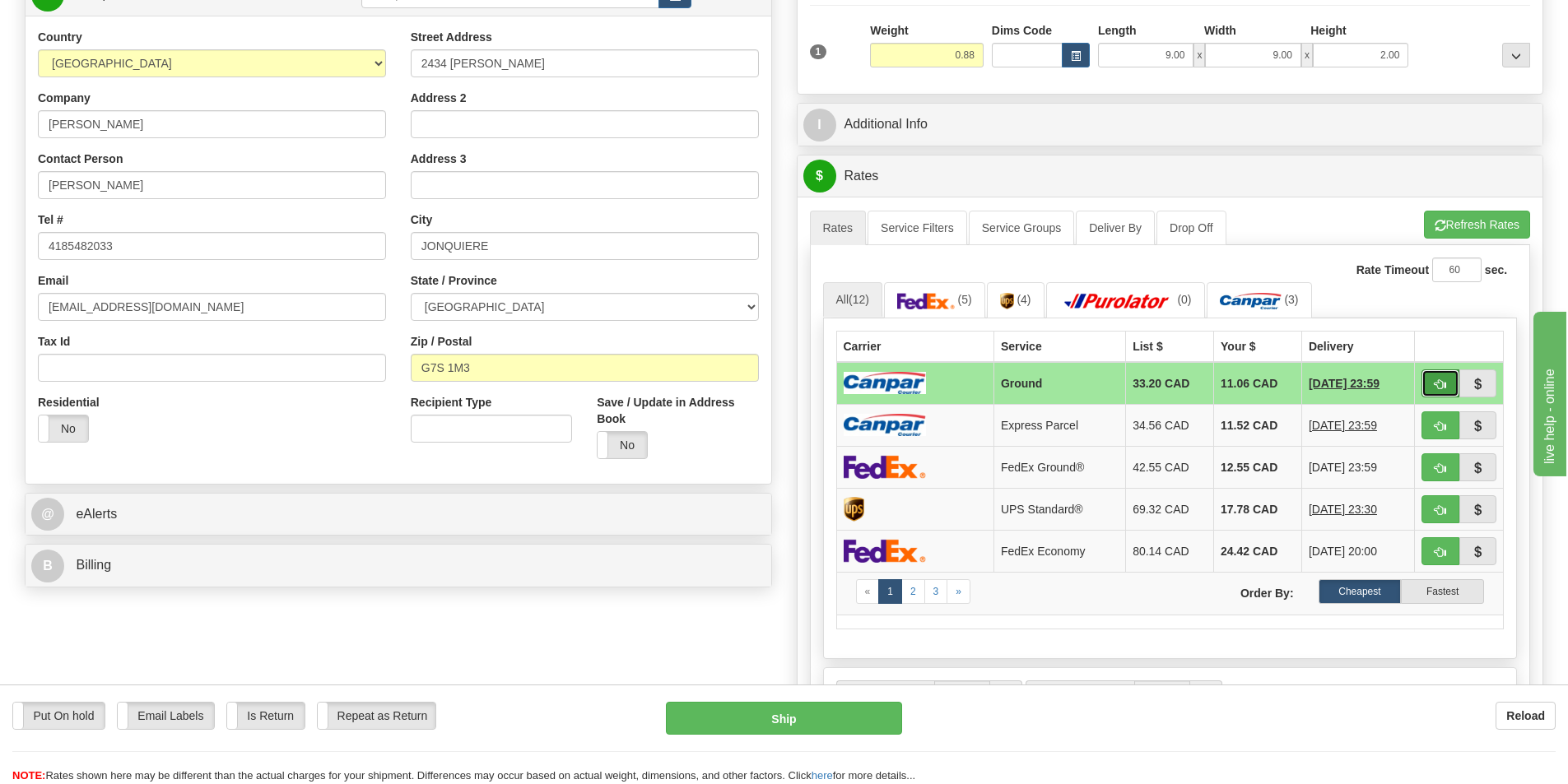
click at [1438, 389] on span "button" at bounding box center [1440, 384] width 11 height 10
type input "1"
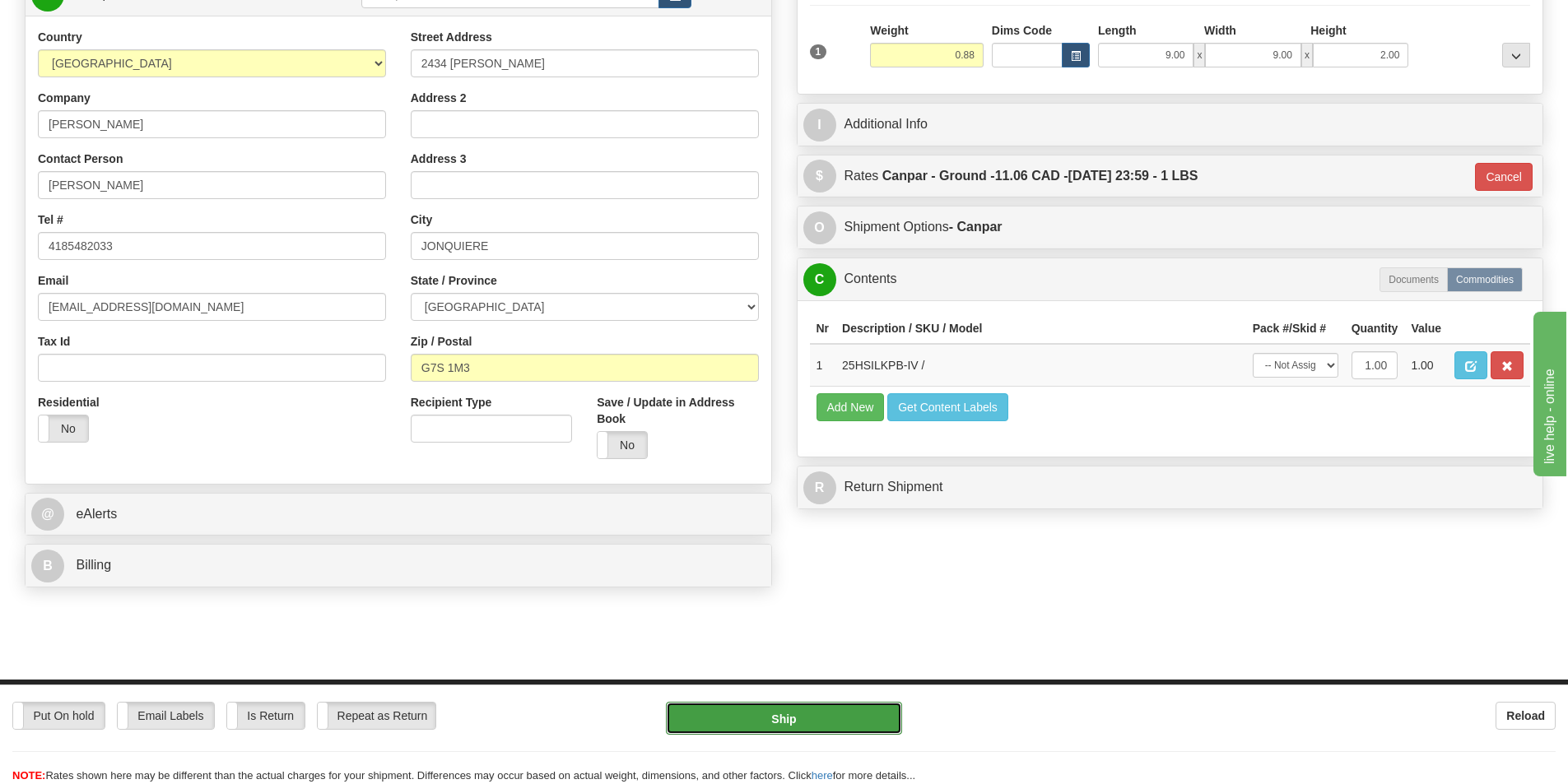
click at [852, 706] on button "Ship" at bounding box center [784, 719] width 236 height 33
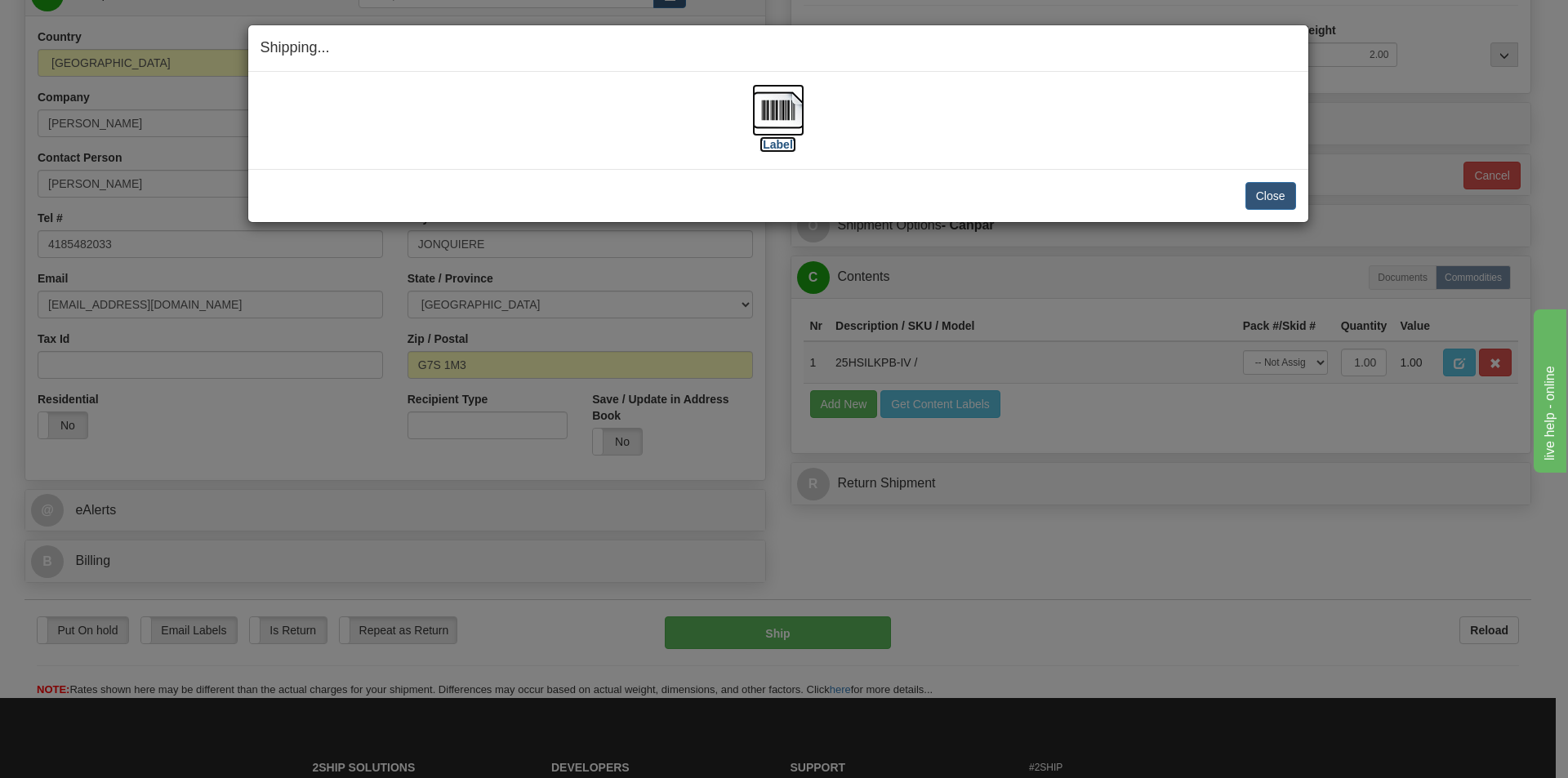
click at [802, 111] on img at bounding box center [778, 110] width 52 height 52
click at [1284, 197] on button "Close" at bounding box center [1270, 196] width 51 height 28
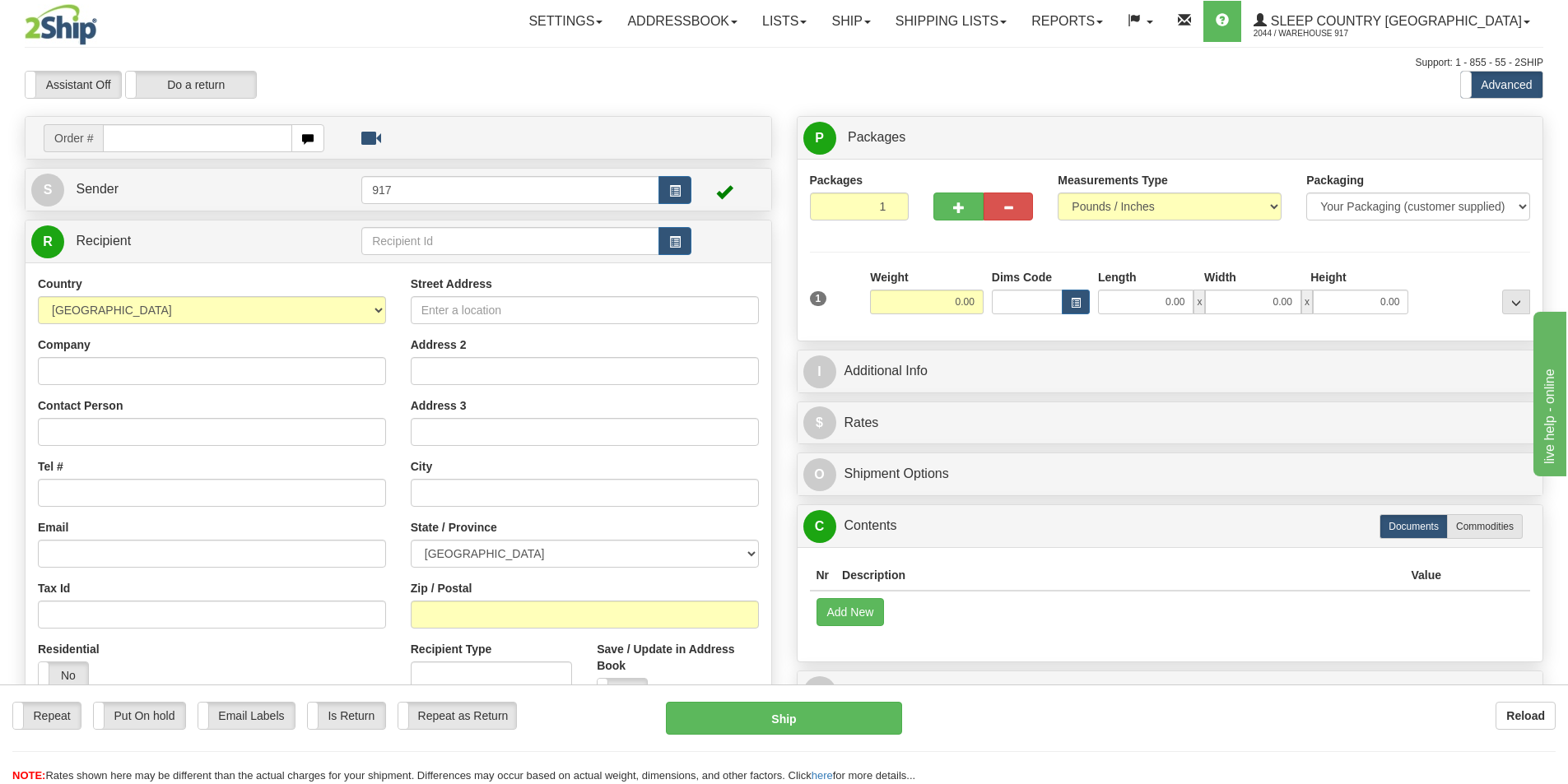
click at [142, 143] on input "text" at bounding box center [197, 139] width 189 height 28
type input "1057038"
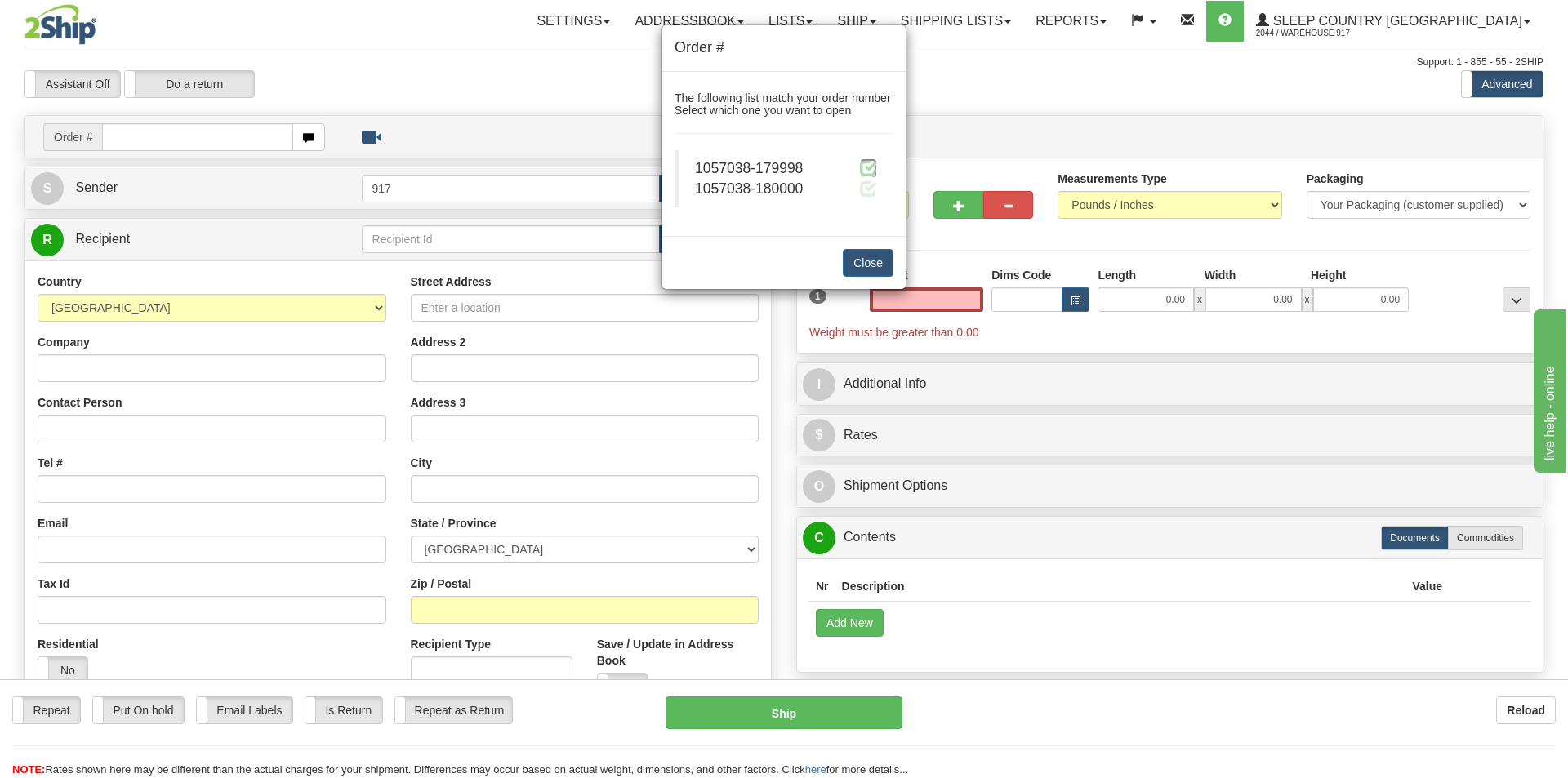
type input "0.00"
click at [867, 170] on span at bounding box center [869, 168] width 17 height 17
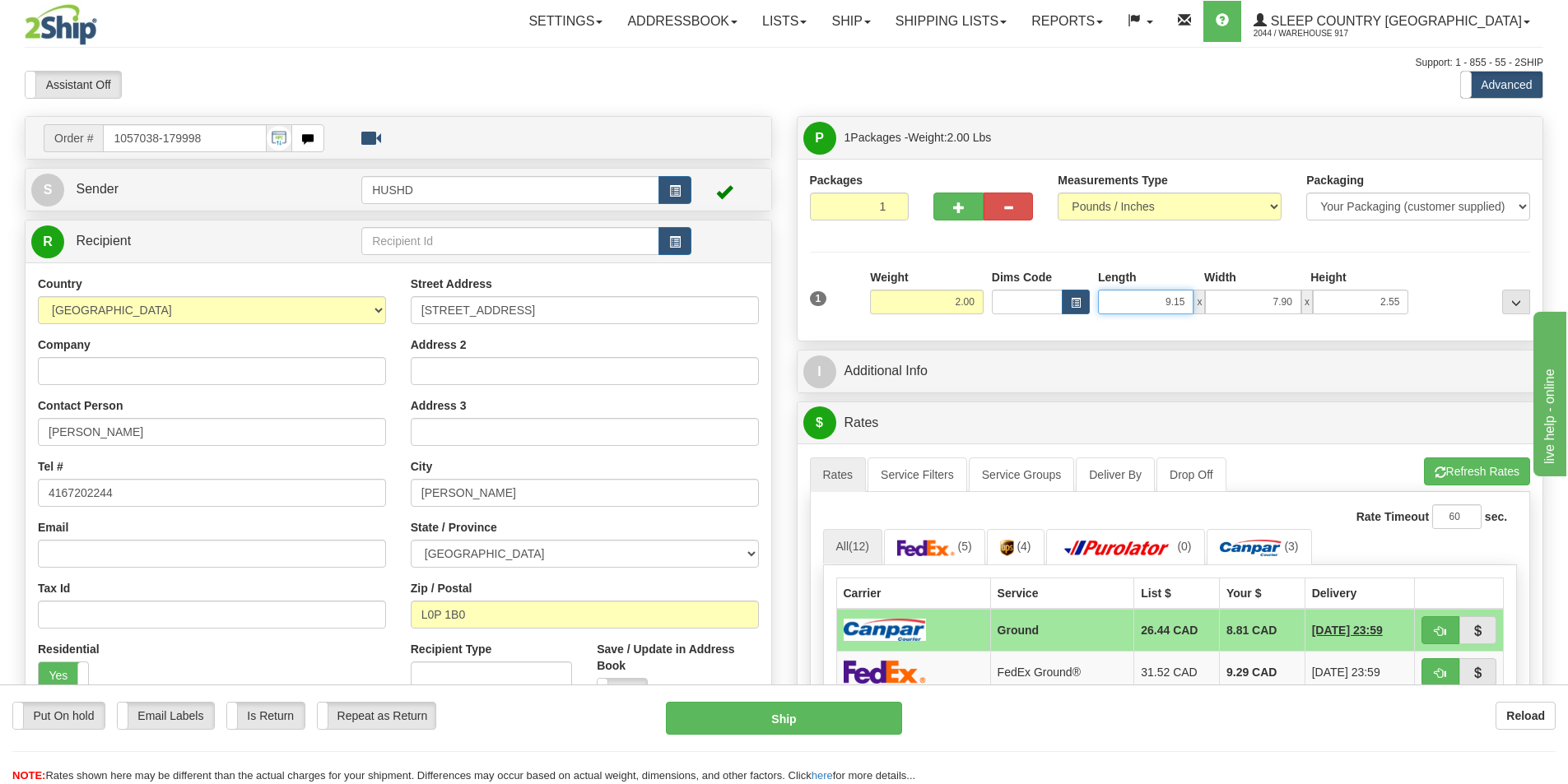
click at [1156, 308] on input "9.15" at bounding box center [1146, 301] width 96 height 24
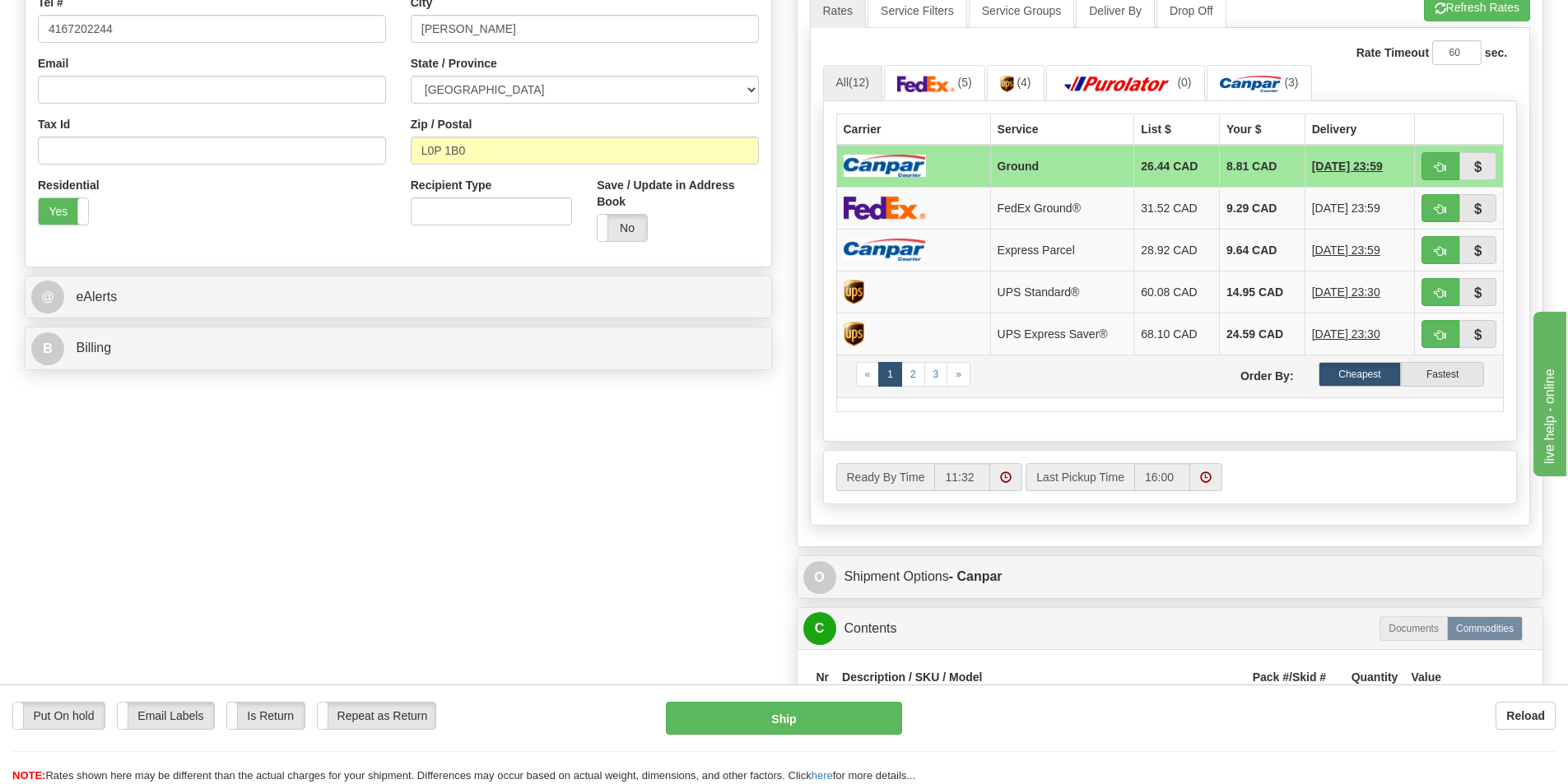
scroll to position [494, 0]
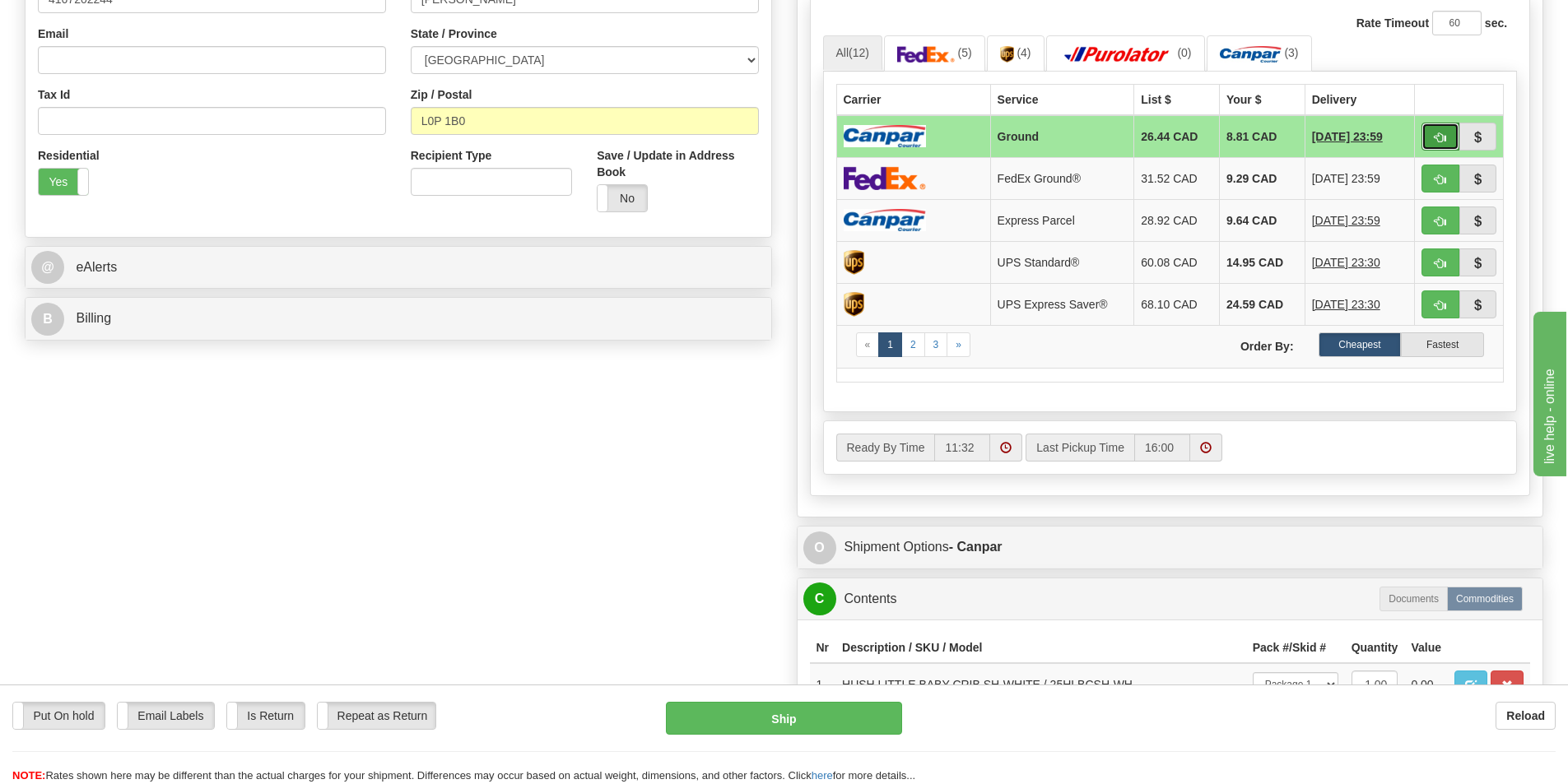
click at [1431, 138] on button "button" at bounding box center [1440, 137] width 37 height 28
type input "1"
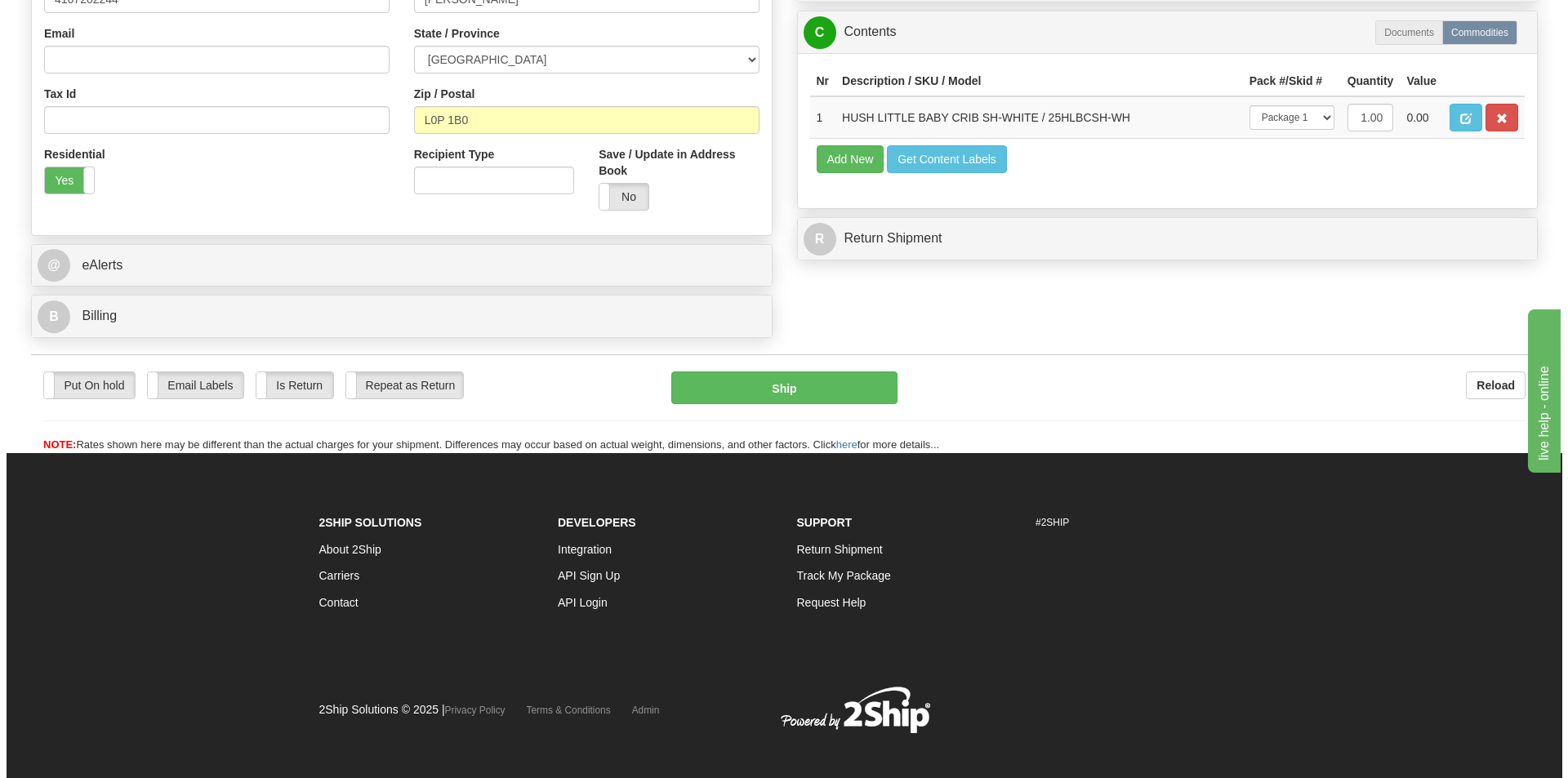
scroll to position [480, 0]
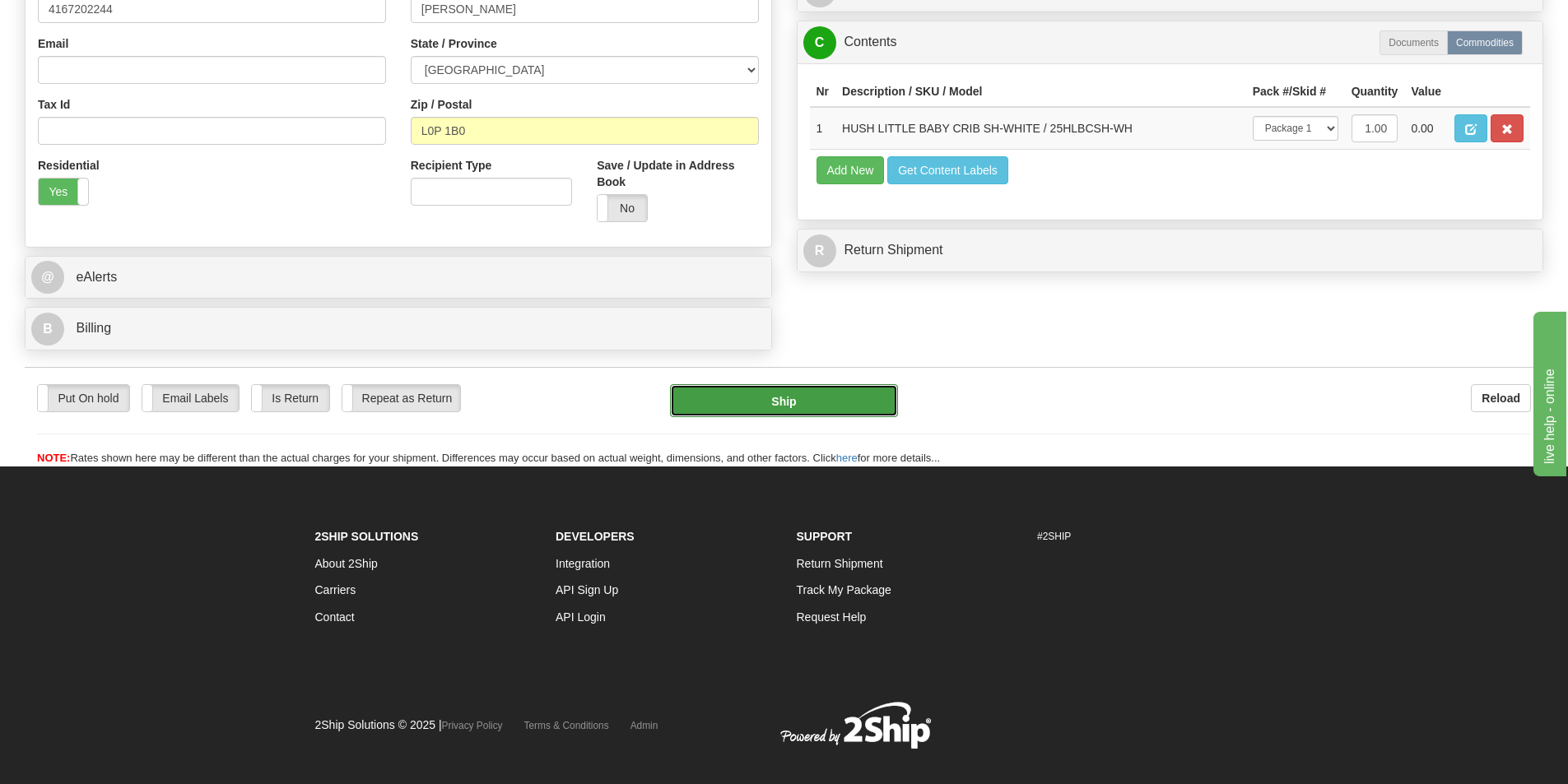
click at [791, 402] on button "Ship" at bounding box center [784, 401] width 228 height 33
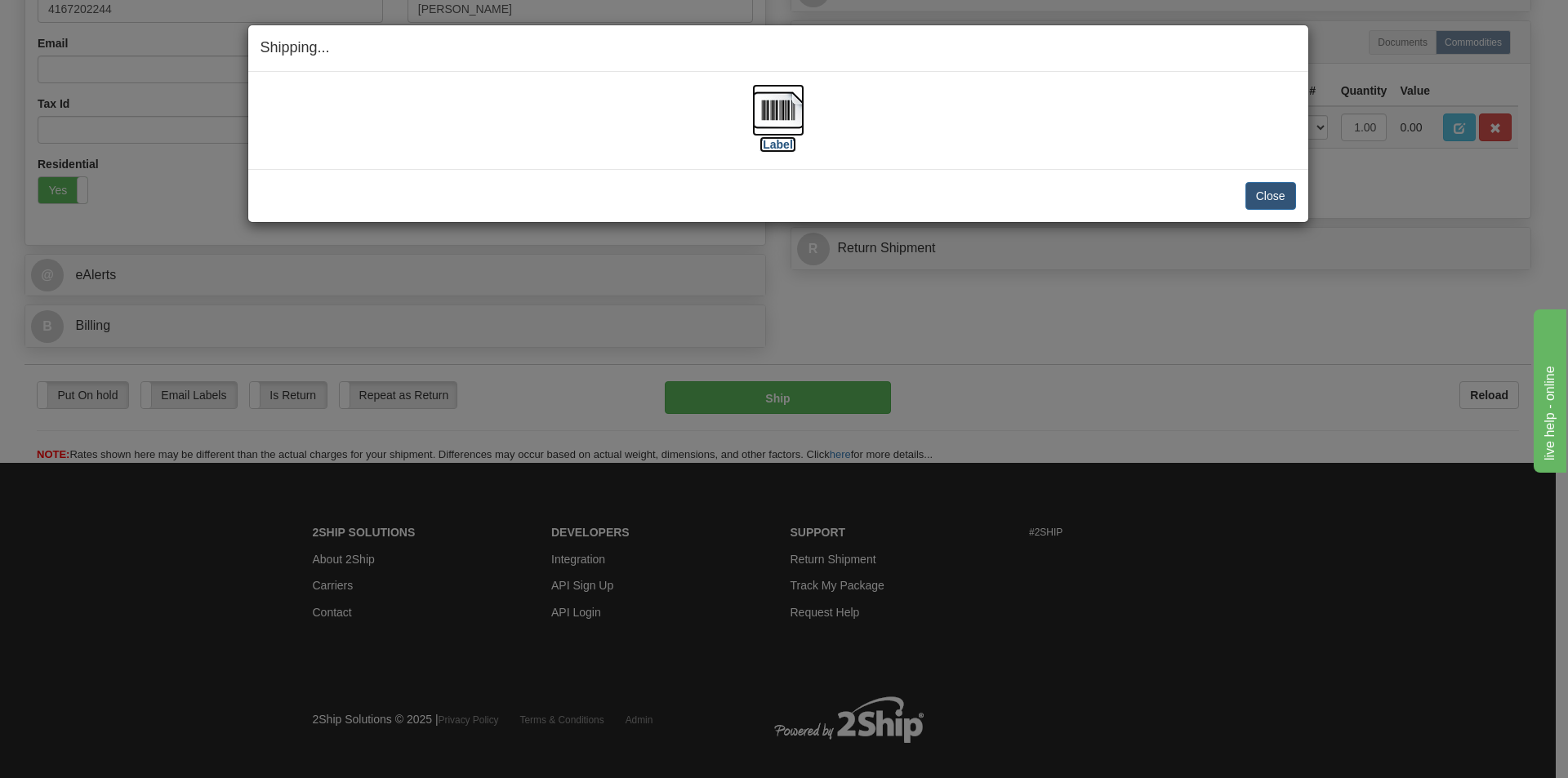
click at [775, 112] on img at bounding box center [778, 110] width 52 height 52
click at [1284, 192] on button "Close" at bounding box center [1270, 196] width 51 height 28
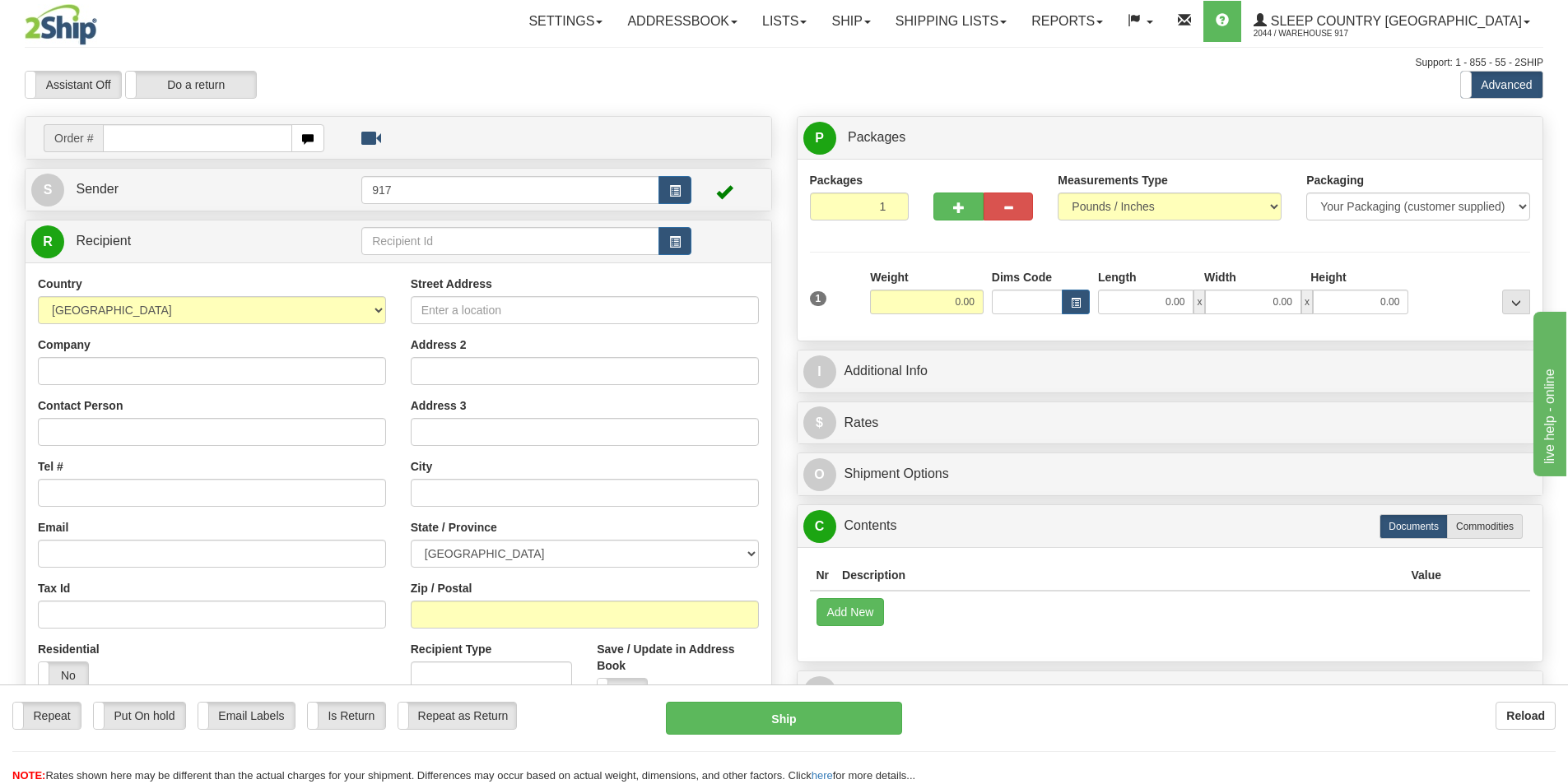
click at [150, 146] on input "text" at bounding box center [197, 139] width 189 height 28
type input "1057038"
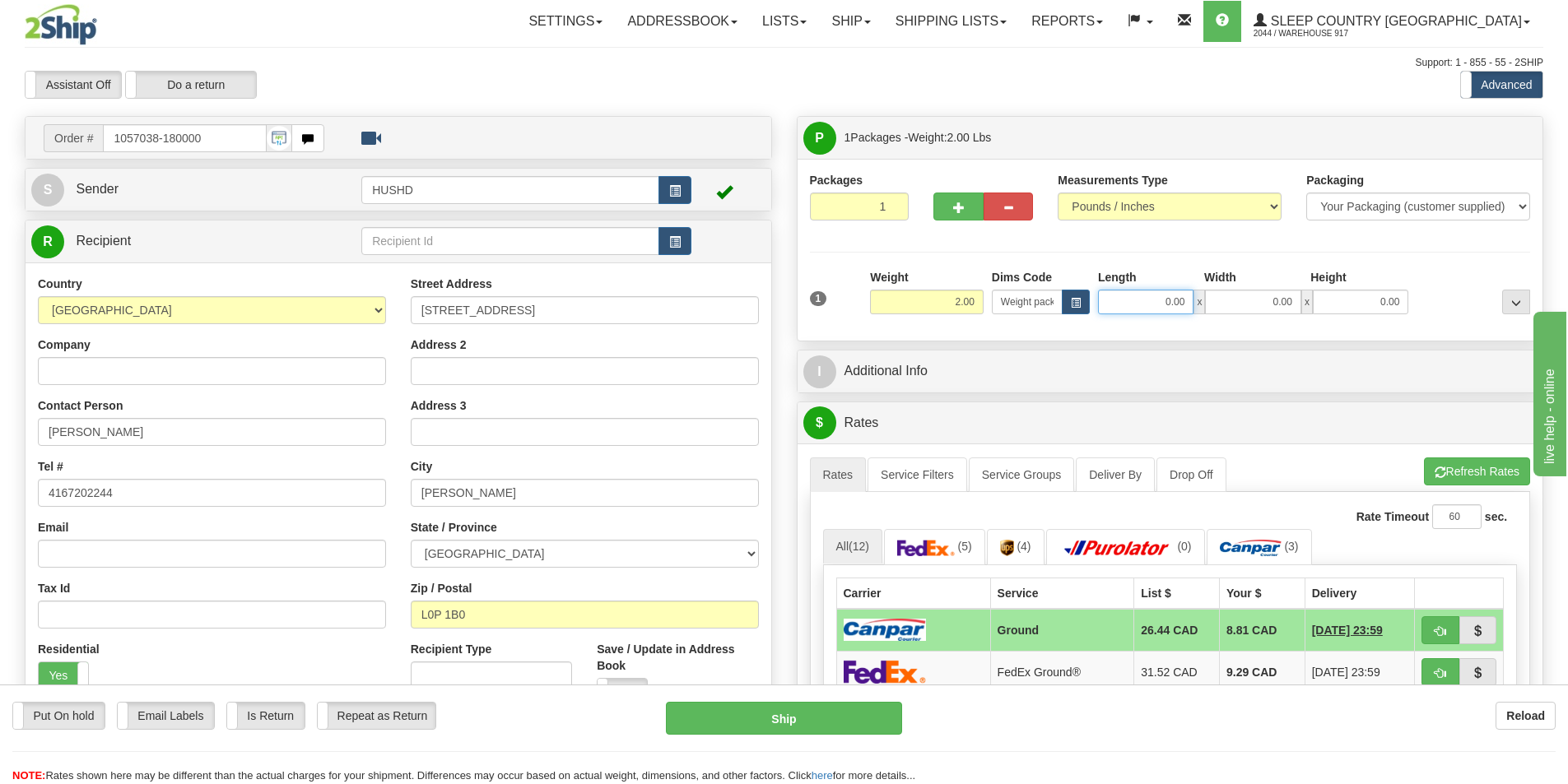
click at [1151, 303] on input "0.00" at bounding box center [1146, 301] width 96 height 24
type input "8.00"
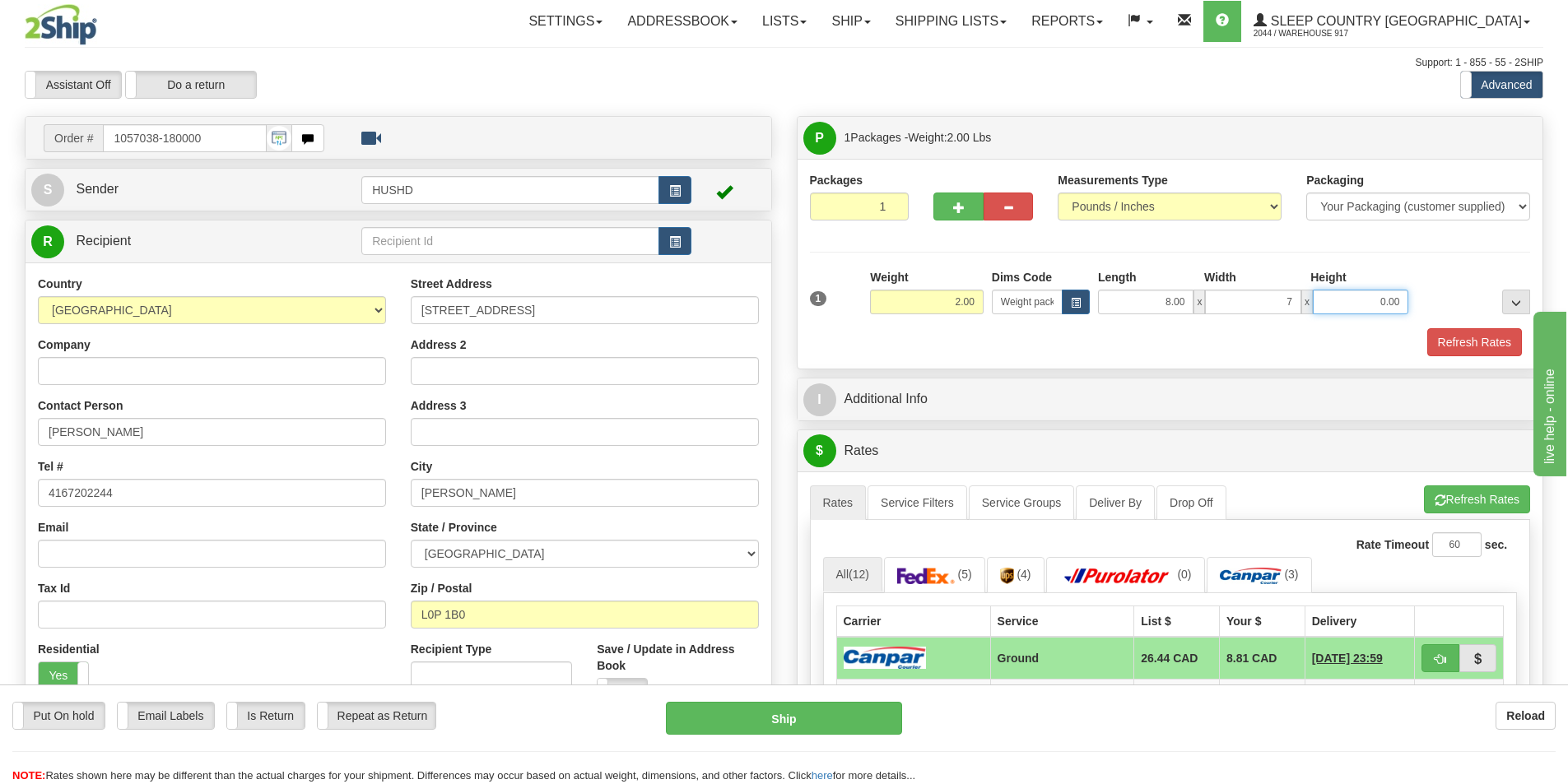
type input "7.00"
click at [1480, 337] on button "Refresh Rates" at bounding box center [1475, 342] width 95 height 28
type input "4.00"
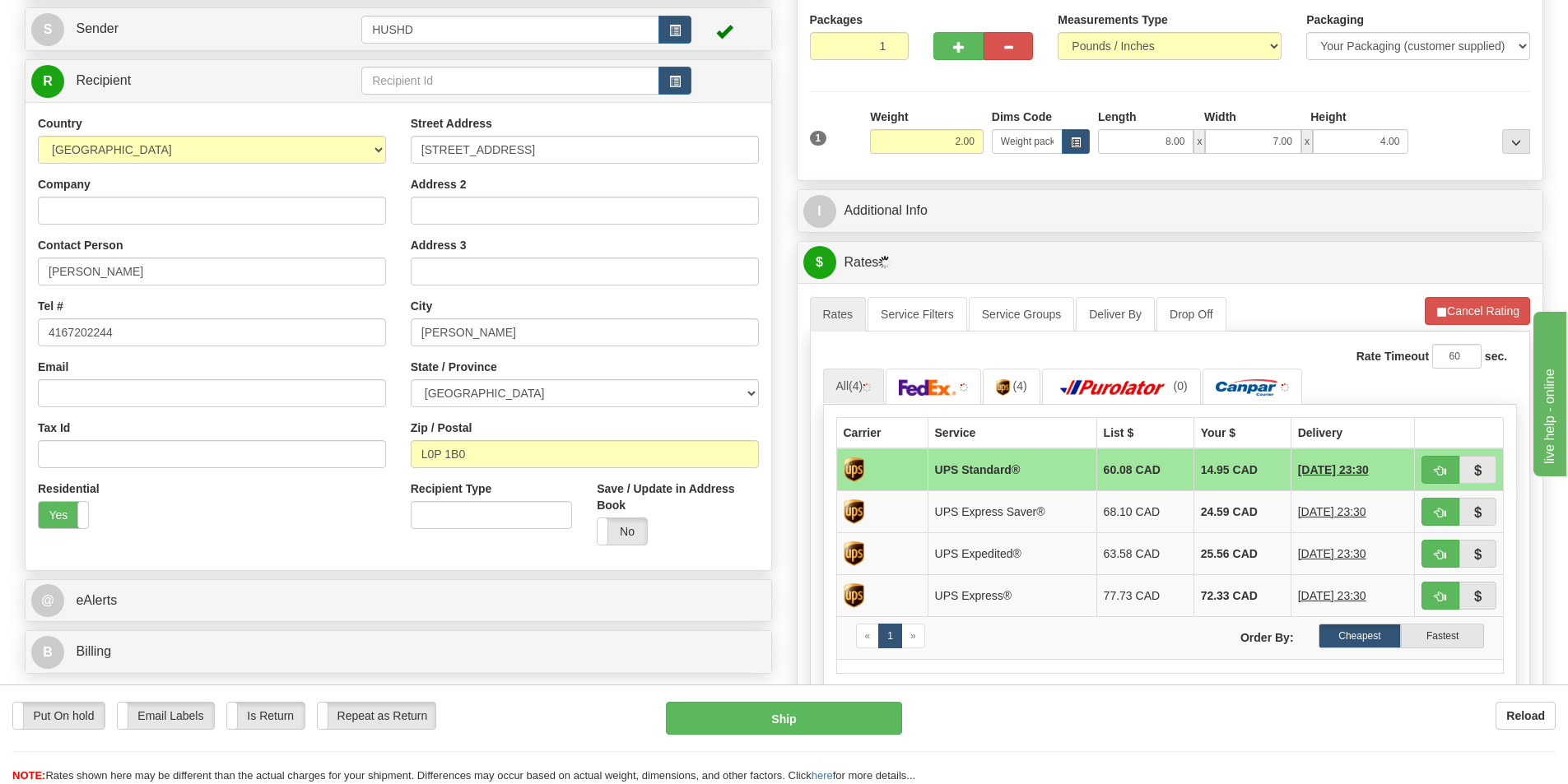
scroll to position [165, 0]
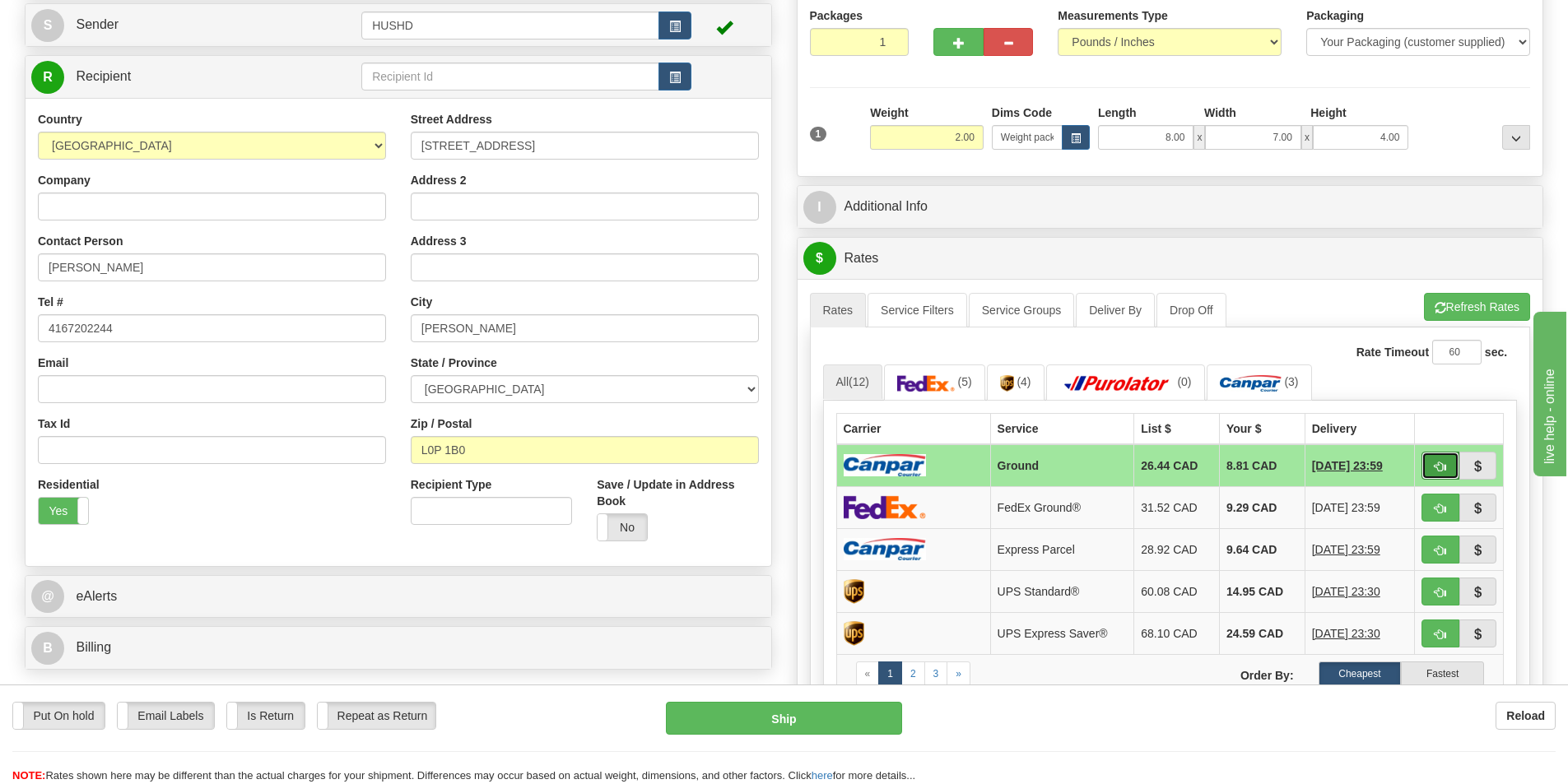
click at [1445, 476] on button "button" at bounding box center [1440, 466] width 37 height 28
type input "1"
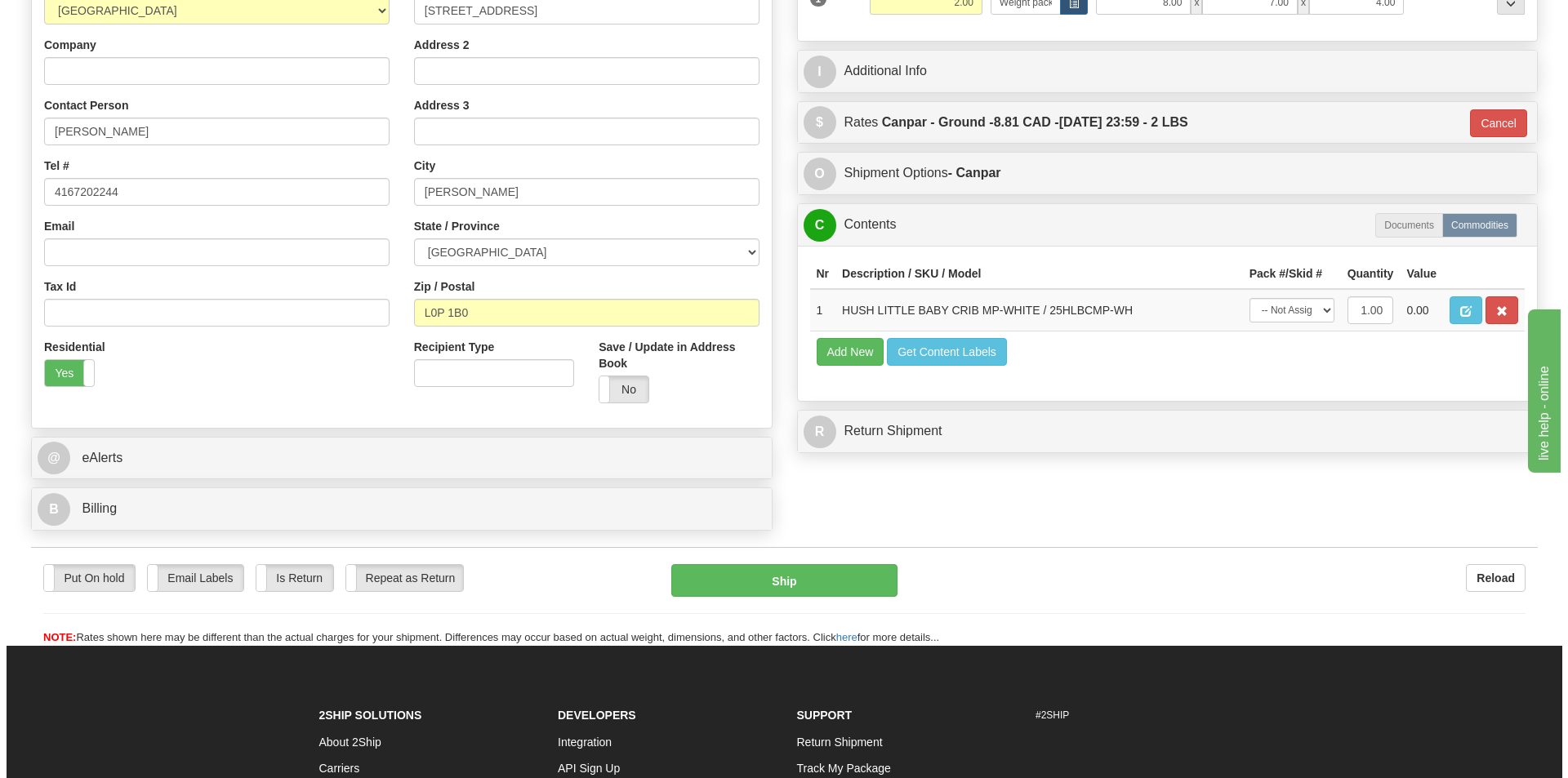
scroll to position [327, 0]
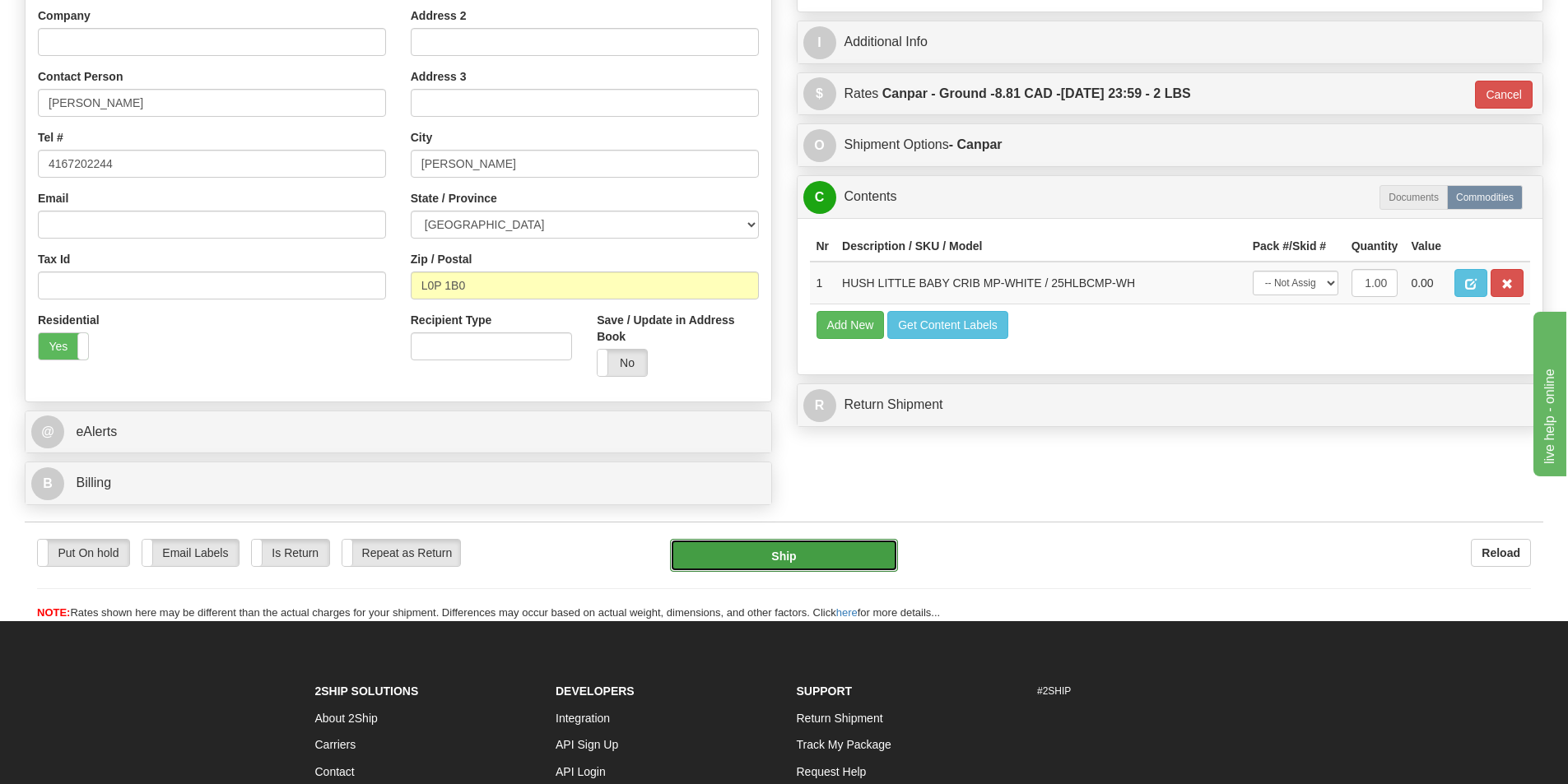
click at [820, 559] on button "Ship" at bounding box center [784, 556] width 228 height 33
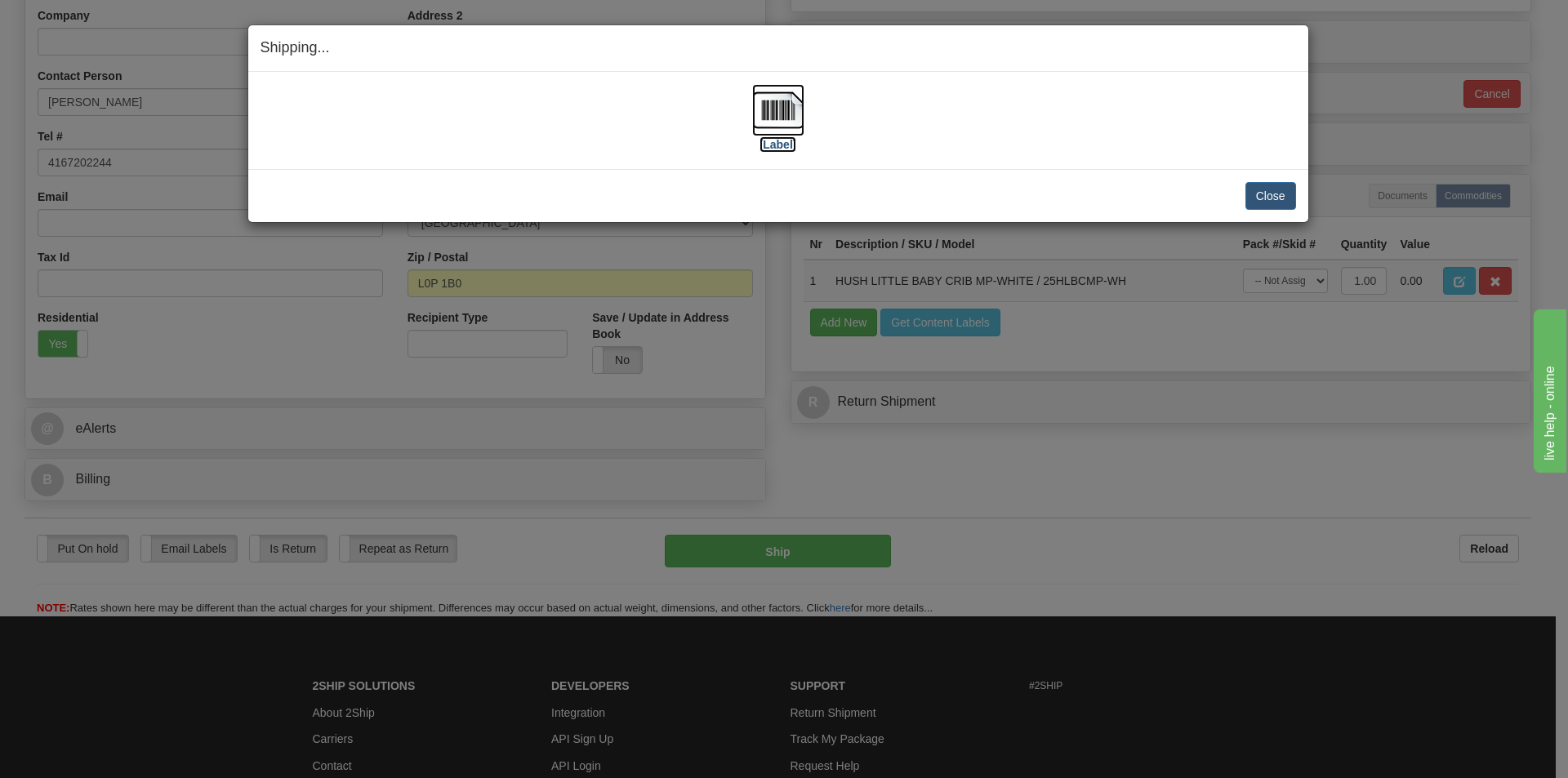
click at [770, 110] on img at bounding box center [778, 110] width 52 height 52
click at [1240, 188] on div "Close Cancel" at bounding box center [778, 196] width 1036 height 28
click at [1245, 194] on button "Close" at bounding box center [1270, 196] width 51 height 28
